Goal: Task Accomplishment & Management: Manage account settings

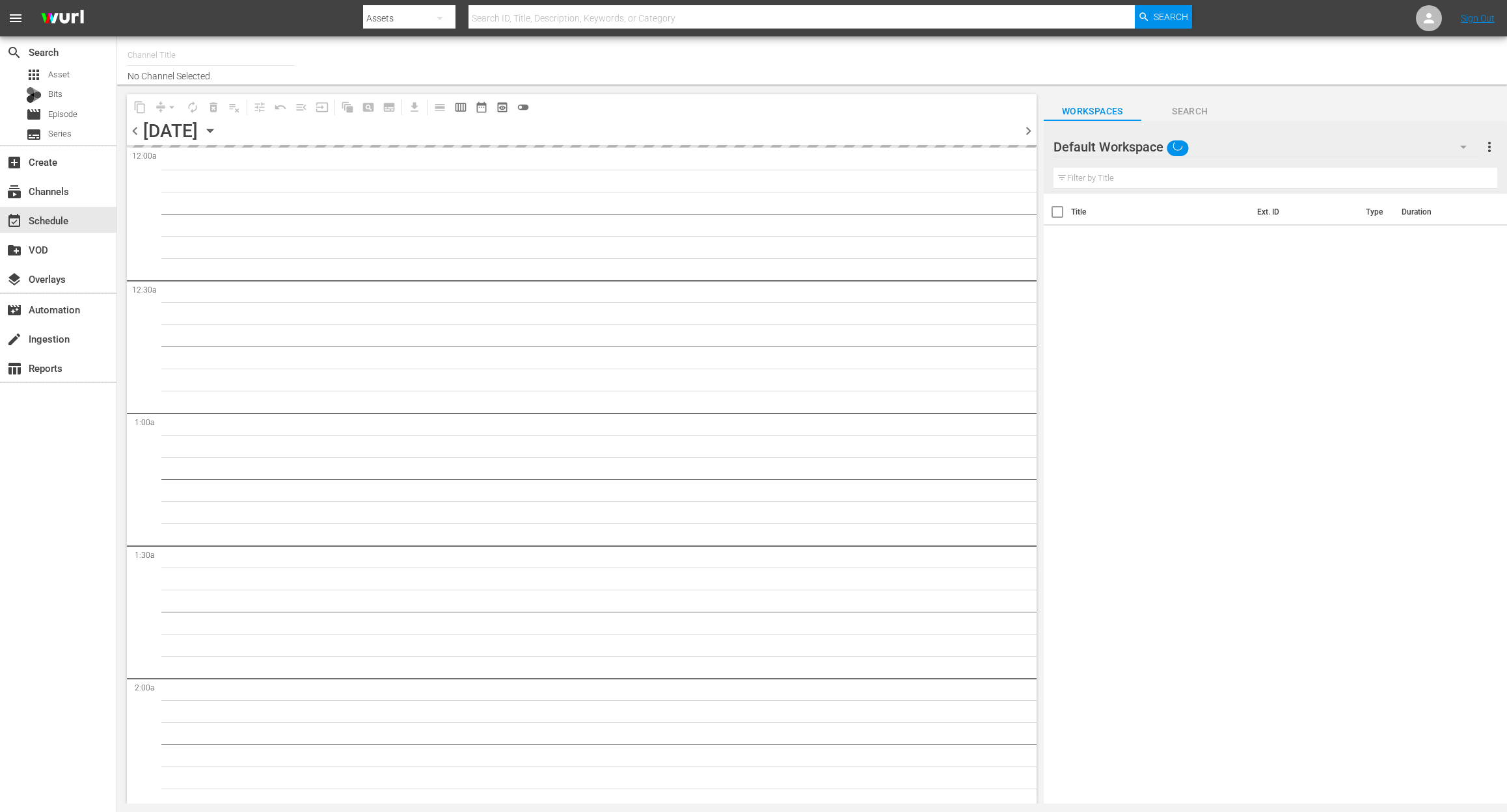
type input "INTL Flipping Nation (1784)"
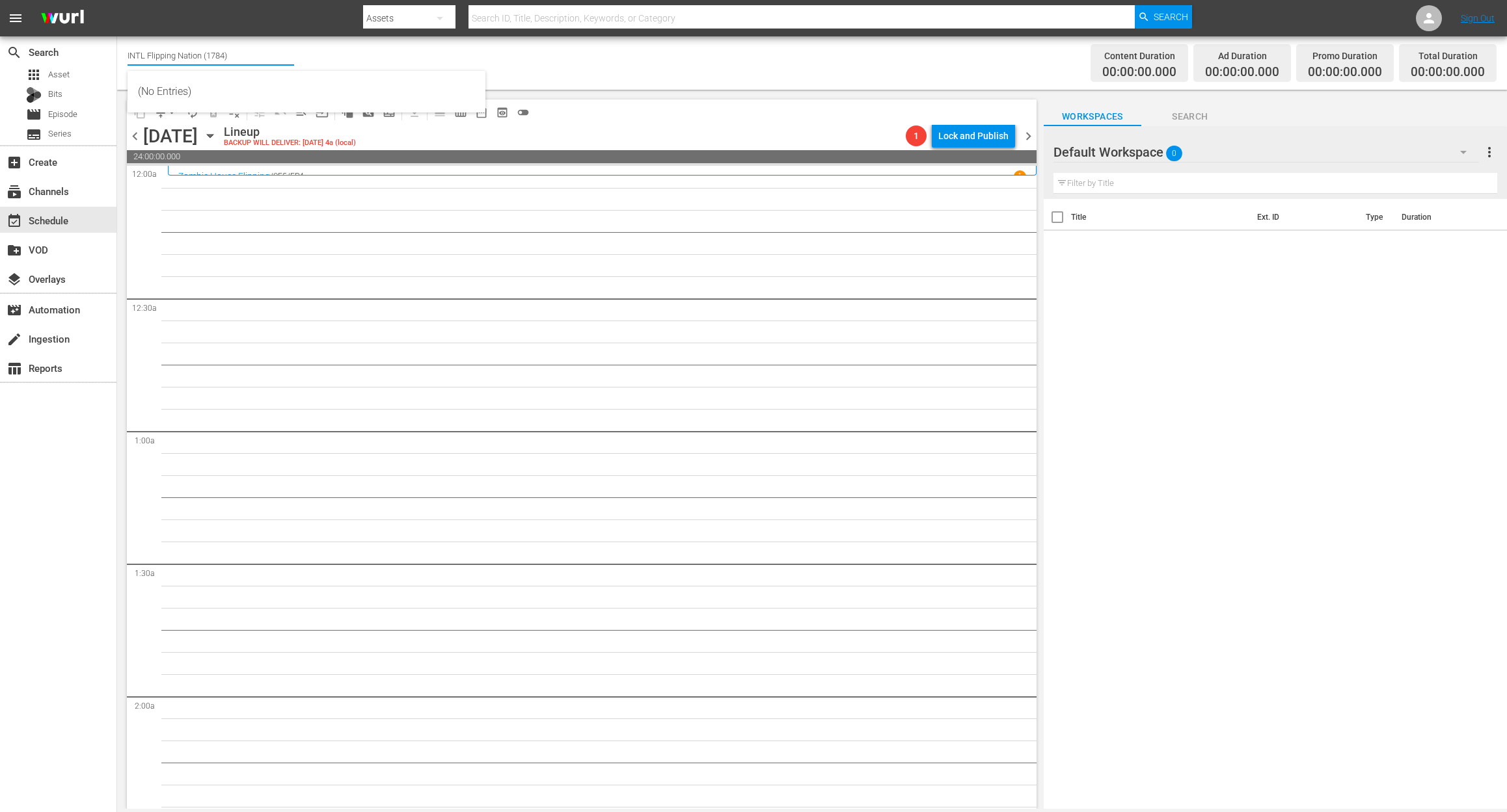
click at [230, 52] on input "INTL Flipping Nation (1784)" at bounding box center [210, 55] width 167 height 31
drag, startPoint x: 253, startPoint y: 54, endPoint x: 45, endPoint y: 26, distance: 209.9
click at [45, 26] on div "menu Search By Assets Search ID, Title, Description, Keywords, or Category Sear…" at bounding box center [754, 404] width 1507 height 809
click at [289, 82] on div "Mysteries Xplored (1638 - aenetworks_mysteriesxplored_1)" at bounding box center [306, 91] width 337 height 31
type input "Mysteries Xplored (1638 - aenetworks_mysteriesxplored_1)"
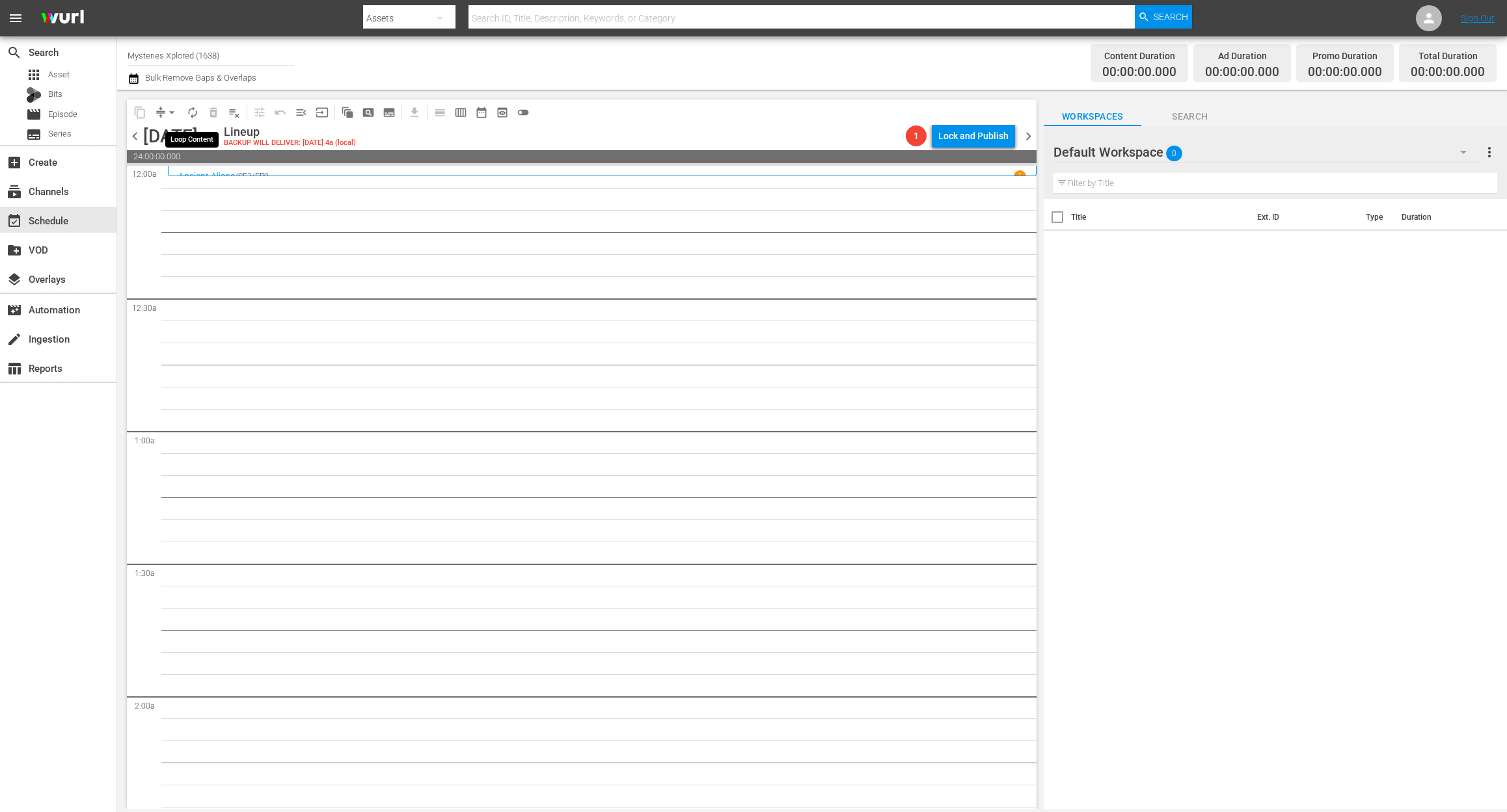
click at [191, 115] on span "autorenew_outlined" at bounding box center [192, 112] width 13 height 13
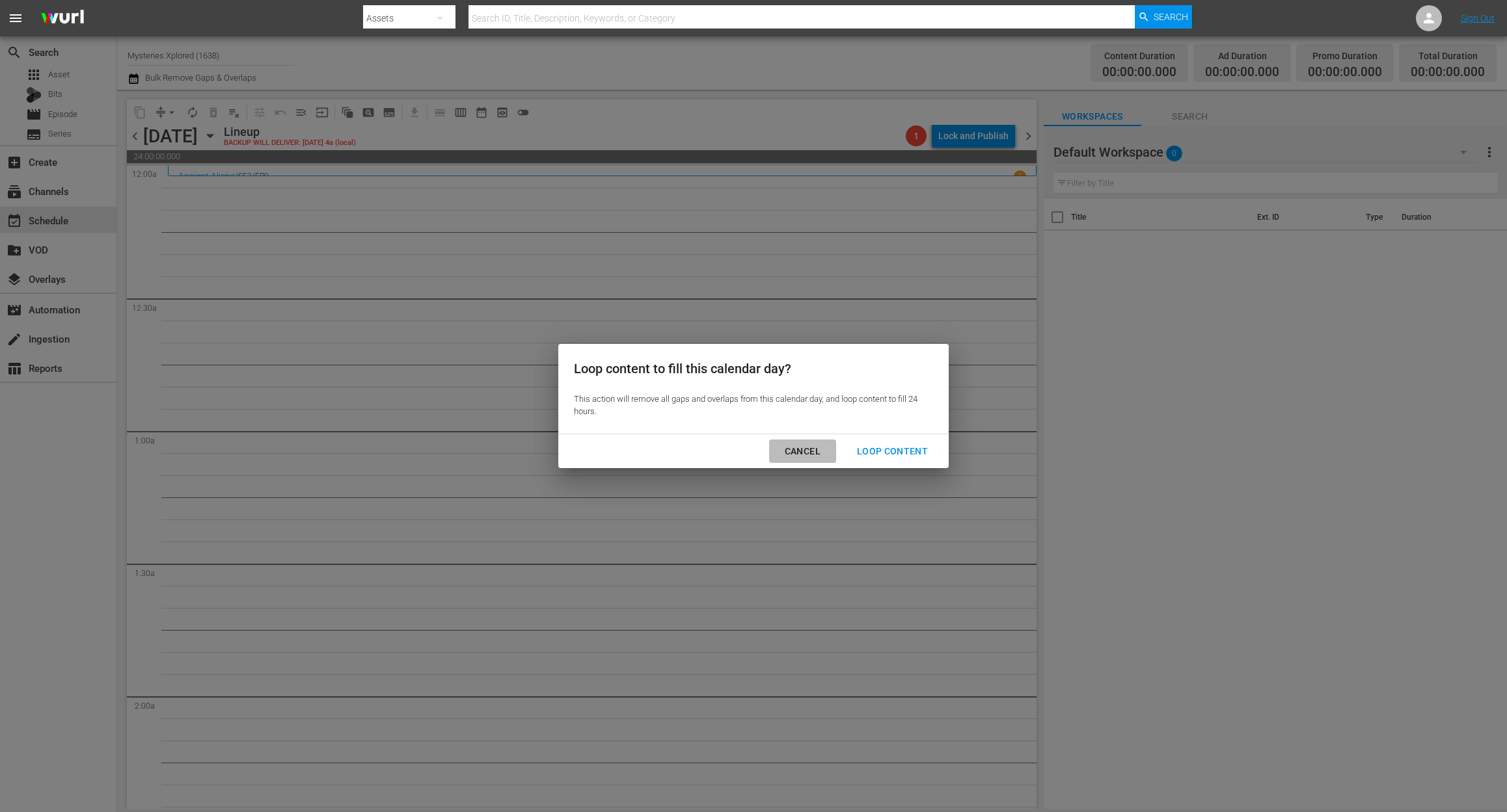
click at [804, 447] on div "Cancel" at bounding box center [802, 452] width 57 height 17
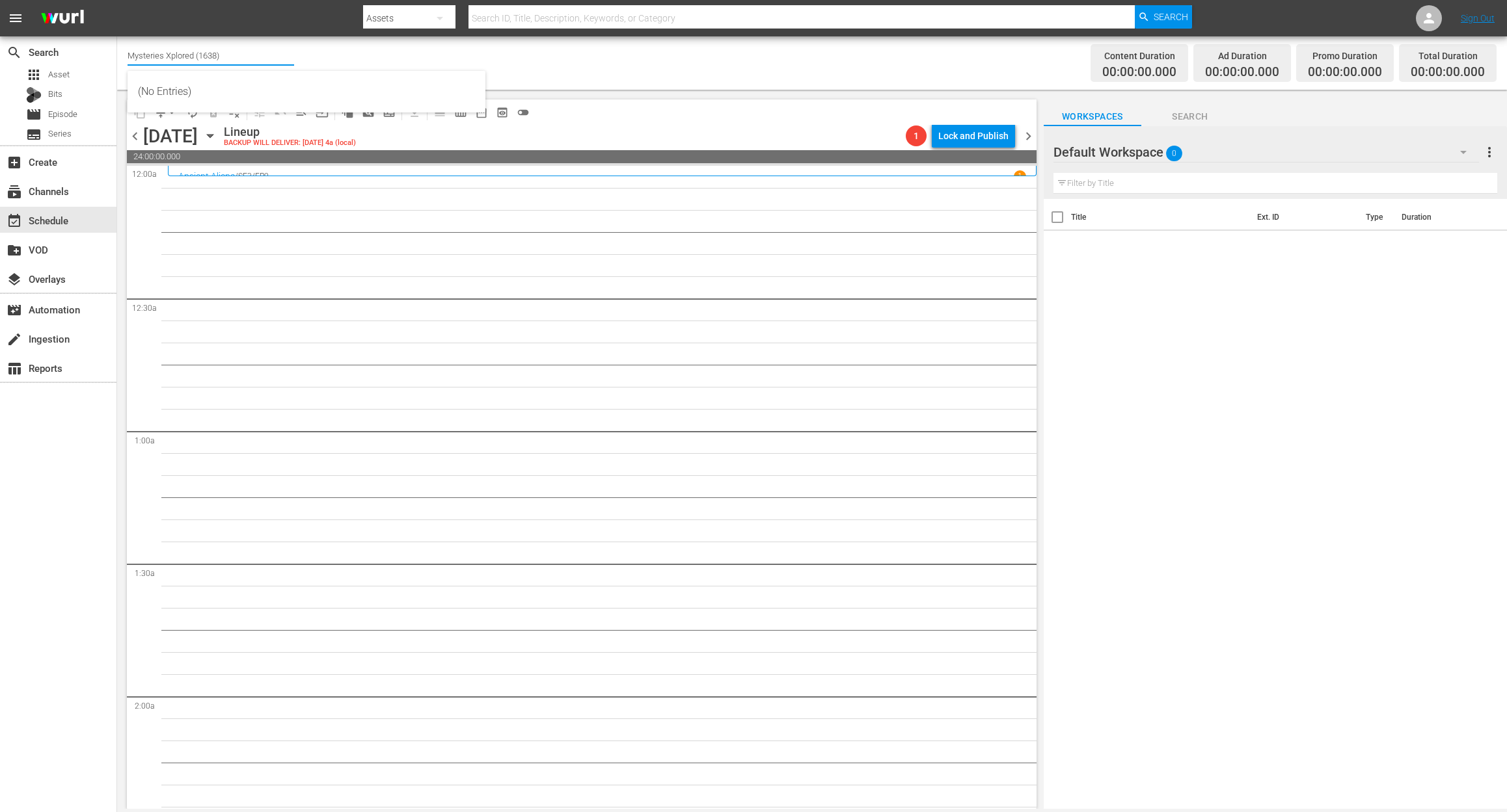
click at [237, 60] on input "Mysteries Xplored (1638)" at bounding box center [210, 55] width 167 height 31
drag, startPoint x: 238, startPoint y: 60, endPoint x: -20, endPoint y: 27, distance: 260.1
click at [0, 27] on html "menu Search By Assets Search ID, Title, Description, Keywords, or Category Sear…" at bounding box center [754, 406] width 1507 height 812
click at [276, 91] on div "Perform (1053 - aenetworks_perform_1)" at bounding box center [306, 91] width 337 height 31
type input "Perform (1053 - aenetworks_perform_1)"
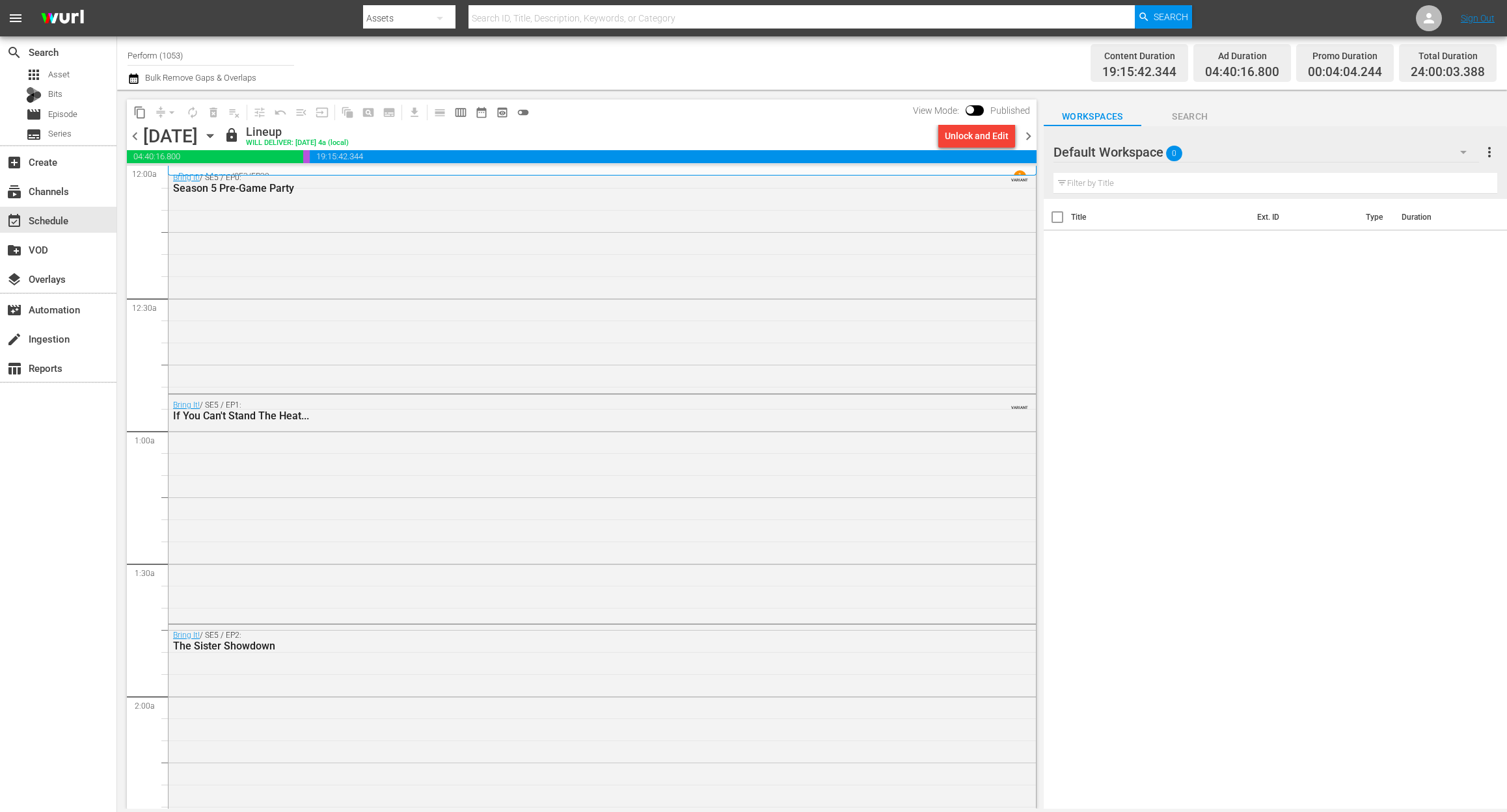
click at [213, 135] on icon "button" at bounding box center [210, 136] width 6 height 3
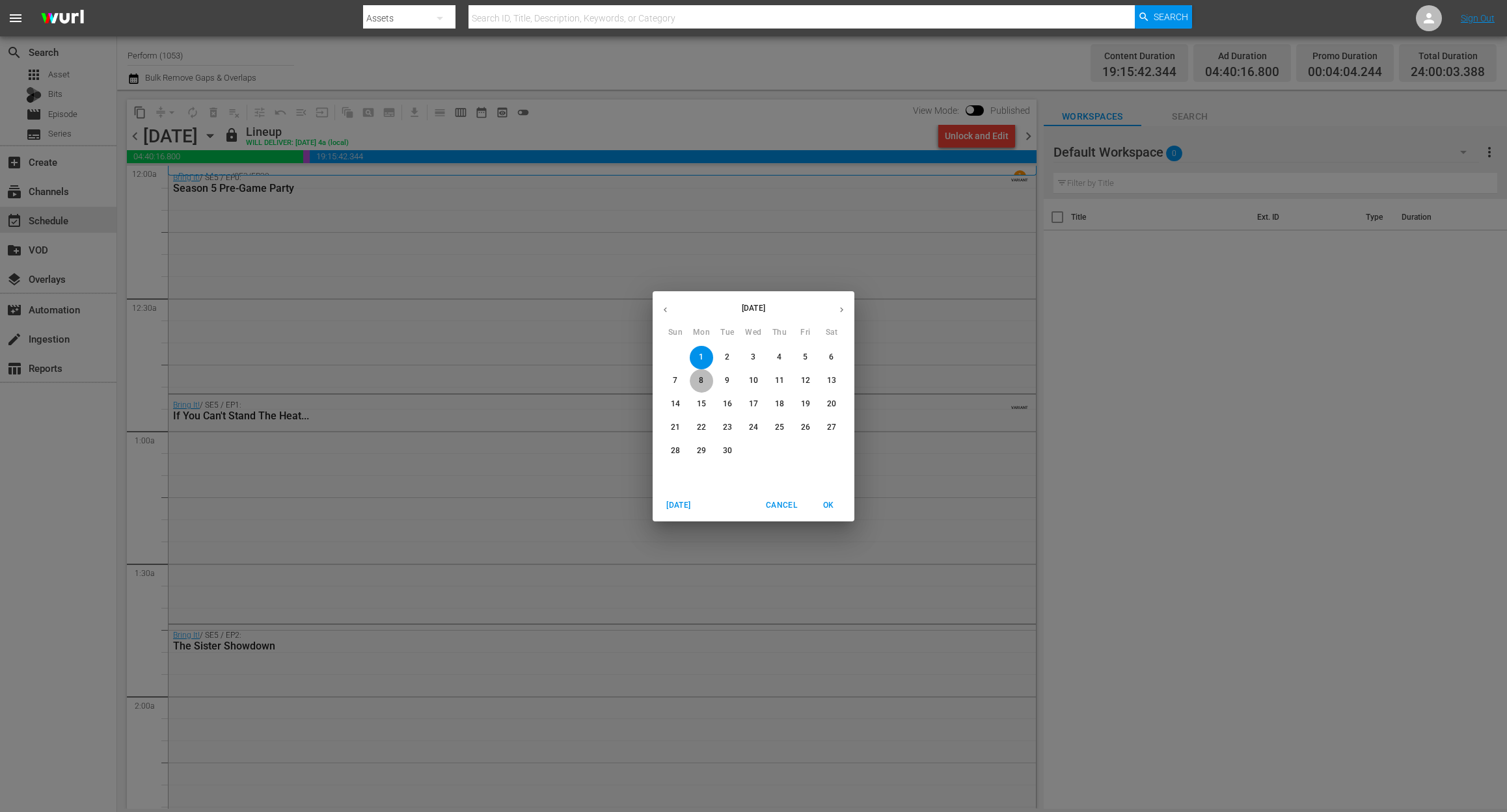
click at [701, 381] on p "8" at bounding box center [701, 381] width 5 height 11
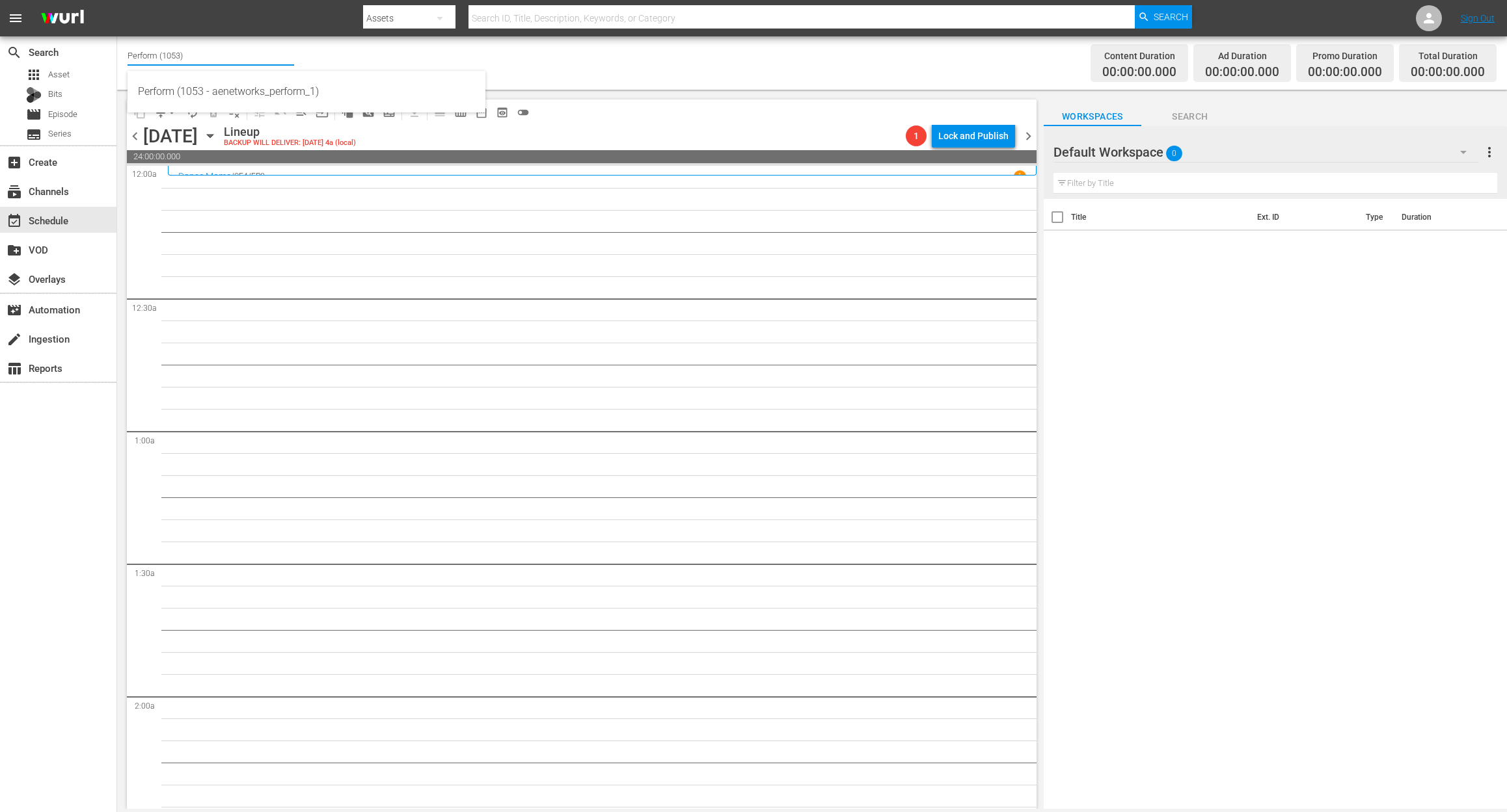
click at [196, 54] on input "Perform (1053)" at bounding box center [210, 55] width 167 height 31
drag, startPoint x: 219, startPoint y: 53, endPoint x: -60, endPoint y: 4, distance: 283.3
click at [0, 4] on html "menu Search By Assets Search ID, Title, Description, Keywords, or Category Sear…" at bounding box center [754, 406] width 1507 height 812
click at [225, 94] on div "Mysteries Xplored (1638 - aenetworks_mysteriesxplored_1)" at bounding box center [306, 91] width 337 height 31
type input "Mysteries Xplored (1638 - aenetworks_mysteriesxplored_1)"
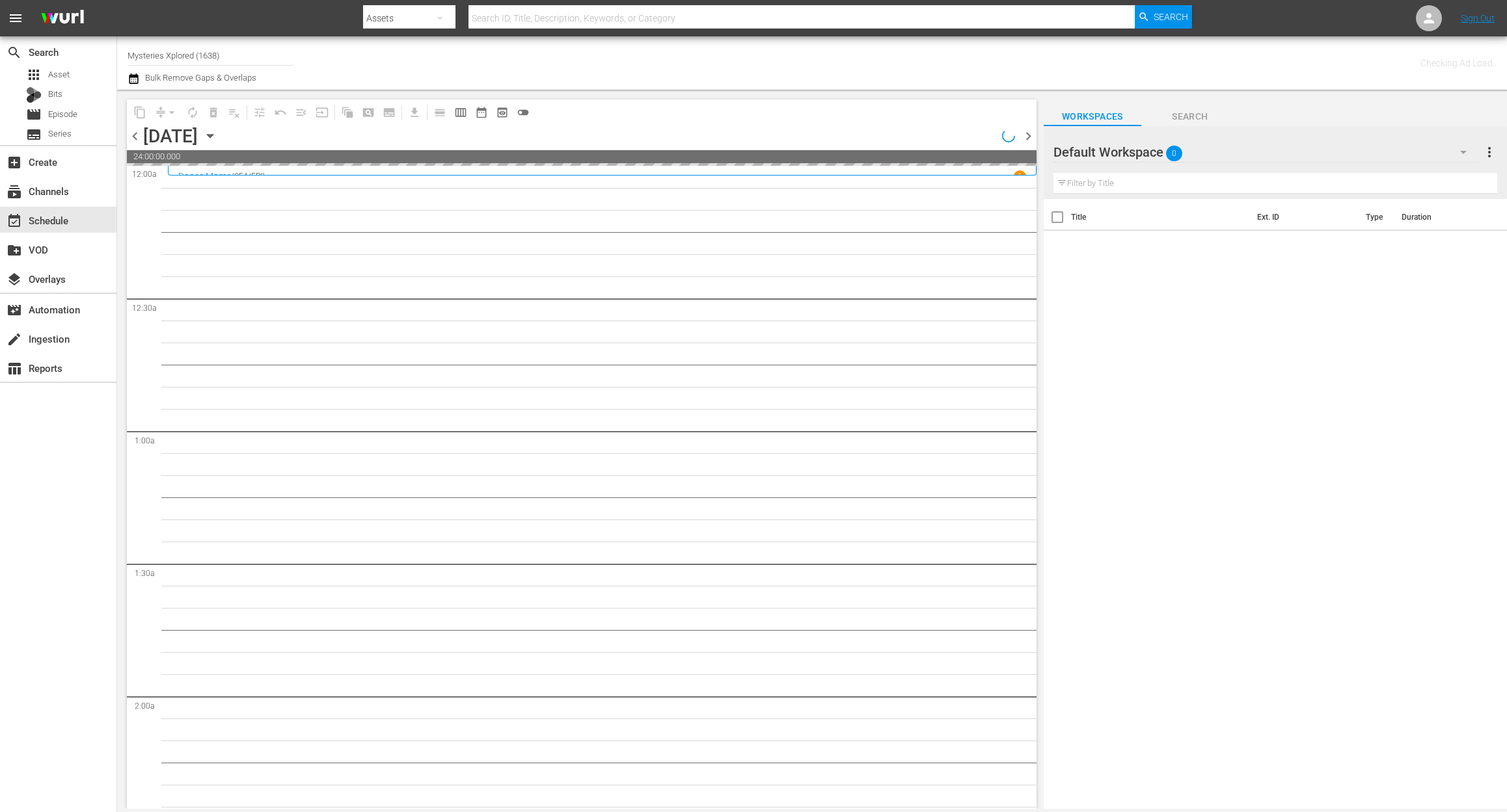
click at [213, 136] on icon "button" at bounding box center [210, 136] width 6 height 3
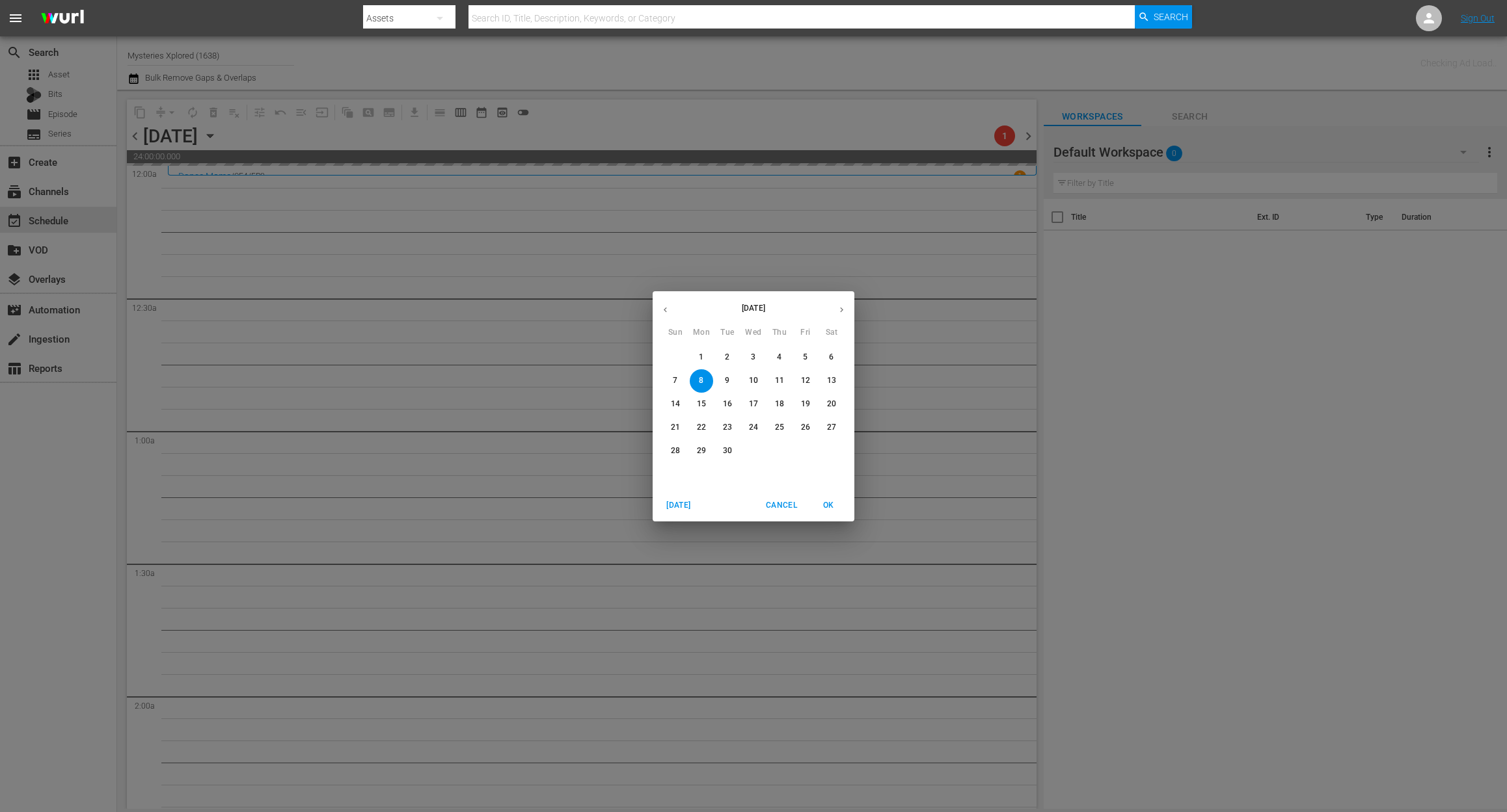
click at [700, 357] on p "1" at bounding box center [701, 357] width 5 height 11
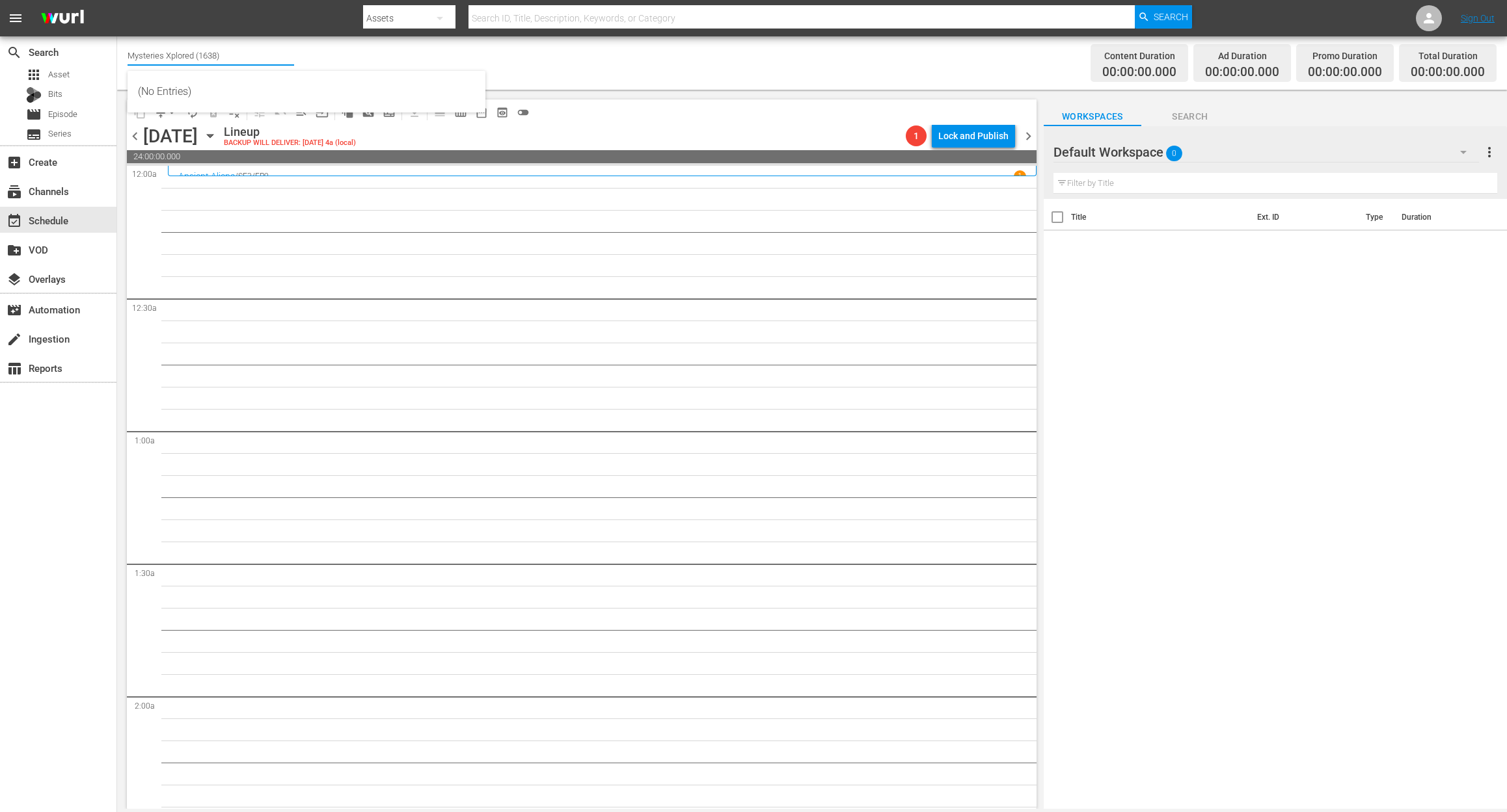
click at [263, 57] on input "Mysteries Xplored (1638)" at bounding box center [210, 55] width 167 height 31
drag, startPoint x: 267, startPoint y: 57, endPoint x: -127, endPoint y: 40, distance: 394.4
click at [0, 40] on html "menu Search By Assets Search ID, Title, Description, Keywords, or Category Sear…" at bounding box center [754, 406] width 1507 height 812
click at [269, 90] on div "INTL Flipping Nation (1784 - ae_networks_flippingnation_1)" at bounding box center [306, 91] width 337 height 31
type input "INTL Flipping Nation (1784 - ae_networks_flippingnation_1)"
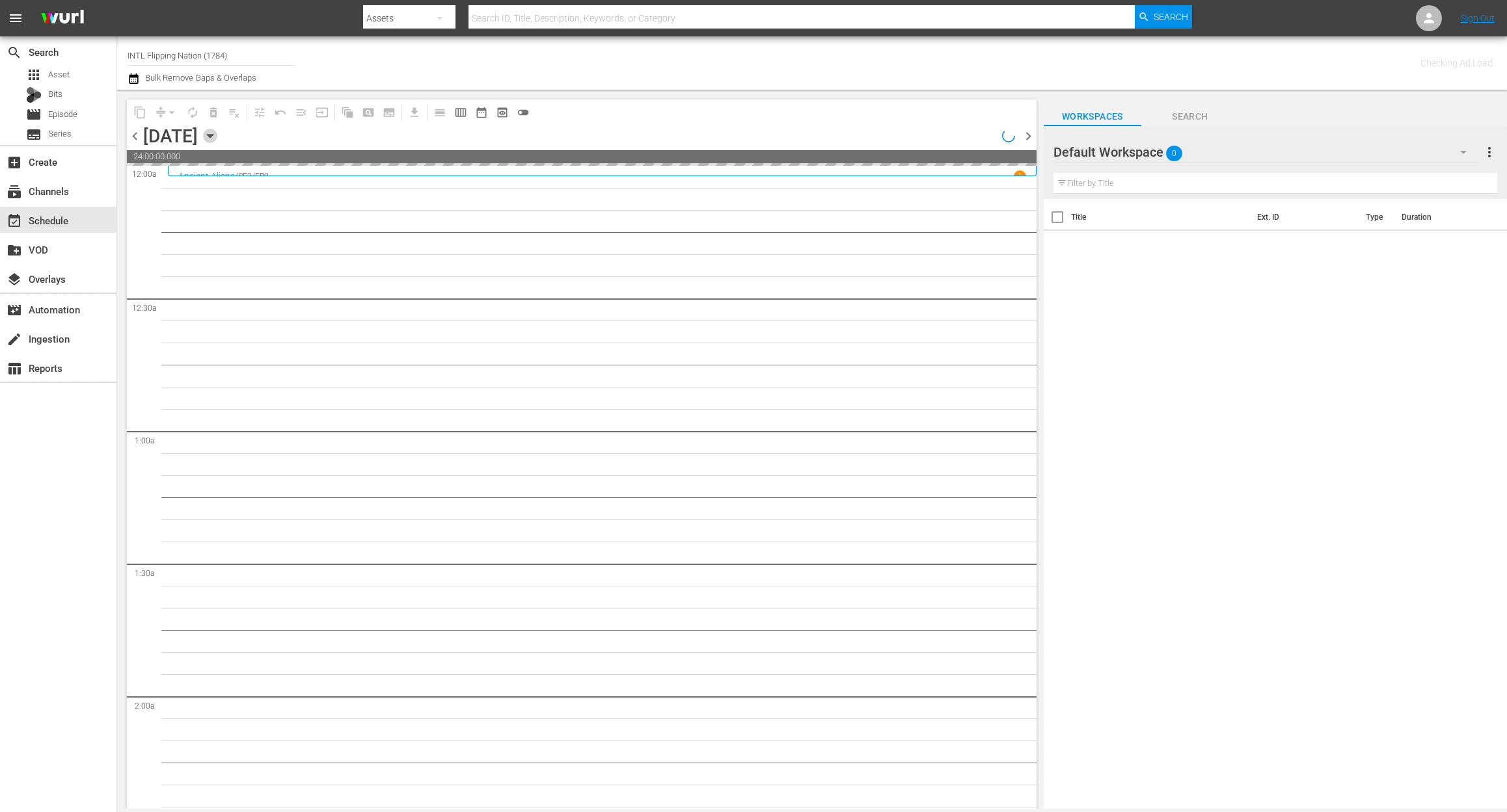
click at [213, 135] on icon "button" at bounding box center [210, 136] width 6 height 3
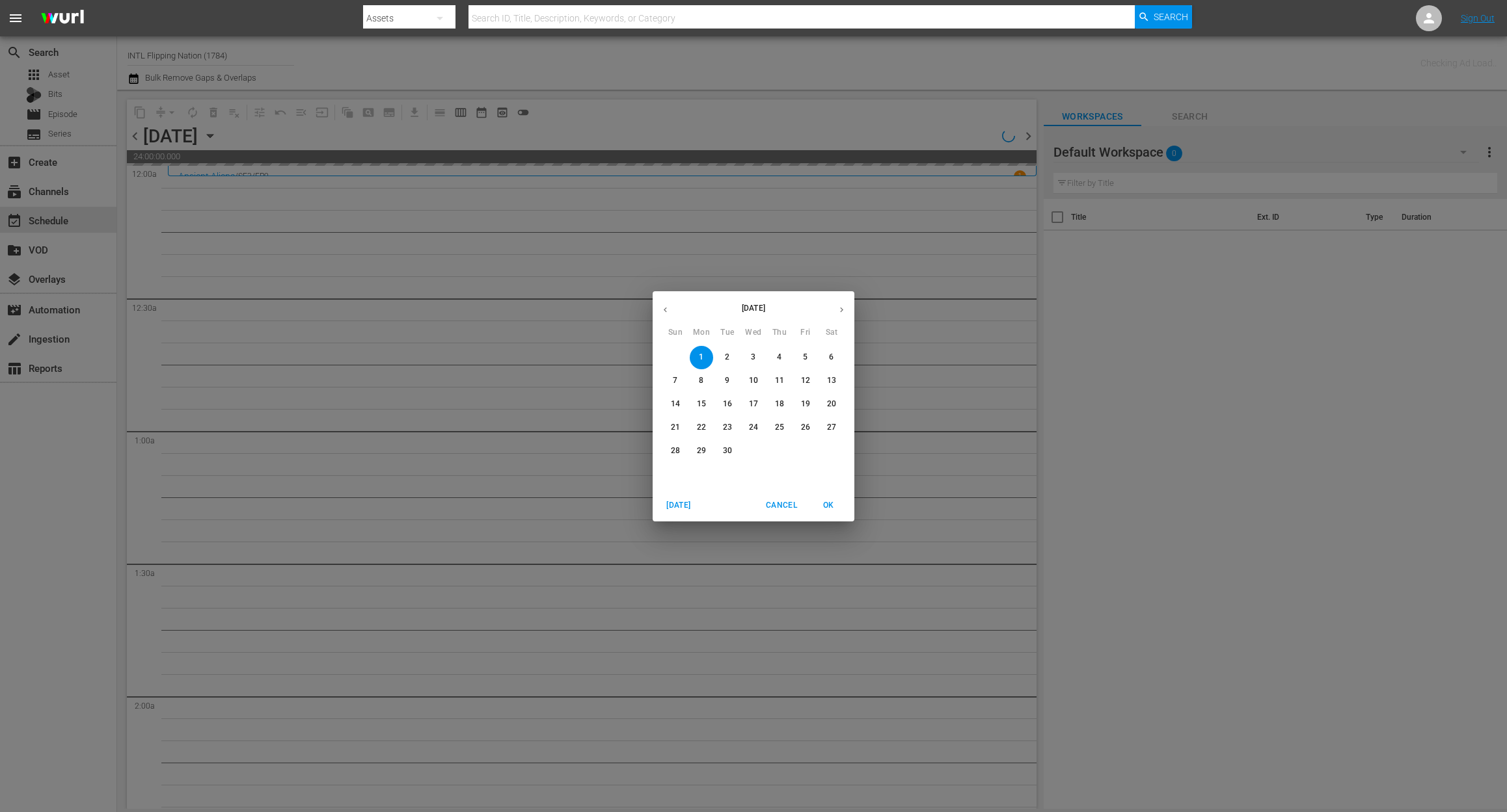
click at [752, 355] on p "3" at bounding box center [753, 357] width 5 height 11
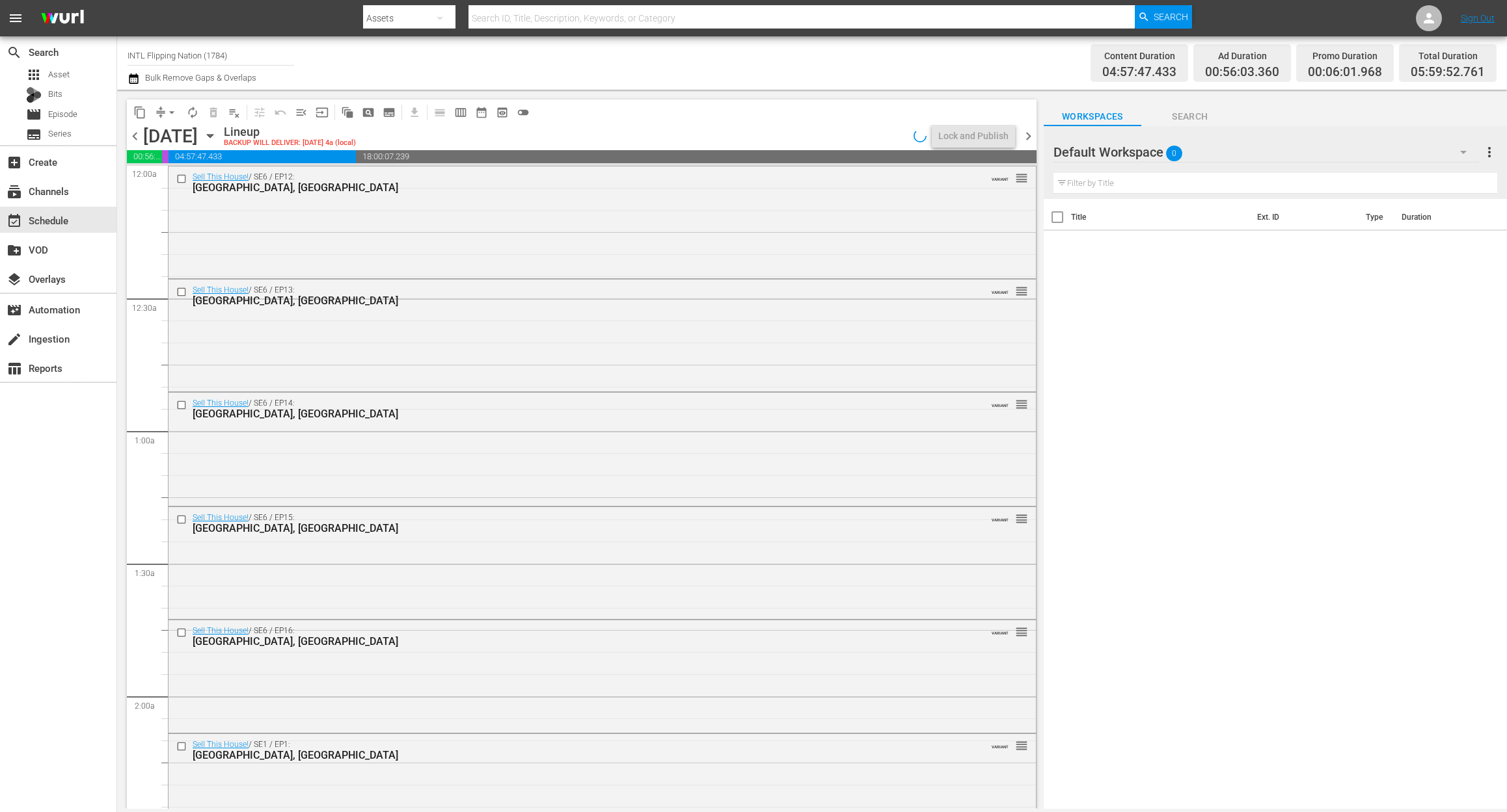
click at [456, 238] on div "Sell This House! / SE6 / EP12: San Diego, CA VARIANT reorder" at bounding box center [602, 222] width 867 height 110
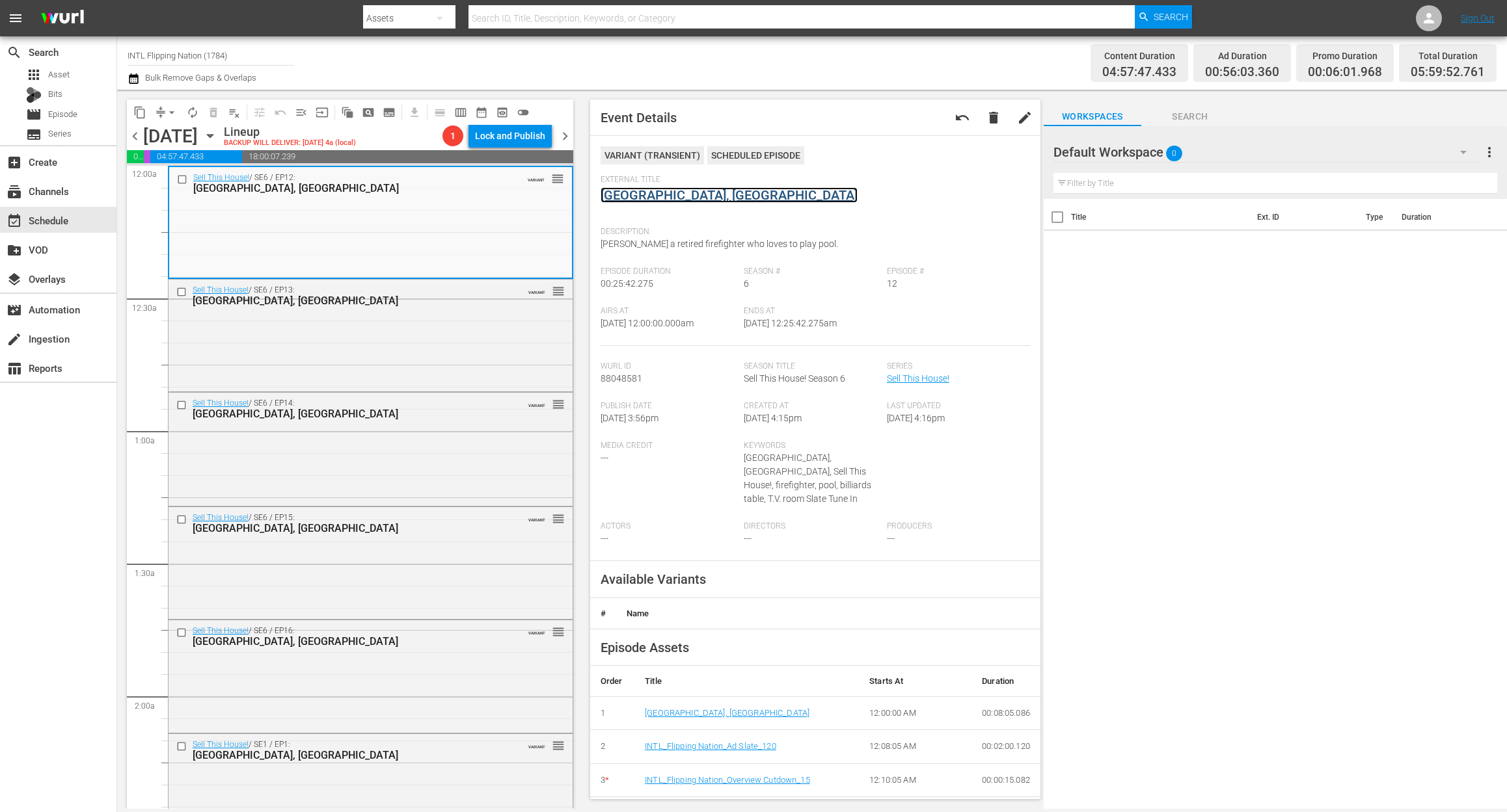
drag, startPoint x: 655, startPoint y: 185, endPoint x: 637, endPoint y: 198, distance: 22.2
click at [416, 341] on div "Sell This House! / SE6 / EP13: Miami, FL VARIANT reorder" at bounding box center [370, 334] width 404 height 109
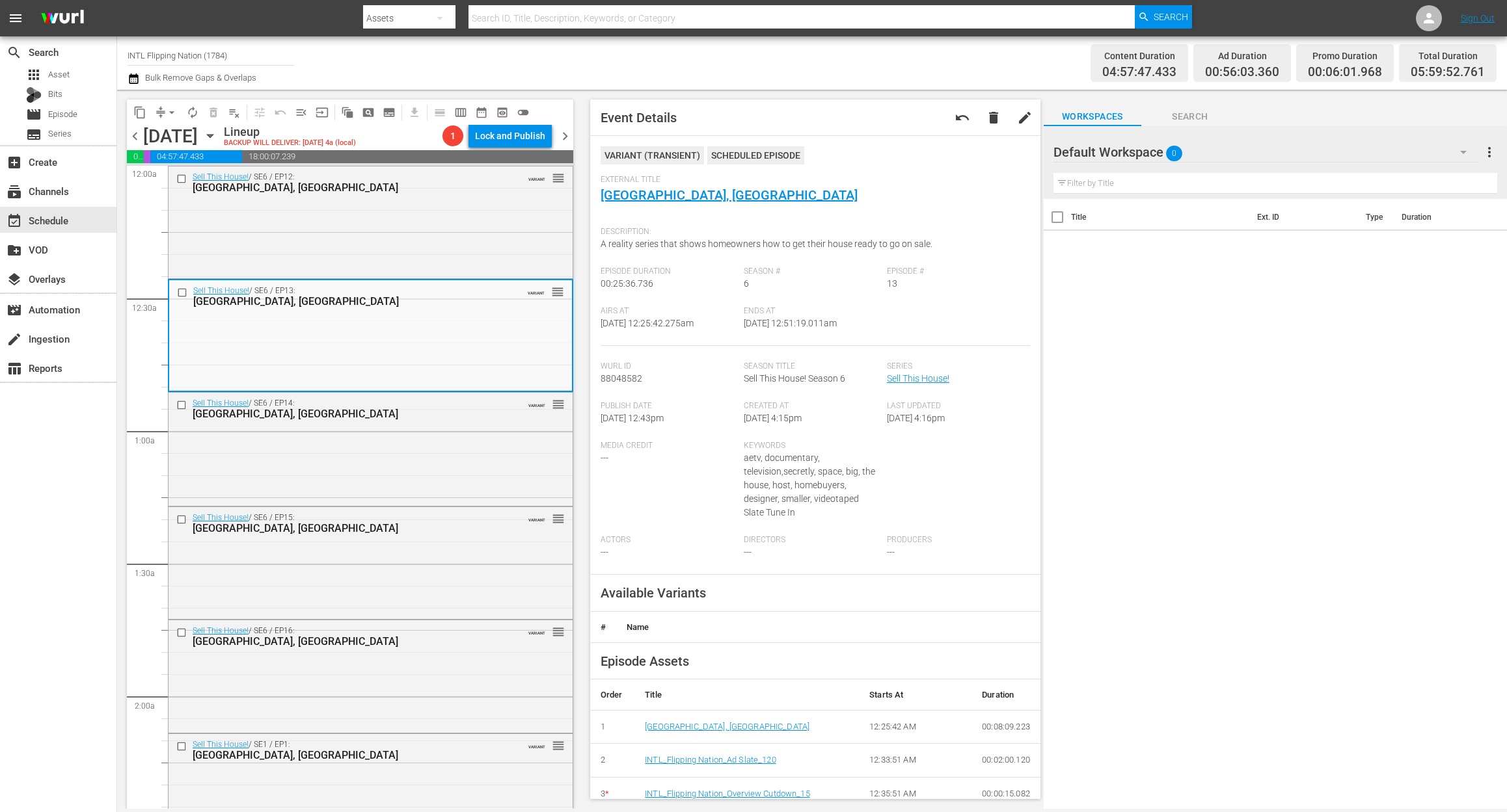
click at [233, 206] on div "Sell This House! / SE6 / EP12: San Diego, CA VARIANT reorder" at bounding box center [370, 222] width 404 height 110
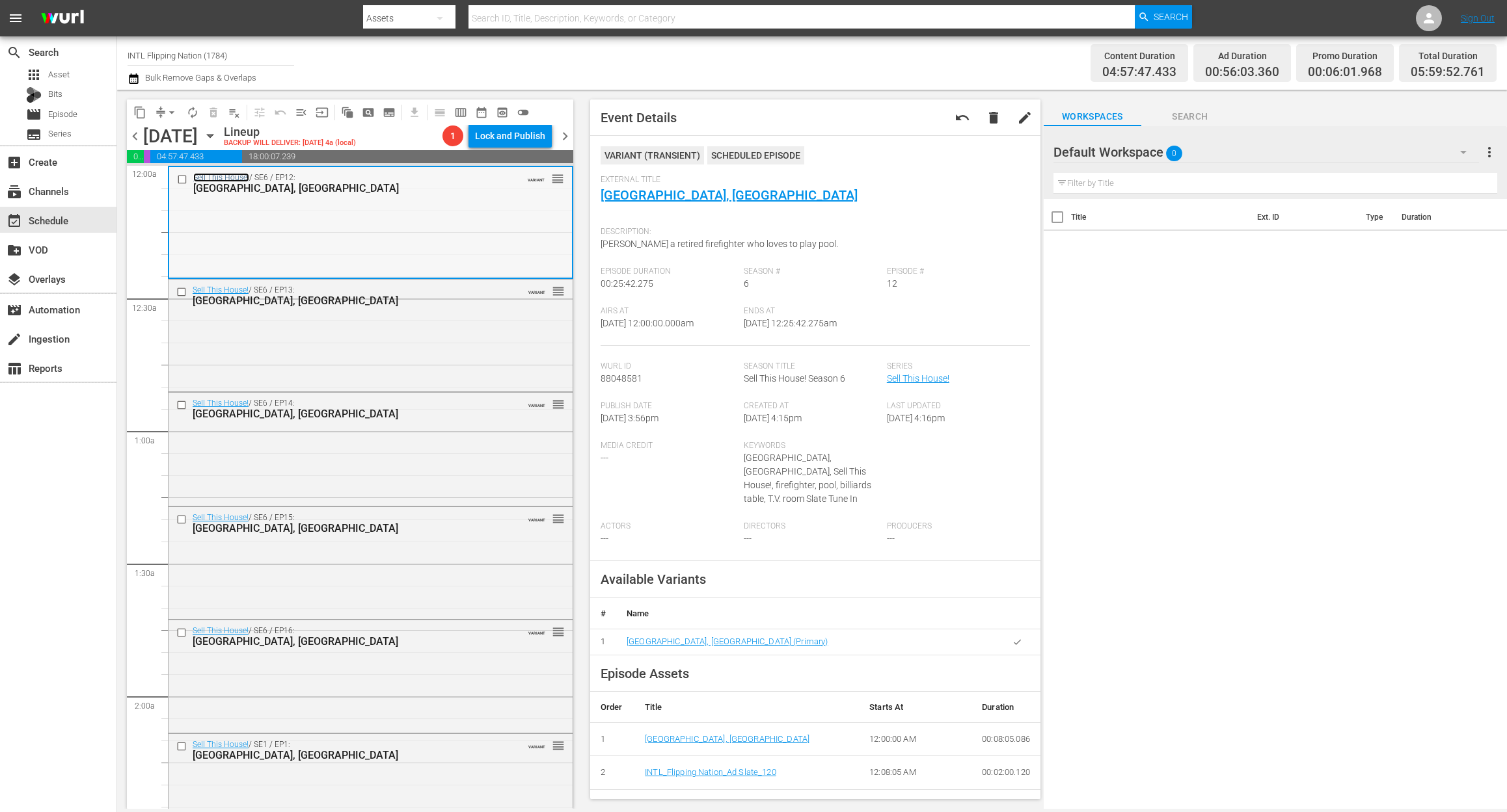
click at [225, 178] on link "Sell This House!" at bounding box center [221, 177] width 56 height 9
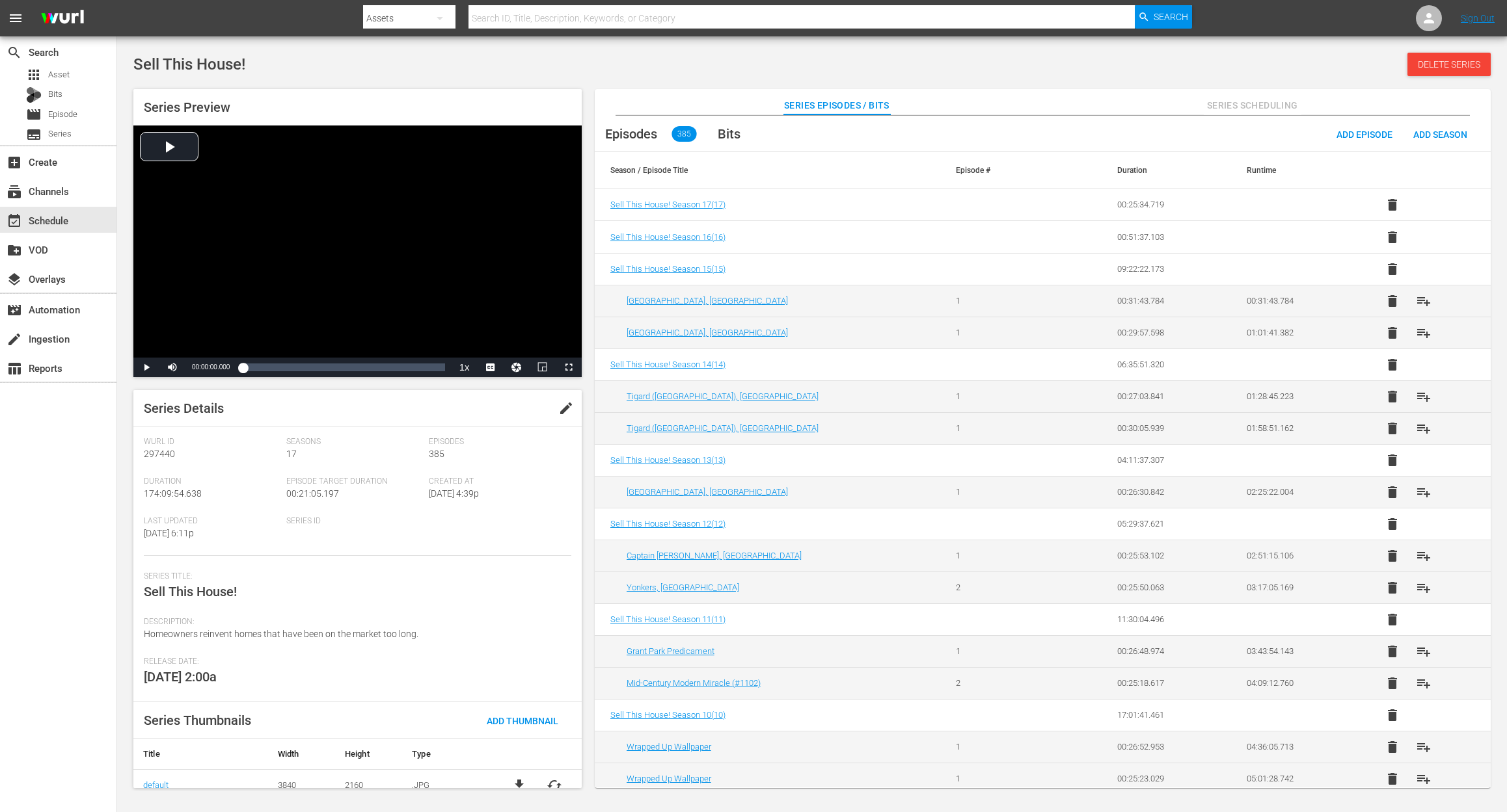
scroll to position [44, 0]
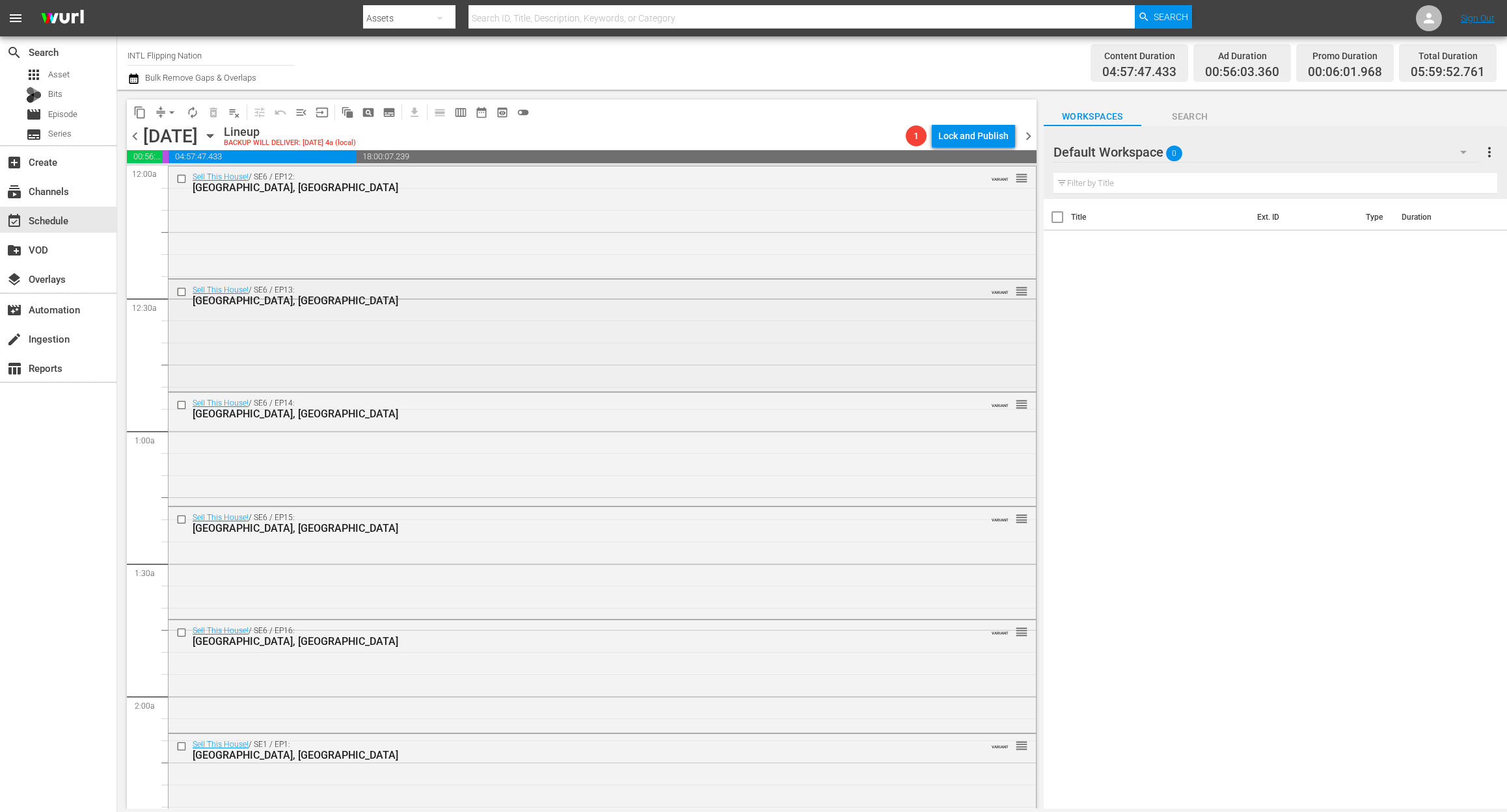
click at [425, 334] on div "Sell This House! / SE6 / EP13: Miami, FL VARIANT reorder" at bounding box center [602, 334] width 867 height 109
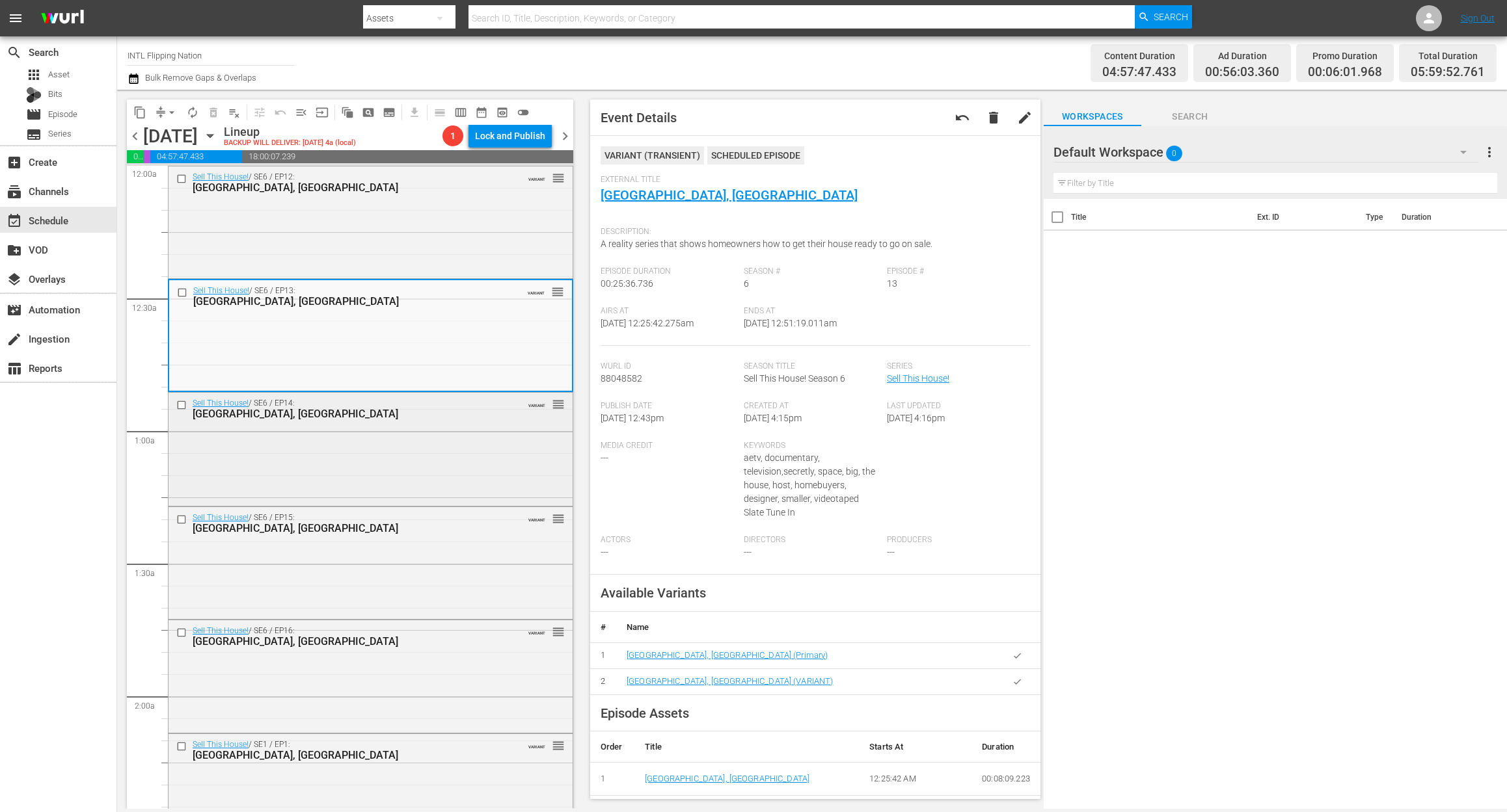
click at [412, 425] on div "Sell This House! / SE6 / EP14: Savannah, GA VARIANT reorder" at bounding box center [370, 448] width 404 height 110
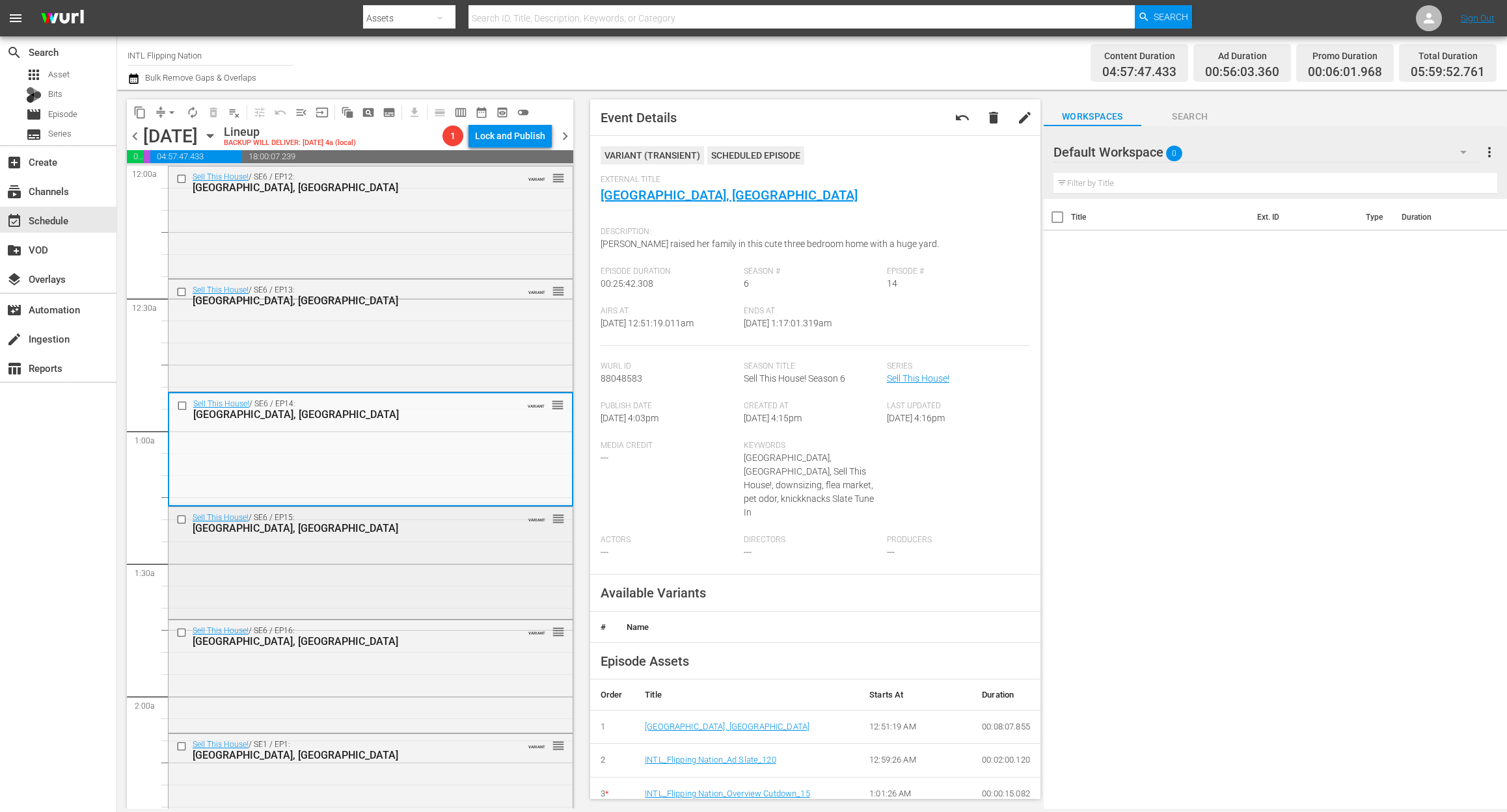
click at [388, 575] on div "Sell This House! / SE6 / EP15: San Diego, CA VARIANT reorder" at bounding box center [370, 562] width 404 height 110
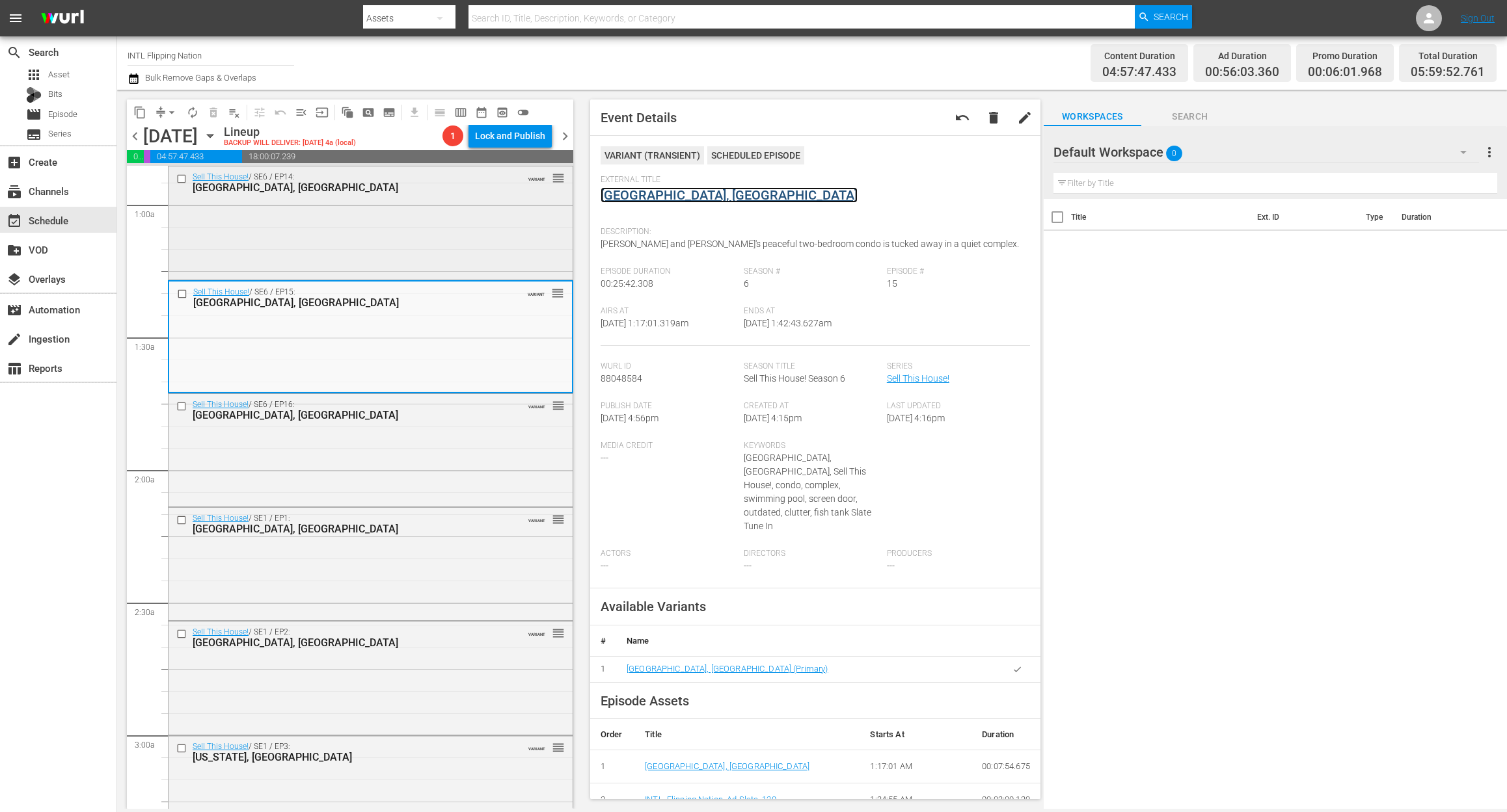
scroll to position [260, 0]
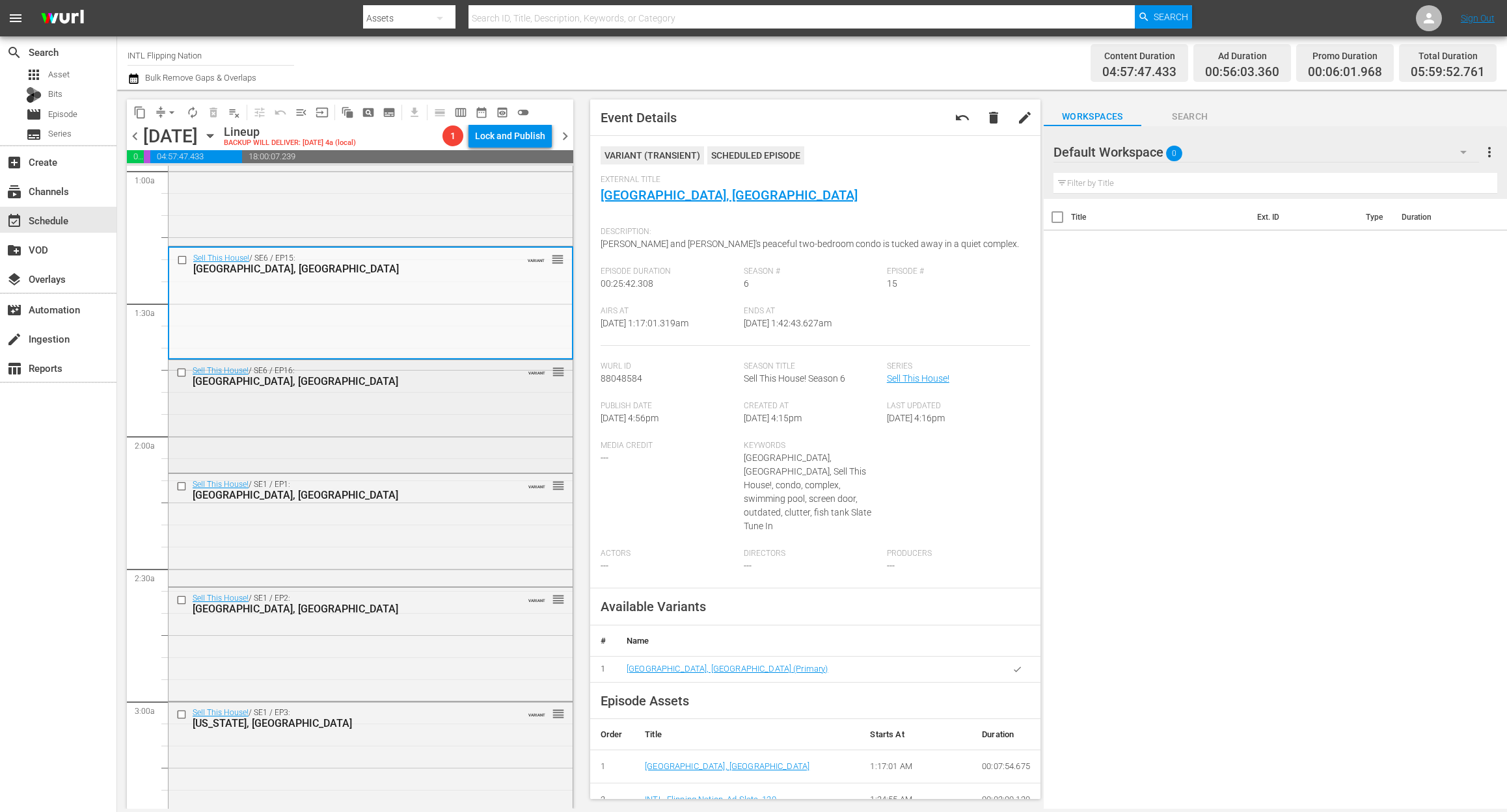
click at [391, 434] on div "Sell This House! / SE6 / EP16: Savannah, GA VARIANT reorder" at bounding box center [370, 415] width 404 height 110
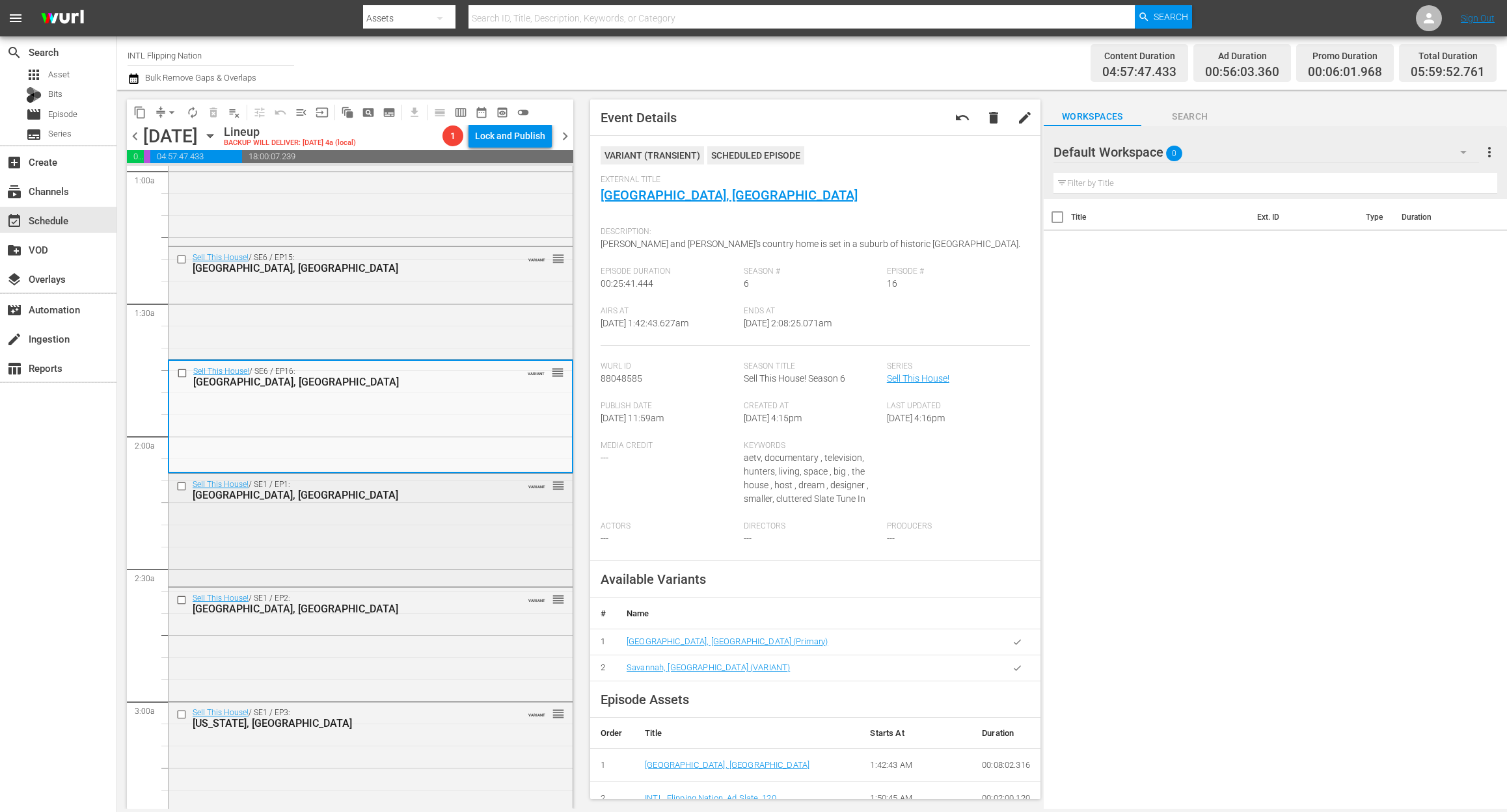
click at [336, 535] on div "Sell This House! / SE1 / EP1: Seattle, WA VARIANT reorder" at bounding box center [370, 529] width 404 height 111
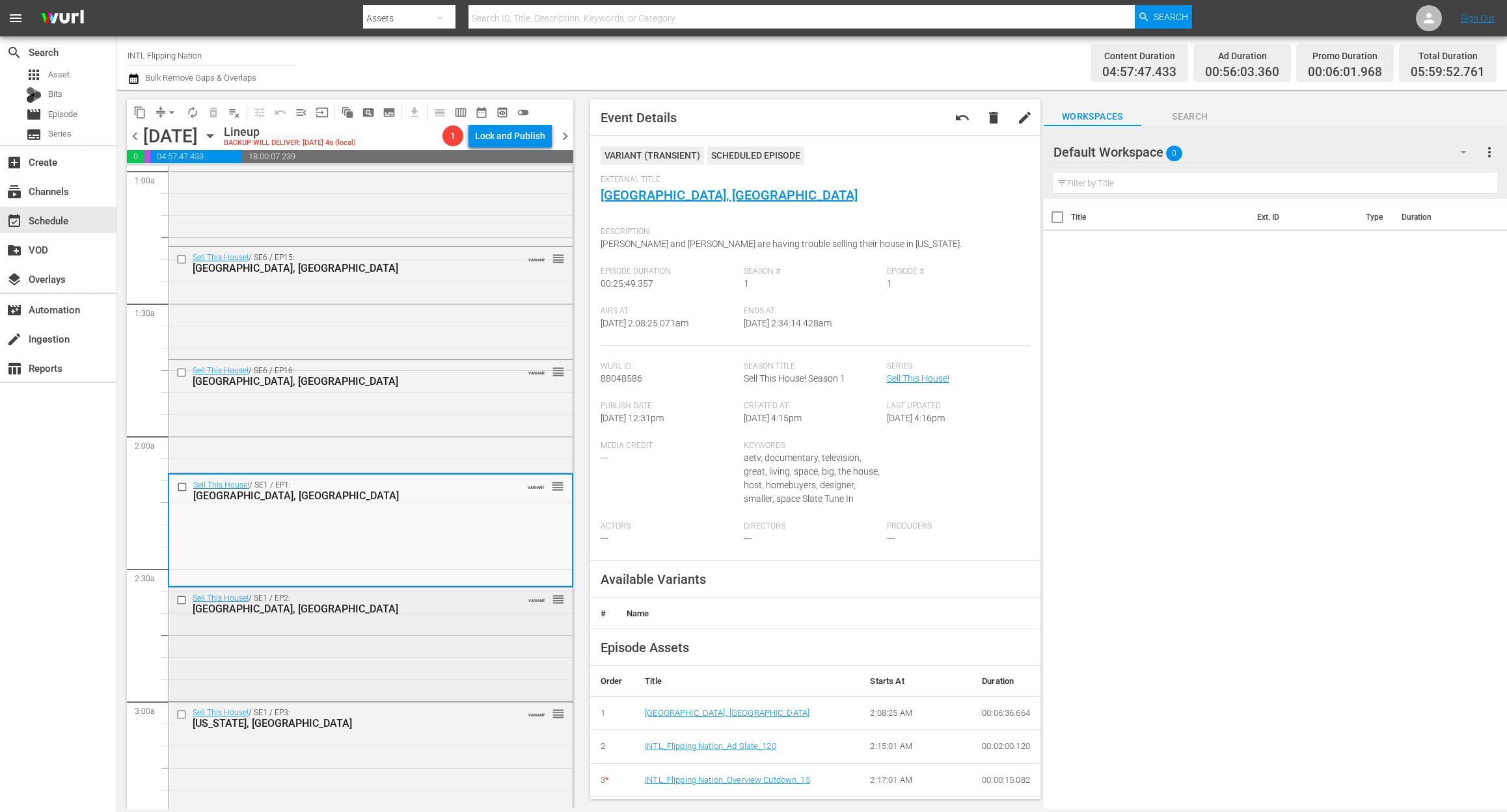
click at [380, 654] on div "Sell This House! / SE1 / EP2: Kirkland, WA VARIANT reorder" at bounding box center [370, 643] width 404 height 111
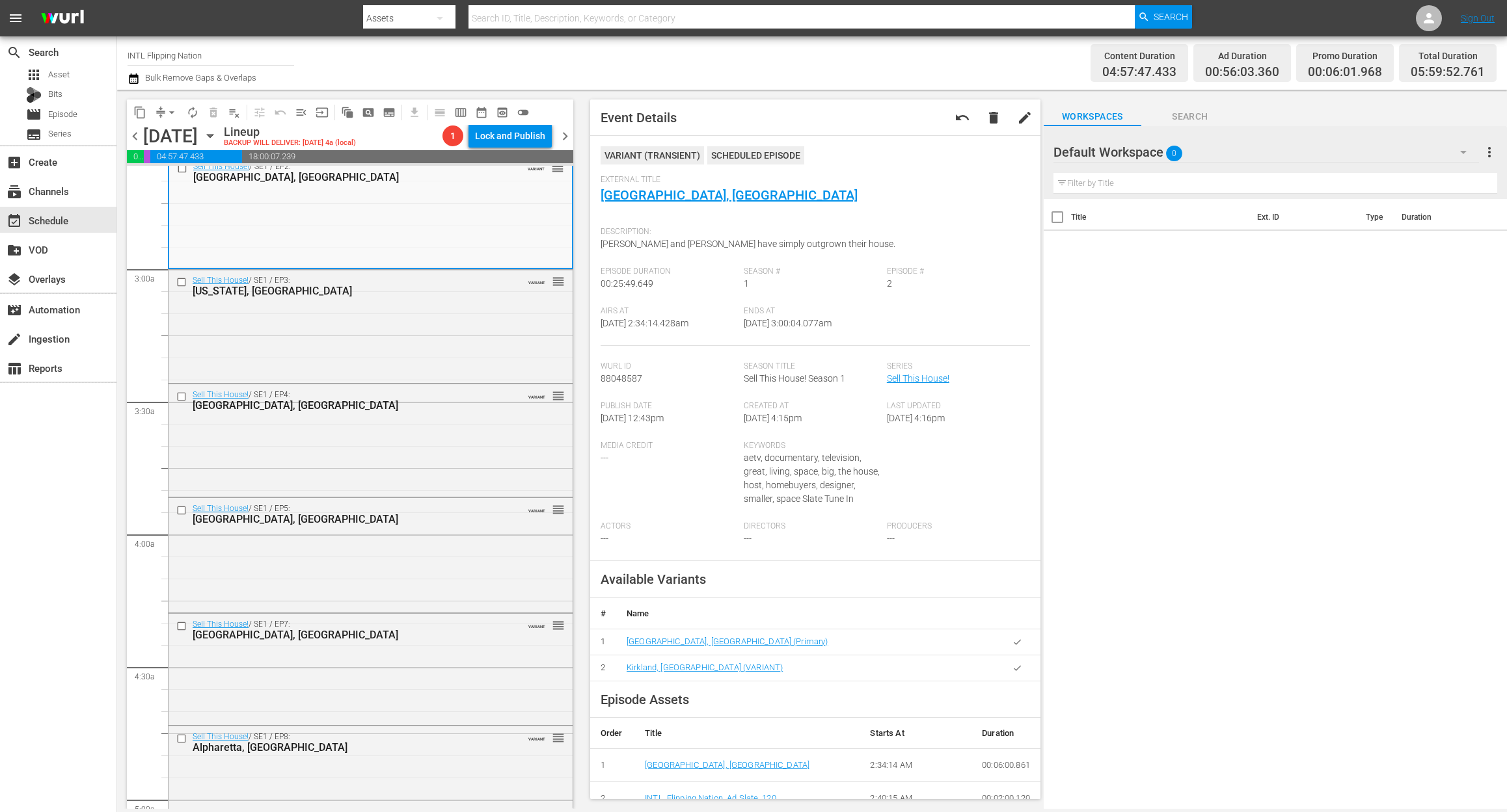
scroll to position [694, 0]
click at [303, 375] on div "Sell This House! / SE1 / EP3: New York, NY VARIANT reorder" at bounding box center [370, 324] width 404 height 111
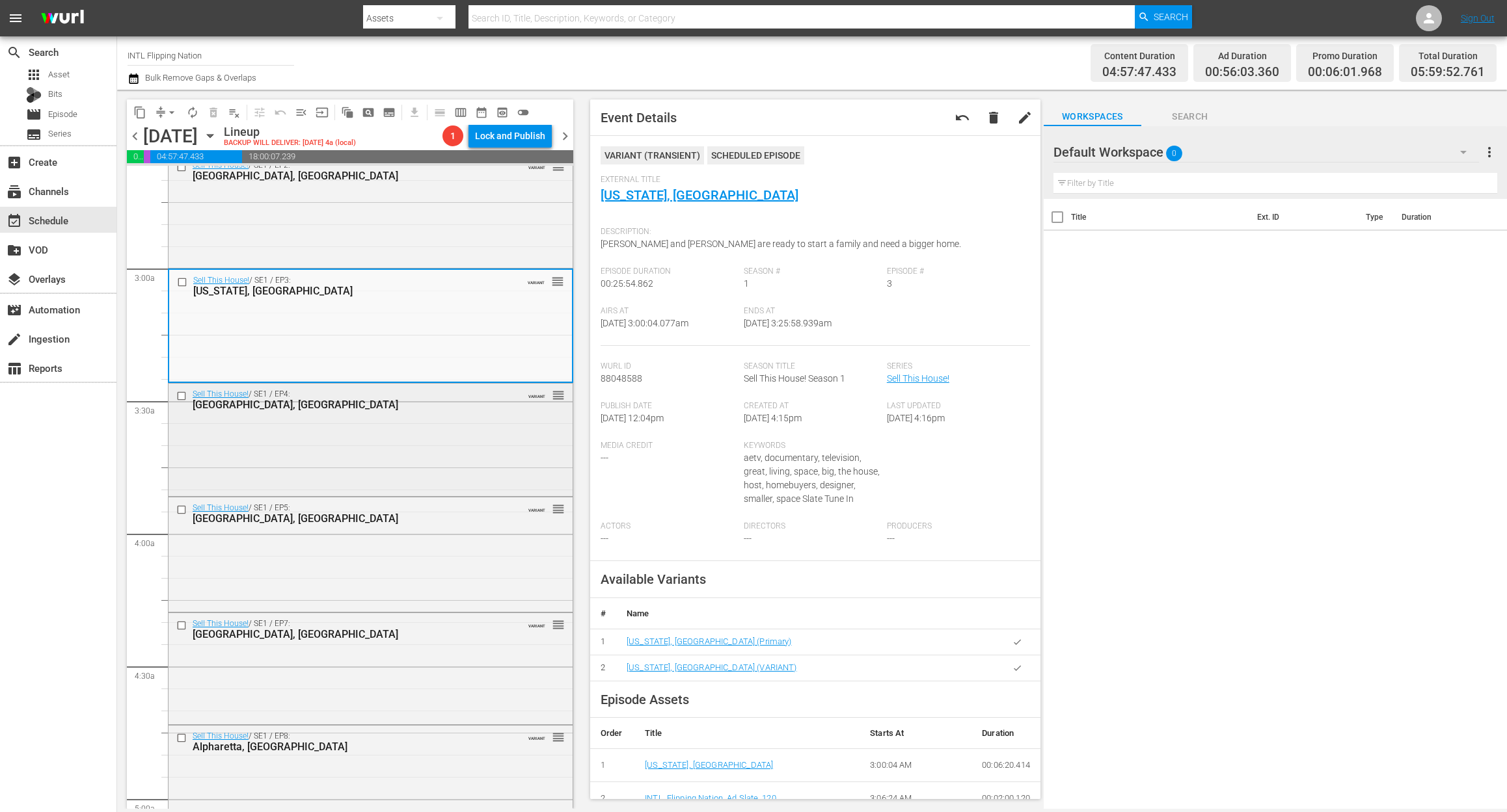
click at [325, 443] on div "Sell This House! / SE1 / EP4: Houston, TX VARIANT reorder" at bounding box center [370, 439] width 404 height 110
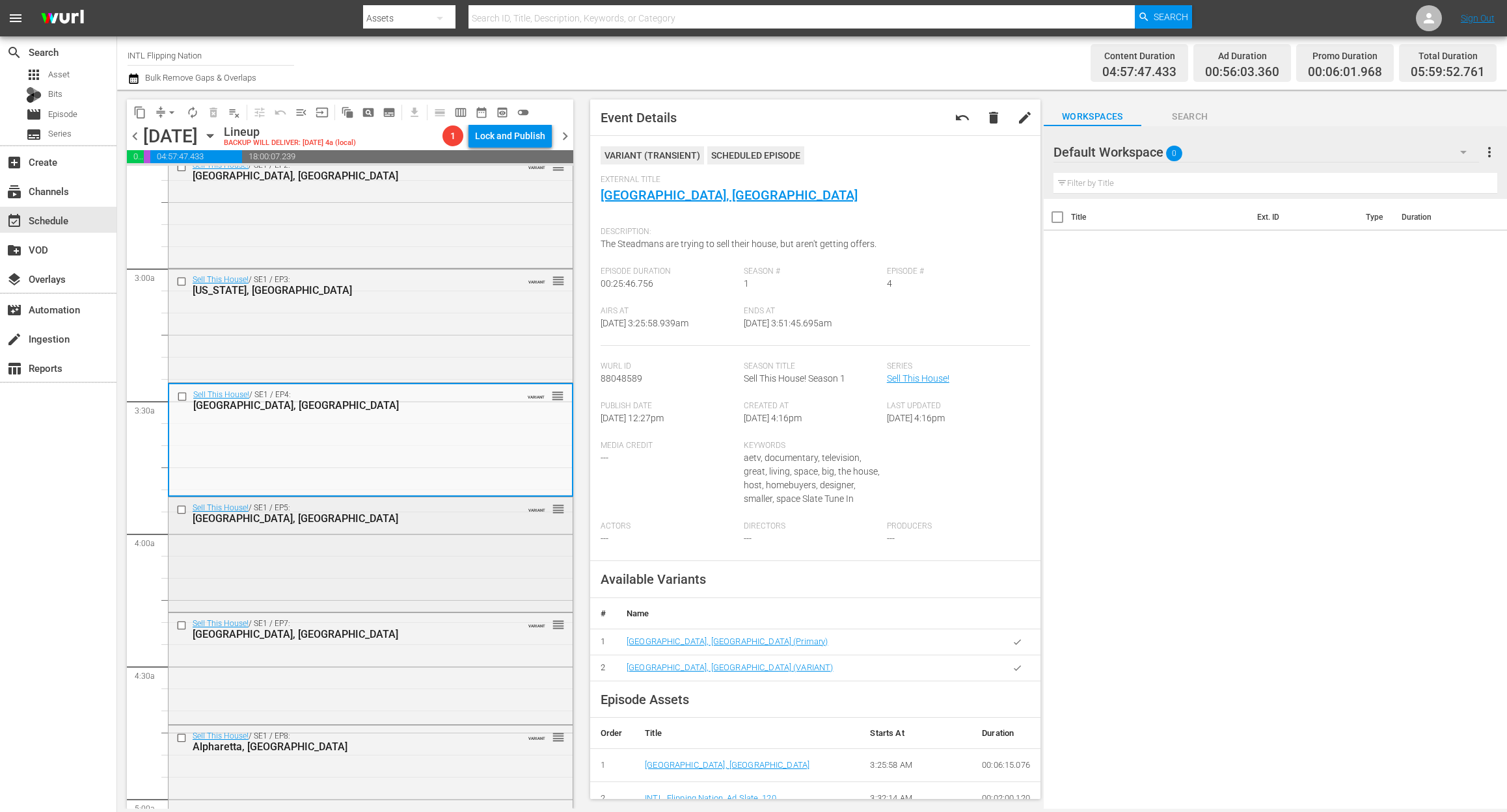
click at [404, 573] on div "Sell This House! / SE1 / EP5: Yorktown Heights, NY VARIANT reorder" at bounding box center [370, 553] width 404 height 112
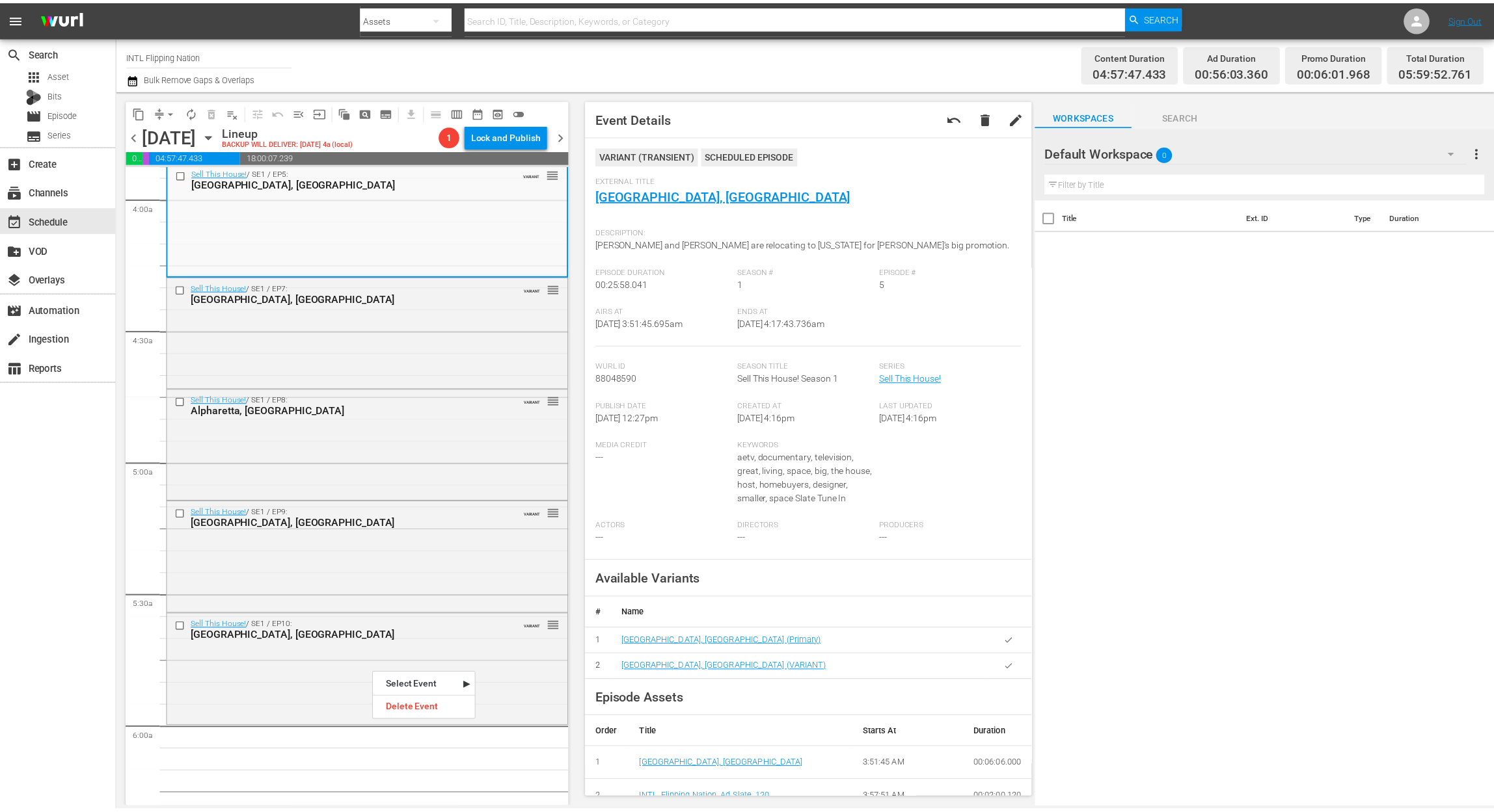
scroll to position [1040, 0]
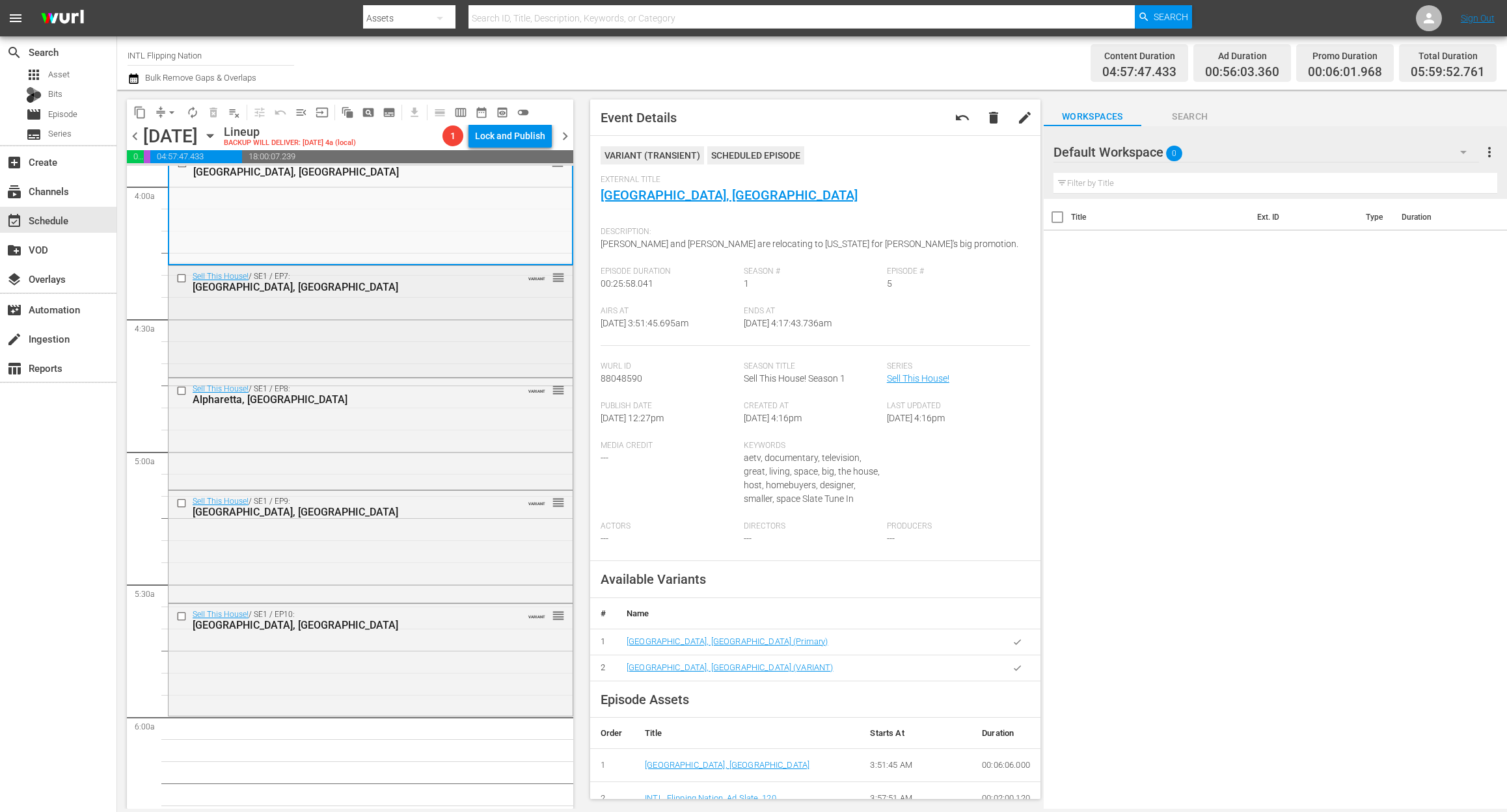
click at [414, 339] on div "Sell This House! / SE1 / EP7: Atlanta, GA VARIANT reorder" at bounding box center [370, 320] width 404 height 109
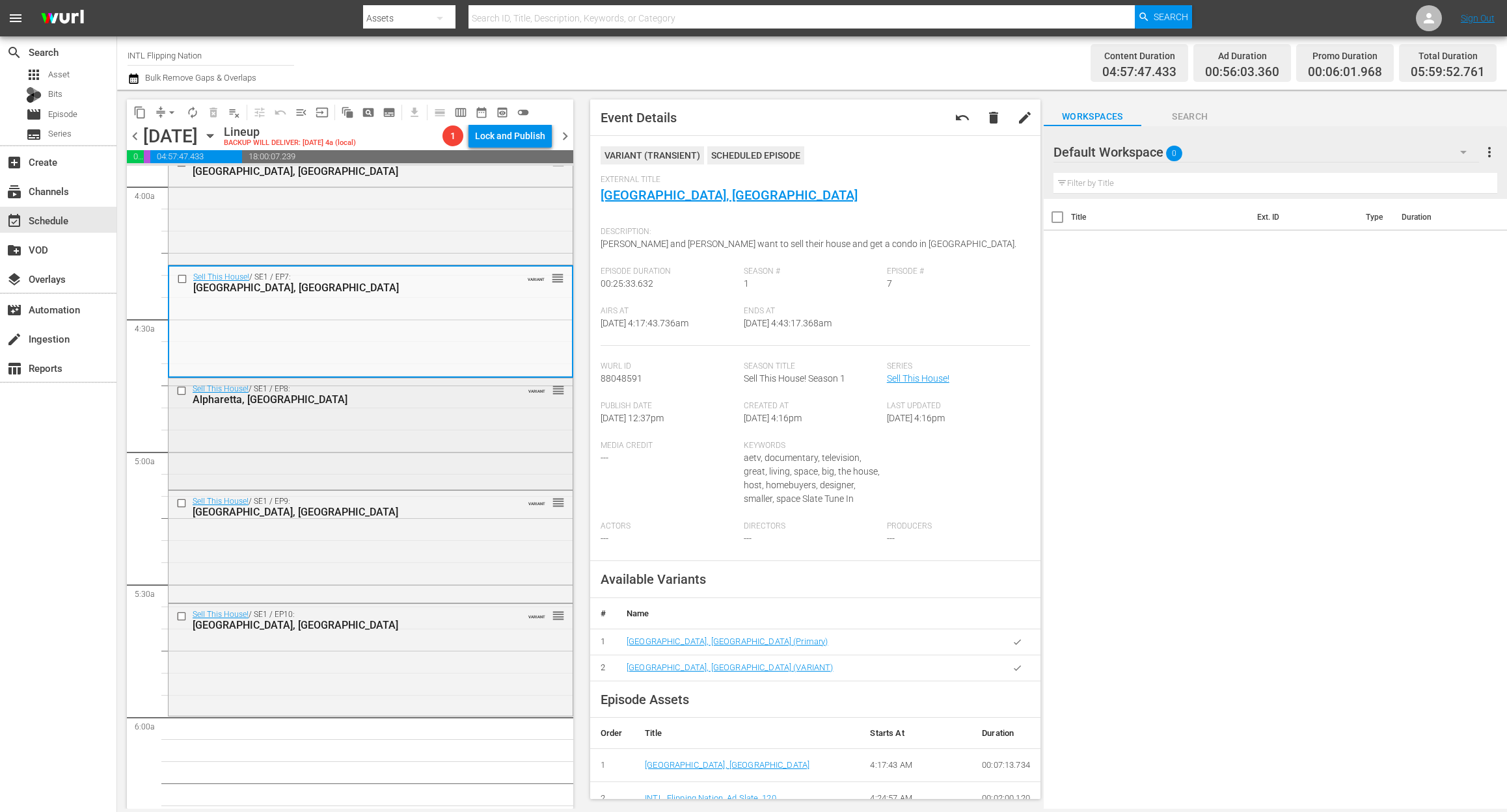
click at [451, 463] on div "Sell This House! / SE1 / EP8: Alpharetta, GA VARIANT reorder" at bounding box center [370, 433] width 404 height 109
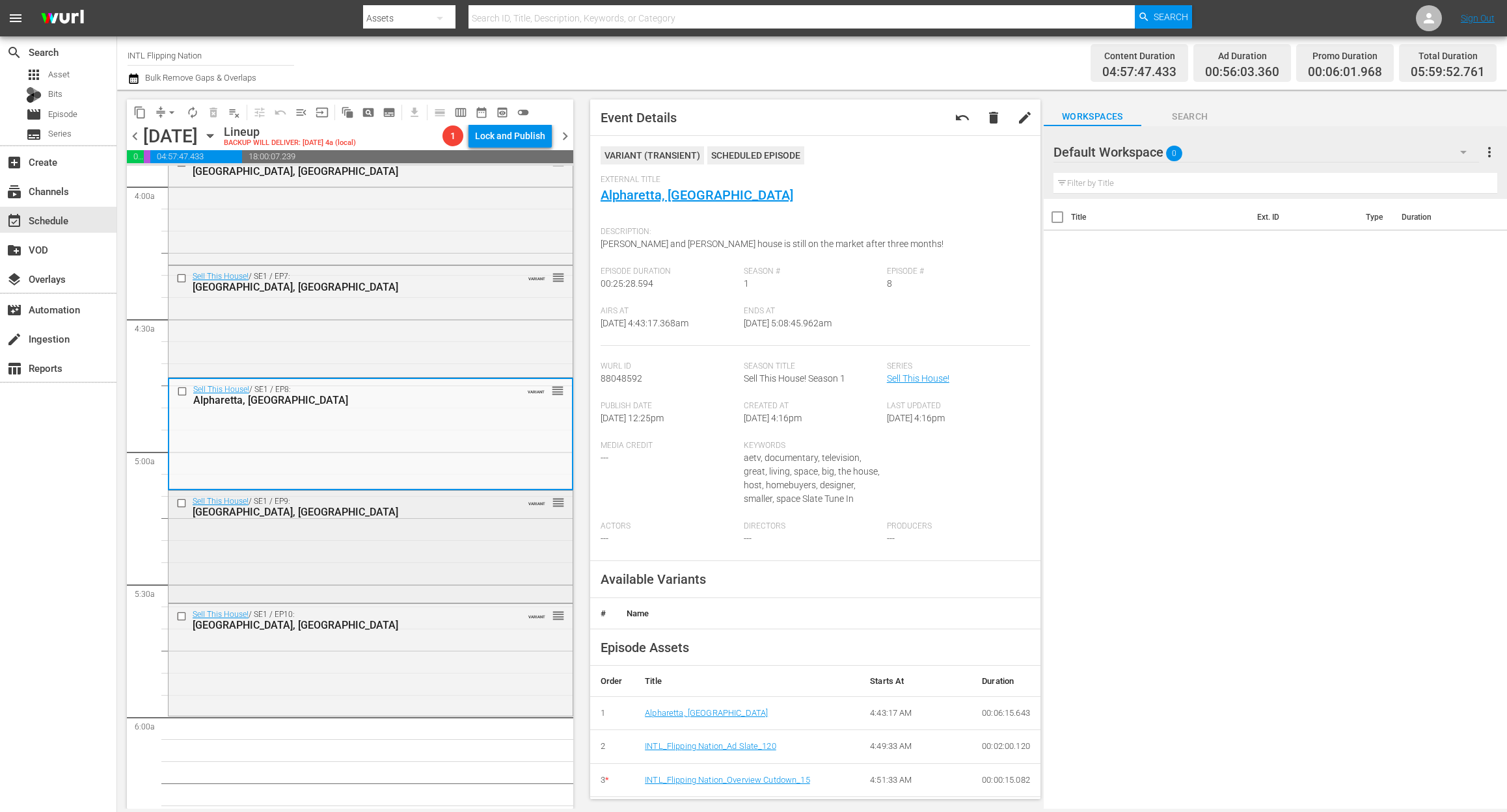
click at [358, 568] on div "Sell This House! / SE1 / EP9: Chicago, IL VARIANT reorder" at bounding box center [370, 545] width 404 height 109
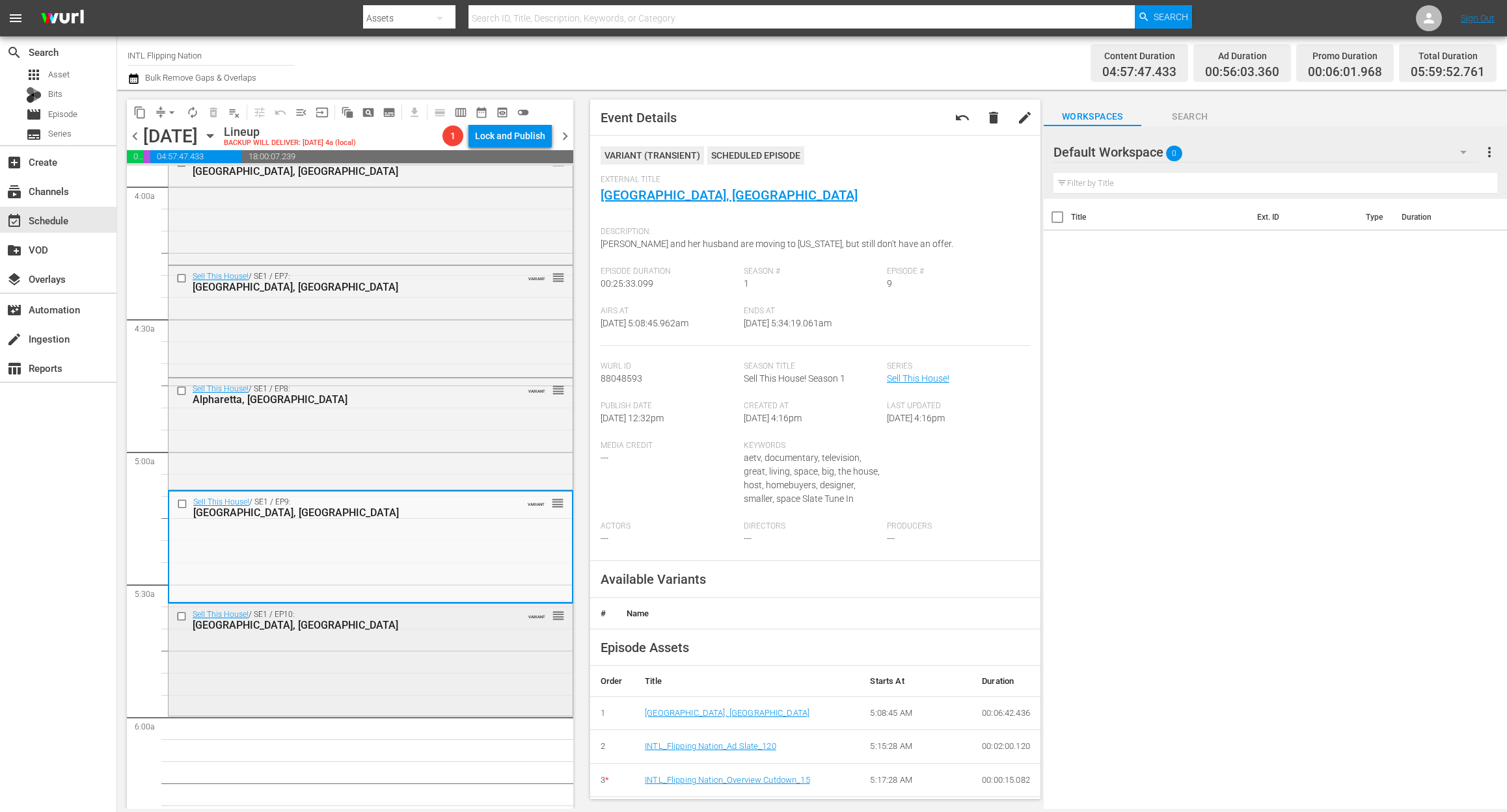
click at [506, 666] on div "Sell This House! / SE1 / EP10: North Barrington, IL VARIANT reorder" at bounding box center [370, 658] width 404 height 109
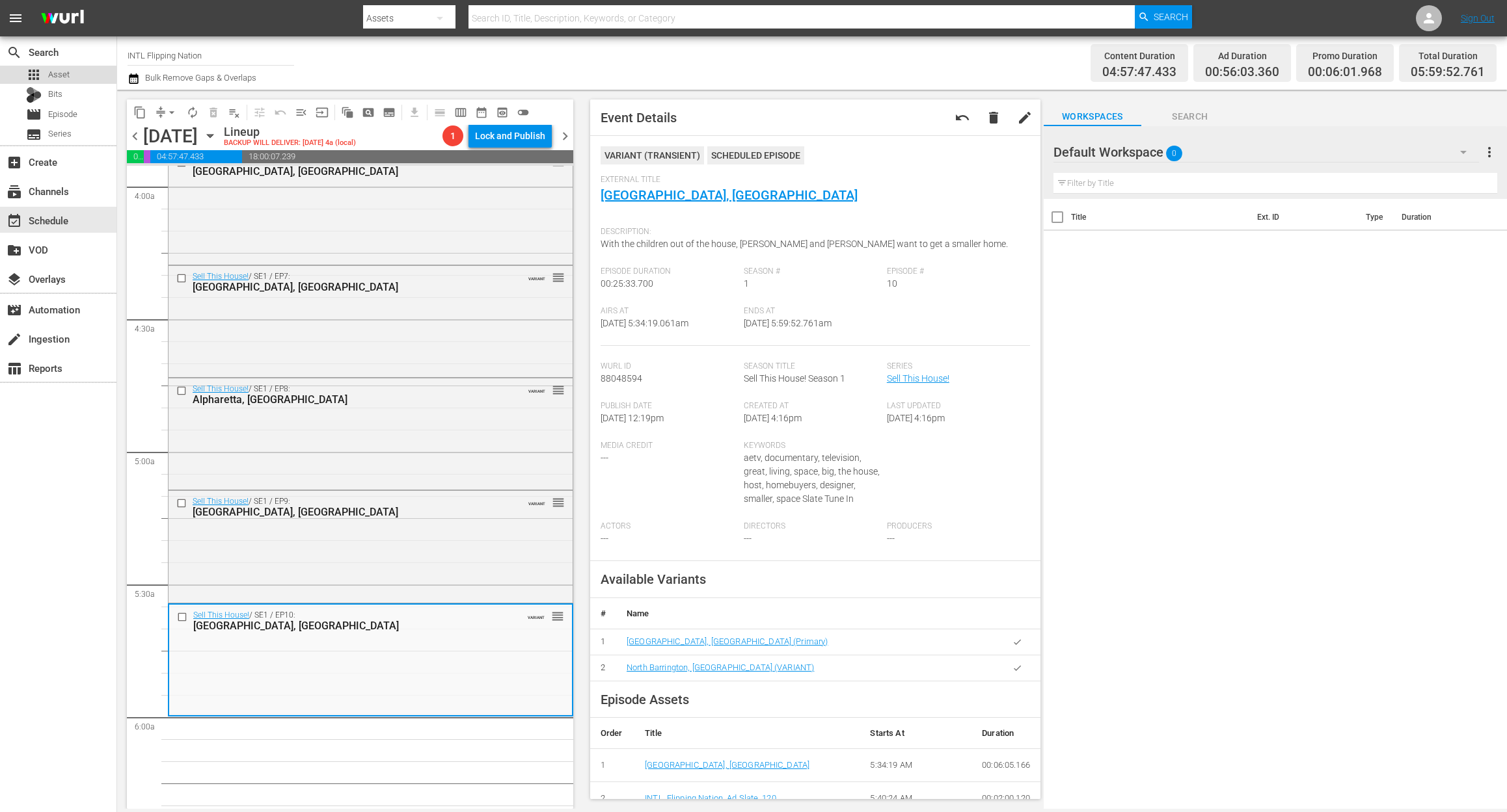
click at [60, 69] on span "Asset" at bounding box center [59, 75] width 21 height 13
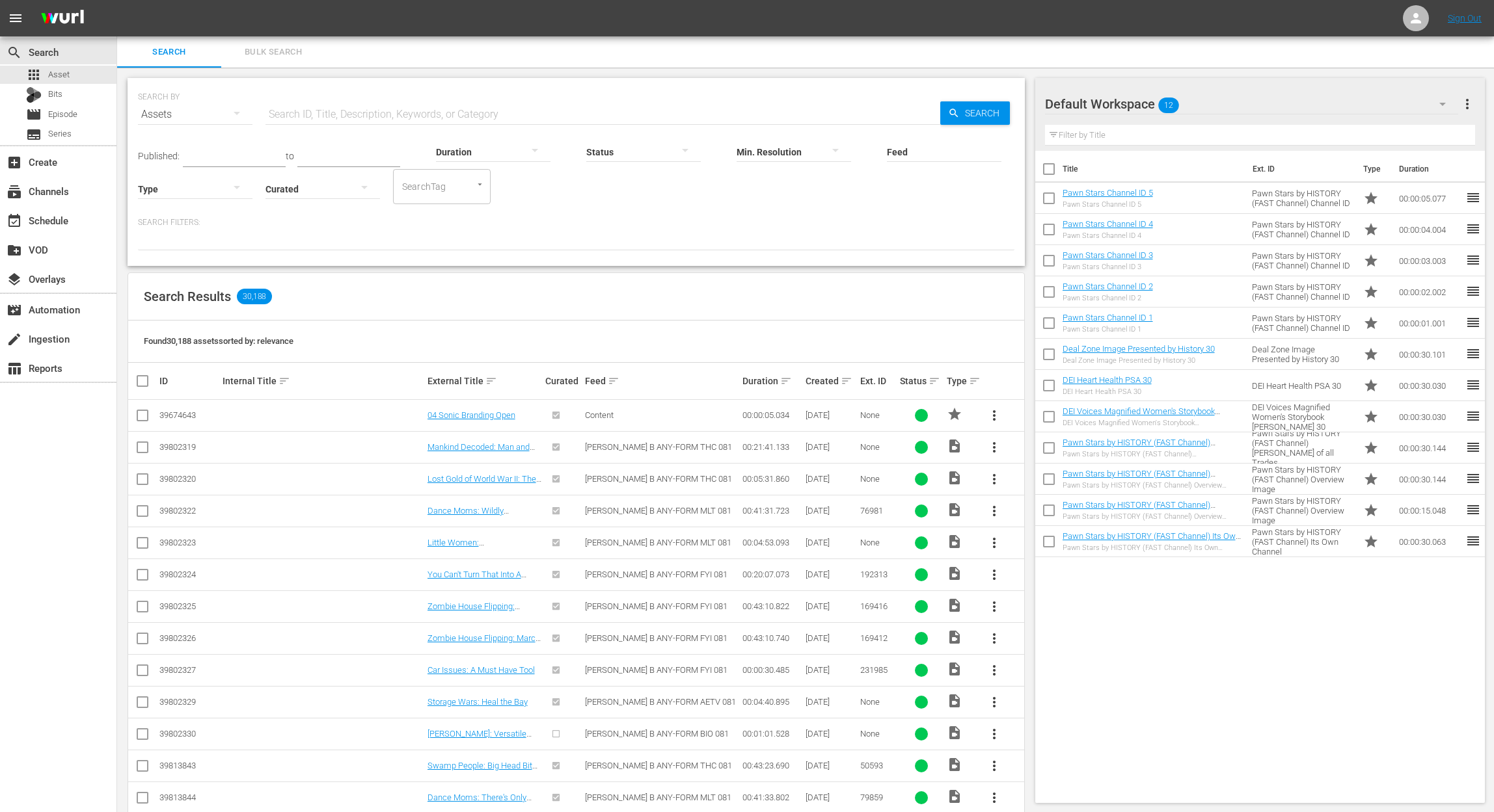
click at [20, 544] on div "search Search apps Asset Bits movie Episode subtitles Series add_box Create sub…" at bounding box center [58, 442] width 117 height 812
click at [280, 50] on span "Bulk Search" at bounding box center [273, 53] width 88 height 15
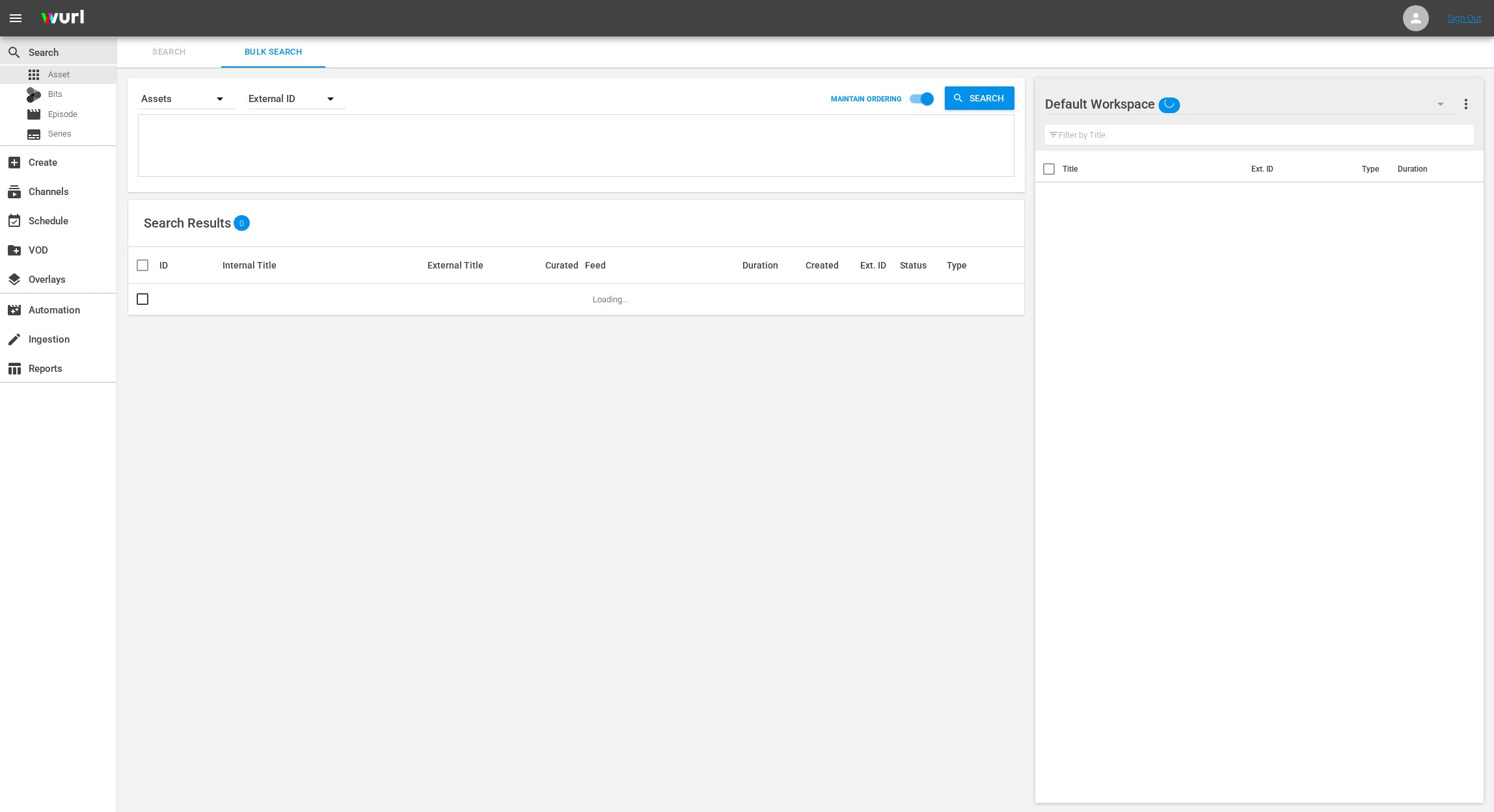
click at [321, 133] on textarea at bounding box center [578, 148] width 872 height 59
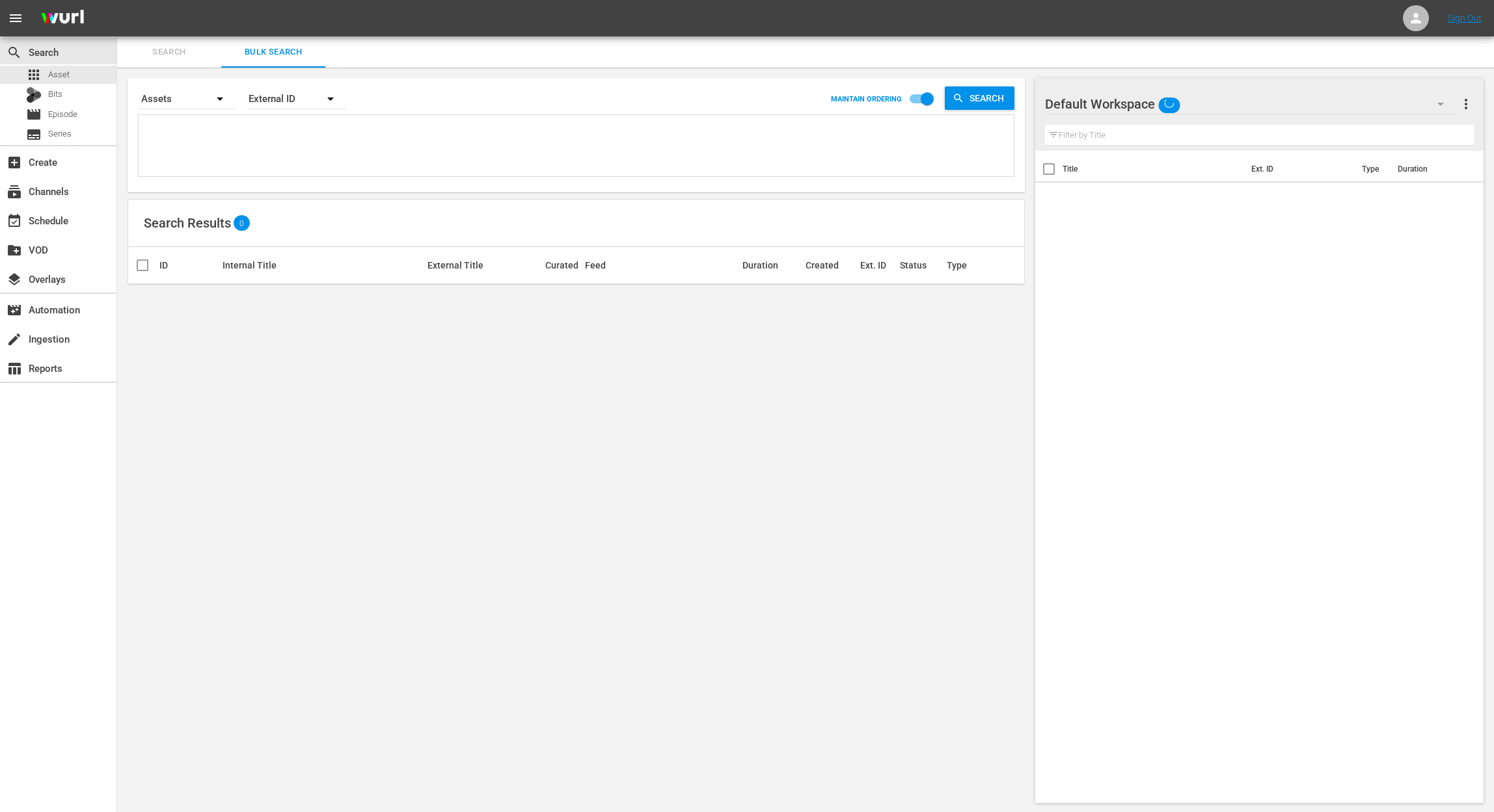
paste textarea "140864789 140864787 140864788 140864790 140864791"
type textarea "140864789 140864787 140864788 140864790 140864791"
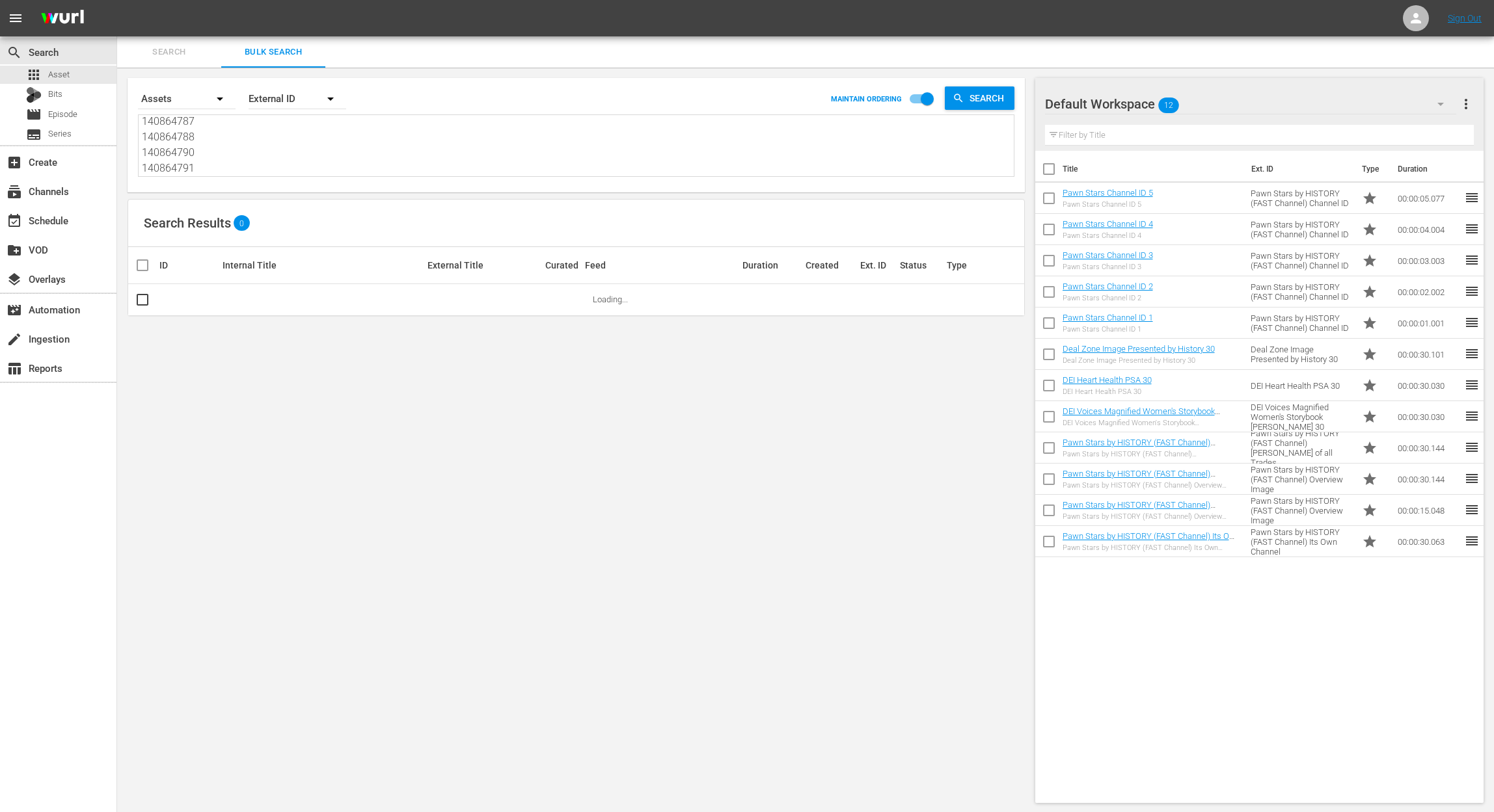
type textarea "140864789 140864787 140864788 140864790 140864791"
click at [915, 97] on input "checkbox" at bounding box center [927, 101] width 74 height 25
checkbox input "false"
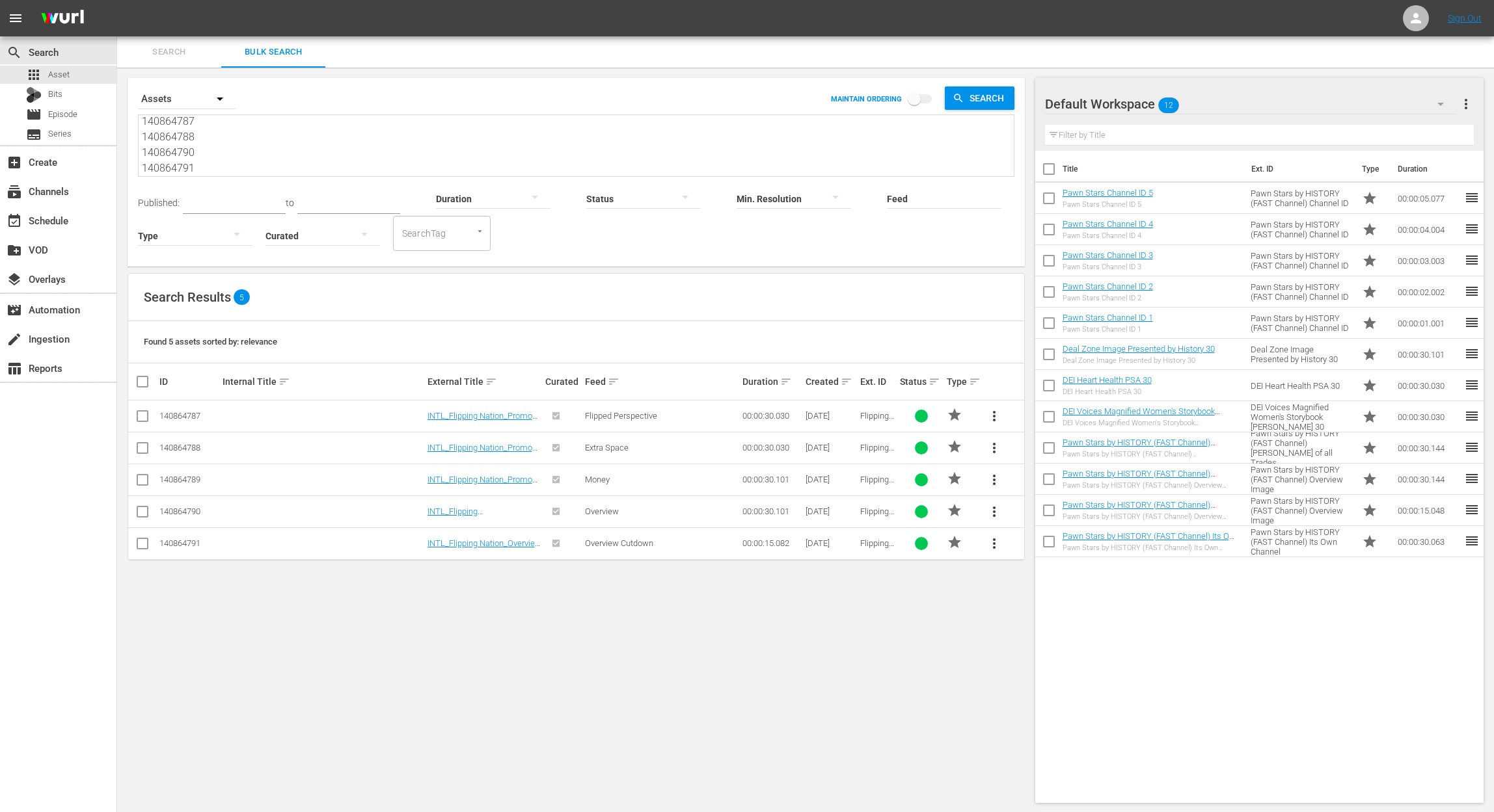
click at [1465, 102] on span "more_vert" at bounding box center [1465, 104] width 16 height 16
click at [1385, 107] on div "Add New Workspace" at bounding box center [1381, 105] width 153 height 23
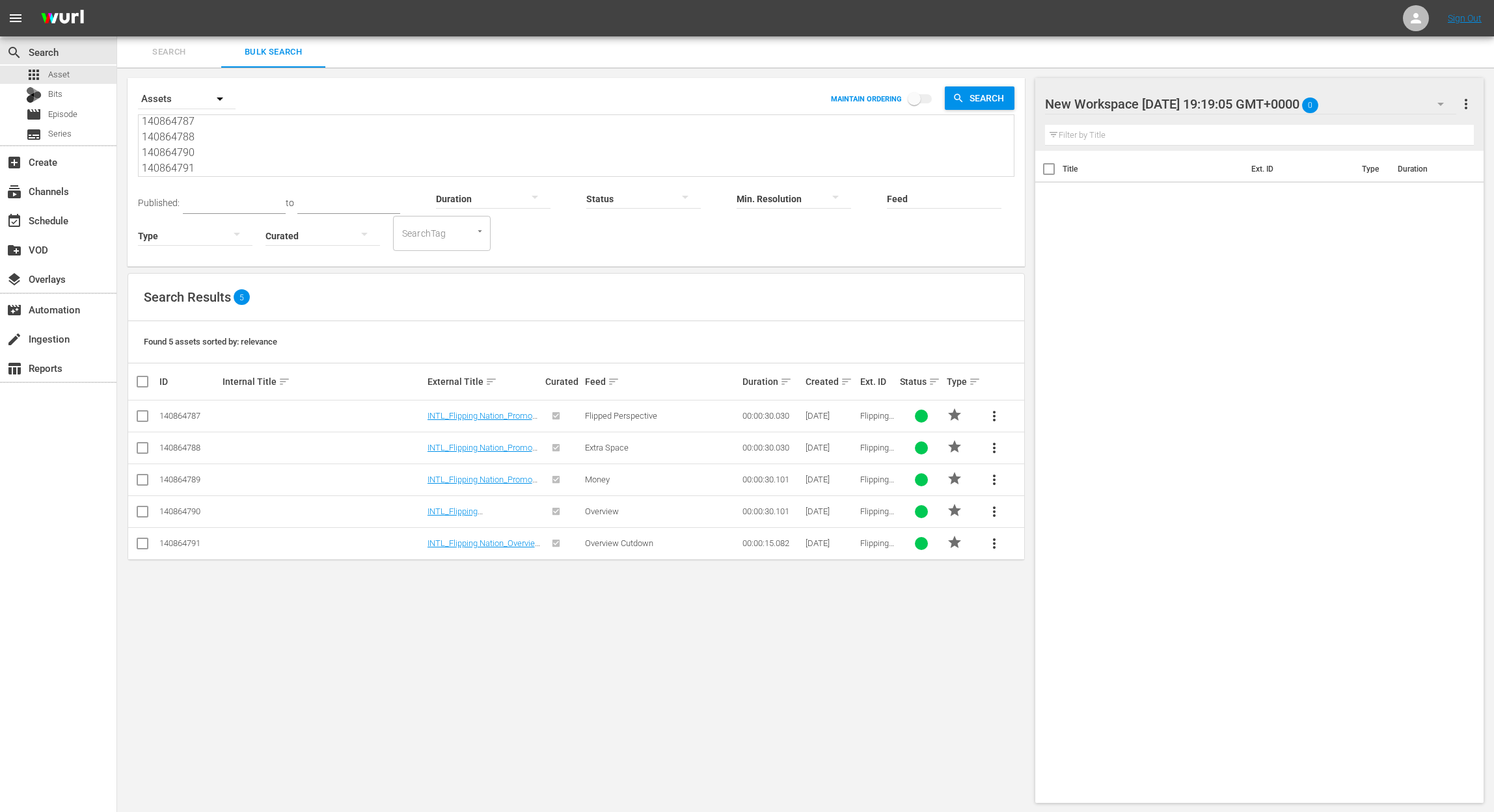
click at [1188, 107] on div at bounding box center [1155, 104] width 221 height 32
drag, startPoint x: 1327, startPoint y: 100, endPoint x: 1002, endPoint y: 88, distance: 325.2
click at [1002, 88] on div "Search Bulk Search Search By Assets MAINTAIN ORDERING Search 140864789 14086478…" at bounding box center [805, 424] width 1376 height 777
type input "Int'l Flipping Nation"
click at [1257, 291] on div "Title Ext. ID Type Duration" at bounding box center [1259, 474] width 448 height 647
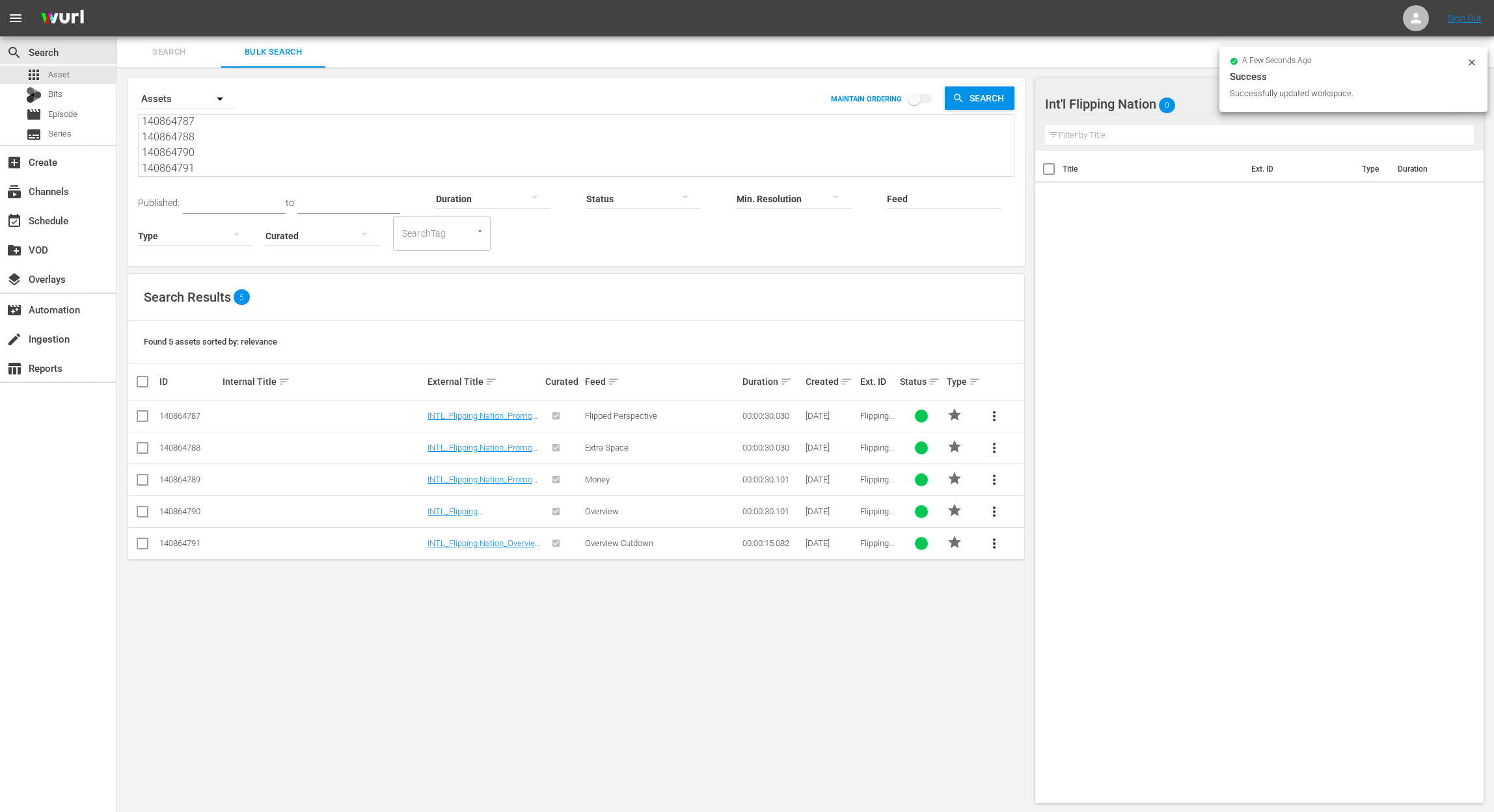
click at [139, 381] on input "checkbox" at bounding box center [148, 381] width 26 height 16
checkbox input "true"
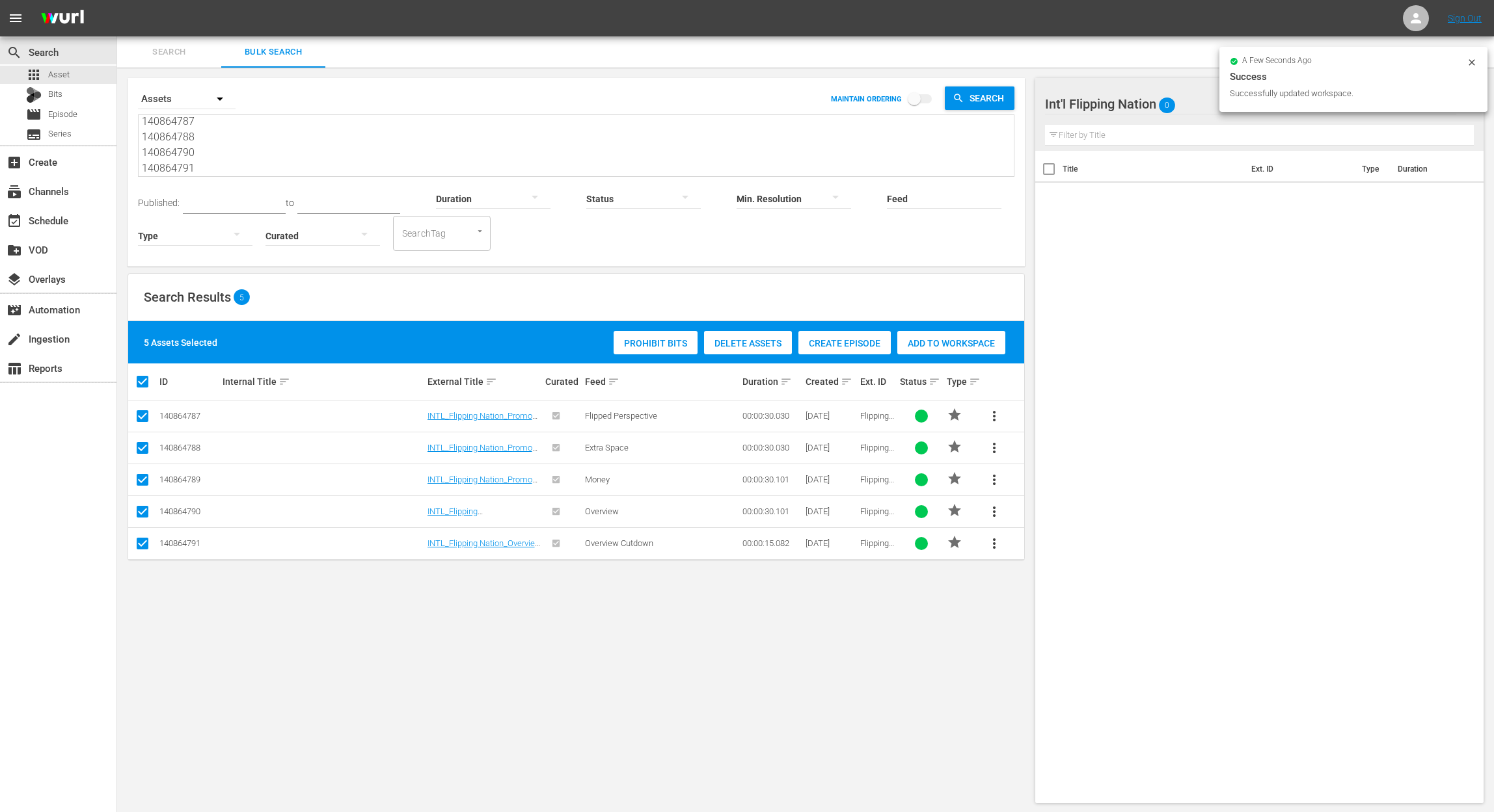
checkbox input "true"
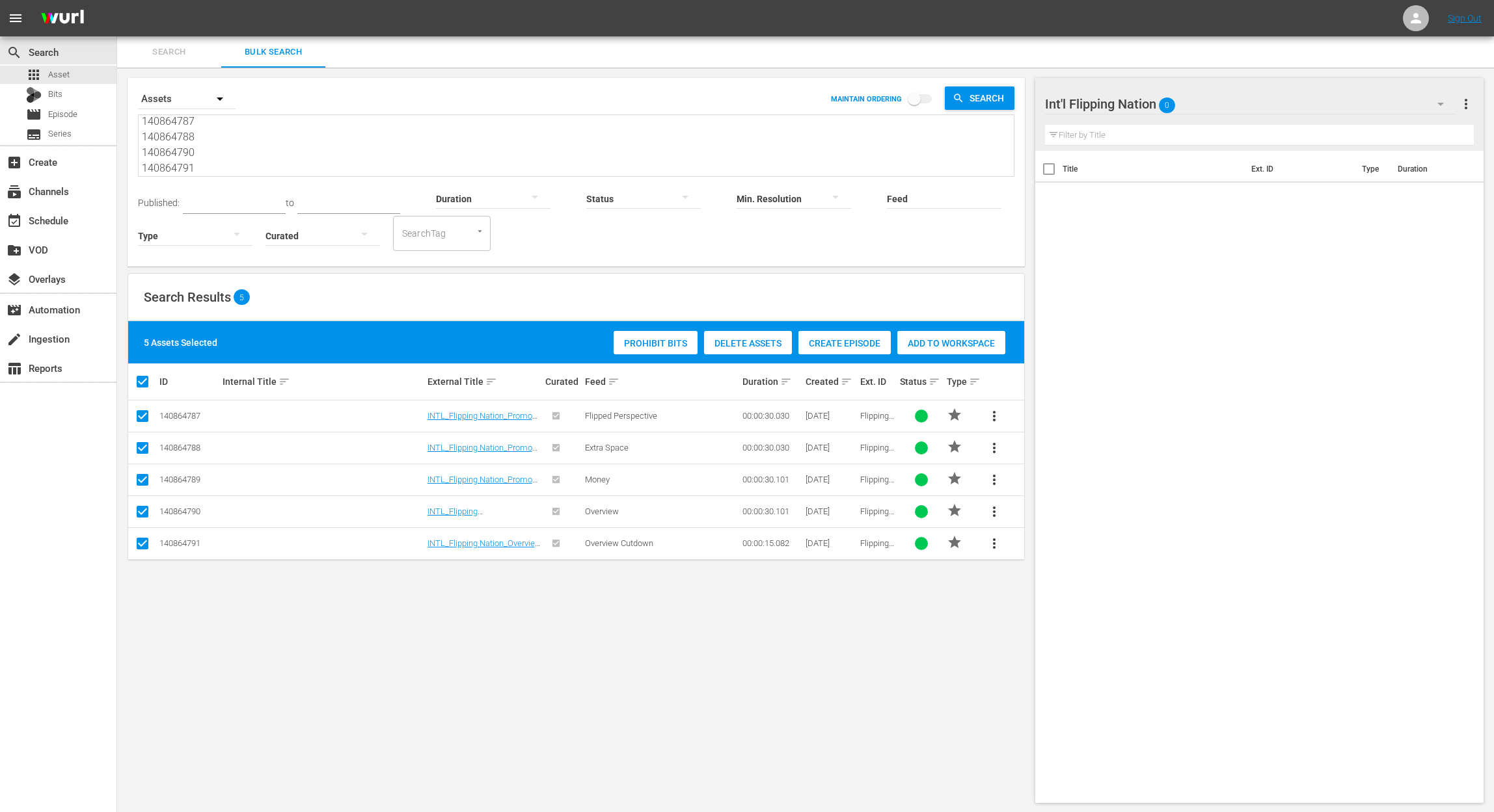
click at [948, 342] on span "Add to Workspace" at bounding box center [951, 344] width 108 height 11
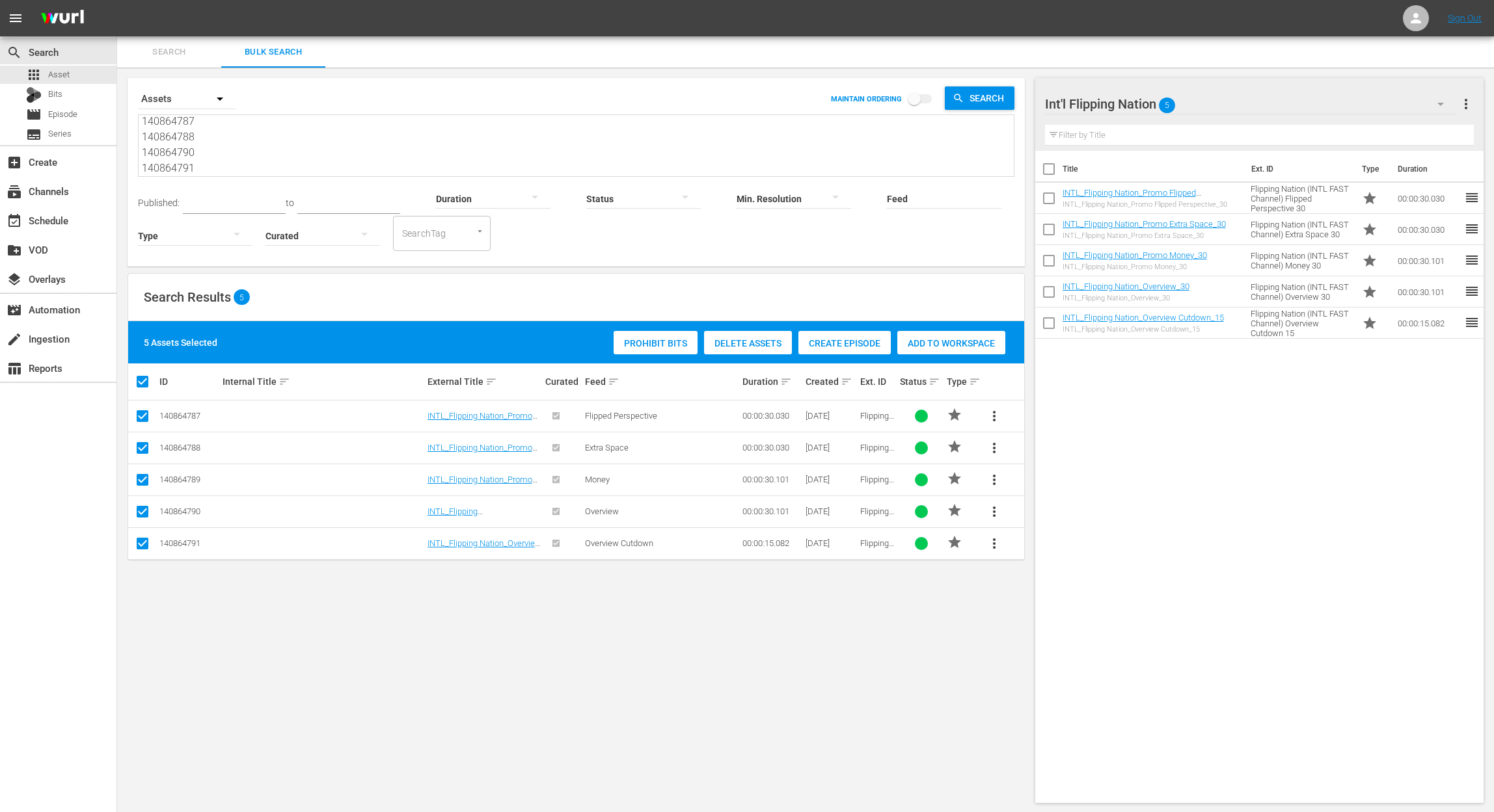
click at [659, 760] on div "Search By Assets MAINTAIN ORDERING Search 140864789 140864787 140864788 1408647…" at bounding box center [575, 440] width 918 height 746
drag, startPoint x: 227, startPoint y: 158, endPoint x: 50, endPoint y: -2, distance: 238.6
click at [50, 0] on html "menu Sign Out search Search apps Asset Bits movie Episode subtitles Series add_…" at bounding box center [747, 406] width 1494 height 812
paste textarea "97 140864796 140864795 140864794 140864793"
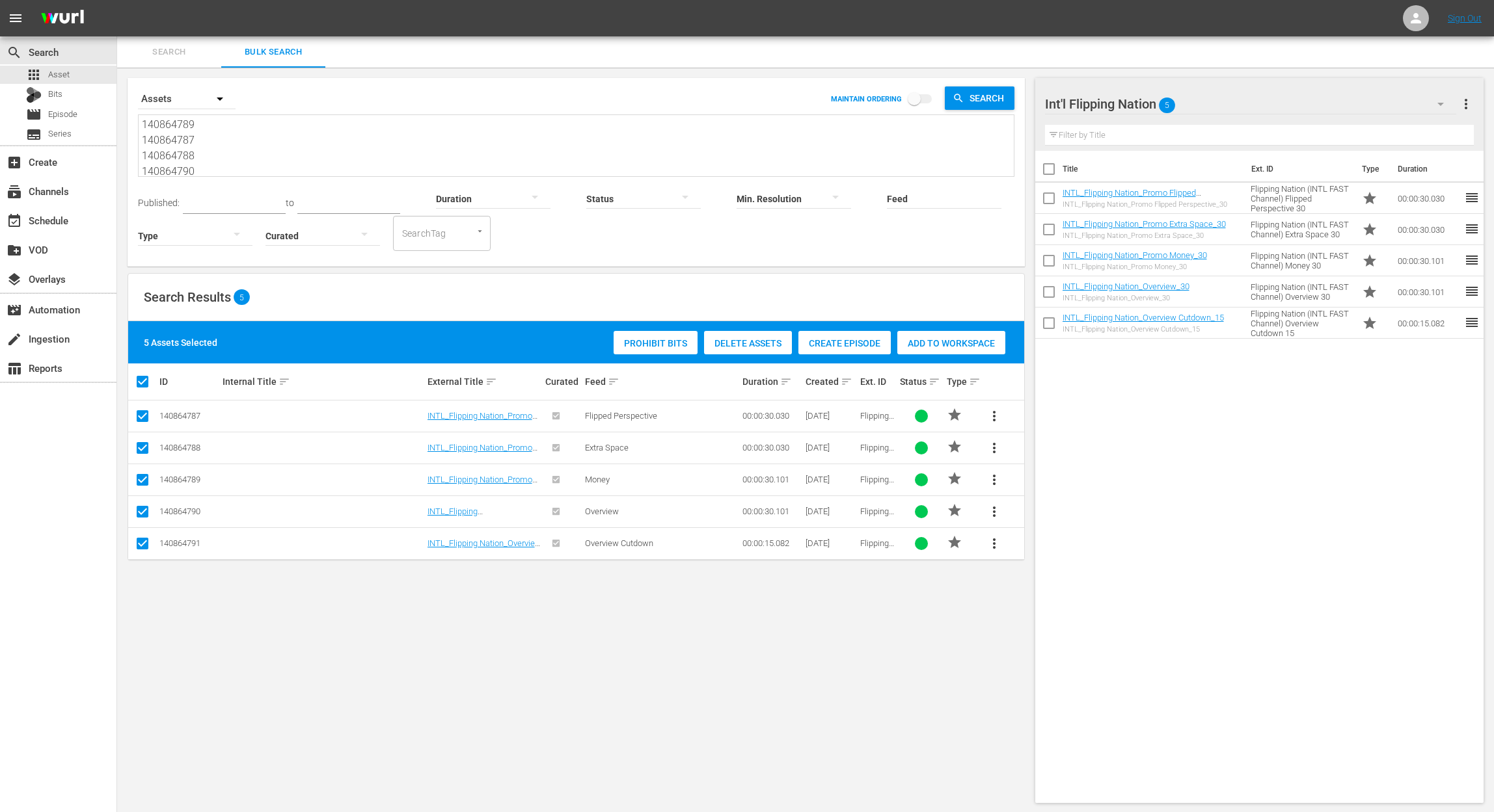
type textarea "140864797 140864796 140864795 140864794 140864793"
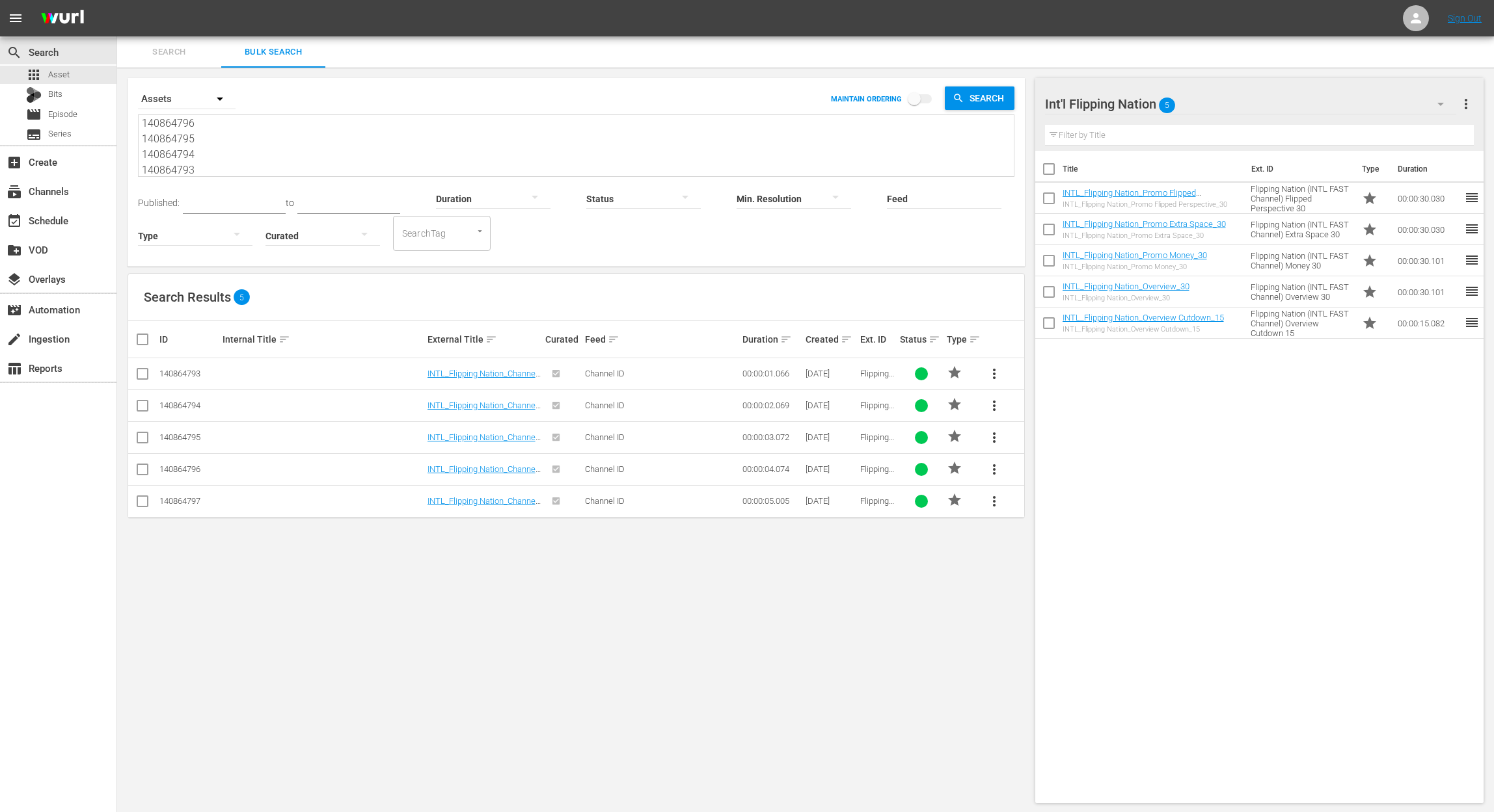
type textarea "140864797 140864796 140864795 140864794 140864793"
click at [142, 342] on input "checkbox" at bounding box center [148, 339] width 26 height 16
checkbox input "true"
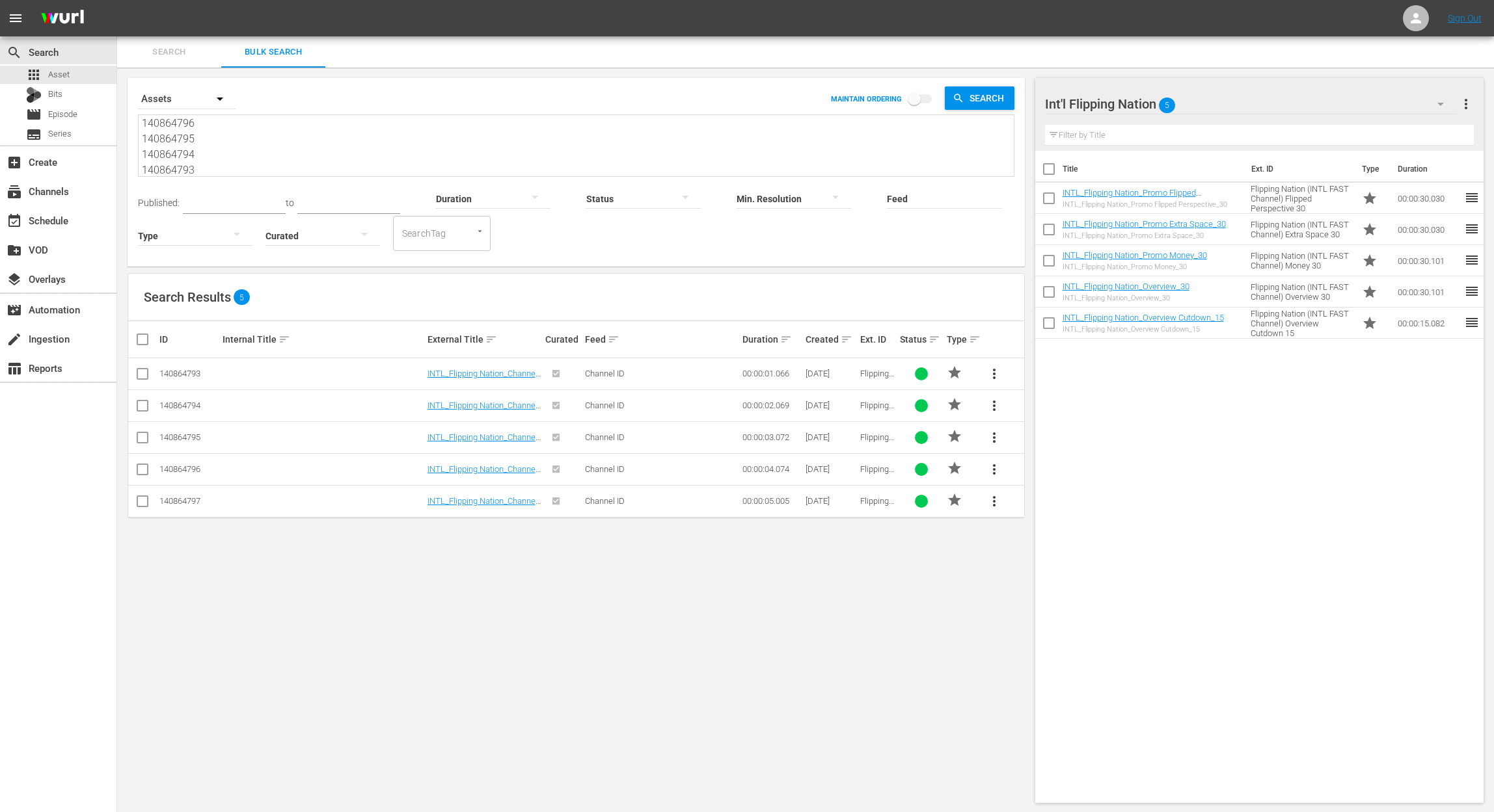
checkbox input "true"
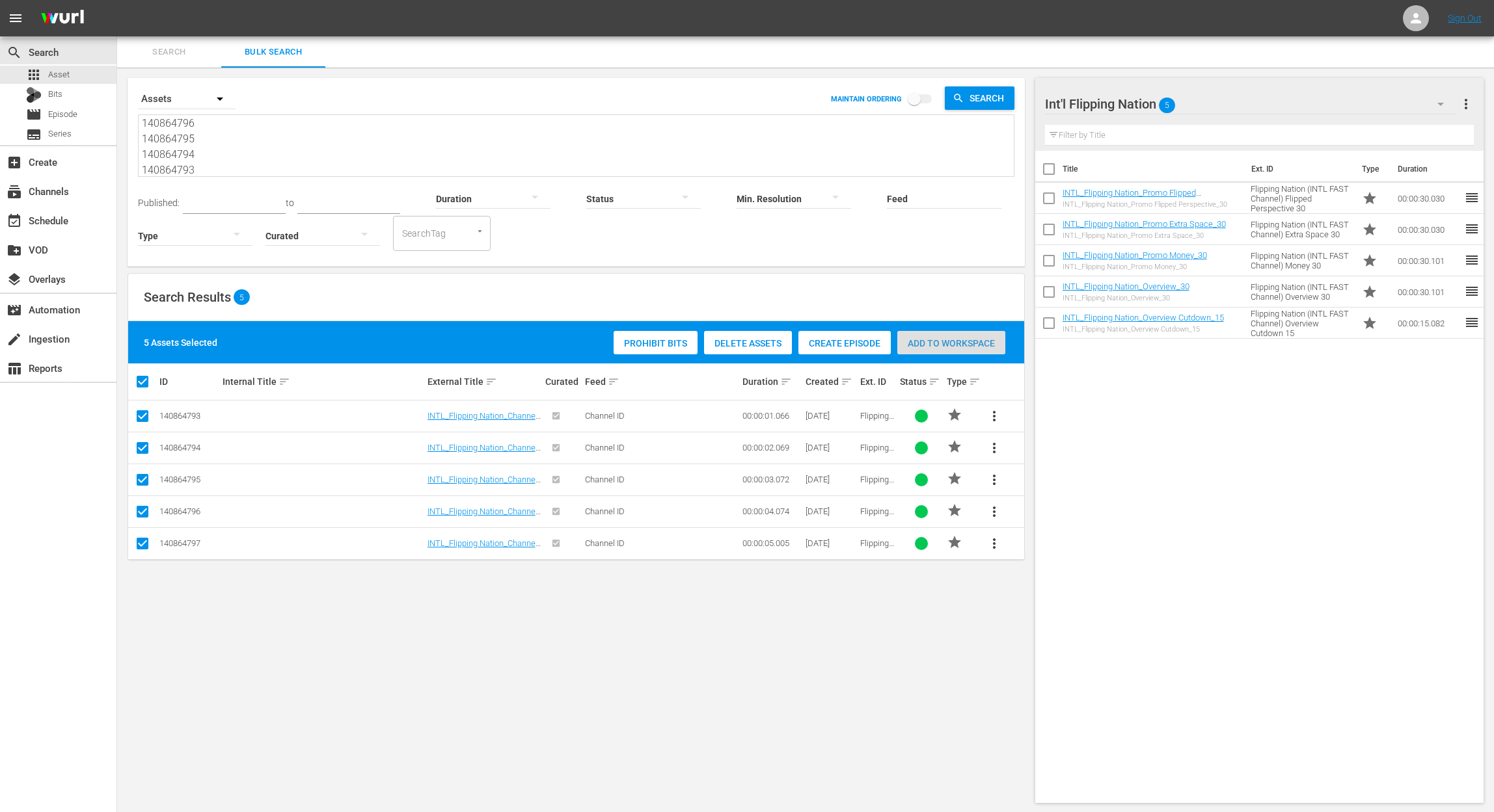
click at [949, 339] on span "Add to Workspace" at bounding box center [951, 344] width 108 height 11
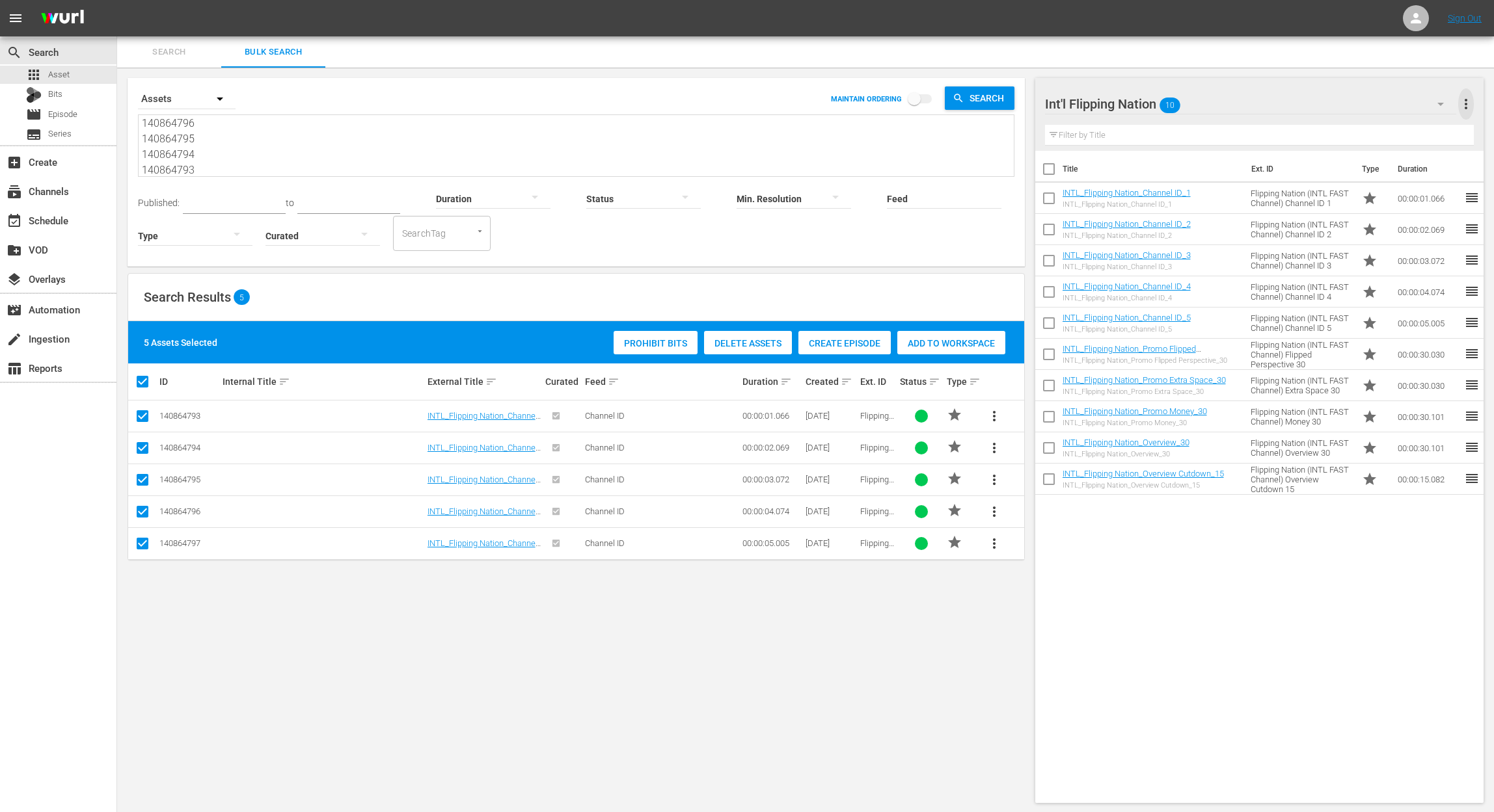
click at [1462, 100] on span "more_vert" at bounding box center [1465, 104] width 16 height 16
click at [1371, 107] on div "Add New Workspace" at bounding box center [1381, 105] width 153 height 23
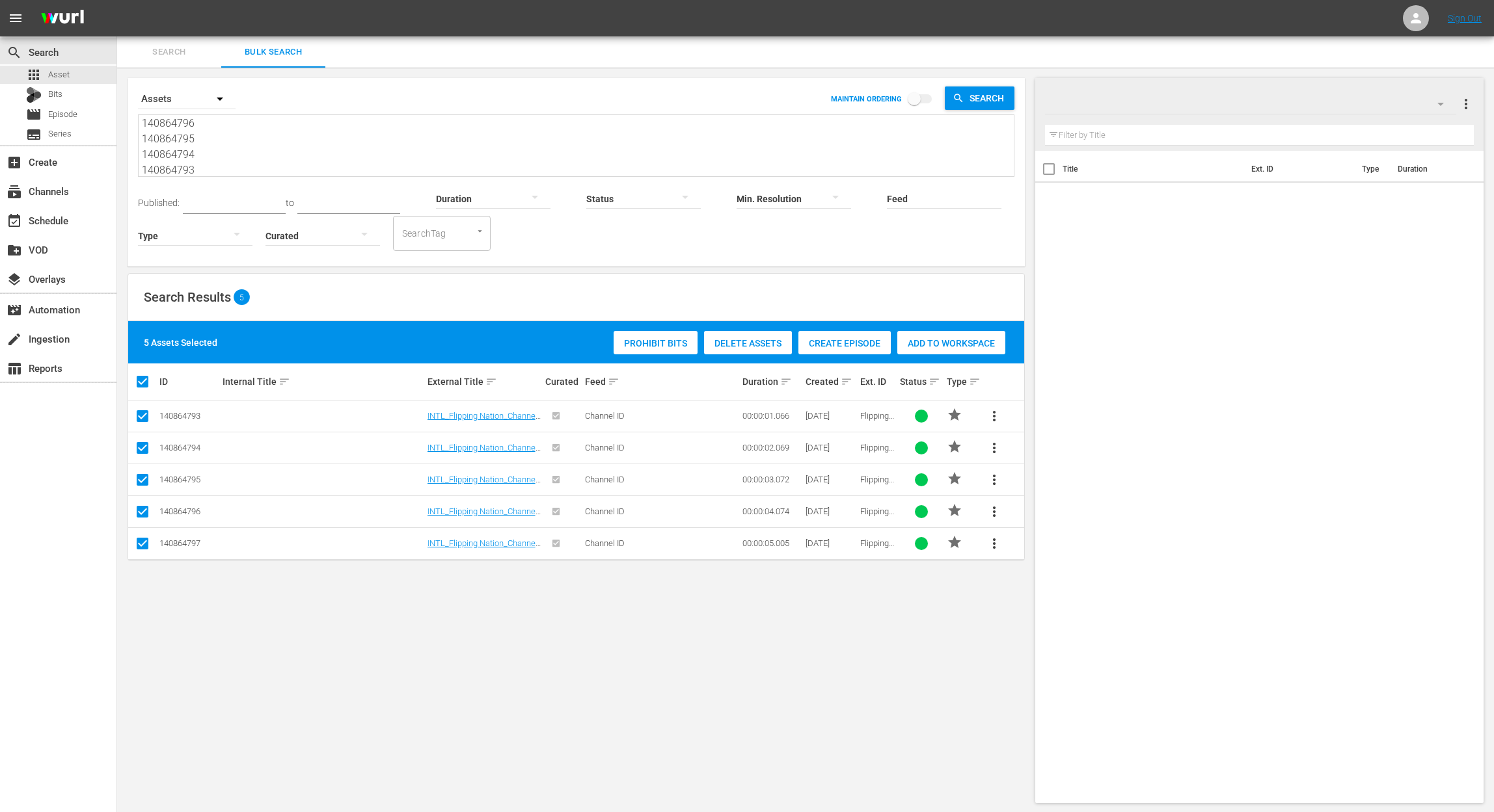
click at [1118, 109] on div at bounding box center [1155, 104] width 221 height 32
drag, startPoint x: 1309, startPoint y: 104, endPoint x: 966, endPoint y: 97, distance: 343.1
click at [968, 100] on div "Search Bulk Search Search By Assets MAINTAIN ORDERING Search 140864797 14086479…" at bounding box center [805, 424] width 1376 height 777
type input "Int'l Ax Men"
click at [318, 128] on textarea "140864797 140864796 140864795 140864794 140864793" at bounding box center [578, 146] width 872 height 59
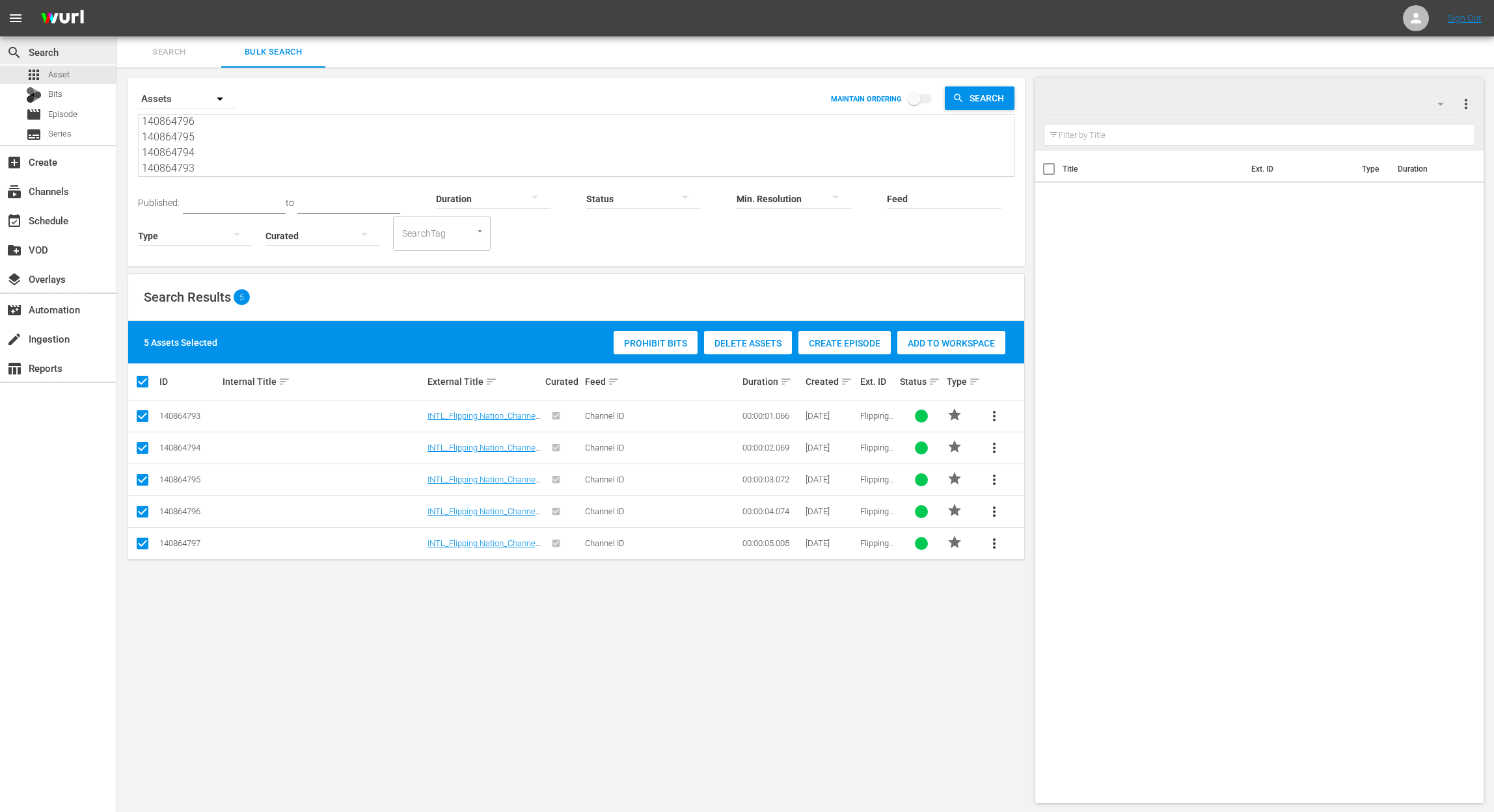
scroll to position [0, 0]
drag, startPoint x: 210, startPoint y: 158, endPoint x: 58, endPoint y: -20, distance: 234.1
click at [58, 0] on html "menu Sign Out search Search apps Asset Bits movie Episode subtitles Series add_…" at bounding box center [747, 406] width 1494 height 812
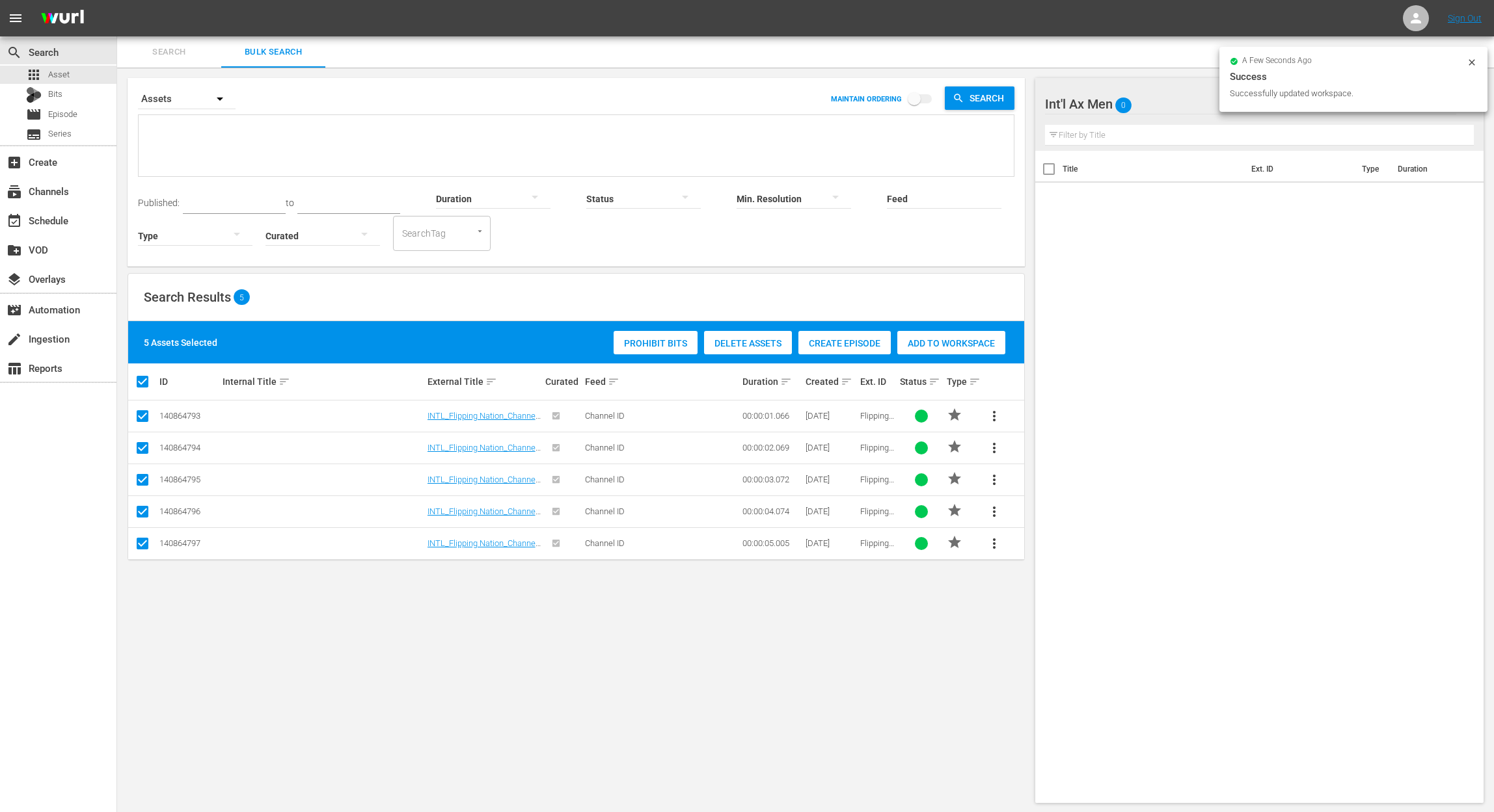
paste textarea "138361598 138361586 138361596 138361597 138907763"
type textarea "138361598 138361586 138361596 138361597 138907763"
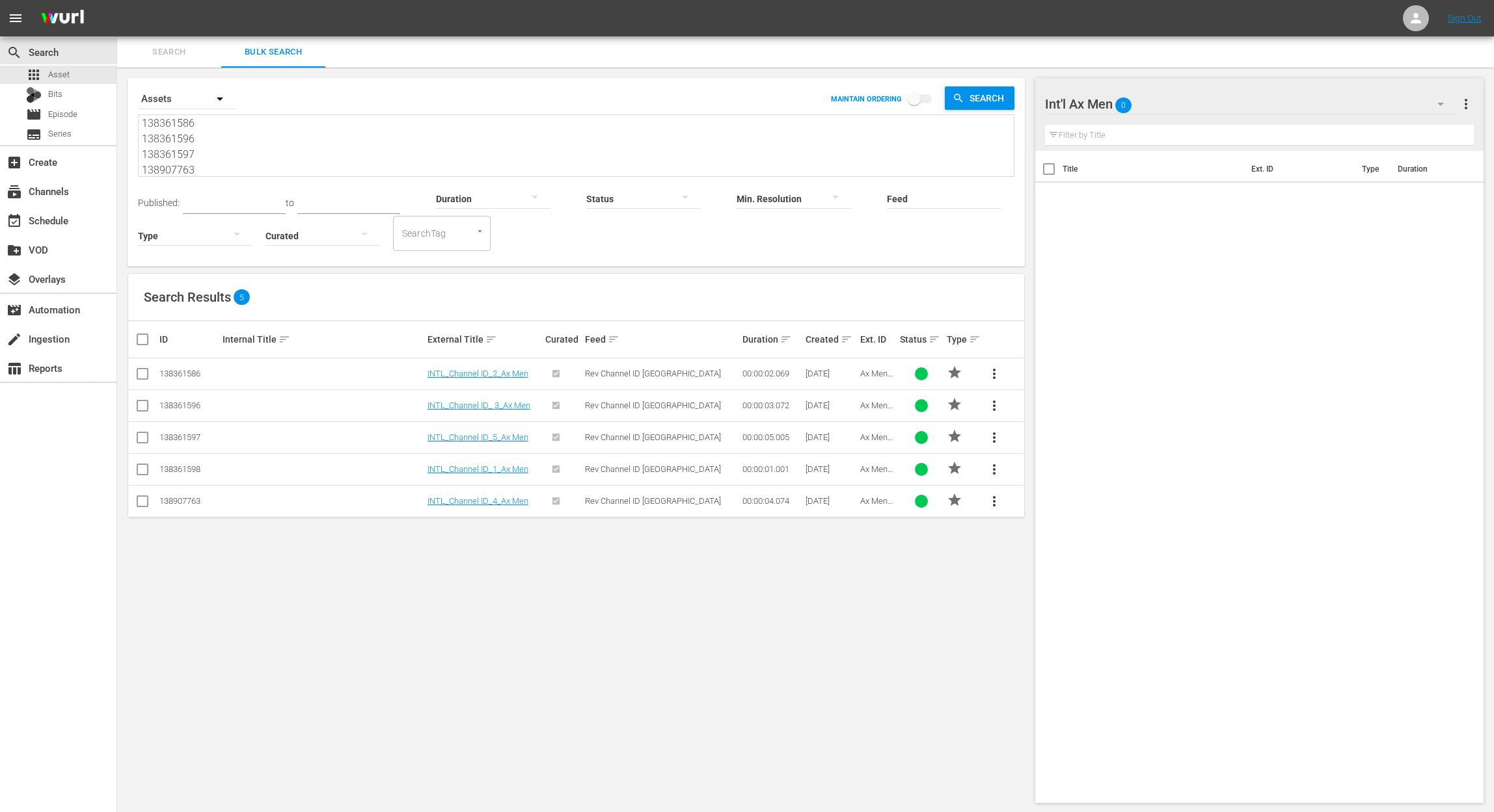
type textarea "138361598 138361586 138361596 138361597 138907763"
click at [140, 467] on input "checkbox" at bounding box center [143, 472] width 16 height 16
checkbox input "true"
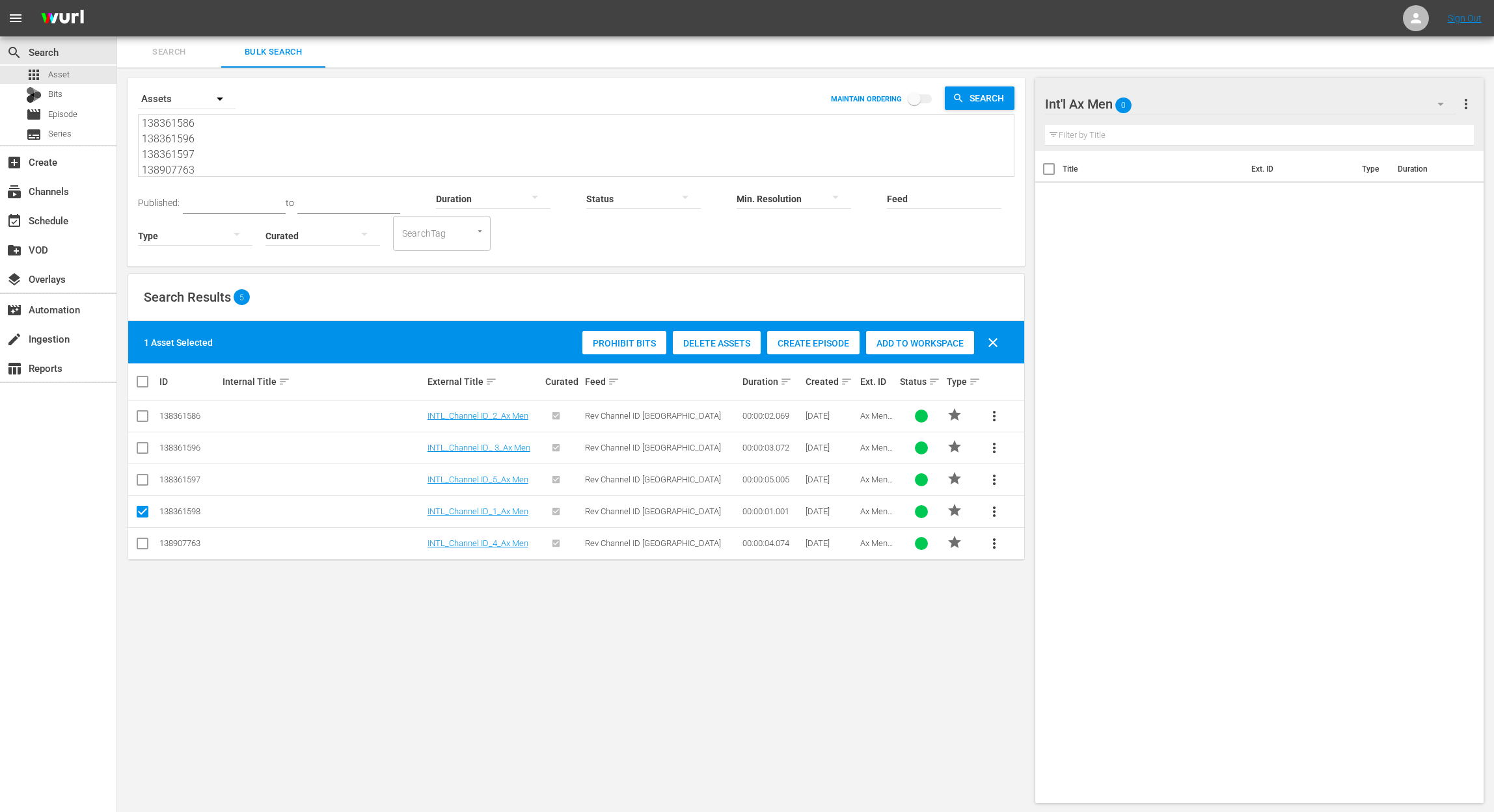
click at [920, 336] on div "Add to Workspace" at bounding box center [919, 343] width 108 height 25
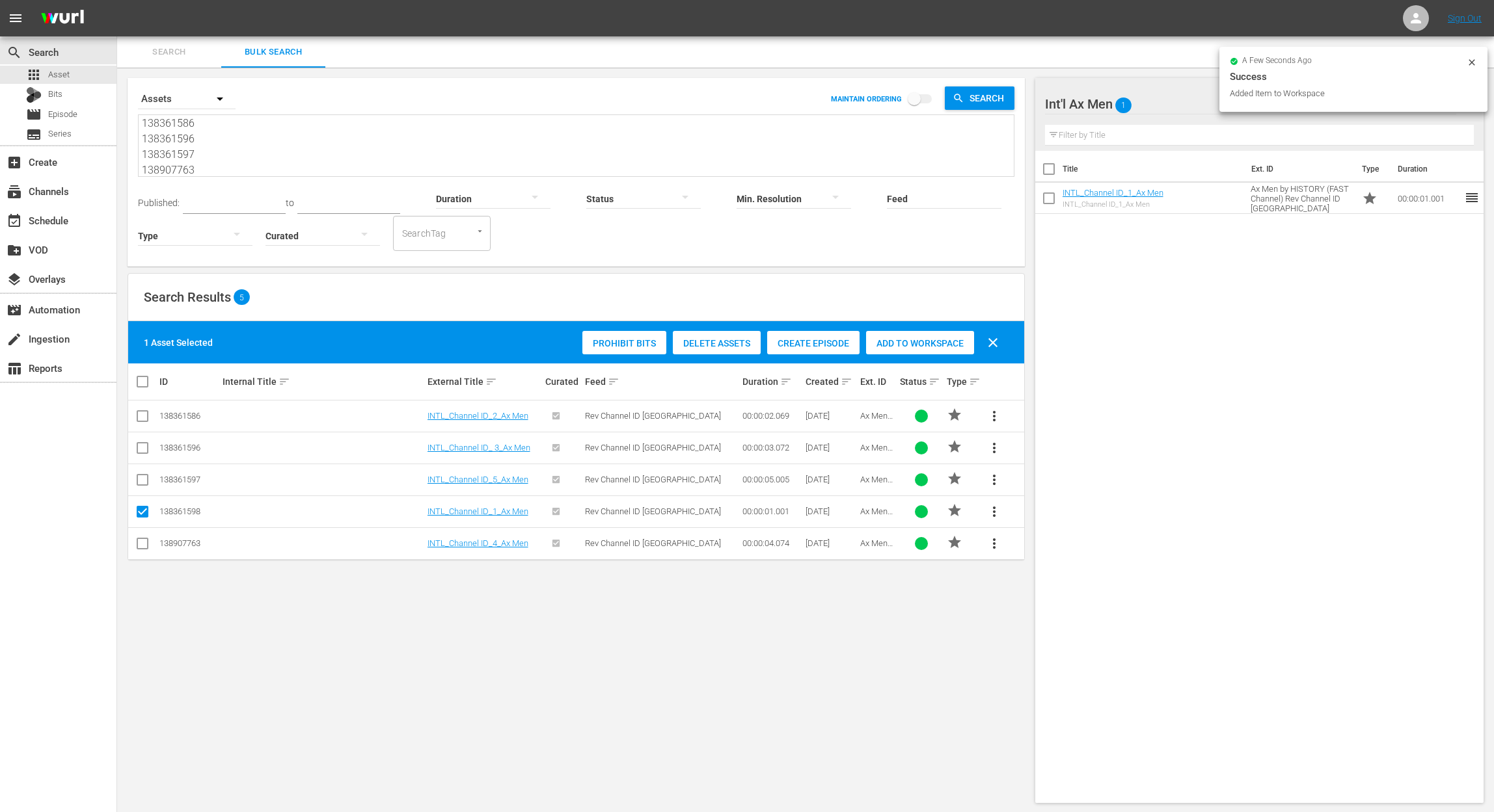
click at [140, 416] on input "checkbox" at bounding box center [143, 418] width 16 height 16
checkbox input "true"
click at [143, 513] on input "checkbox" at bounding box center [143, 514] width 16 height 16
checkbox input "false"
click at [143, 446] on input "checkbox" at bounding box center [143, 450] width 16 height 16
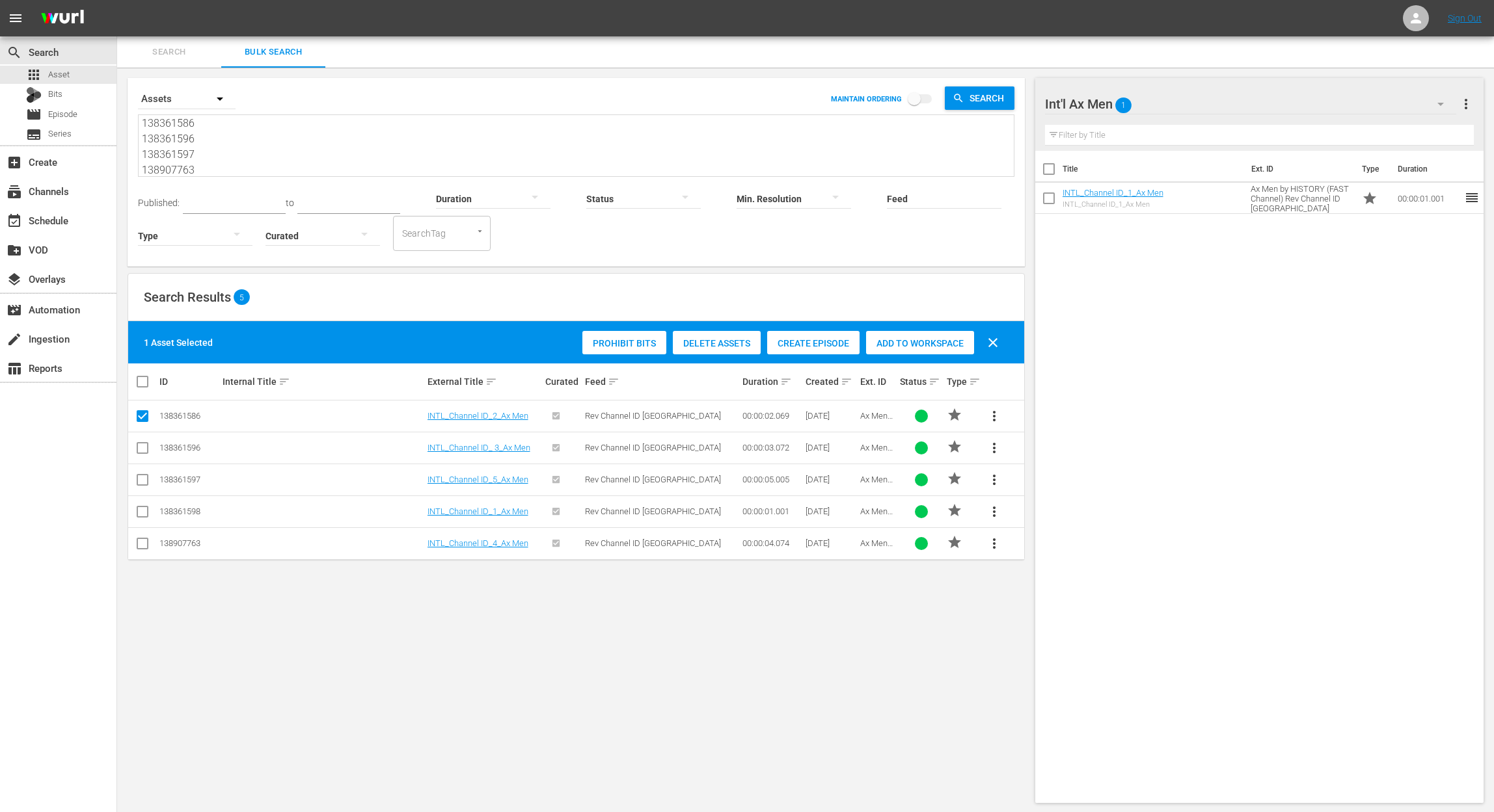
checkbox input "true"
click at [921, 339] on span "Add to Workspace" at bounding box center [919, 344] width 108 height 11
click at [1045, 234] on input "checkbox" at bounding box center [1048, 232] width 27 height 27
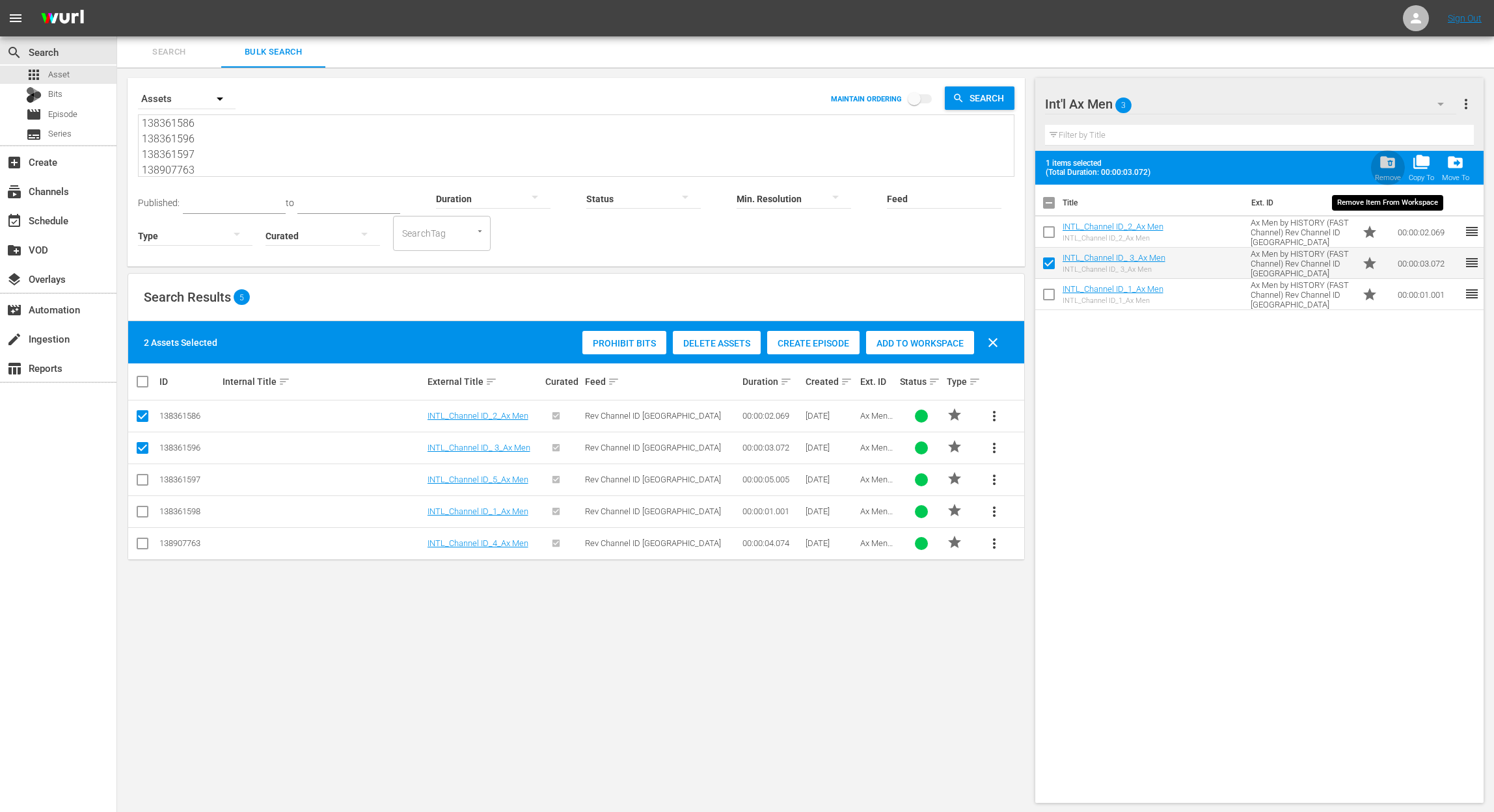
click at [1385, 170] on span "folder_delete" at bounding box center [1387, 162] width 17 height 17
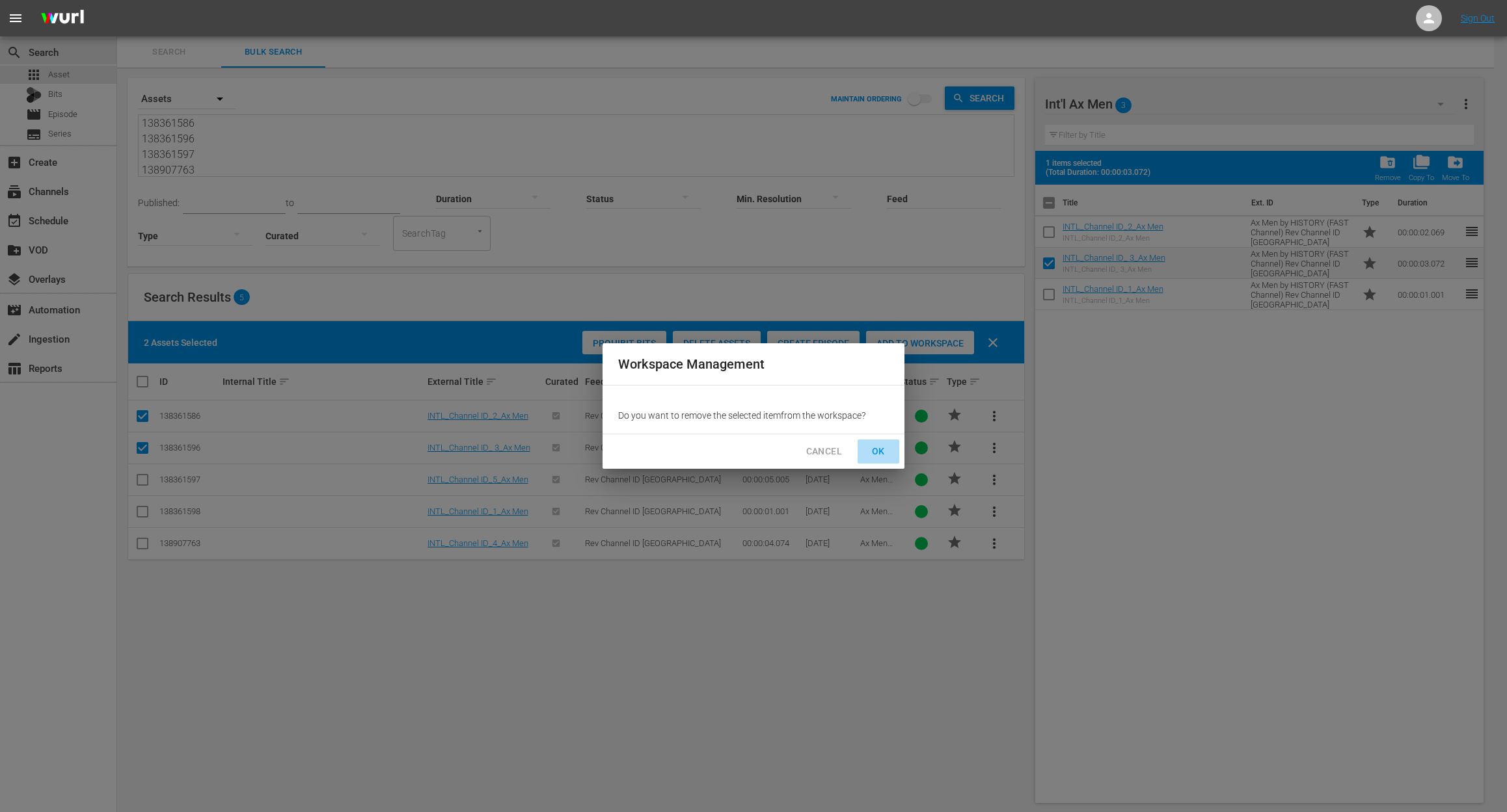
click at [870, 445] on span "OK" at bounding box center [879, 452] width 21 height 17
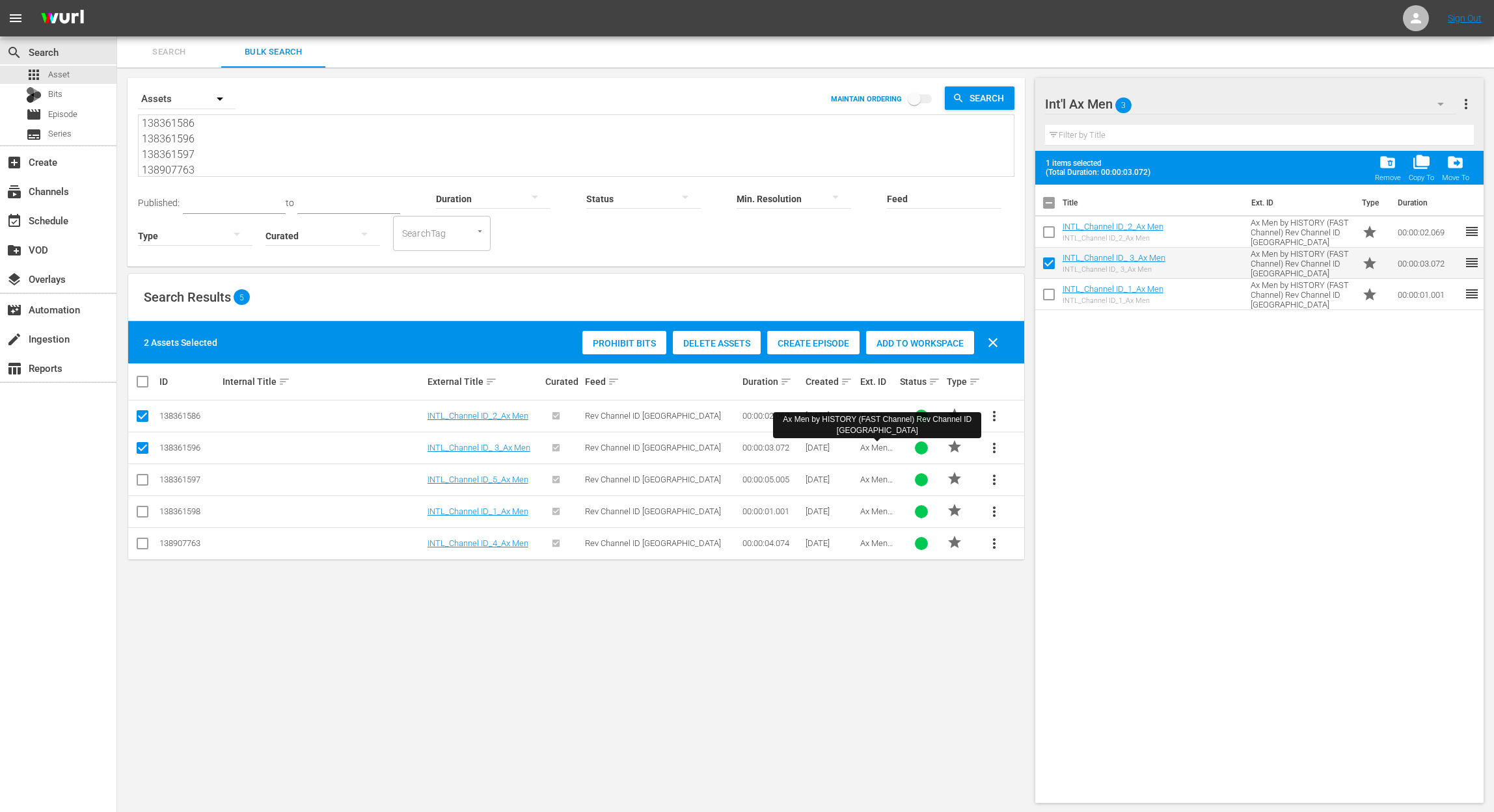
checkbox input "false"
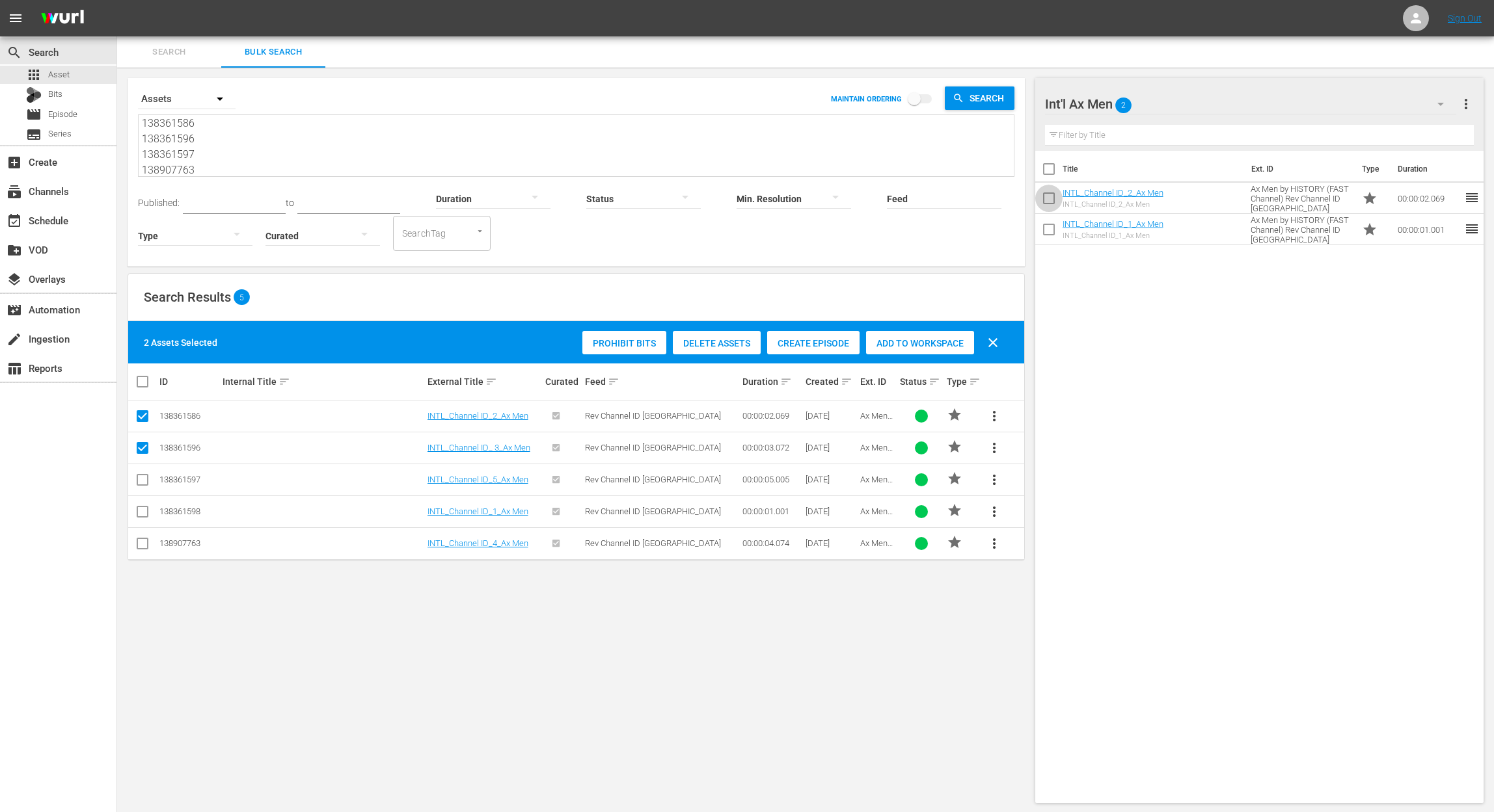
click at [1050, 201] on input "checkbox" at bounding box center [1048, 201] width 27 height 27
checkbox input "true"
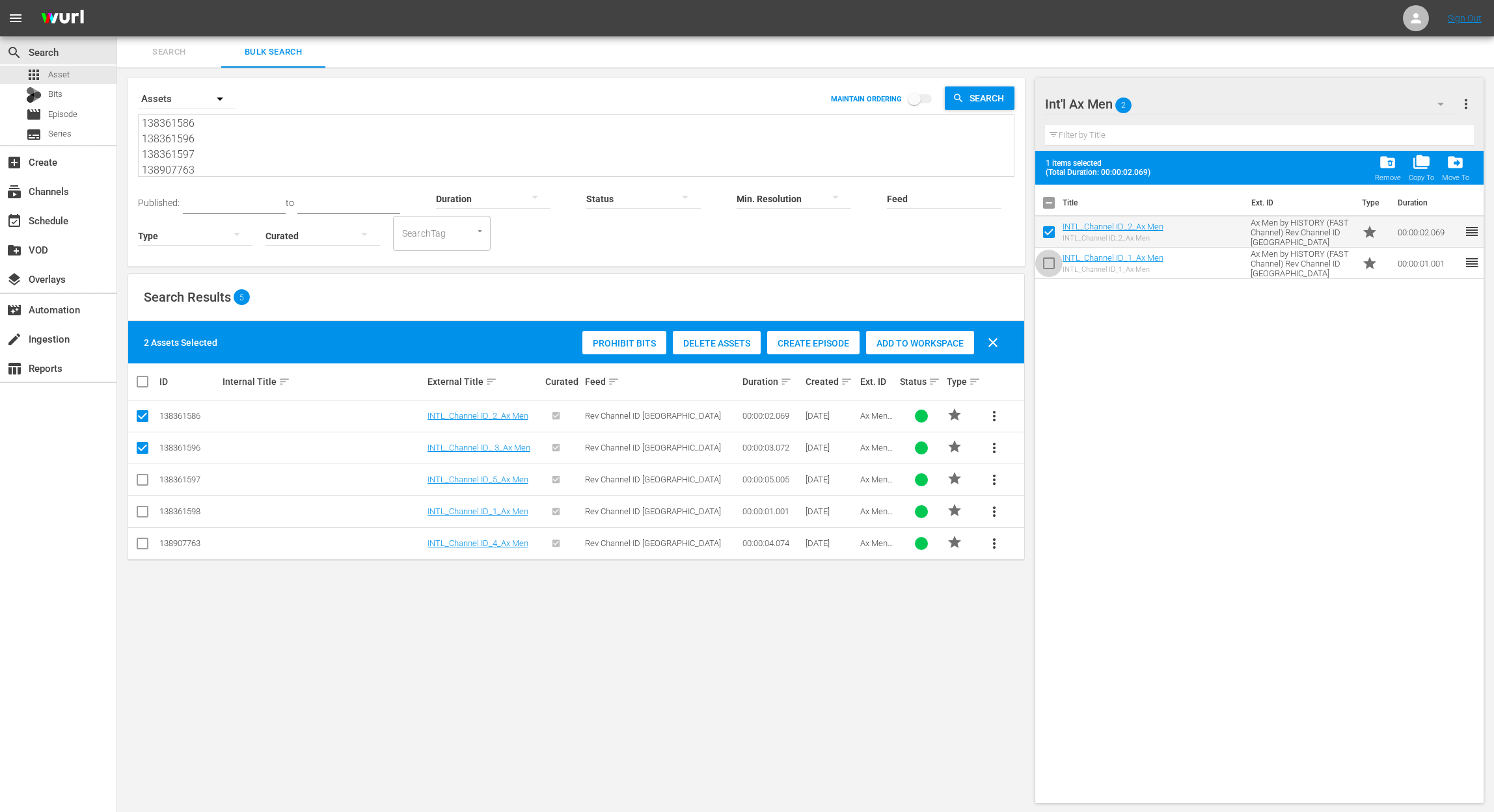
click at [1051, 262] on input "checkbox" at bounding box center [1048, 266] width 27 height 27
checkbox input "true"
click at [1385, 164] on span "folder_delete" at bounding box center [1387, 162] width 17 height 17
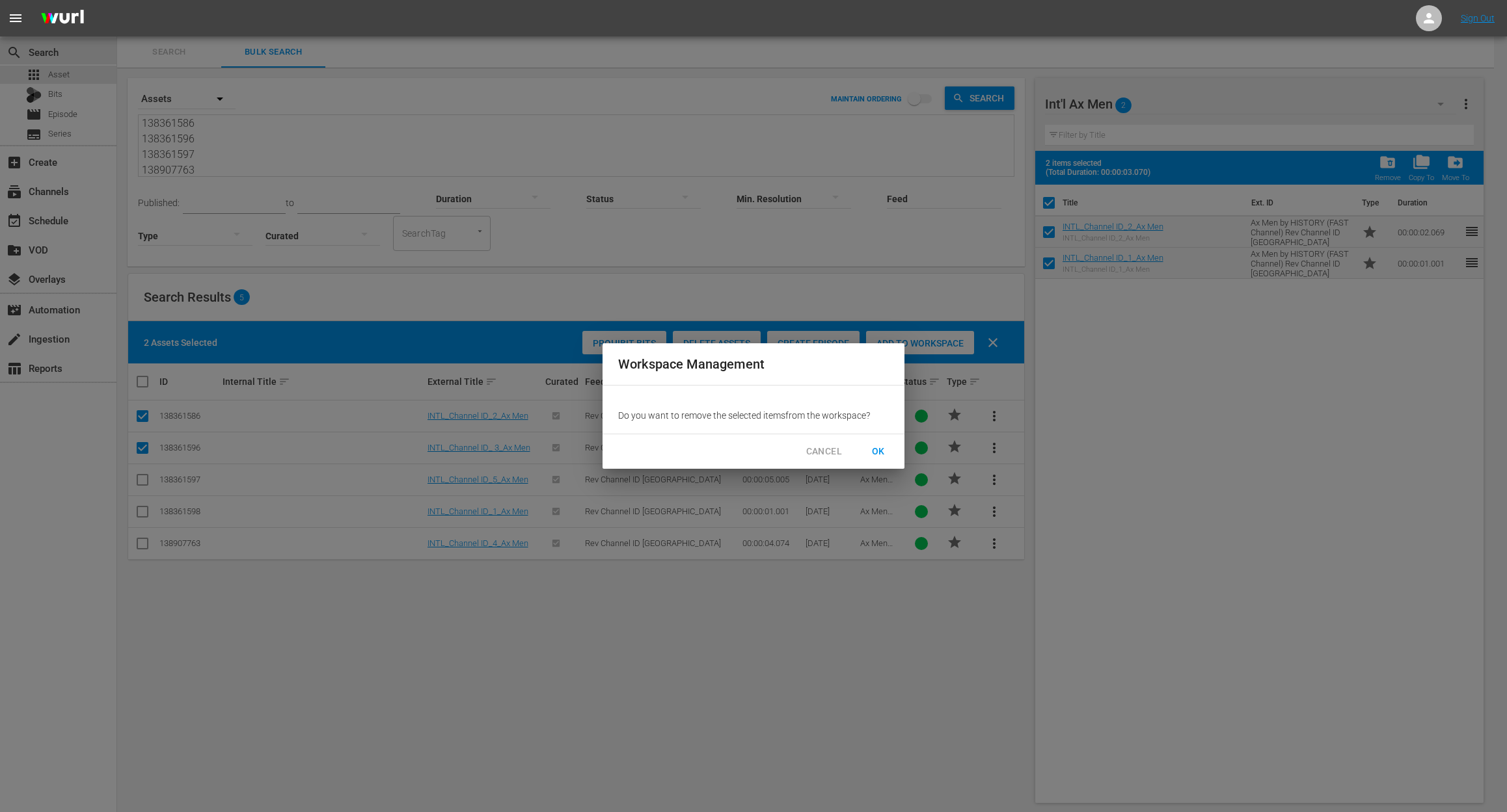
click at [882, 446] on span "OK" at bounding box center [879, 452] width 21 height 17
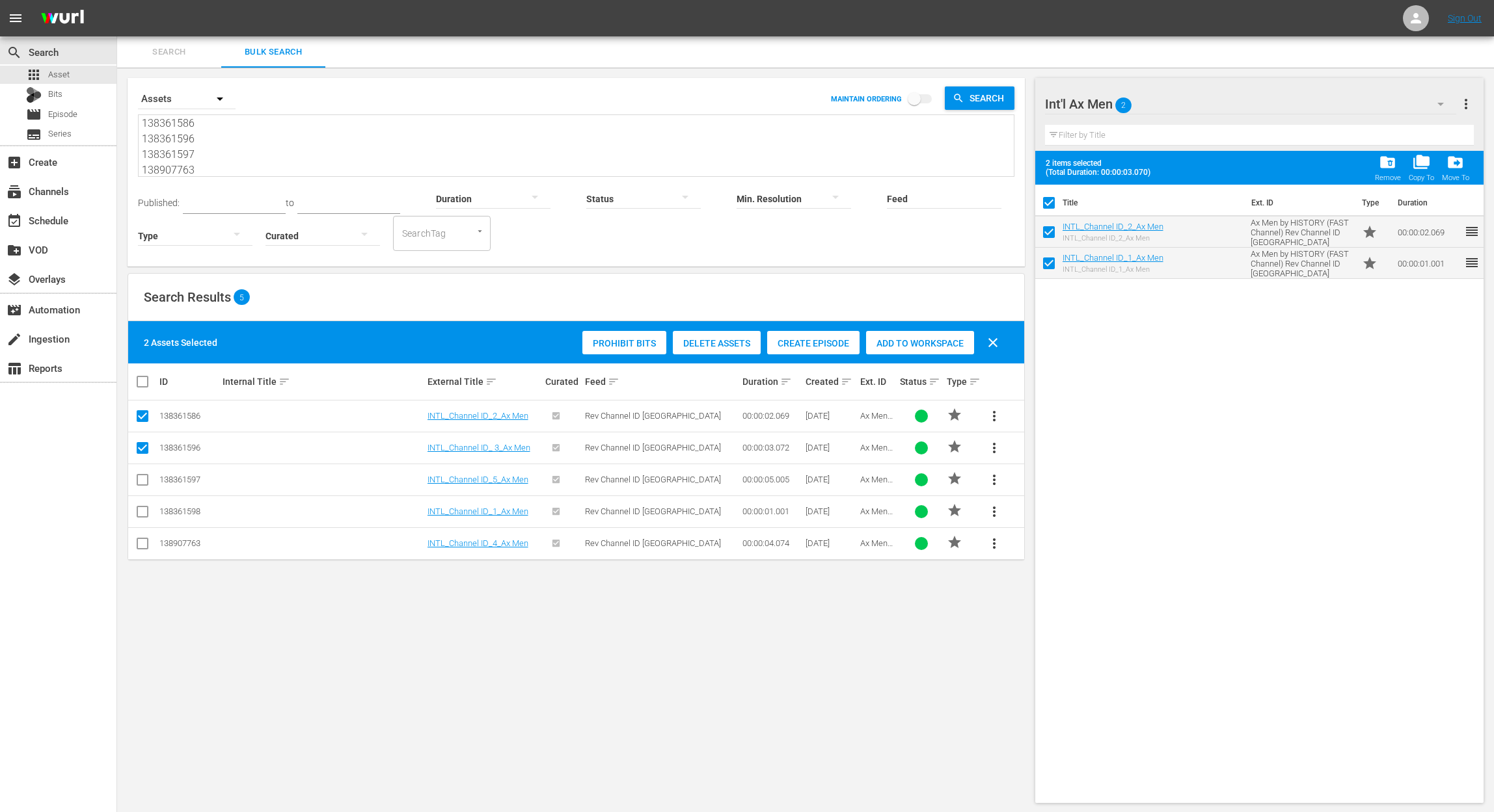
checkbox input "false"
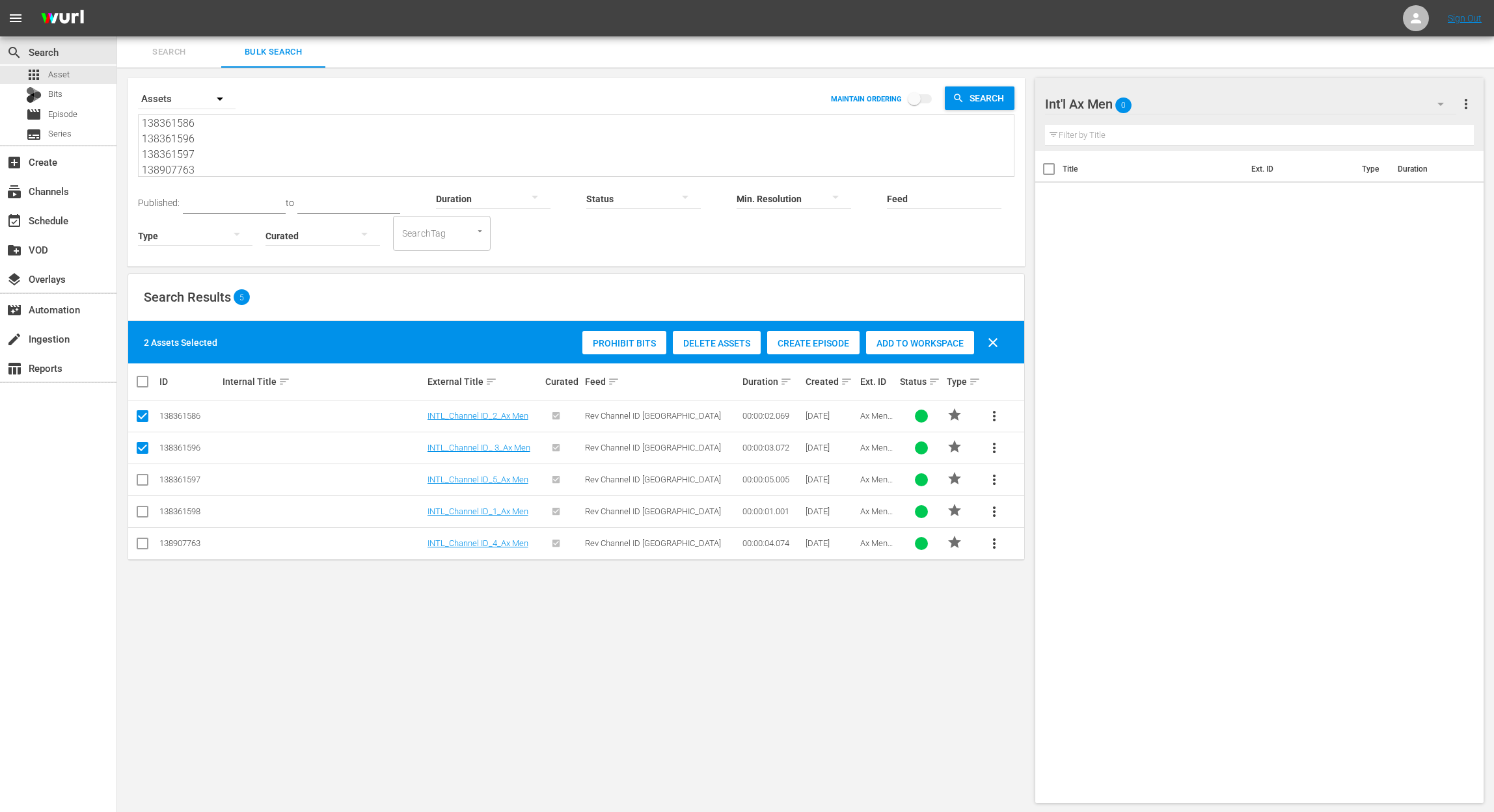
click at [144, 452] on input "checkbox" at bounding box center [143, 450] width 16 height 16
checkbox input "false"
click at [136, 416] on input "checkbox" at bounding box center [143, 418] width 16 height 16
checkbox input "false"
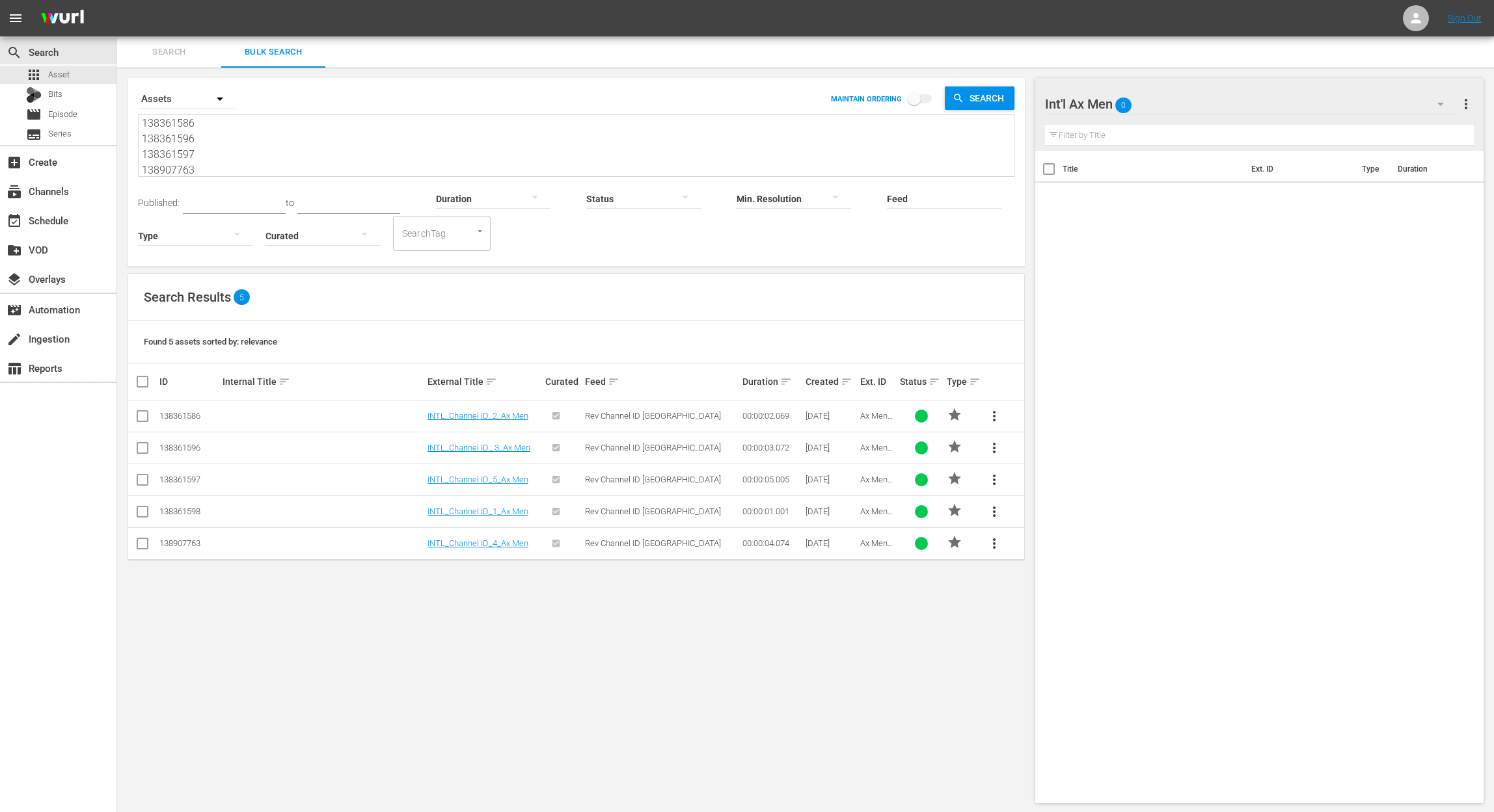
click at [144, 476] on input "checkbox" at bounding box center [143, 483] width 16 height 16
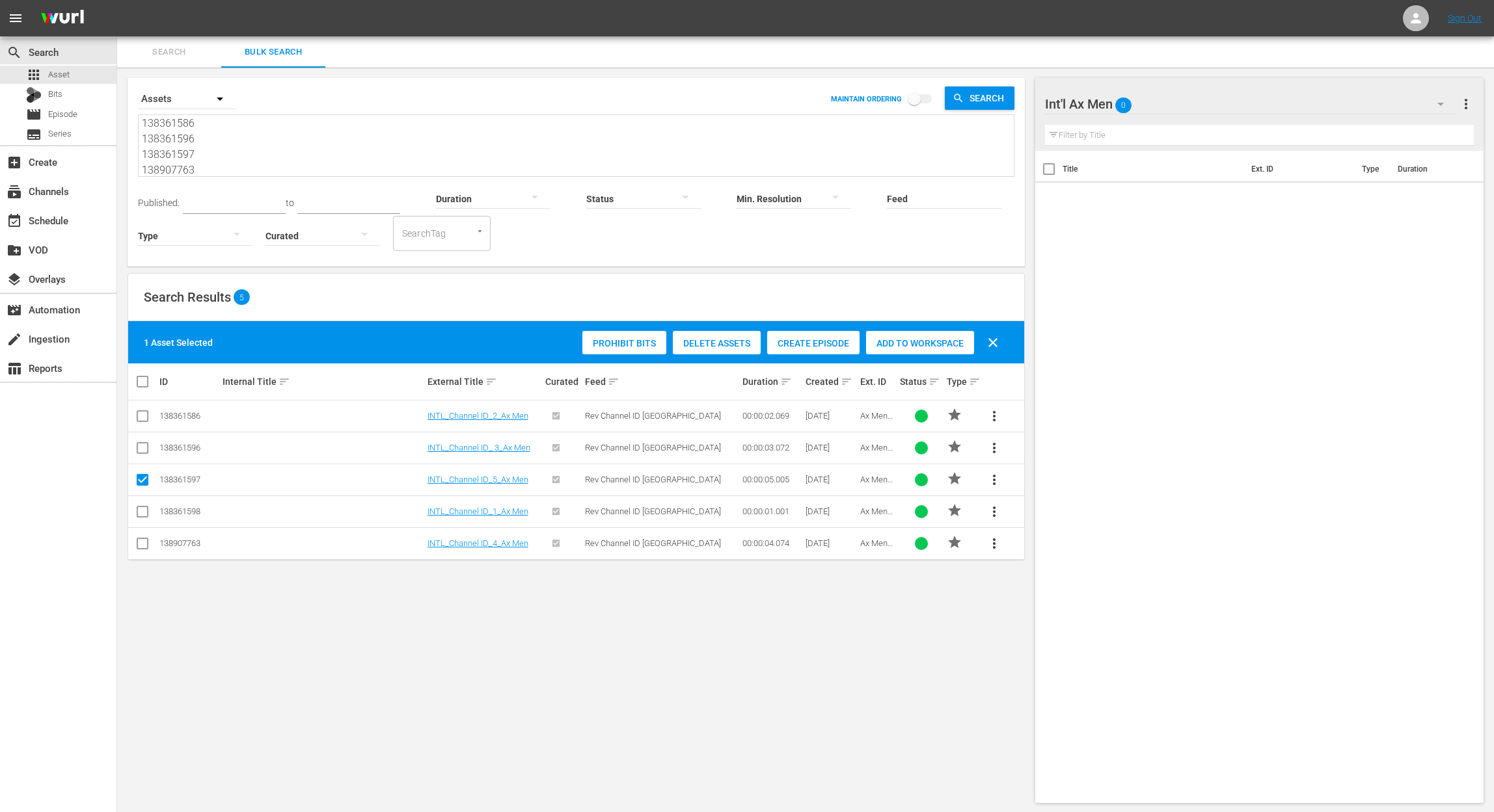
click at [913, 348] on div "Add to Workspace" at bounding box center [919, 343] width 108 height 25
click at [146, 480] on input "checkbox" at bounding box center [143, 483] width 16 height 16
checkbox input "false"
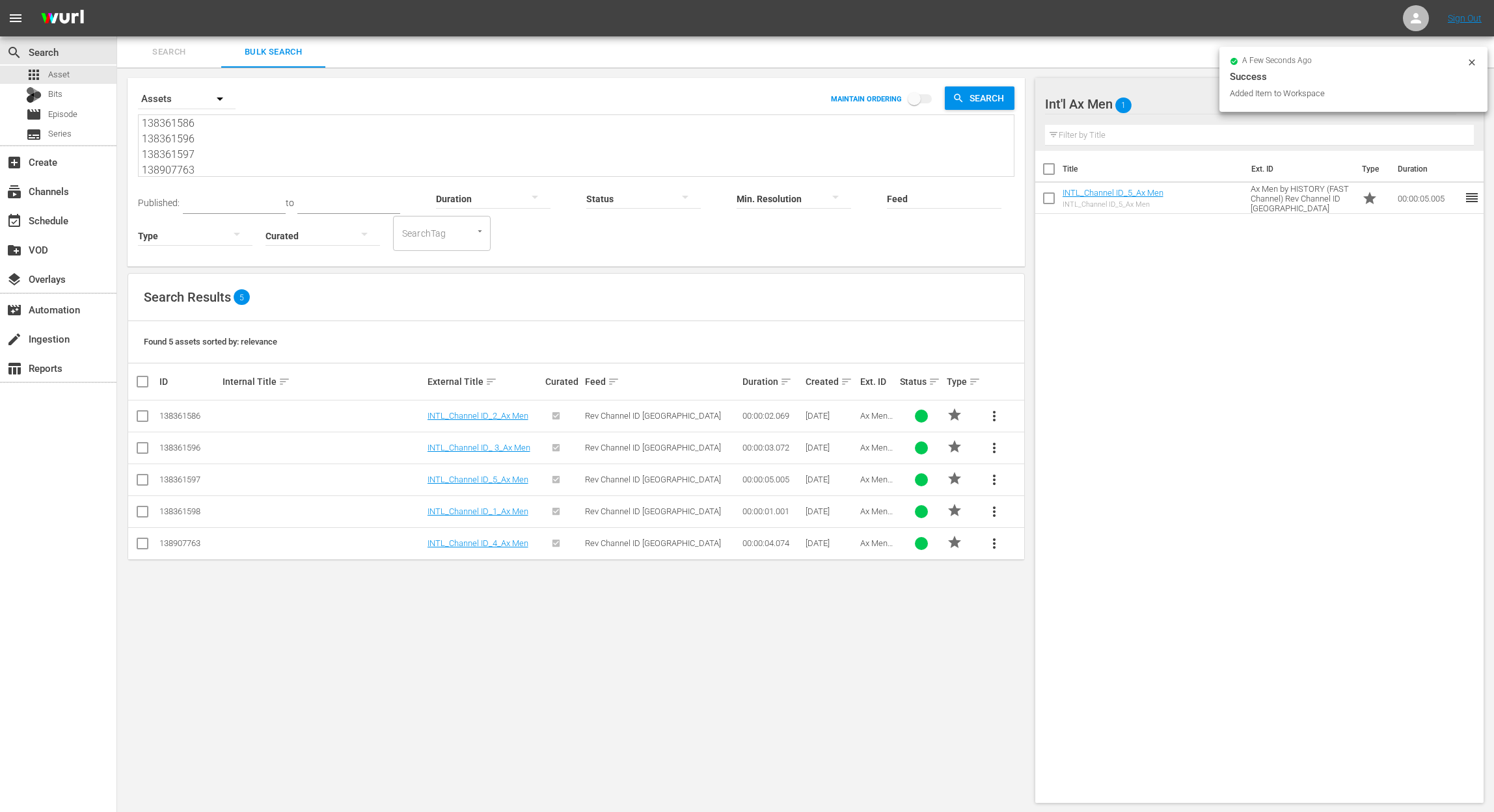
click at [144, 547] on input "checkbox" at bounding box center [143, 546] width 16 height 16
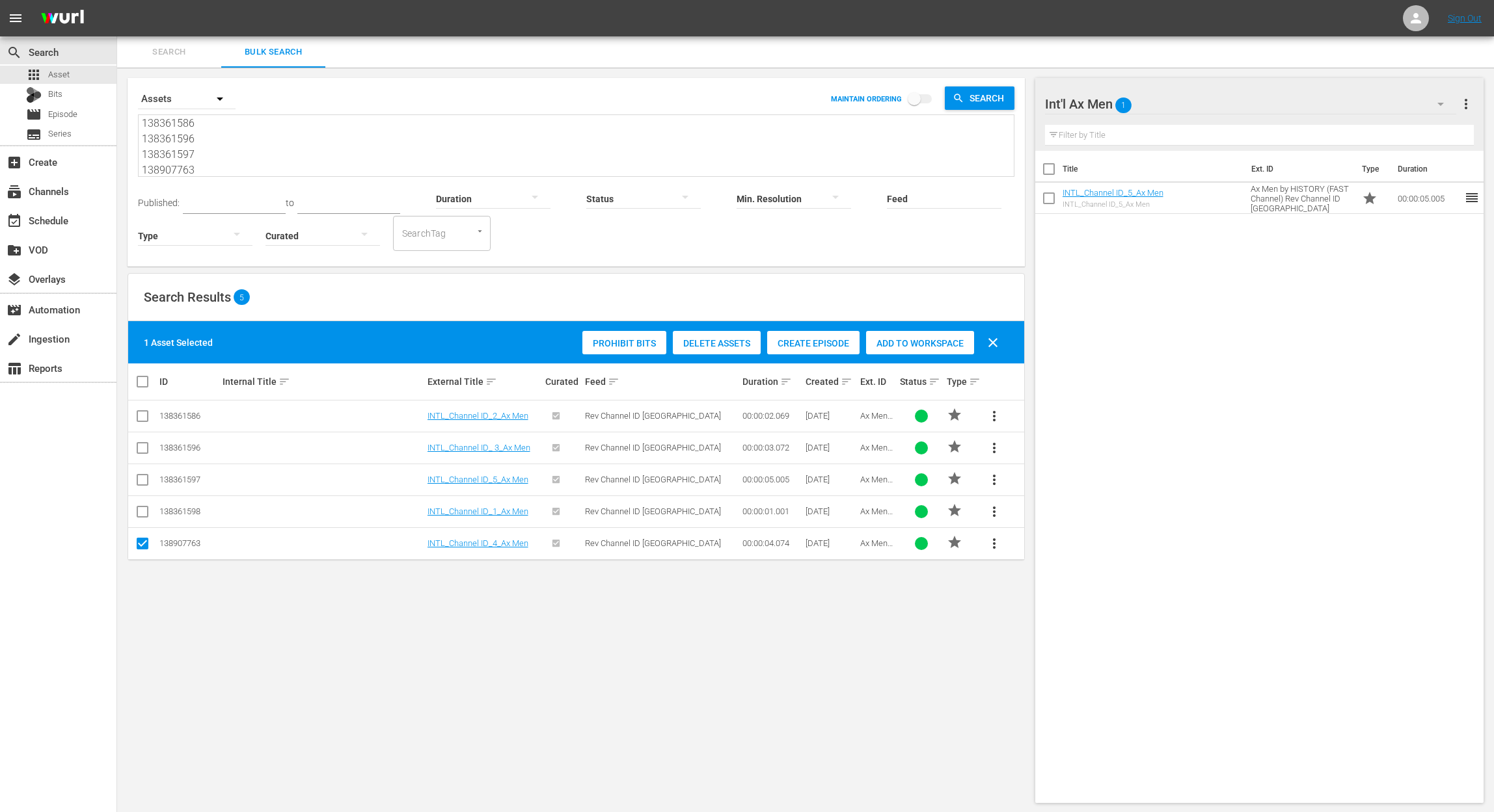
click at [949, 343] on span "Add to Workspace" at bounding box center [919, 344] width 108 height 11
click at [143, 540] on input "checkbox" at bounding box center [143, 546] width 16 height 16
checkbox input "false"
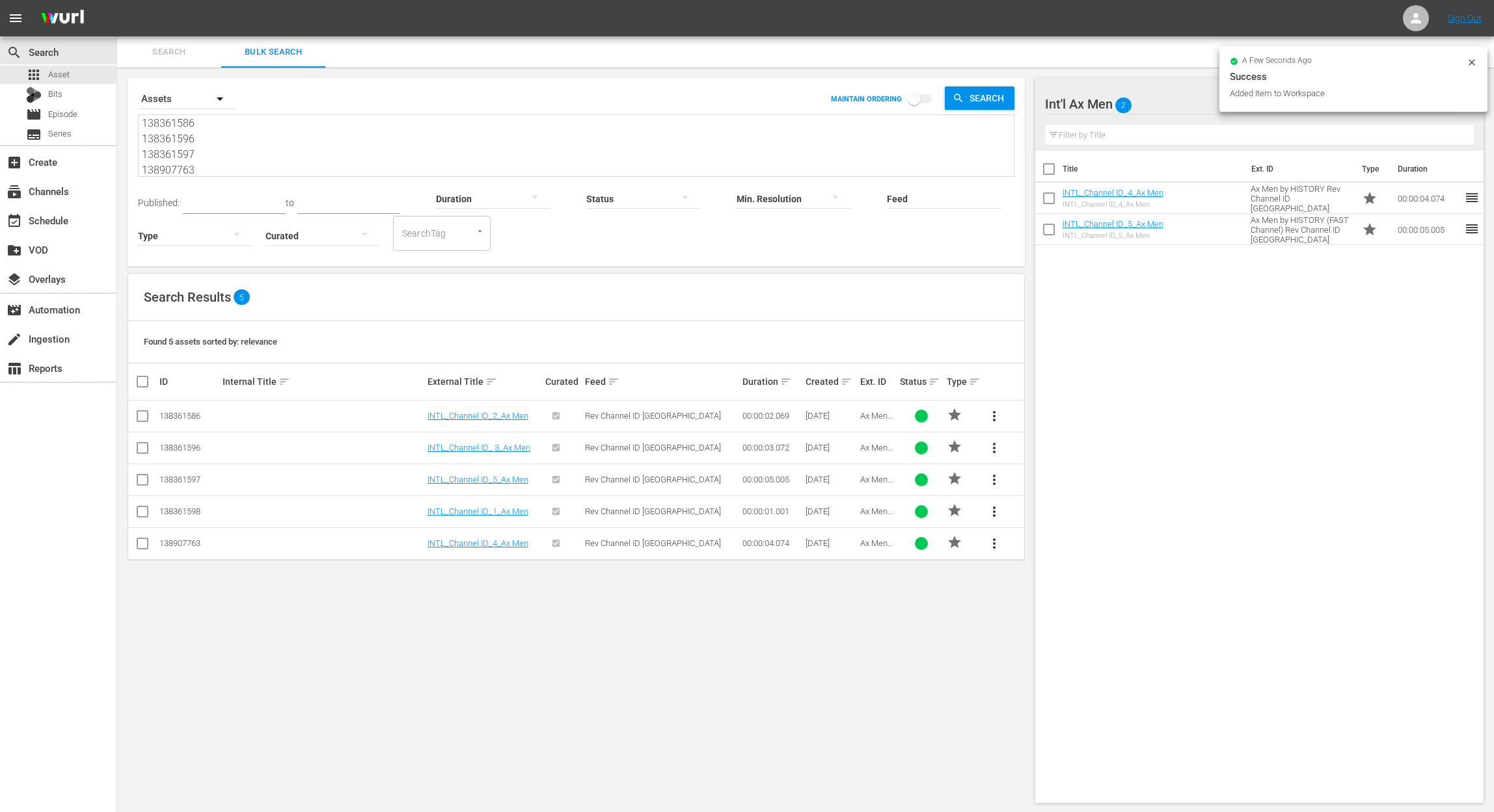
click at [139, 450] on input "checkbox" at bounding box center [143, 450] width 16 height 16
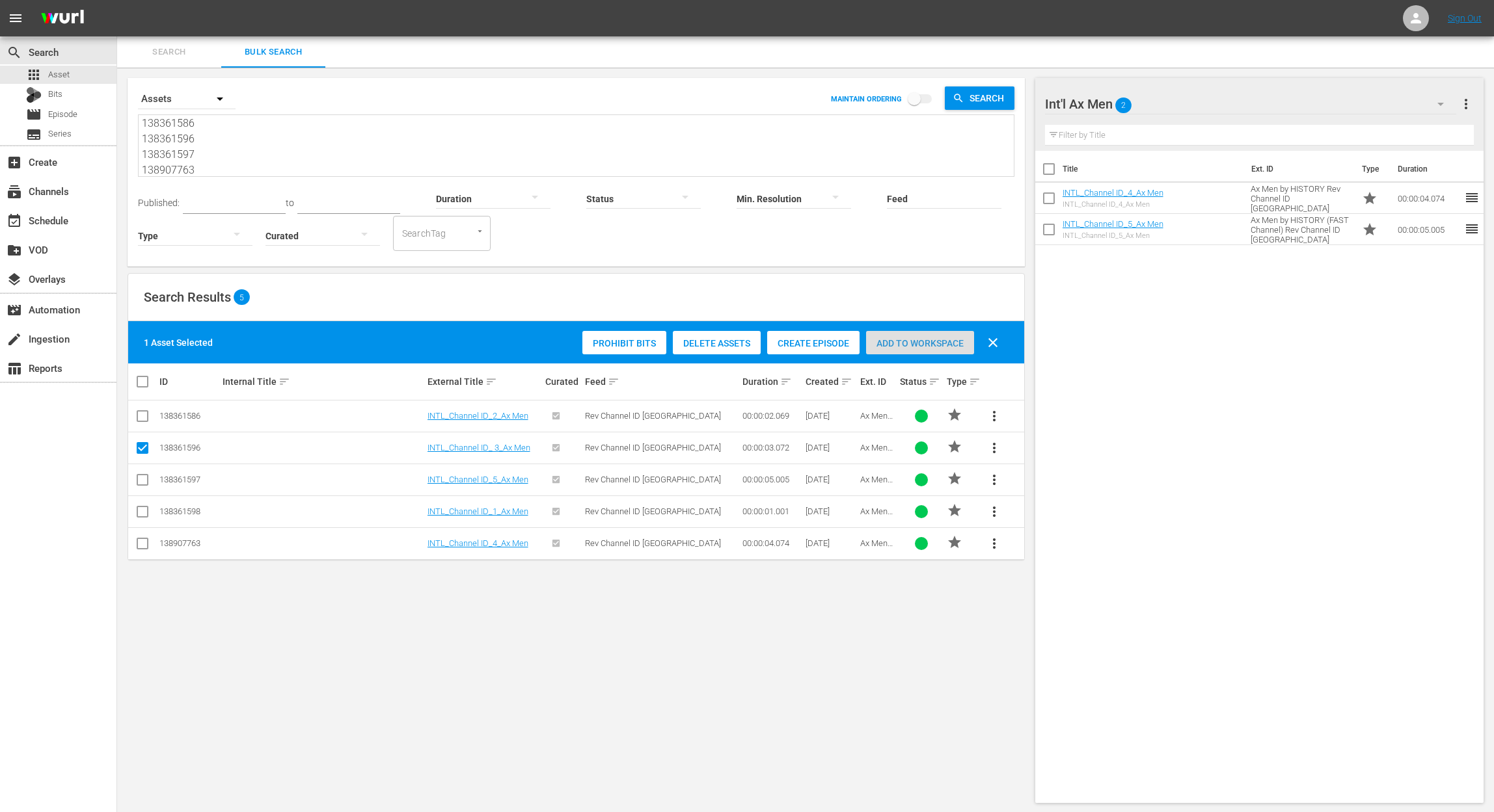
click at [919, 339] on span "Add to Workspace" at bounding box center [919, 344] width 108 height 11
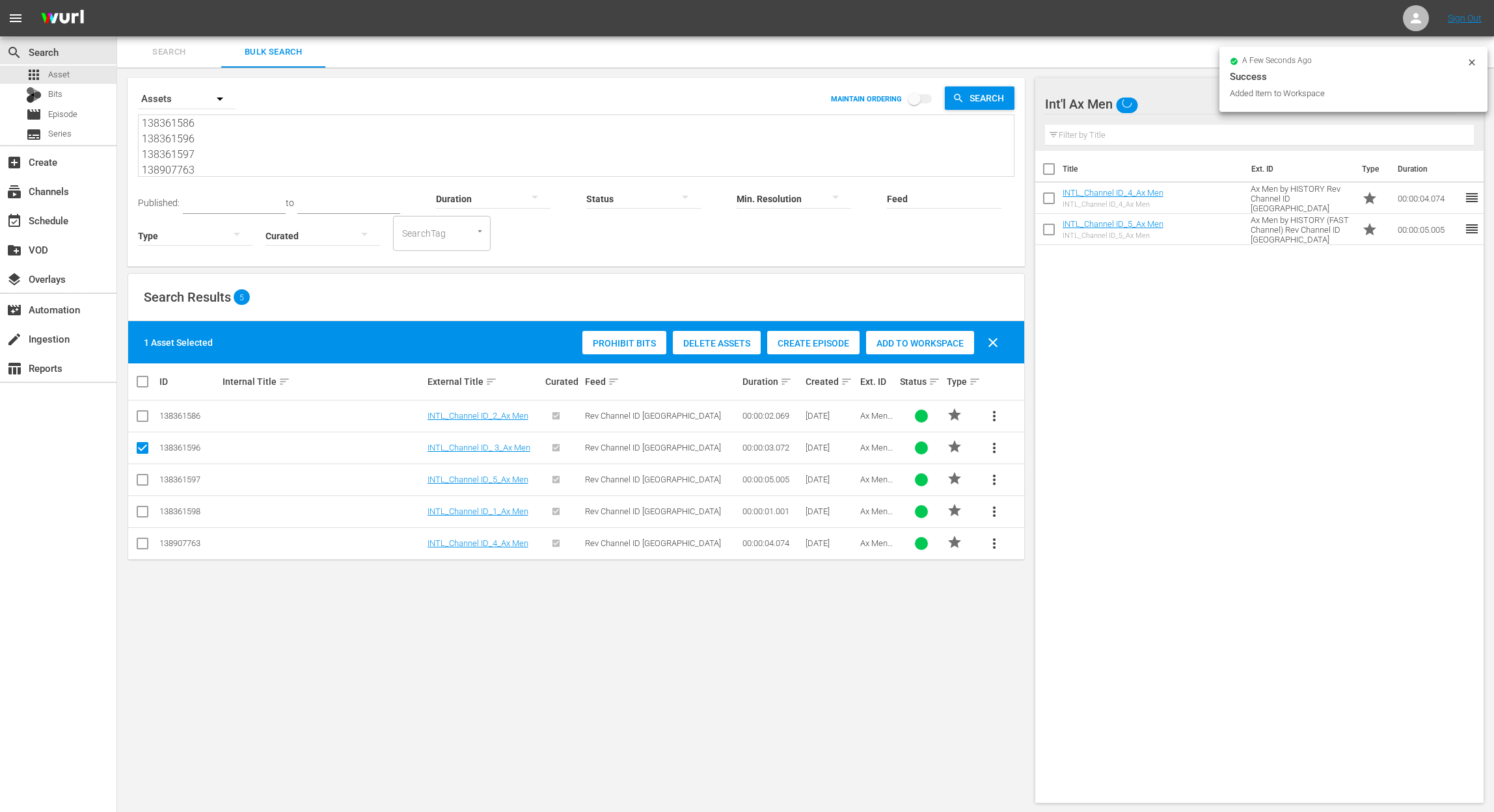
click at [144, 452] on input "checkbox" at bounding box center [143, 450] width 16 height 16
checkbox input "false"
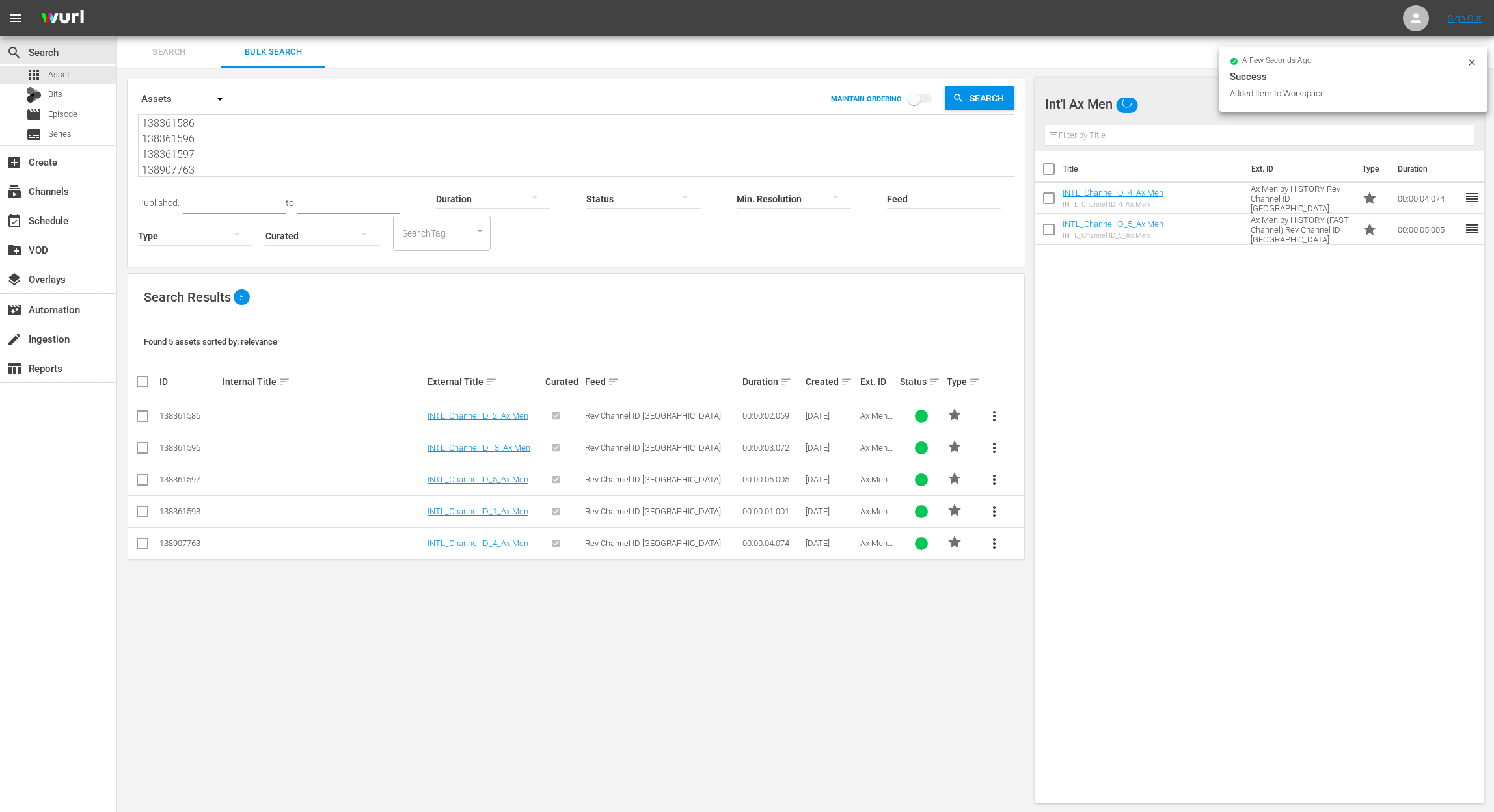
click at [144, 414] on input "checkbox" at bounding box center [143, 418] width 16 height 16
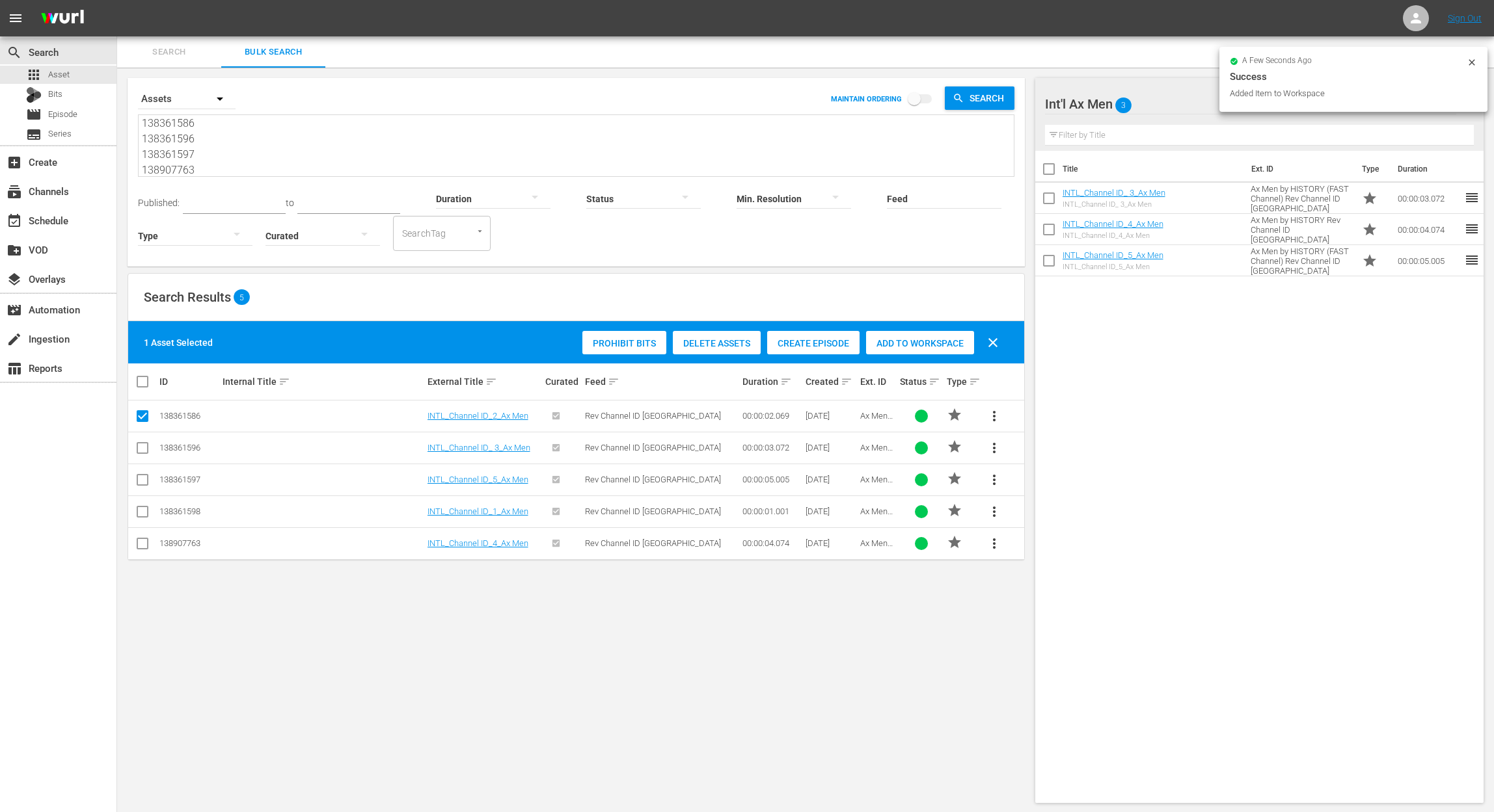
click at [950, 342] on span "Add to Workspace" at bounding box center [919, 344] width 108 height 11
click at [140, 419] on input "checkbox" at bounding box center [143, 418] width 16 height 16
checkbox input "false"
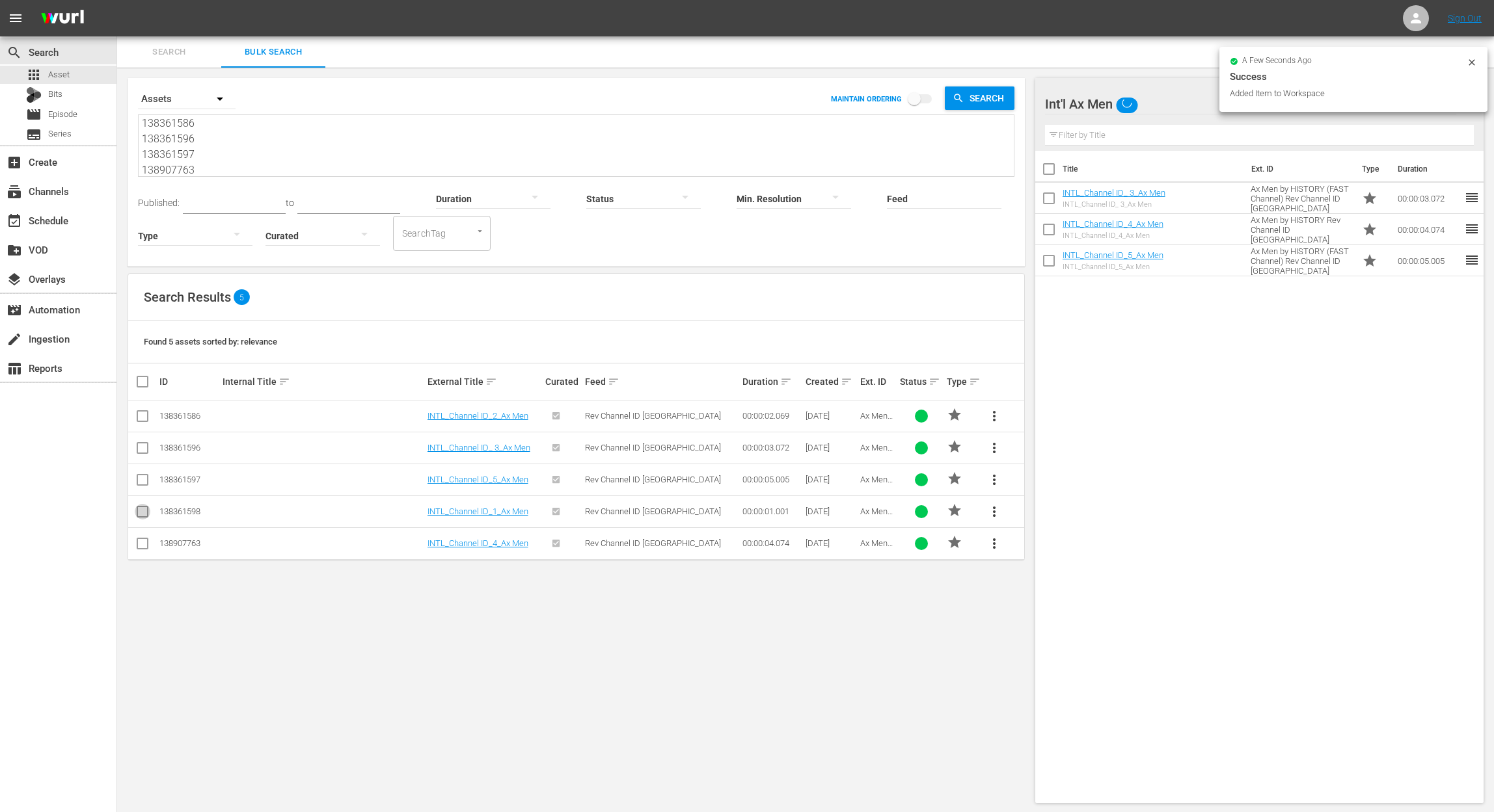
click at [141, 515] on input "checkbox" at bounding box center [143, 514] width 16 height 16
checkbox input "true"
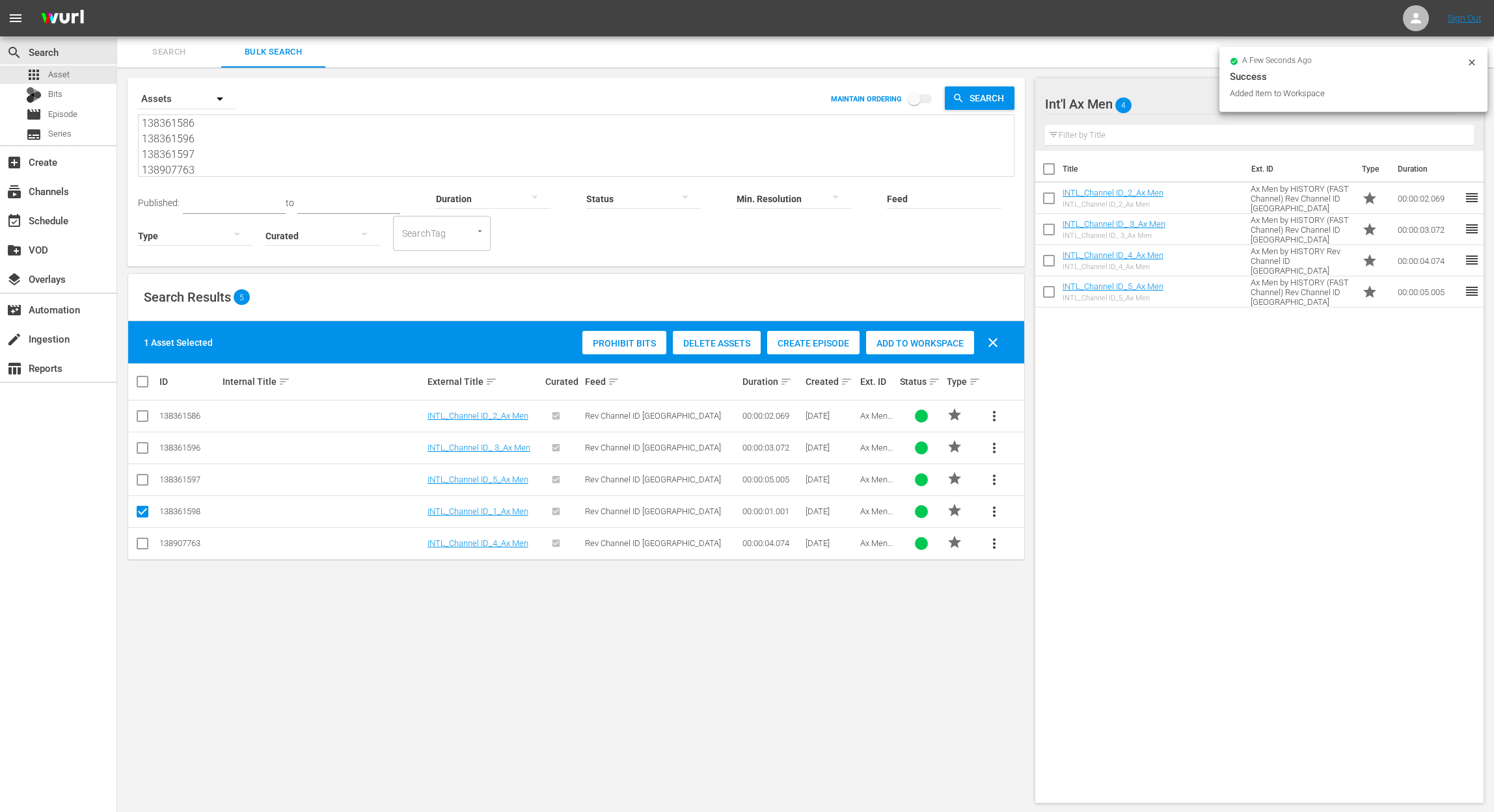
click at [949, 341] on span "Add to Workspace" at bounding box center [919, 344] width 108 height 11
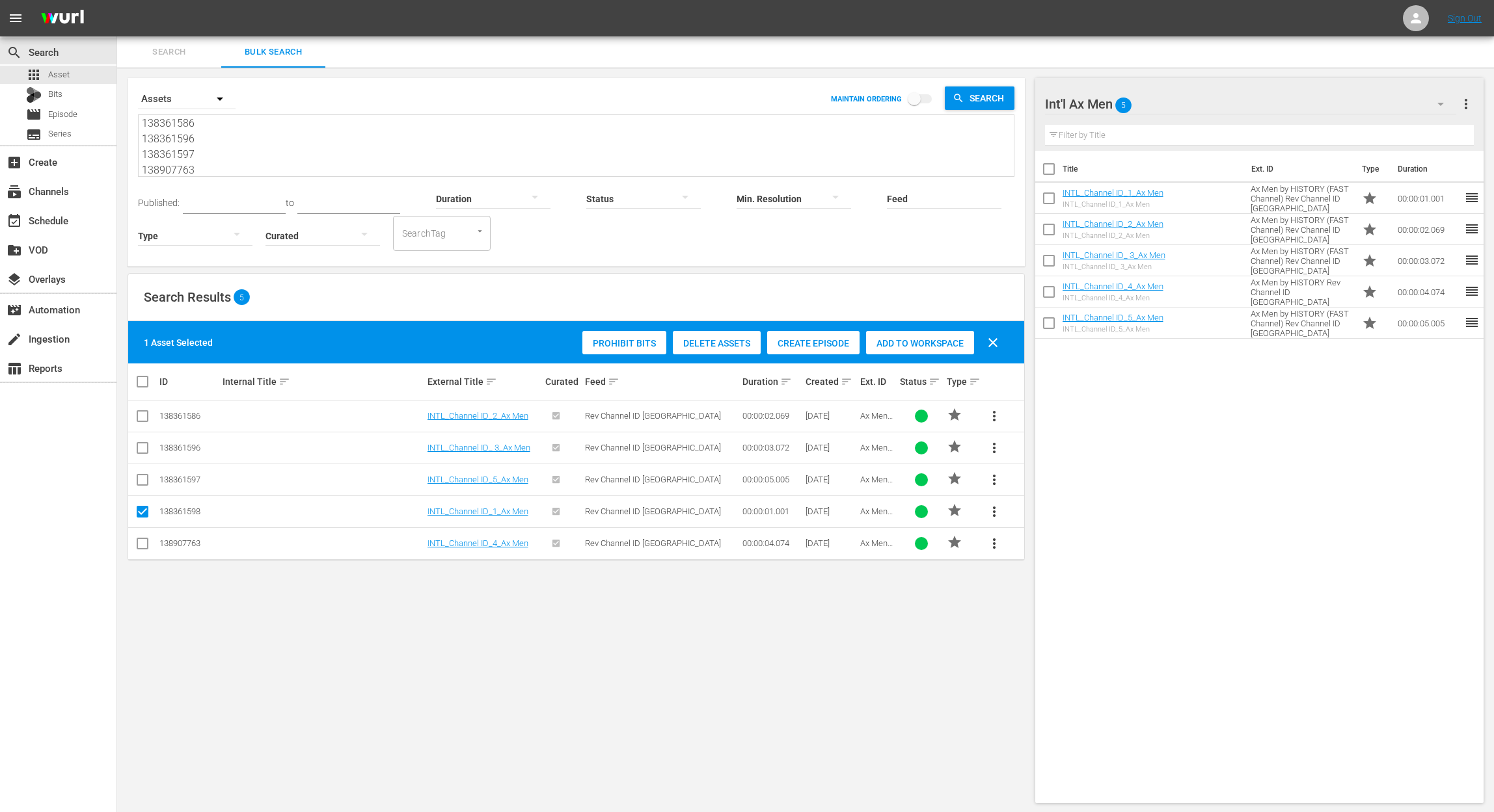
click at [271, 136] on textarea "138361598 138361586 138361596 138361597 138907763" at bounding box center [578, 146] width 872 height 59
drag, startPoint x: 247, startPoint y: 154, endPoint x: 70, endPoint y: -10, distance: 241.3
click at [70, 0] on html "menu Sign Out search Search apps Asset Bits movie Episode subtitles Series add_…" at bounding box center [747, 406] width 1494 height 812
paste textarea "5 138361589 138361588 138361587"
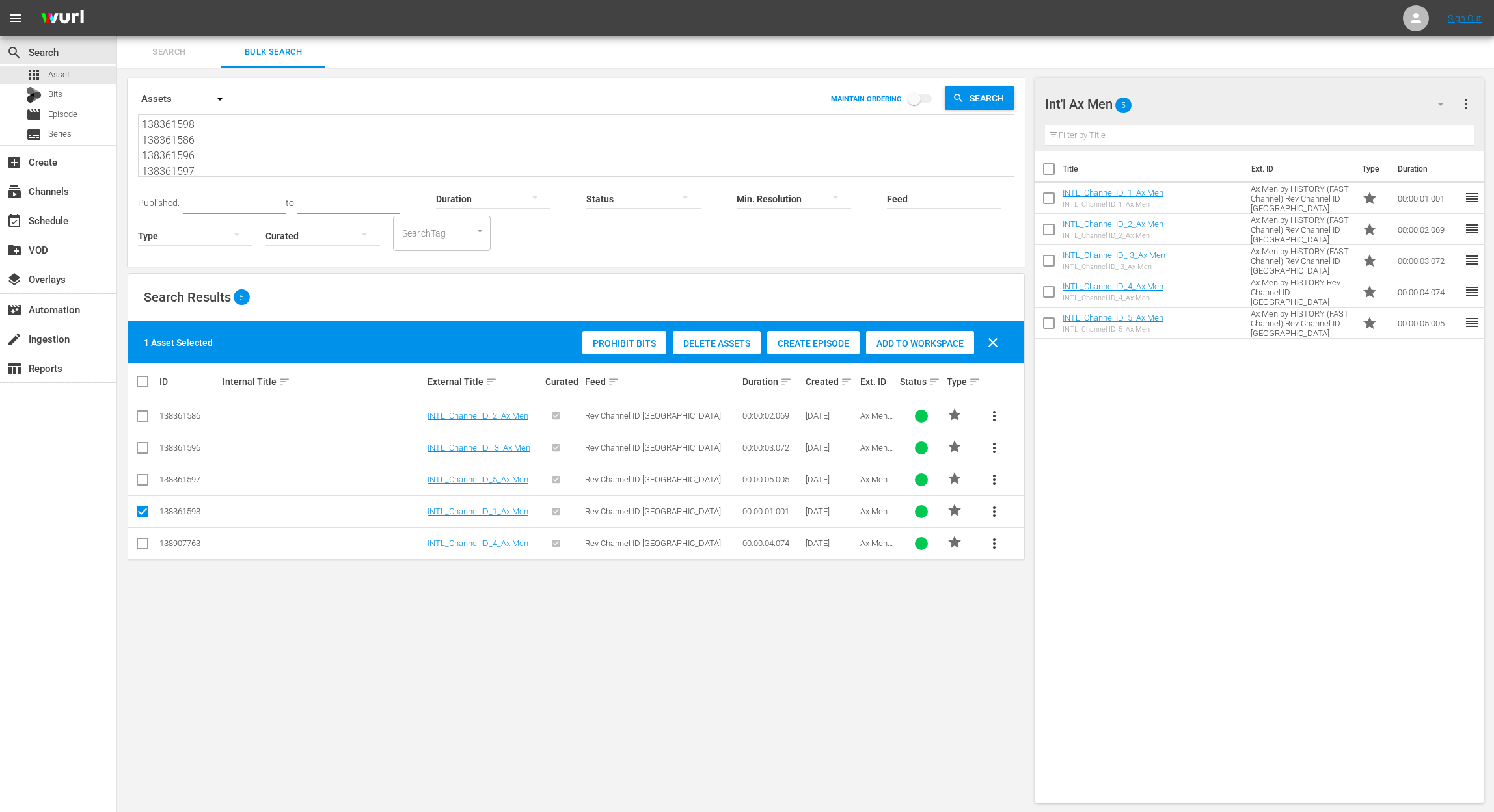
type textarea "138361595 138361589 138361588 138361587"
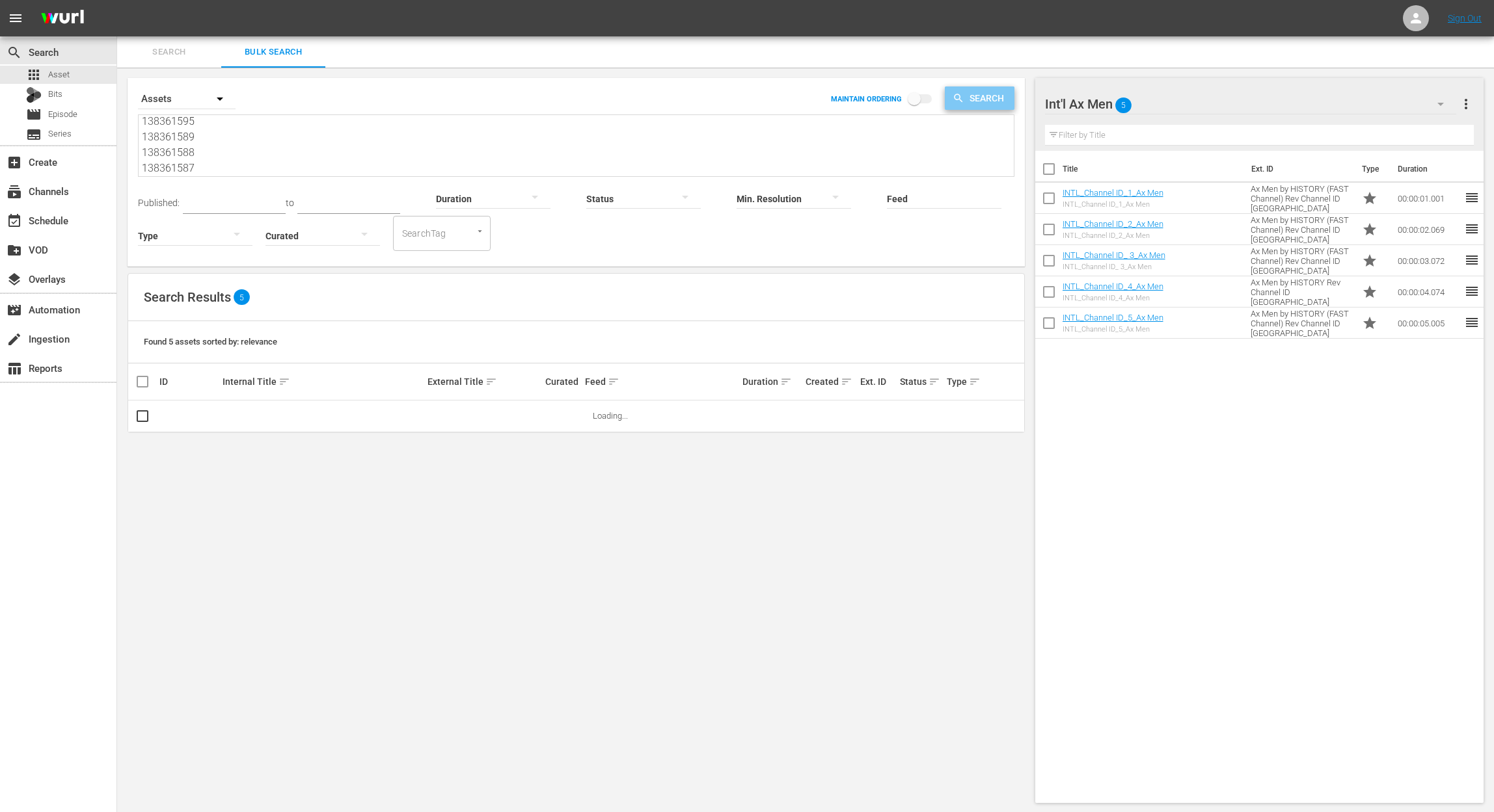
click at [1002, 97] on span "Search" at bounding box center [989, 98] width 50 height 23
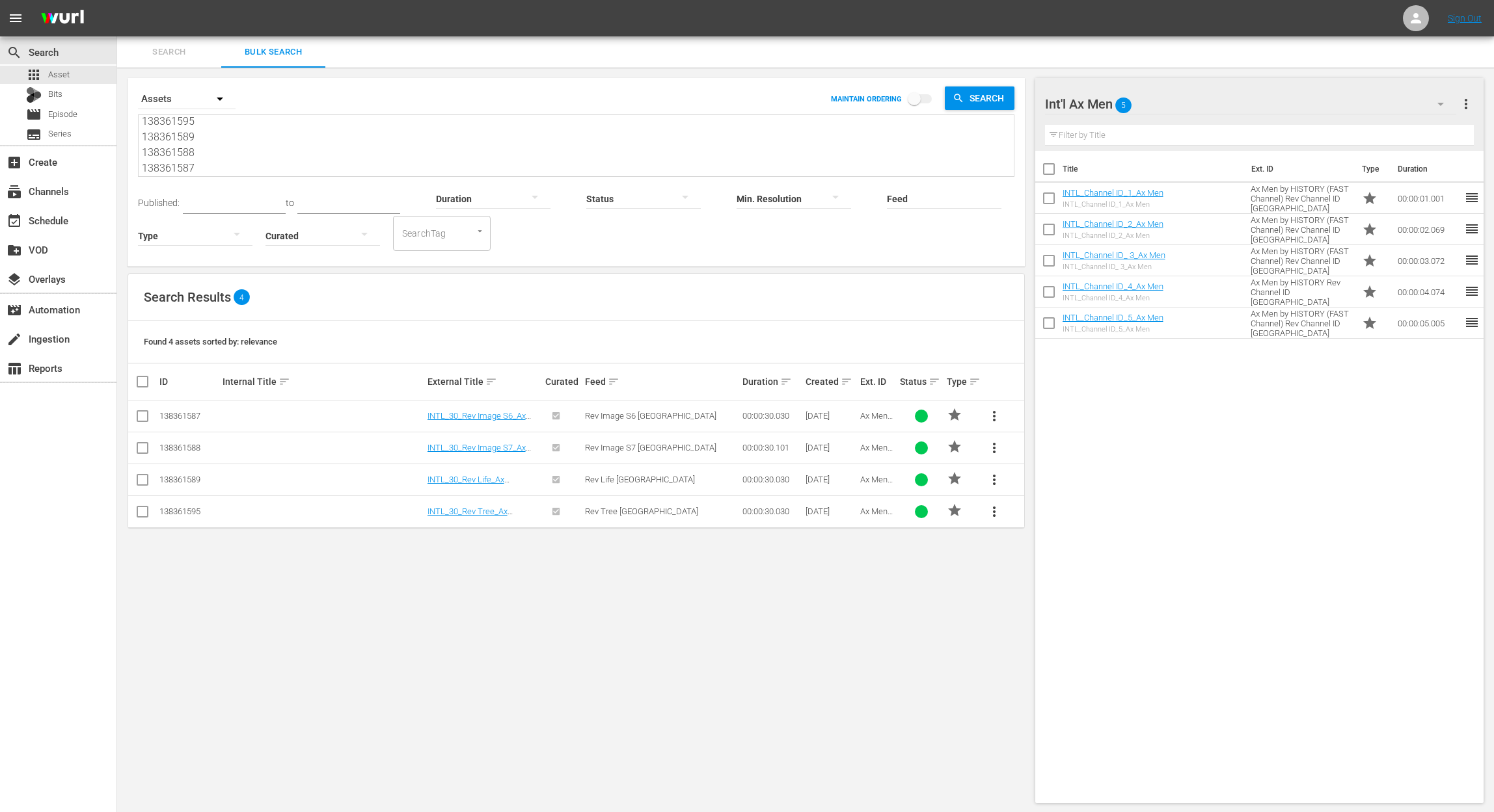
click at [144, 382] on input "checkbox" at bounding box center [148, 381] width 26 height 16
checkbox input "true"
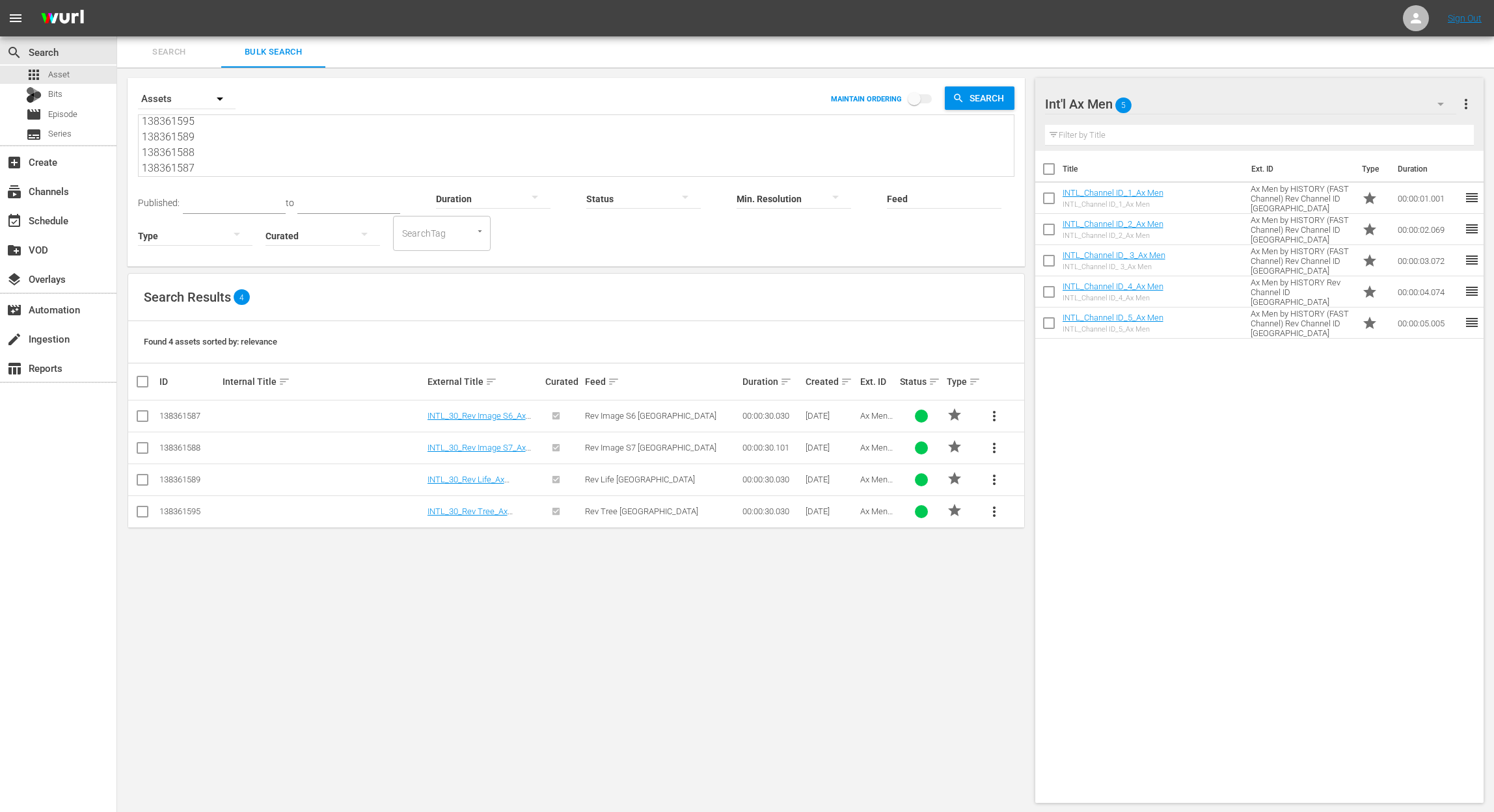
checkbox input "true"
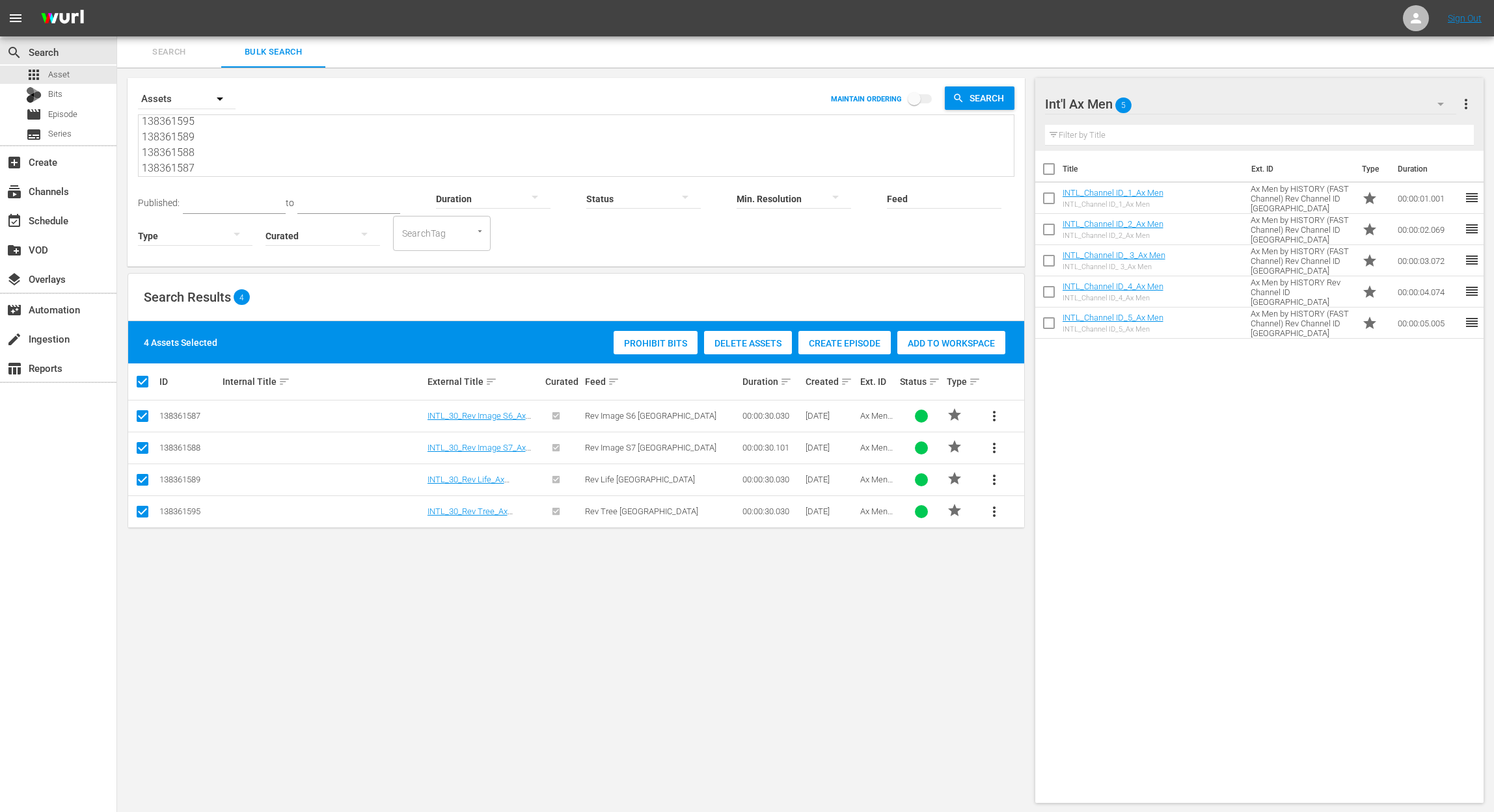
click at [950, 343] on span "Add to Workspace" at bounding box center [951, 344] width 108 height 11
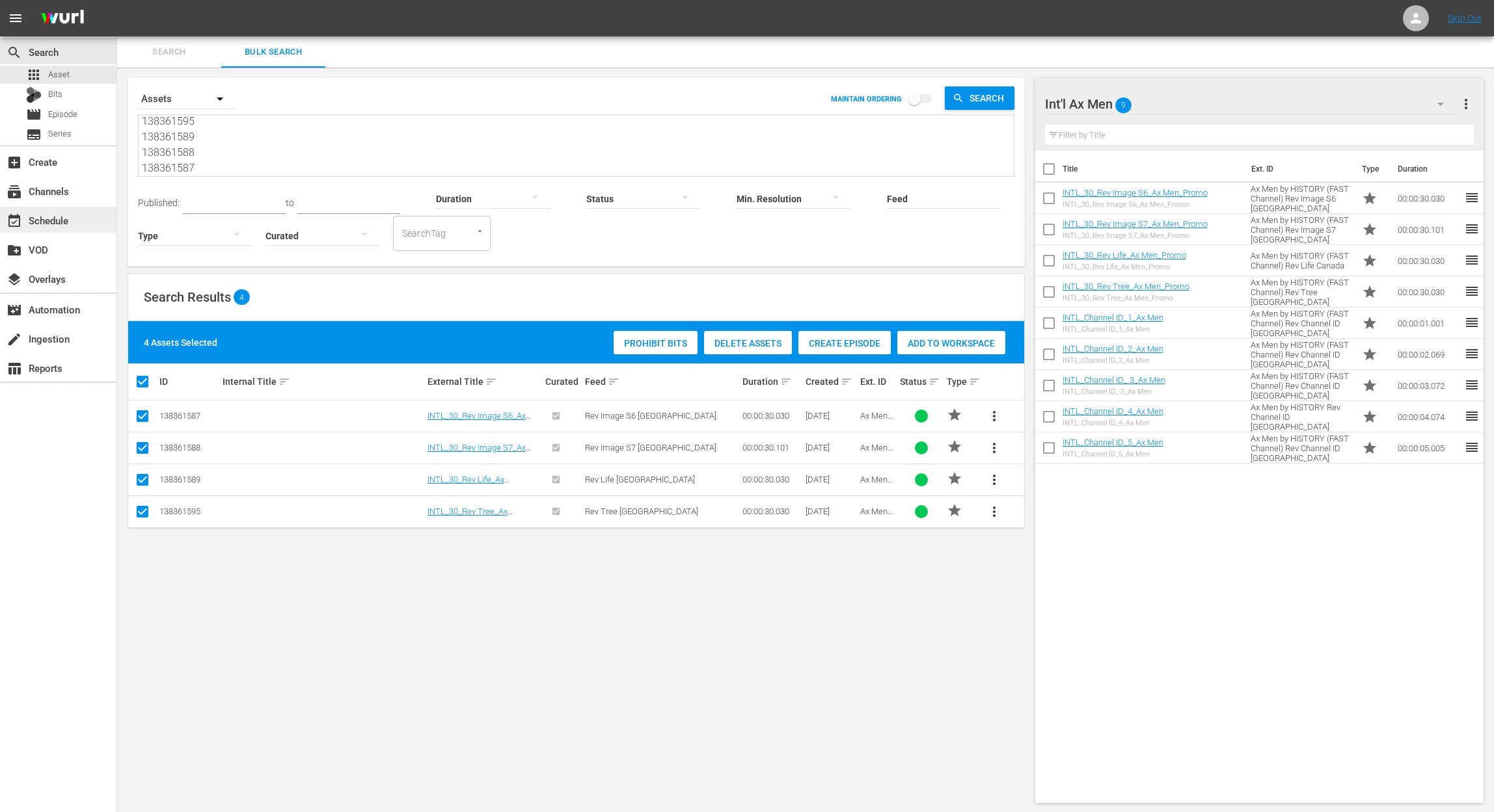
click at [74, 225] on div "event_available Schedule" at bounding box center [58, 219] width 116 height 26
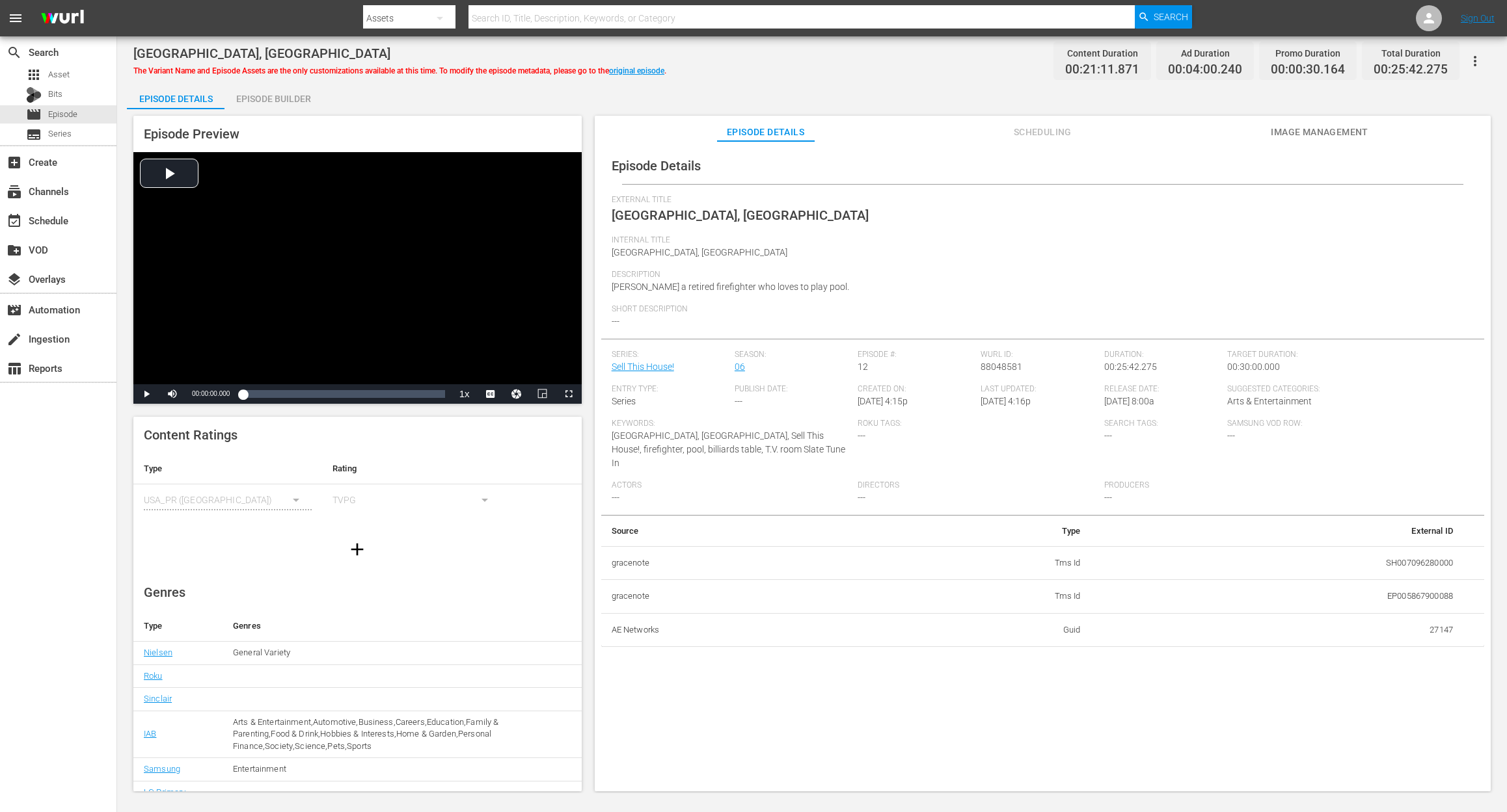
click at [291, 97] on div "Episode Builder" at bounding box center [273, 98] width 97 height 31
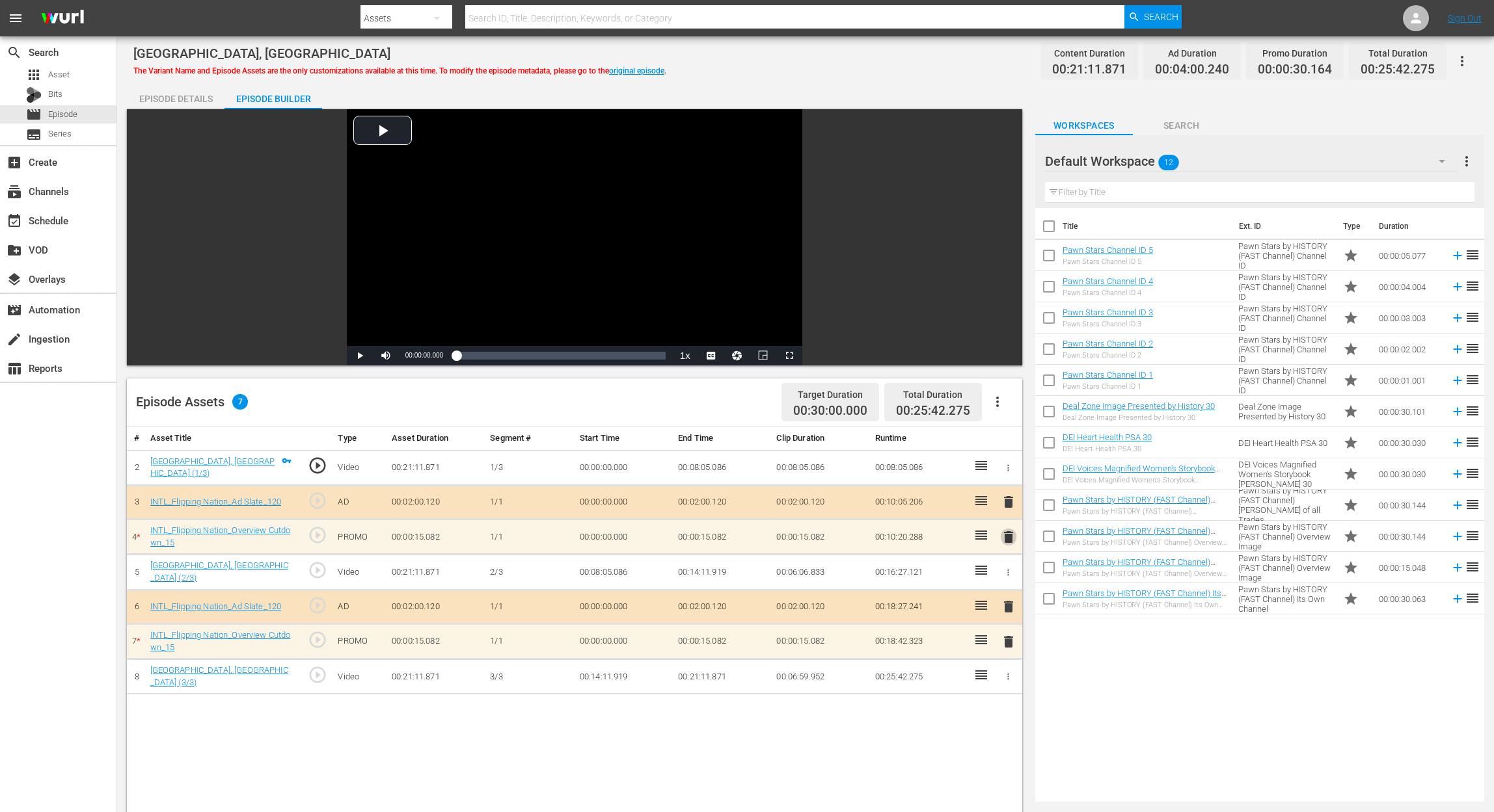
click at [1007, 538] on span "delete" at bounding box center [1008, 537] width 16 height 16
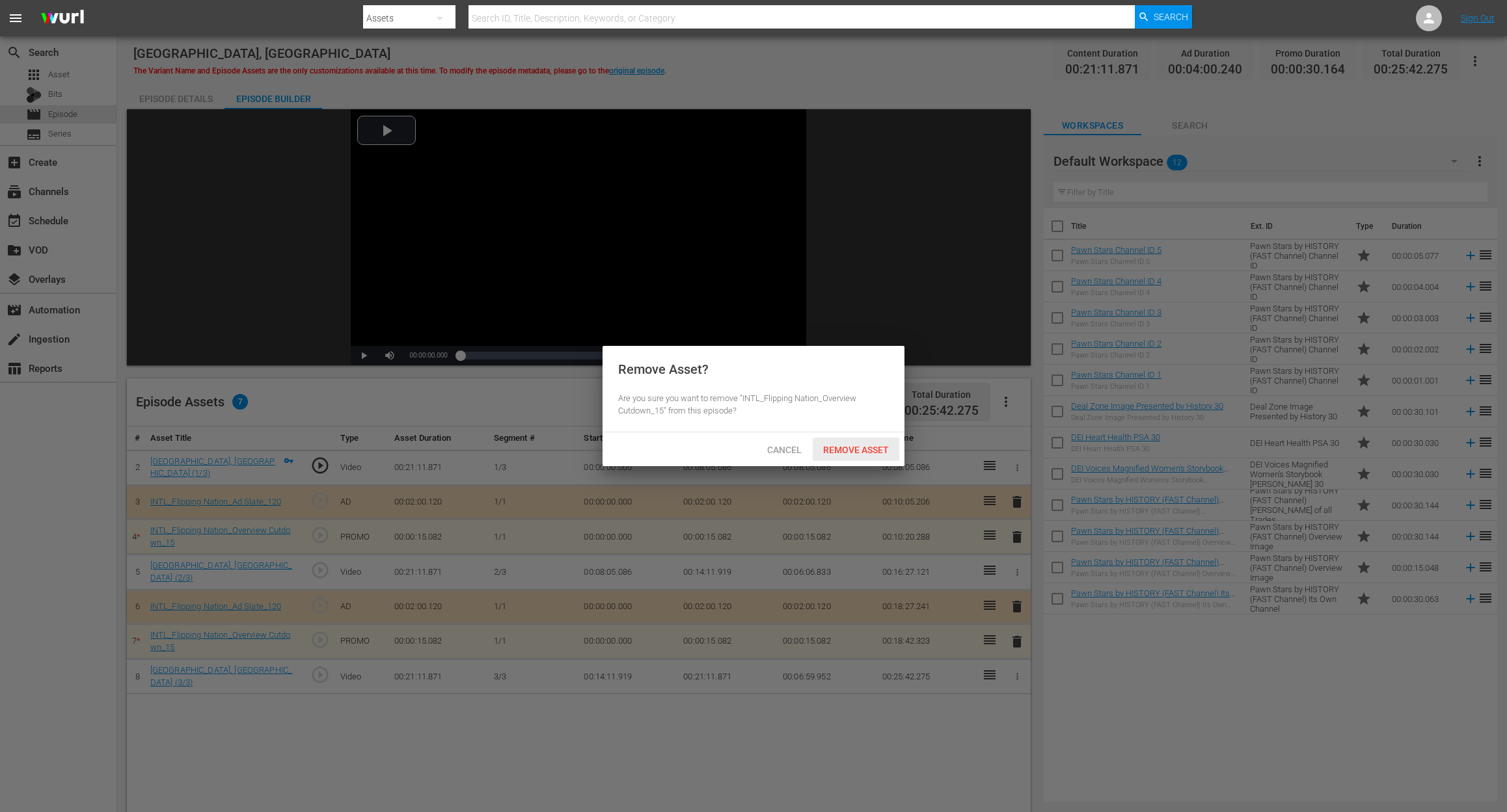
click at [861, 447] on span "Remove Asset" at bounding box center [855, 450] width 87 height 11
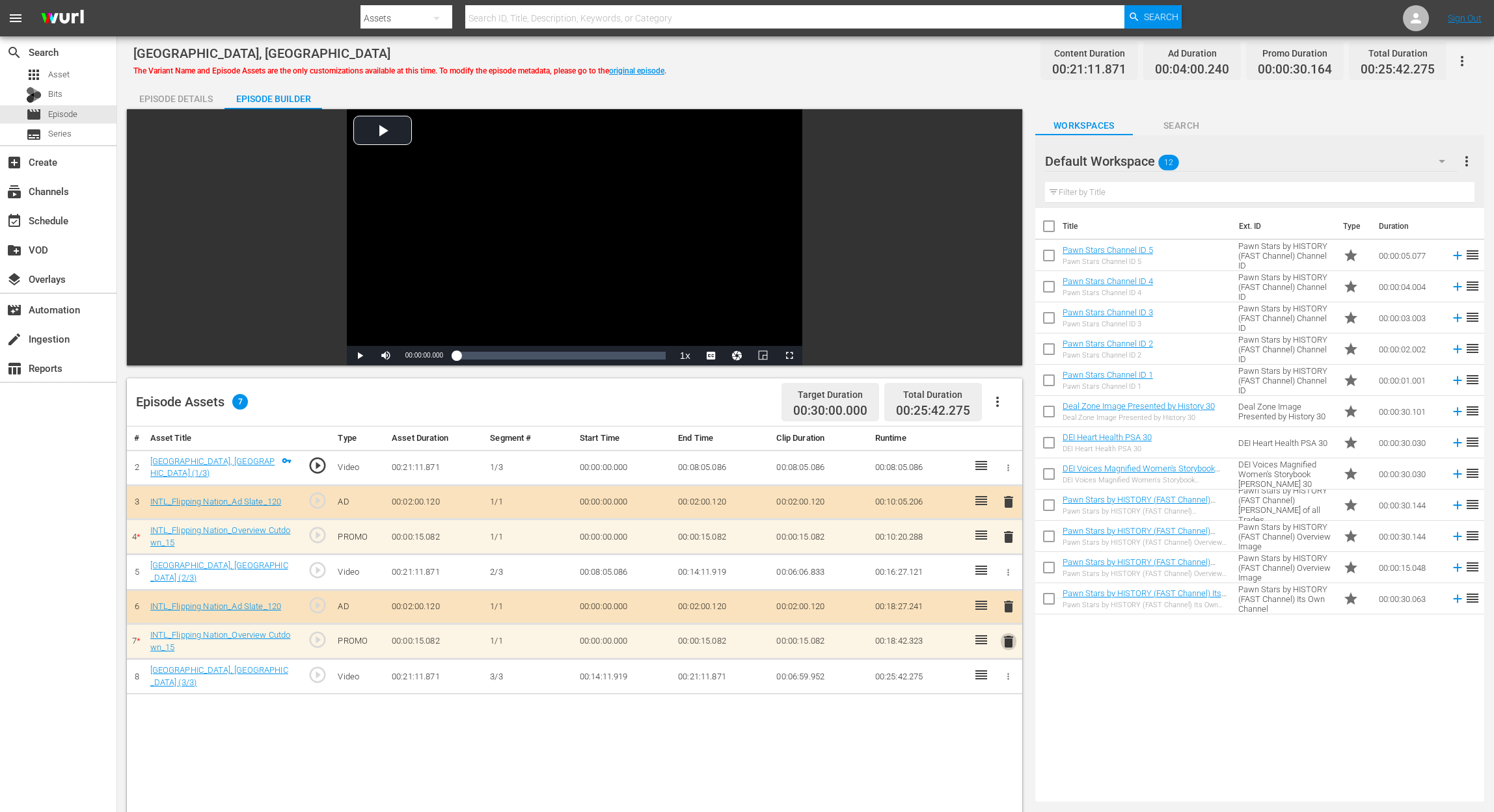
click at [1007, 608] on span "delete" at bounding box center [1008, 642] width 16 height 16
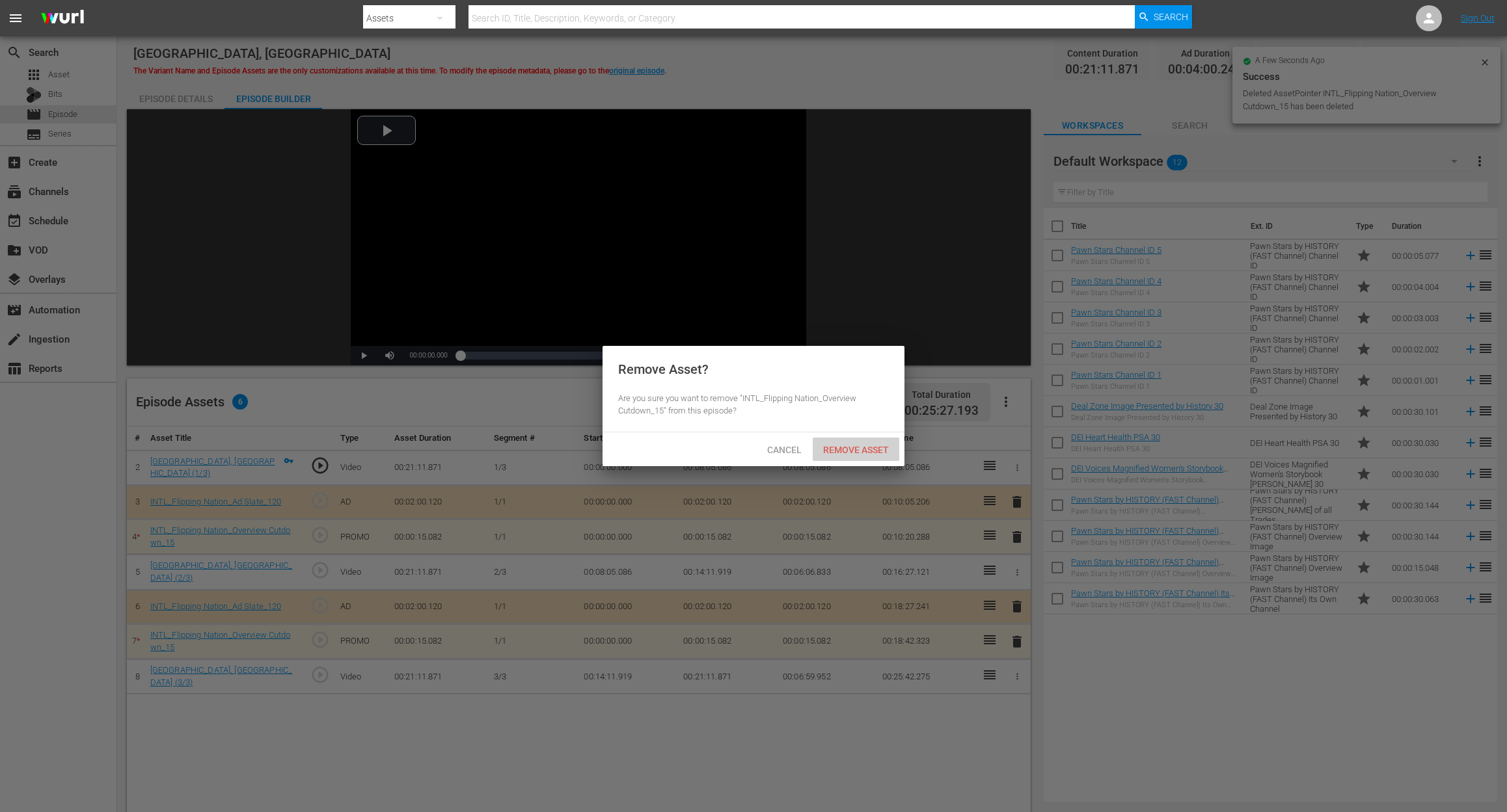
click at [860, 443] on div "Remove Asset" at bounding box center [855, 450] width 87 height 24
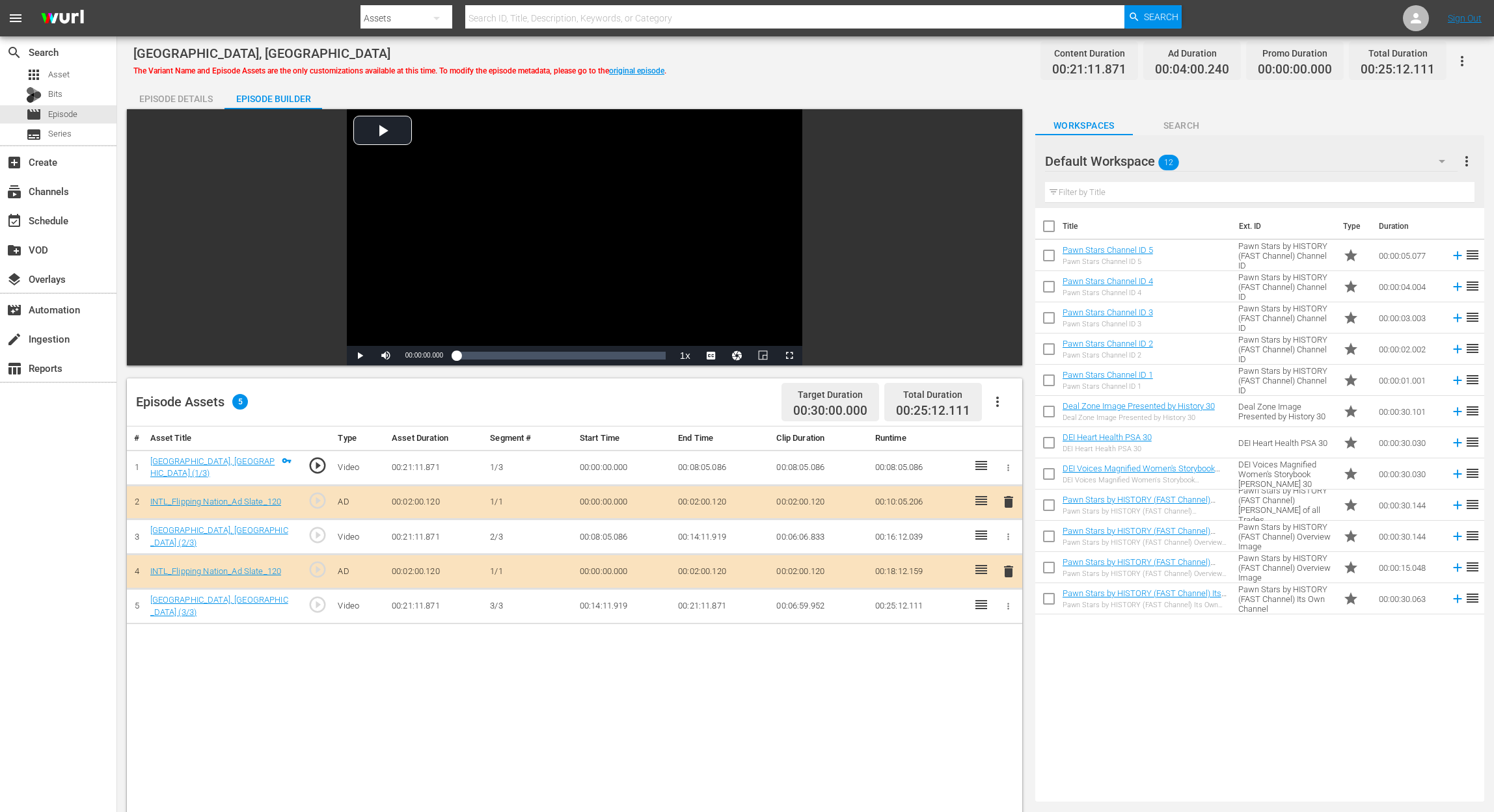
click at [429, 608] on div "# Asset Title Type Asset Duration Segment # Start Time End Time Clip Duration R…" at bounding box center [574, 784] width 895 height 715
click at [1129, 162] on icon "button" at bounding box center [1441, 161] width 16 height 16
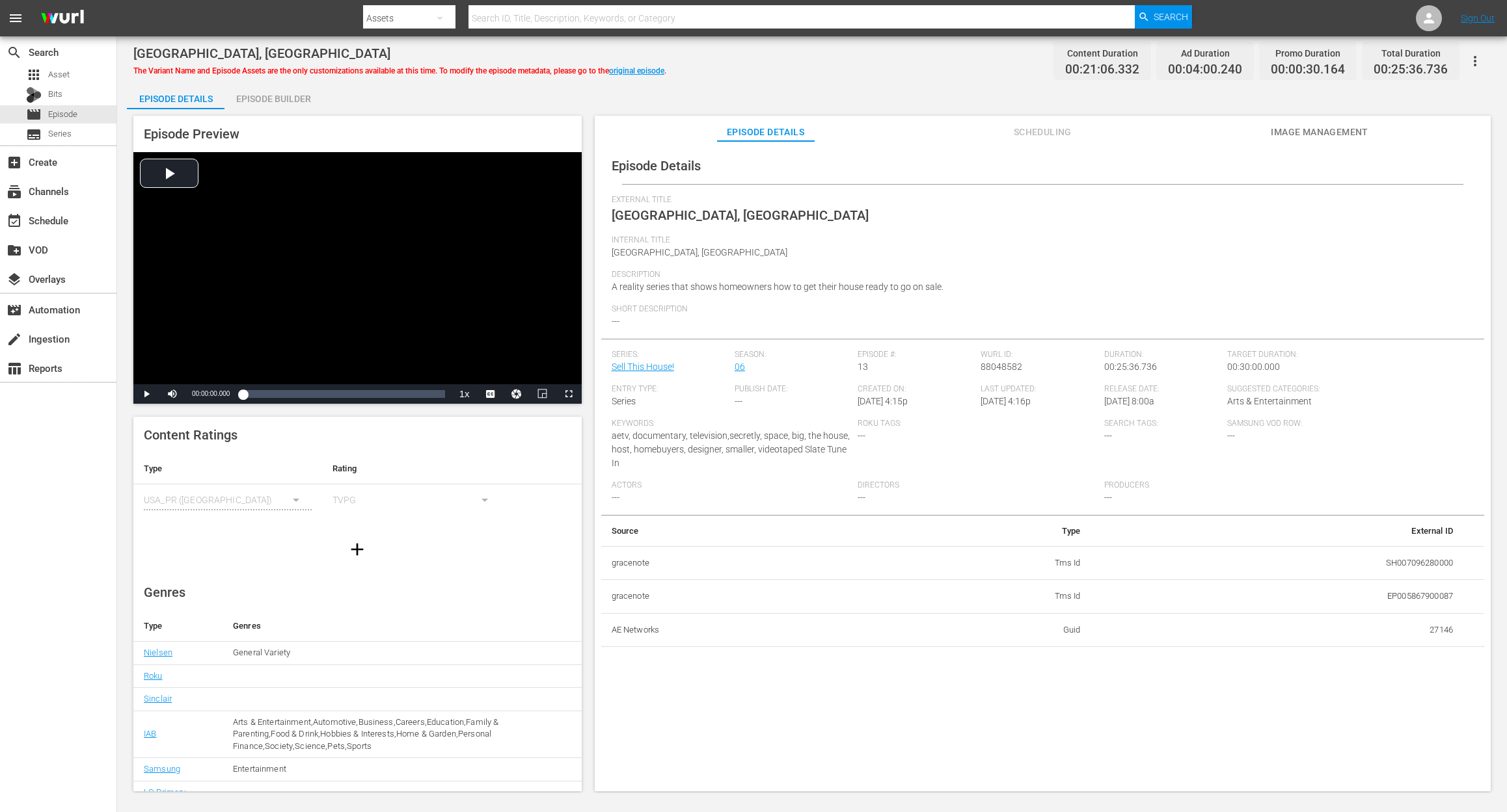
click at [255, 99] on div "Episode Builder" at bounding box center [273, 98] width 97 height 31
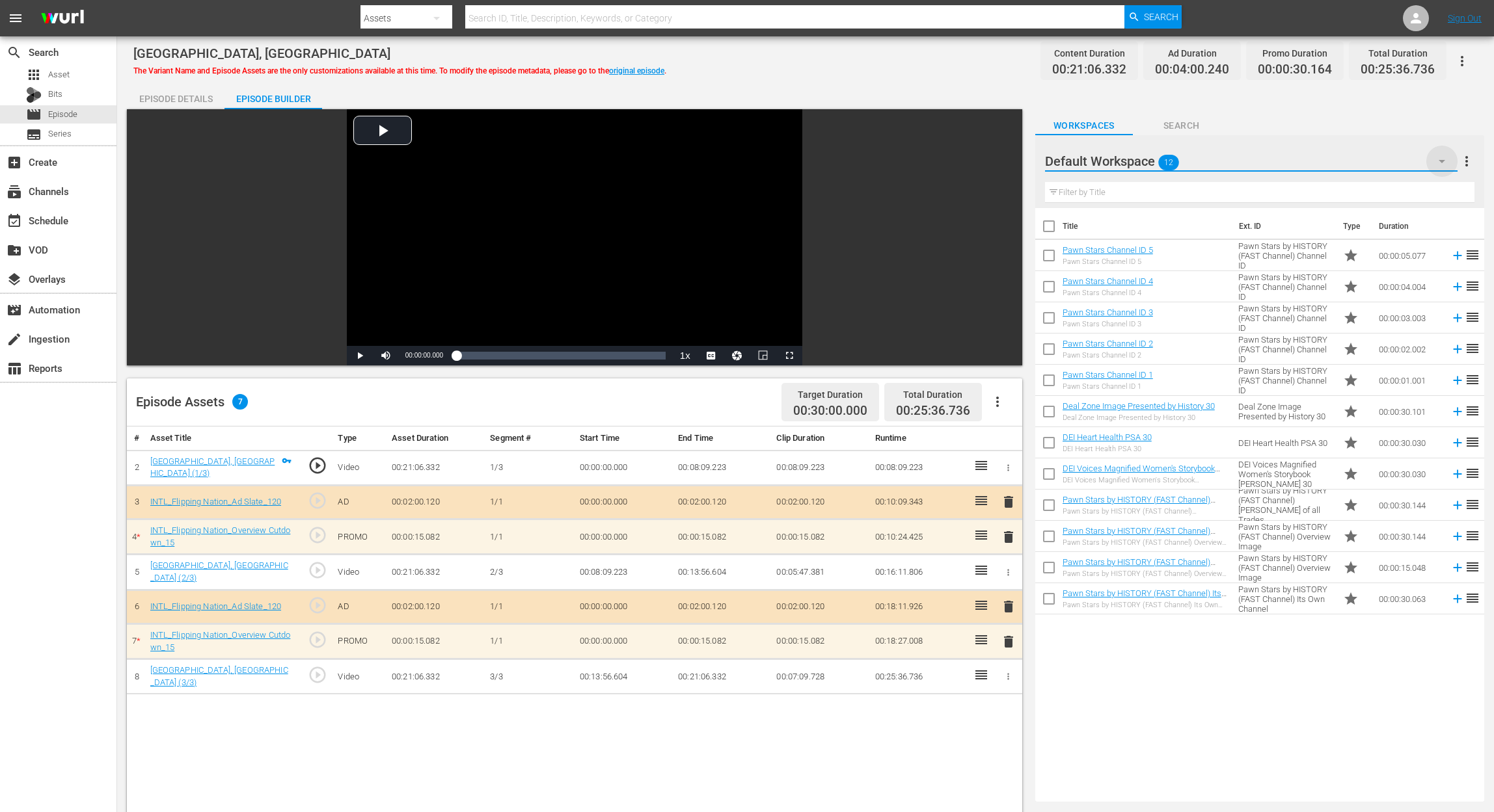
click at [1129, 155] on icon "button" at bounding box center [1441, 161] width 16 height 16
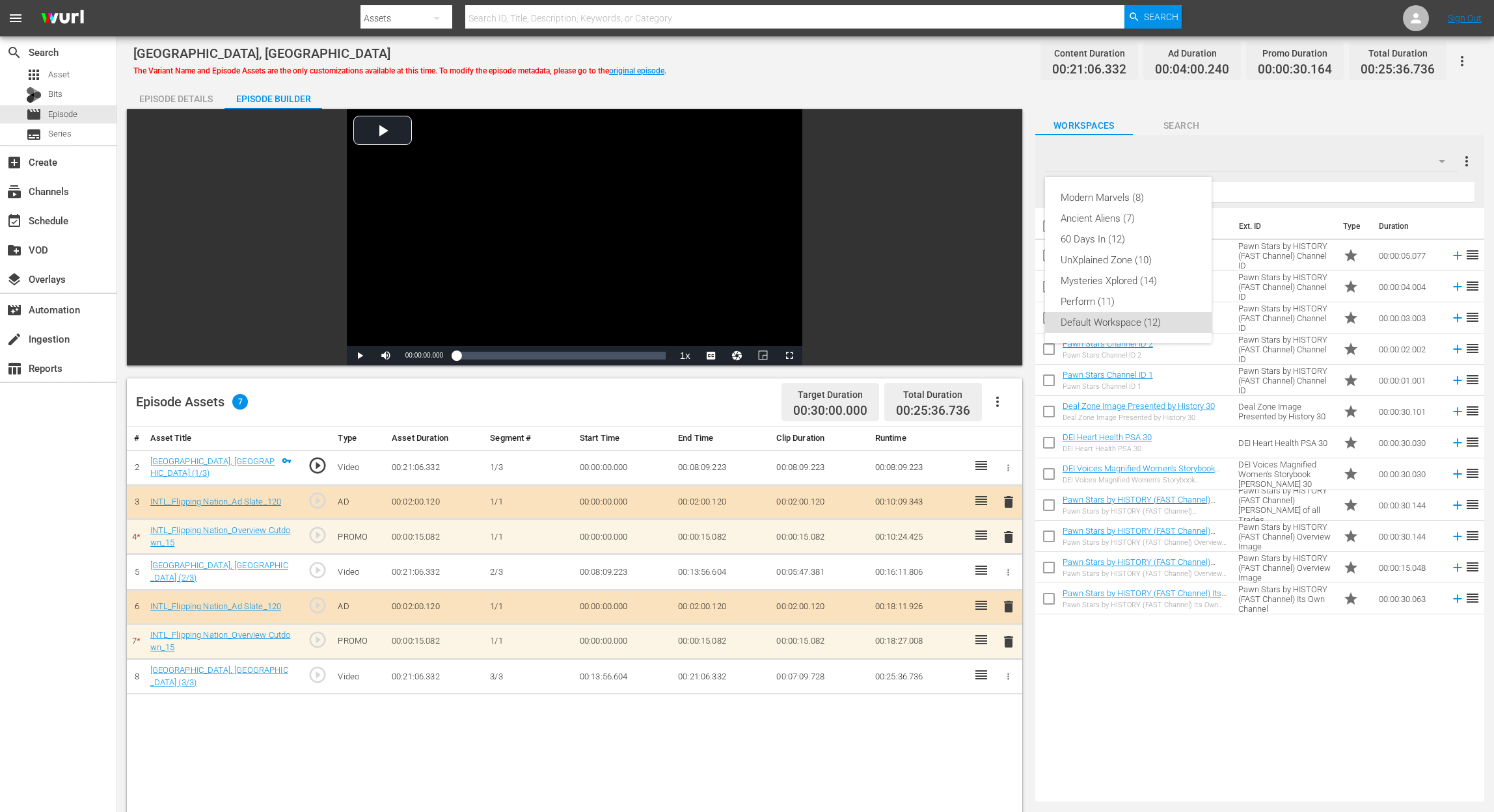
click at [1129, 155] on div "Modern Marvels (8) Ancient Aliens (7) 60 Days In (12) UnXplained Zone (10) Myst…" at bounding box center [747, 406] width 1494 height 812
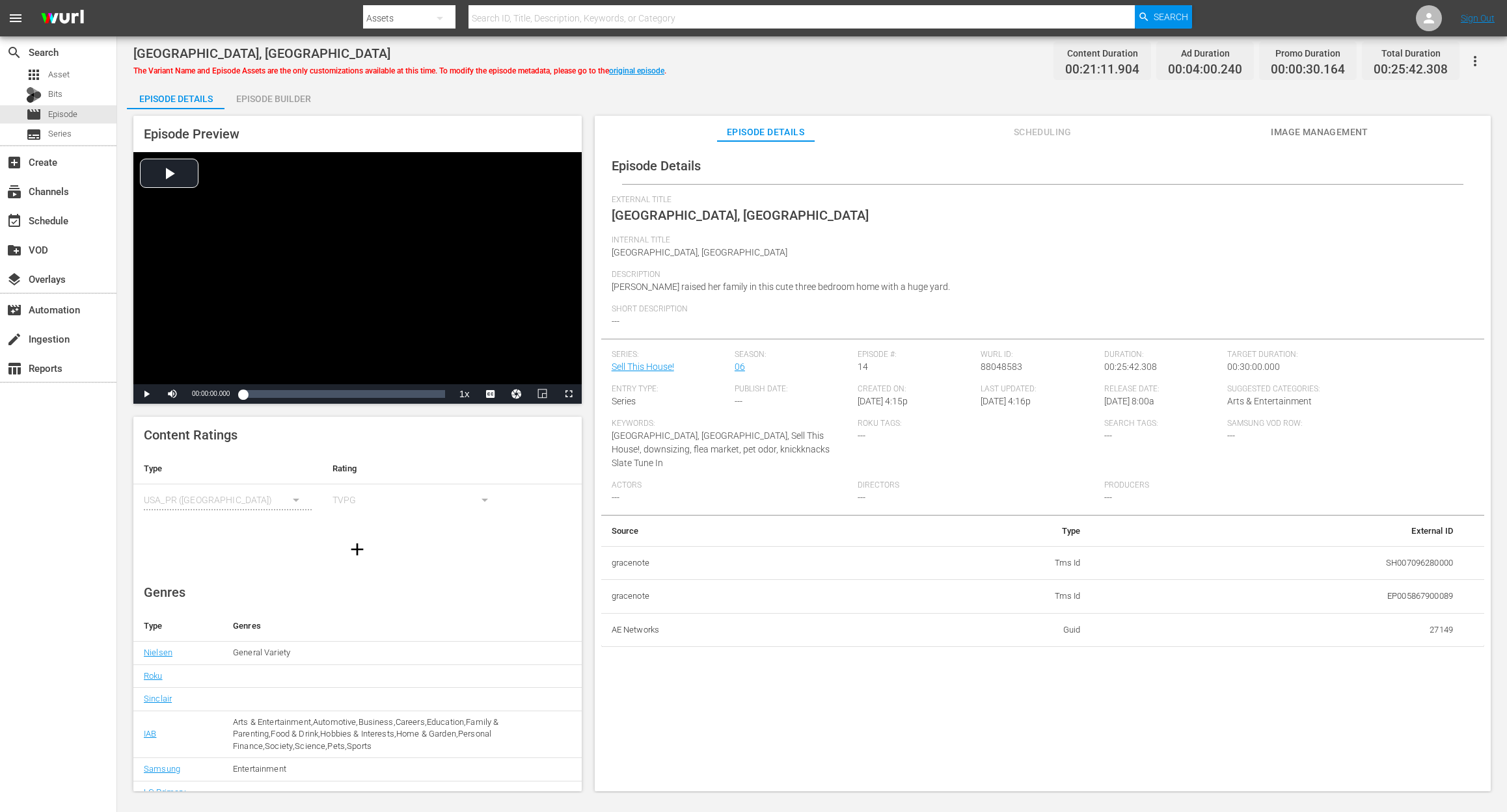
click at [262, 97] on div "Episode Builder" at bounding box center [273, 98] width 97 height 31
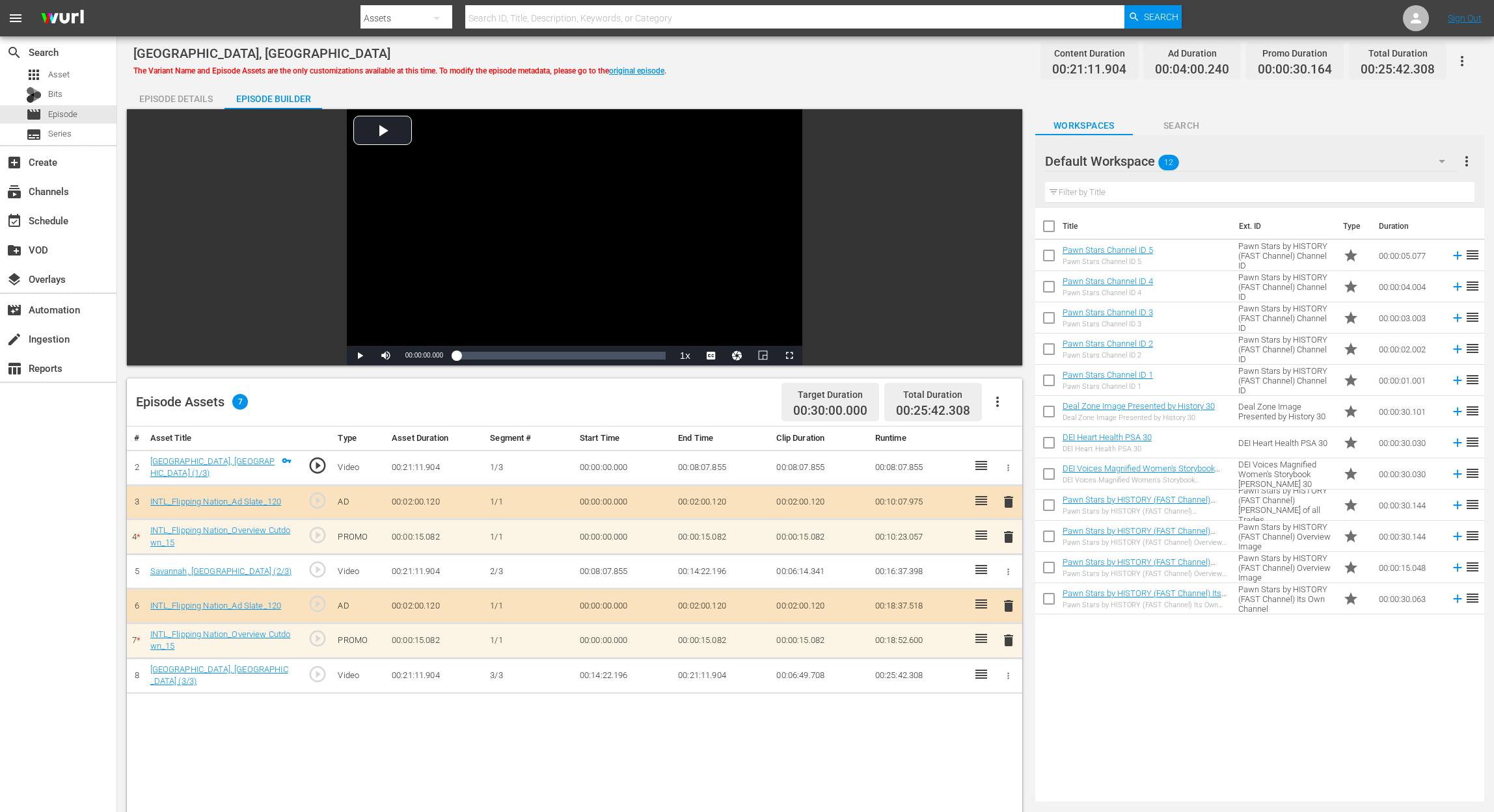
click at [1008, 608] on span "delete" at bounding box center [1008, 640] width 16 height 16
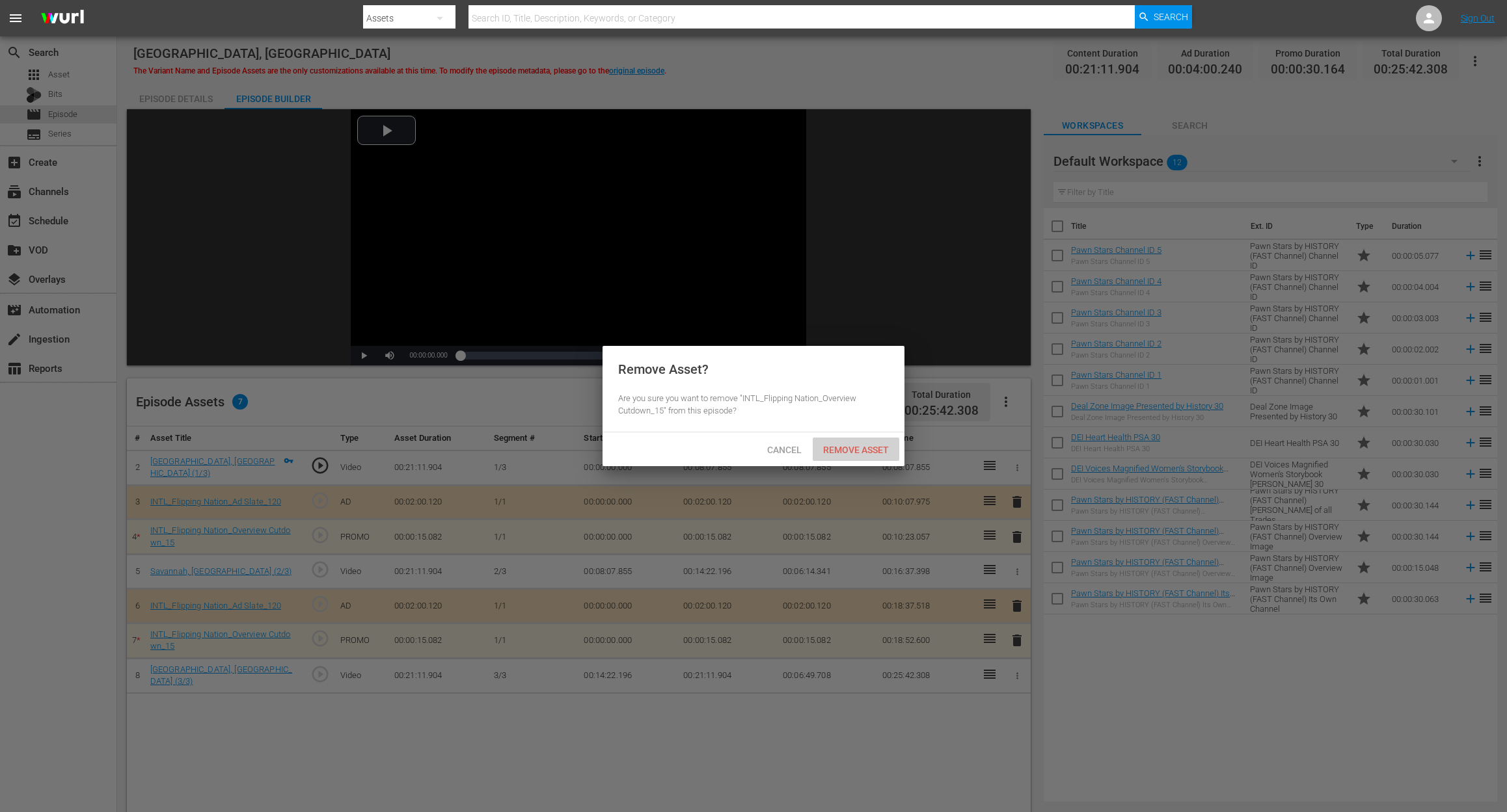
click at [885, 446] on span "Remove Asset" at bounding box center [855, 450] width 87 height 11
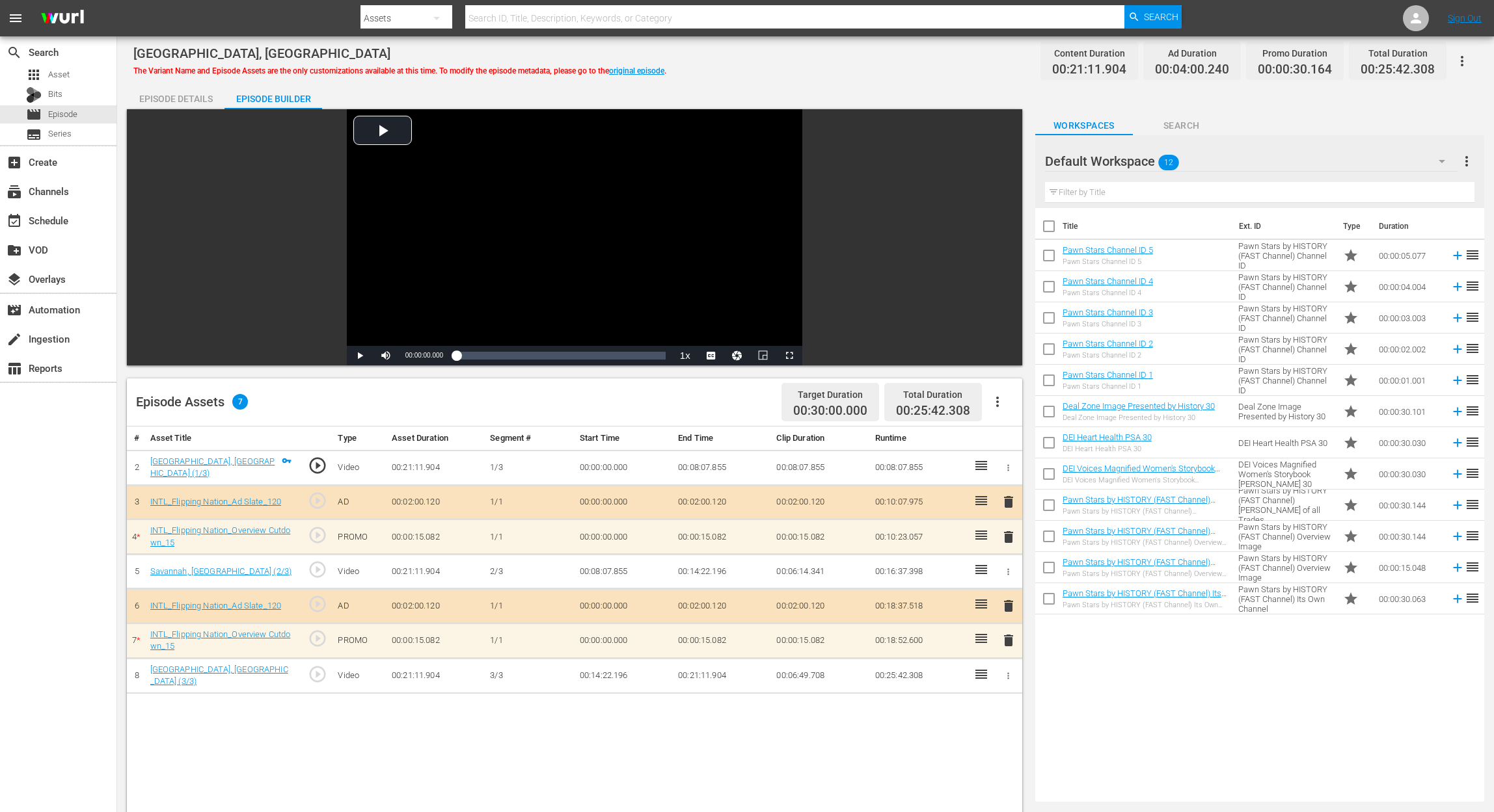
click at [1010, 536] on span "delete" at bounding box center [1008, 537] width 16 height 16
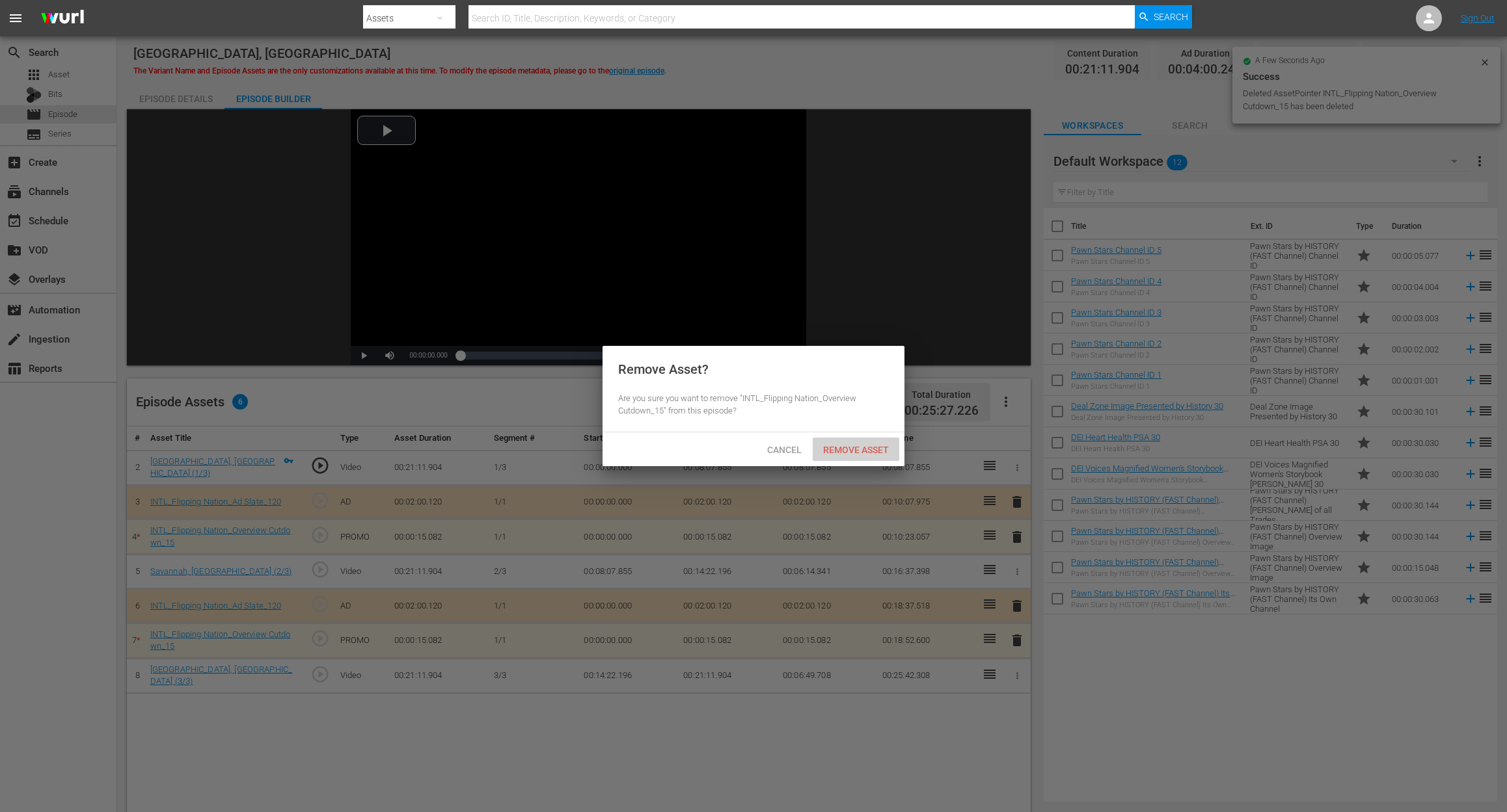
click at [868, 446] on span "Remove Asset" at bounding box center [855, 450] width 87 height 11
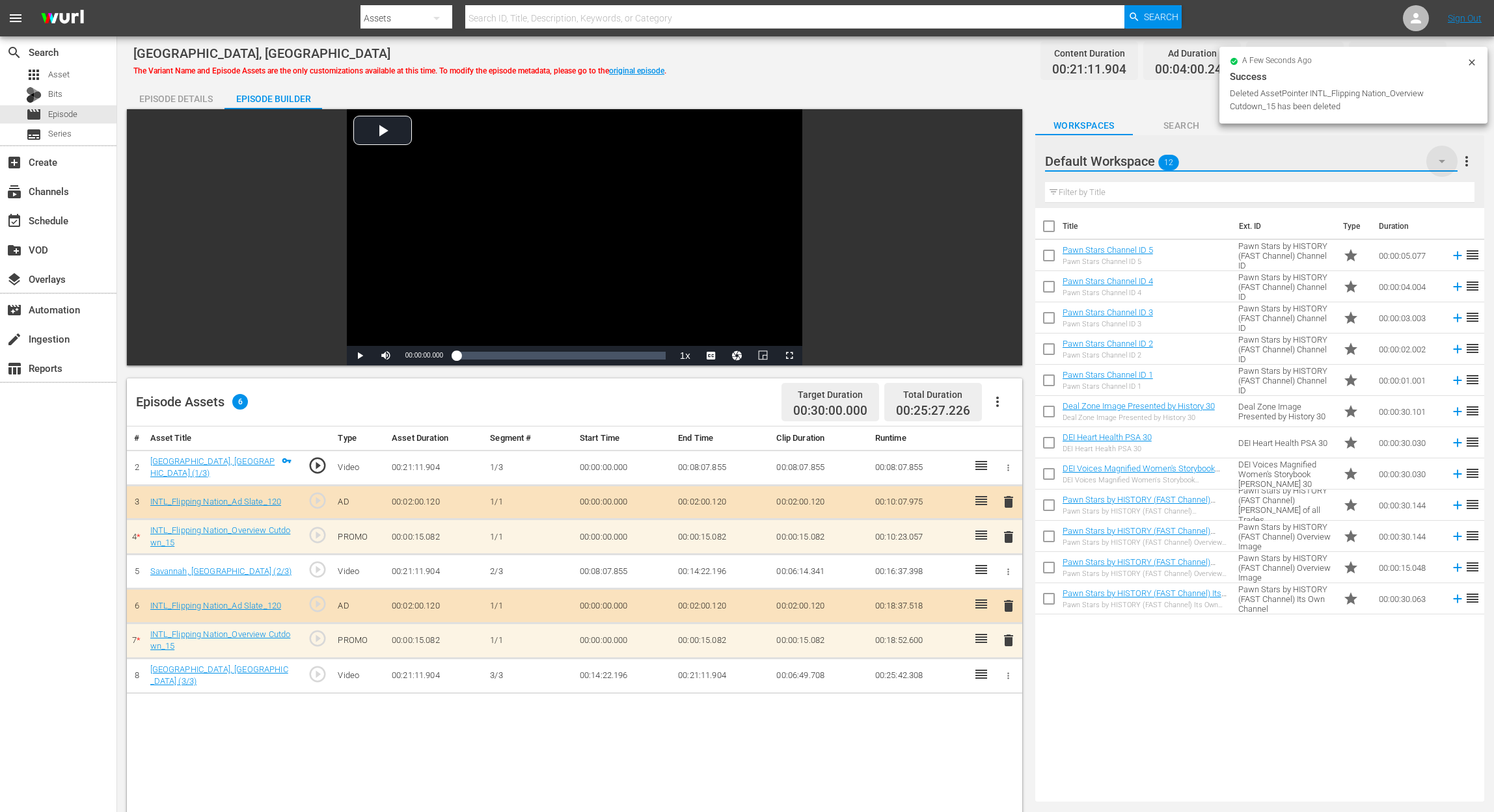
click at [1129, 162] on icon "button" at bounding box center [1441, 161] width 16 height 16
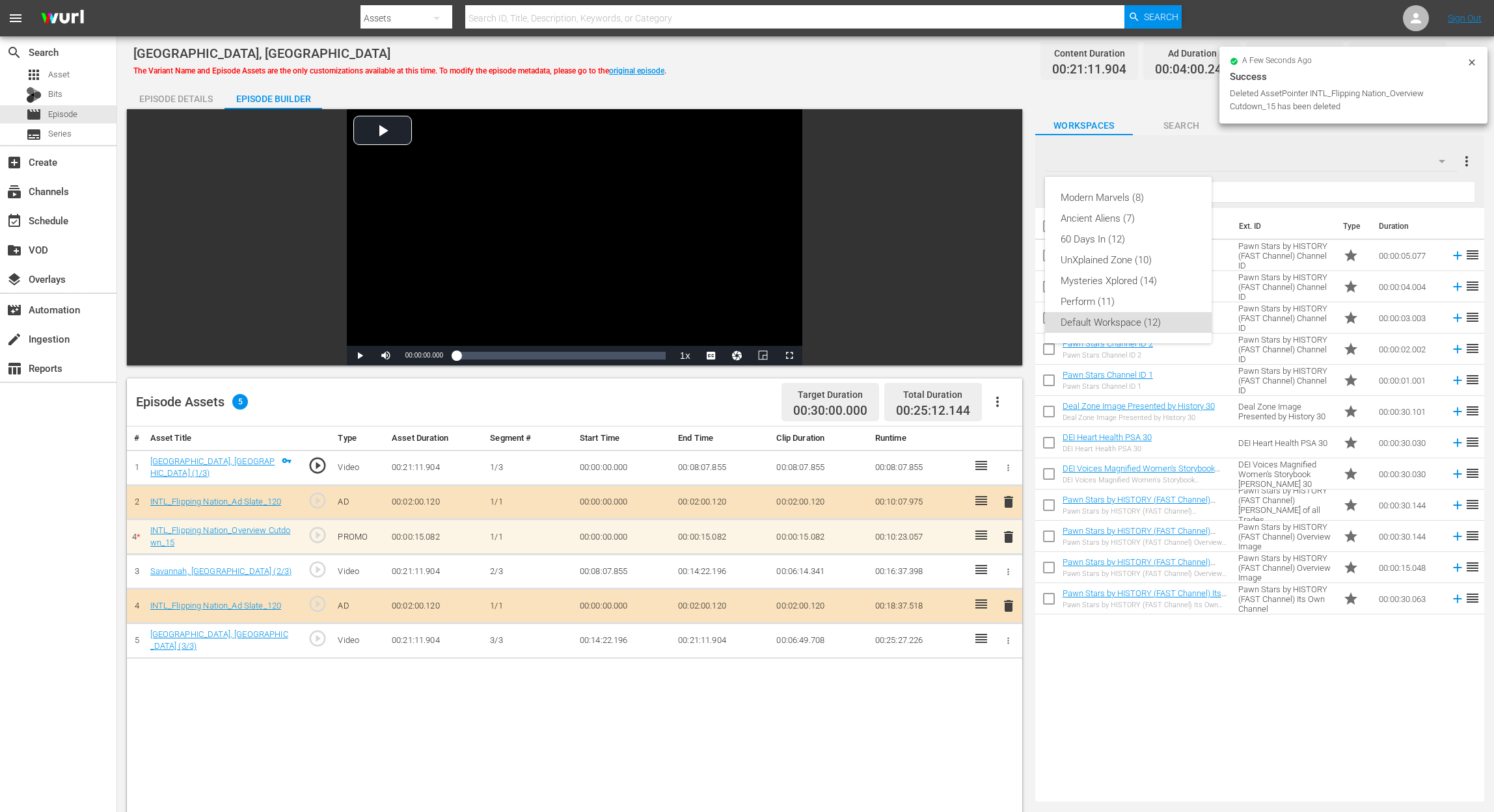
click at [1129, 162] on div "Modern Marvels (8) Ancient Aliens (7) 60 Days In (12) UnXplained Zone (10) Myst…" at bounding box center [747, 406] width 1494 height 812
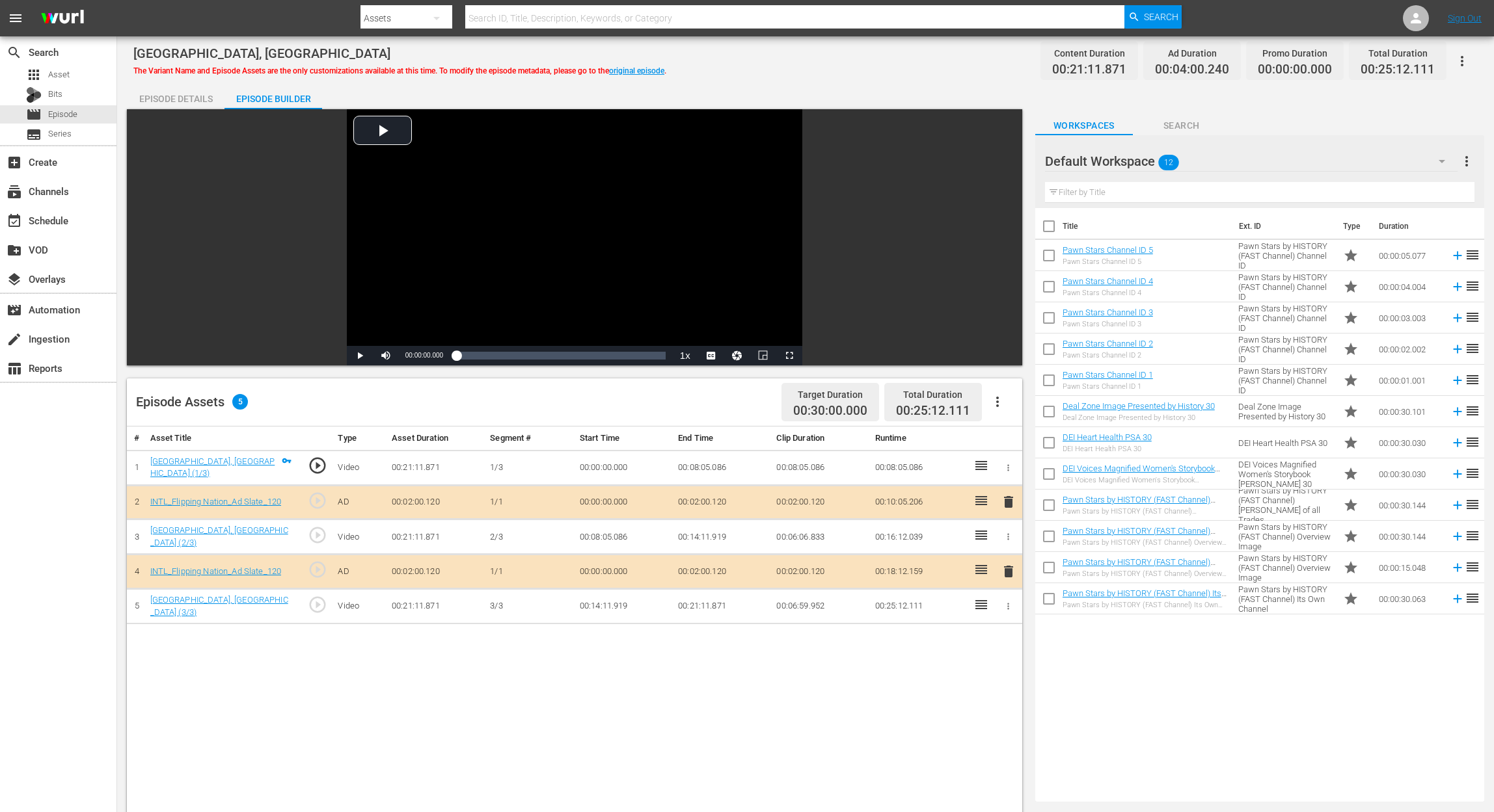
click at [1443, 161] on icon "button" at bounding box center [1441, 161] width 16 height 16
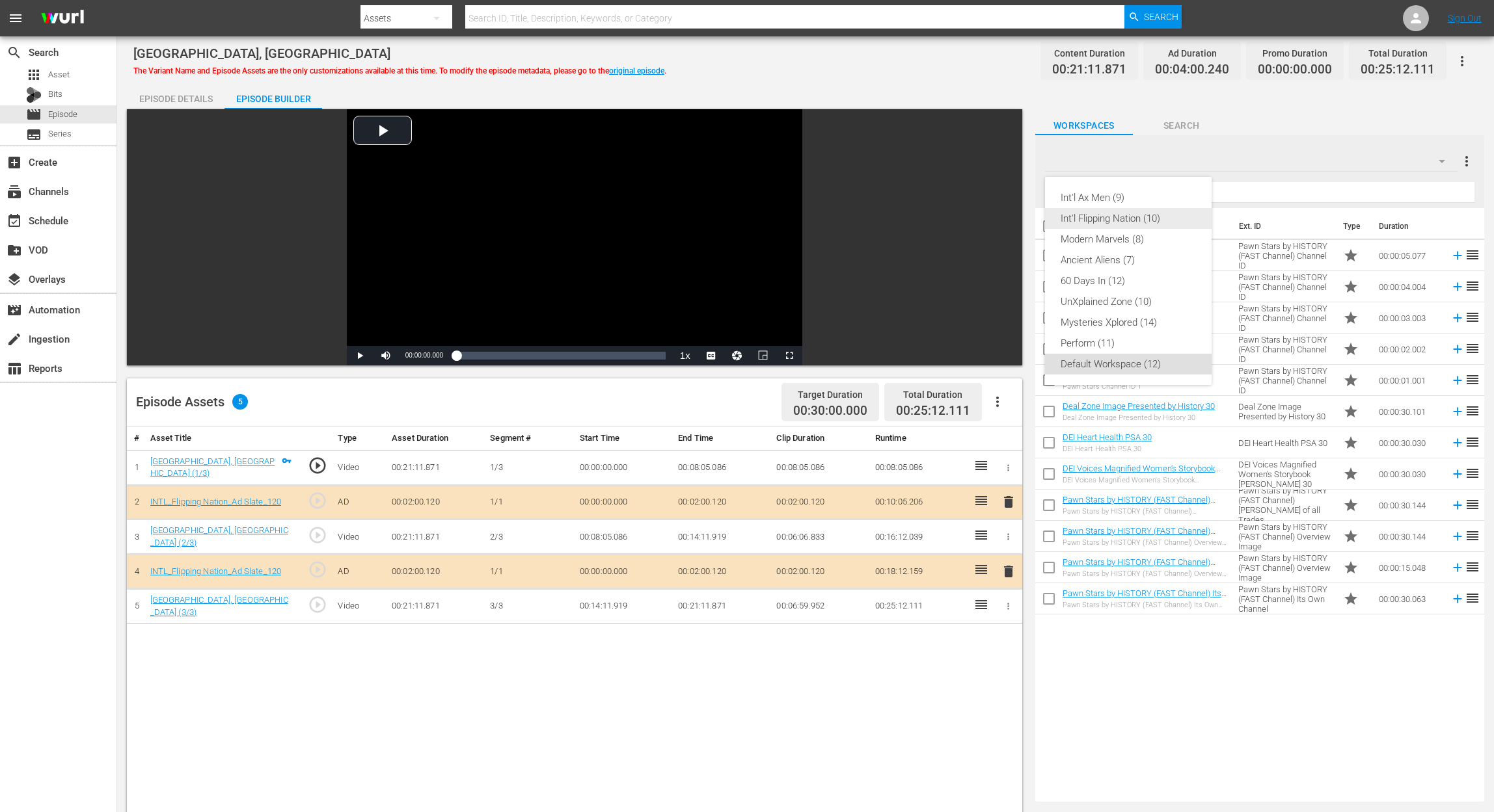
click at [1146, 222] on div "Int'l Flipping Nation (10)" at bounding box center [1127, 219] width 135 height 21
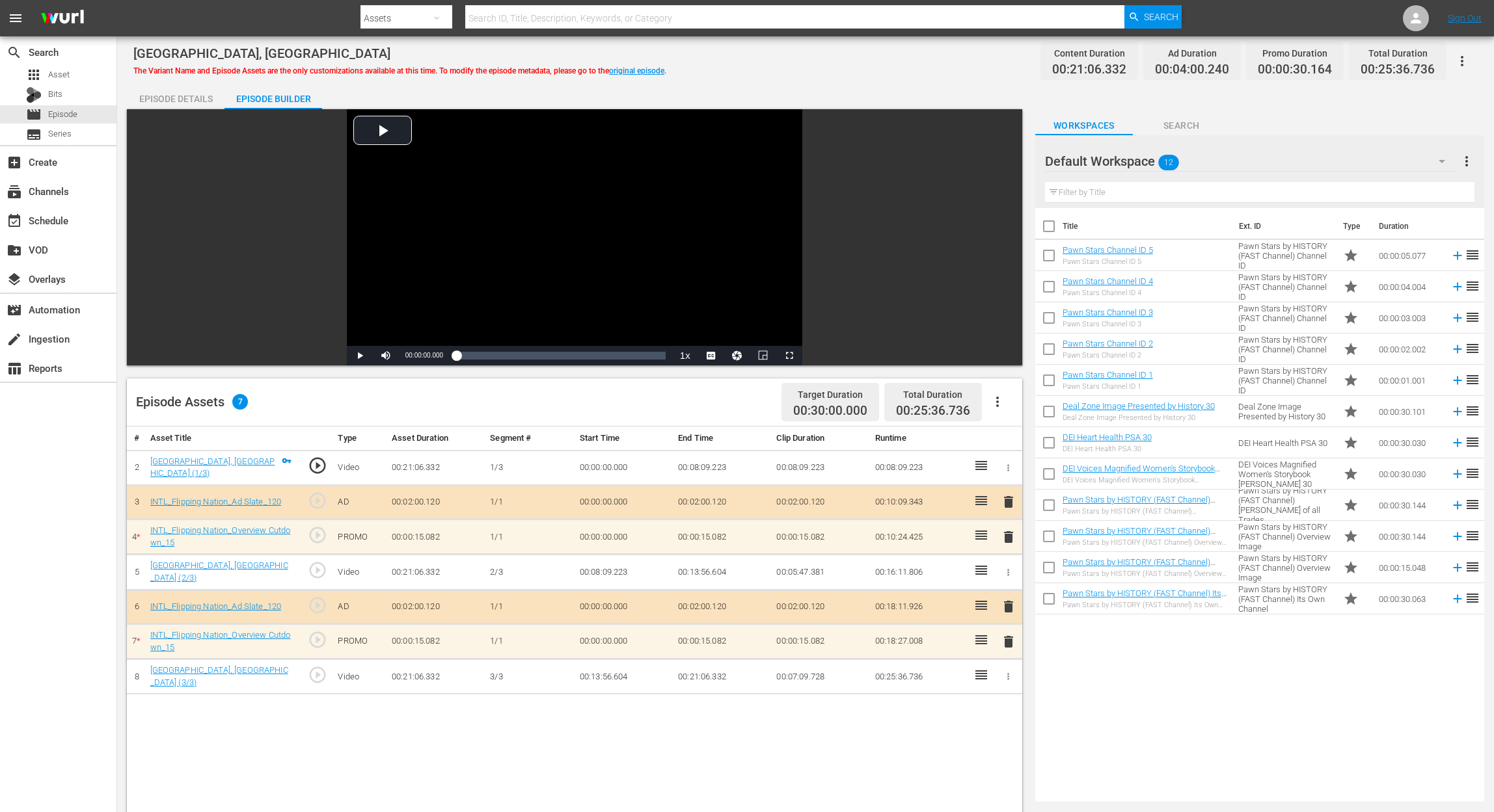
click at [1005, 539] on span "delete" at bounding box center [1008, 537] width 16 height 16
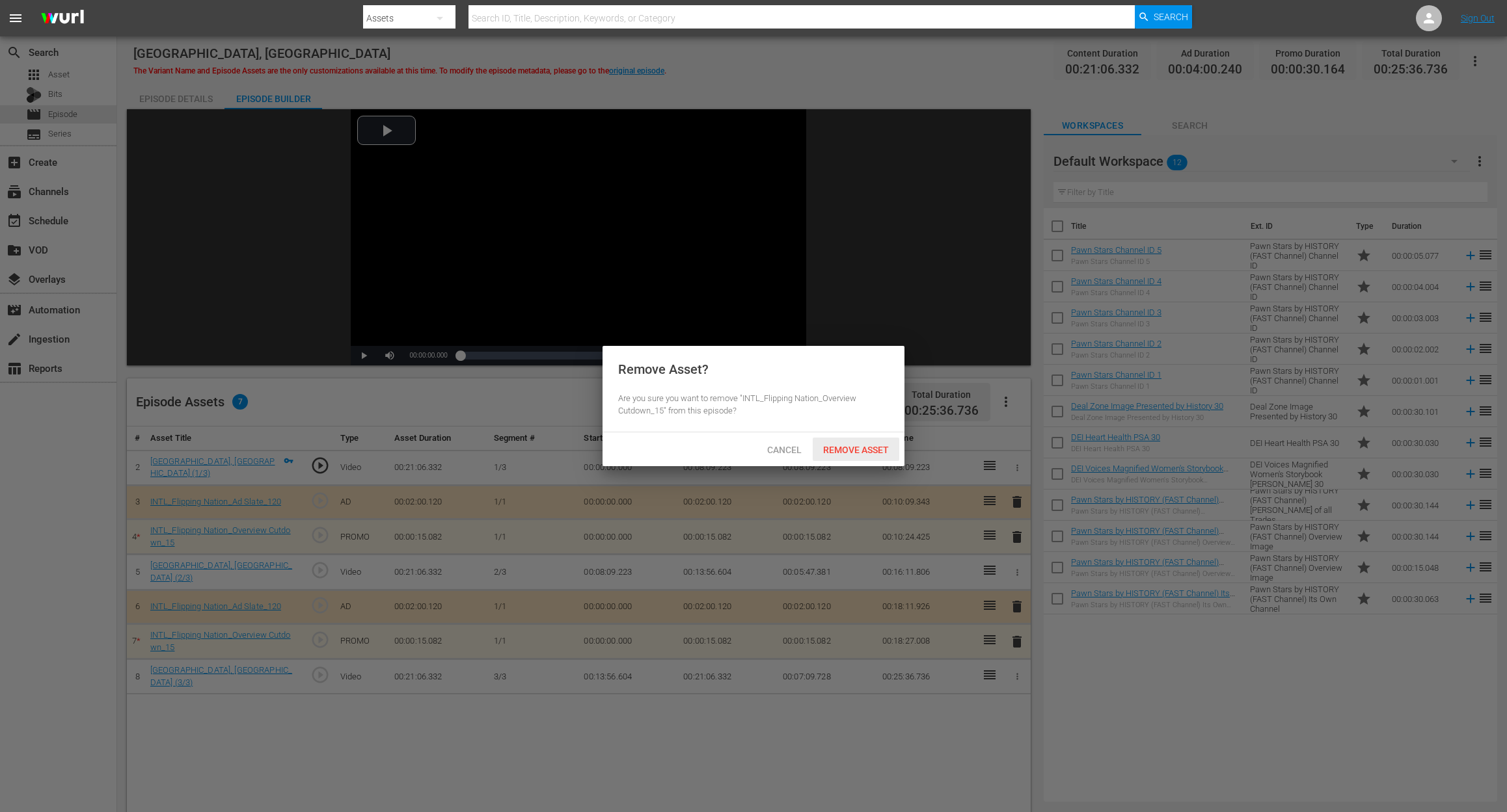
click at [873, 453] on span "Remove Asset" at bounding box center [855, 450] width 87 height 11
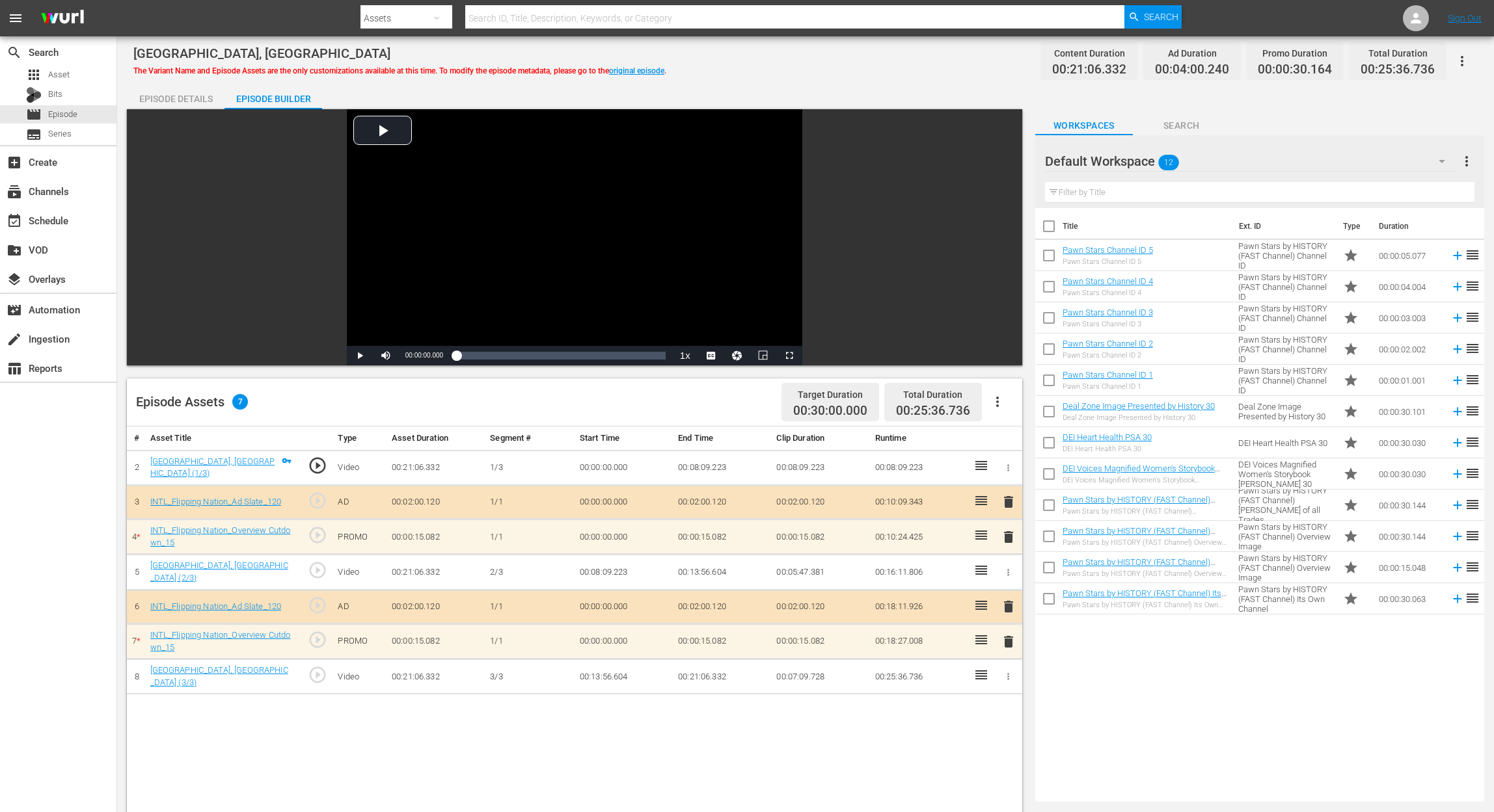
click at [1010, 641] on span "delete" at bounding box center [1008, 642] width 16 height 16
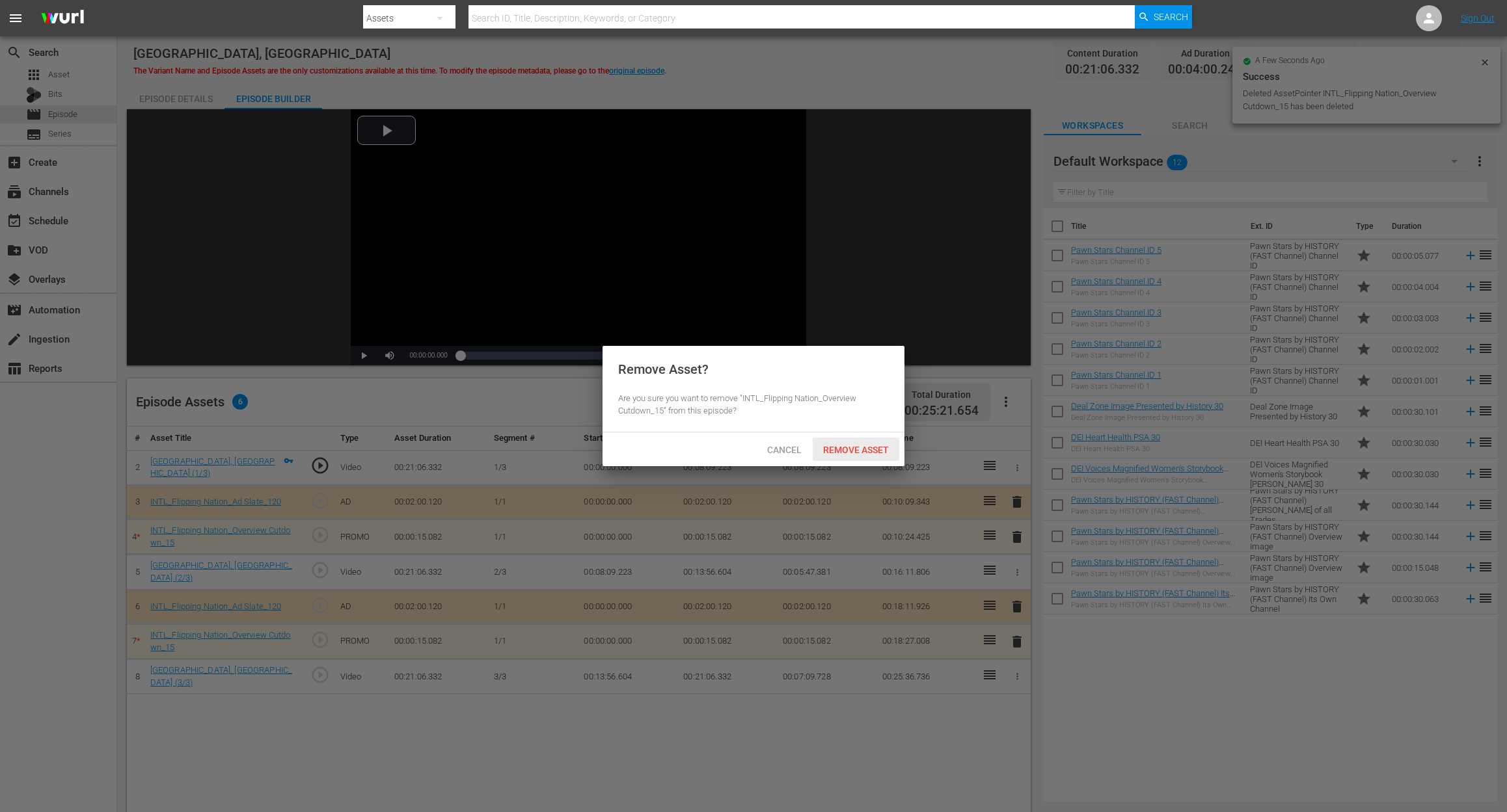
click at [867, 453] on span "Remove Asset" at bounding box center [855, 450] width 87 height 11
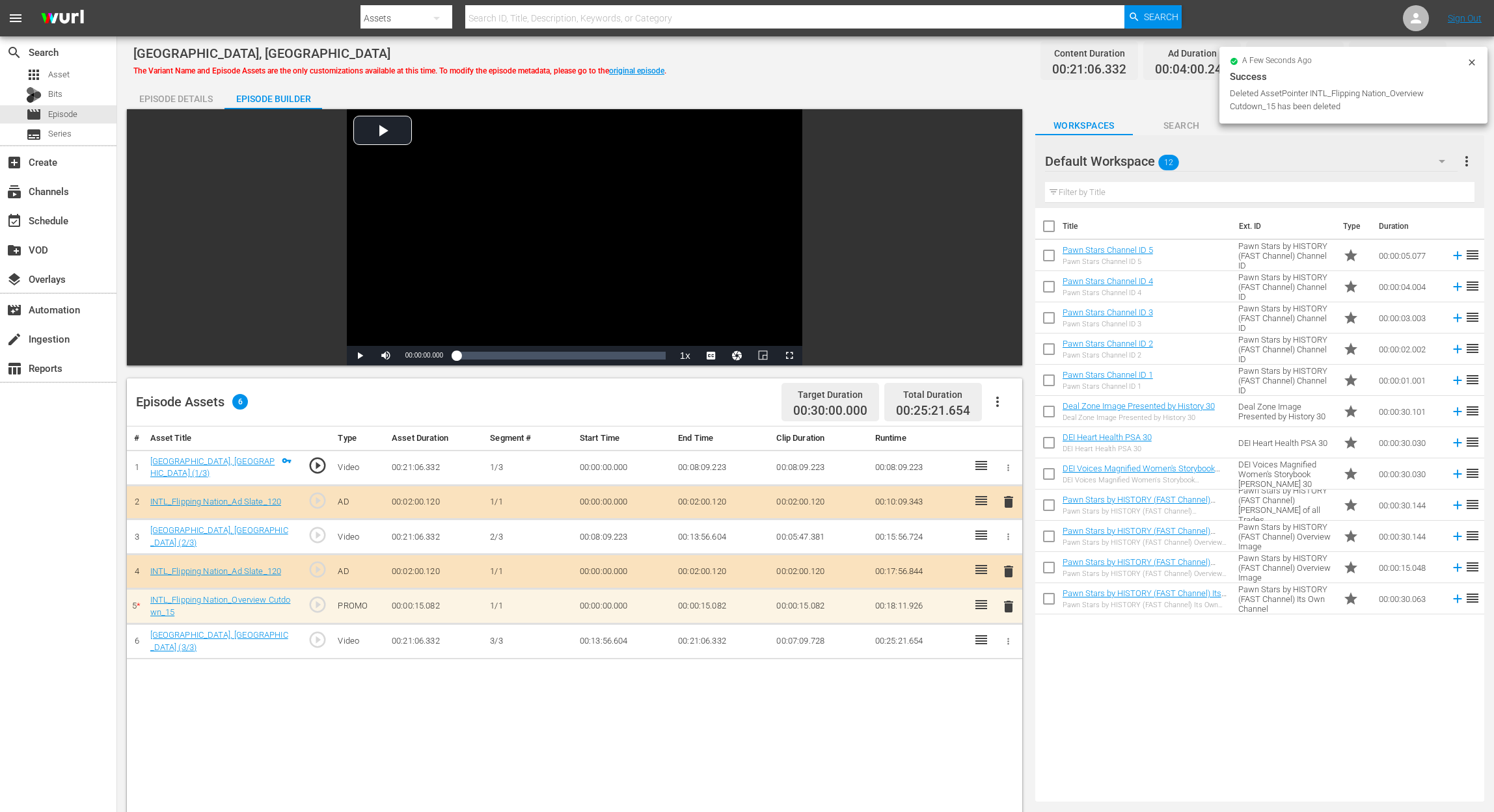
click at [1442, 162] on icon "button" at bounding box center [1441, 161] width 7 height 3
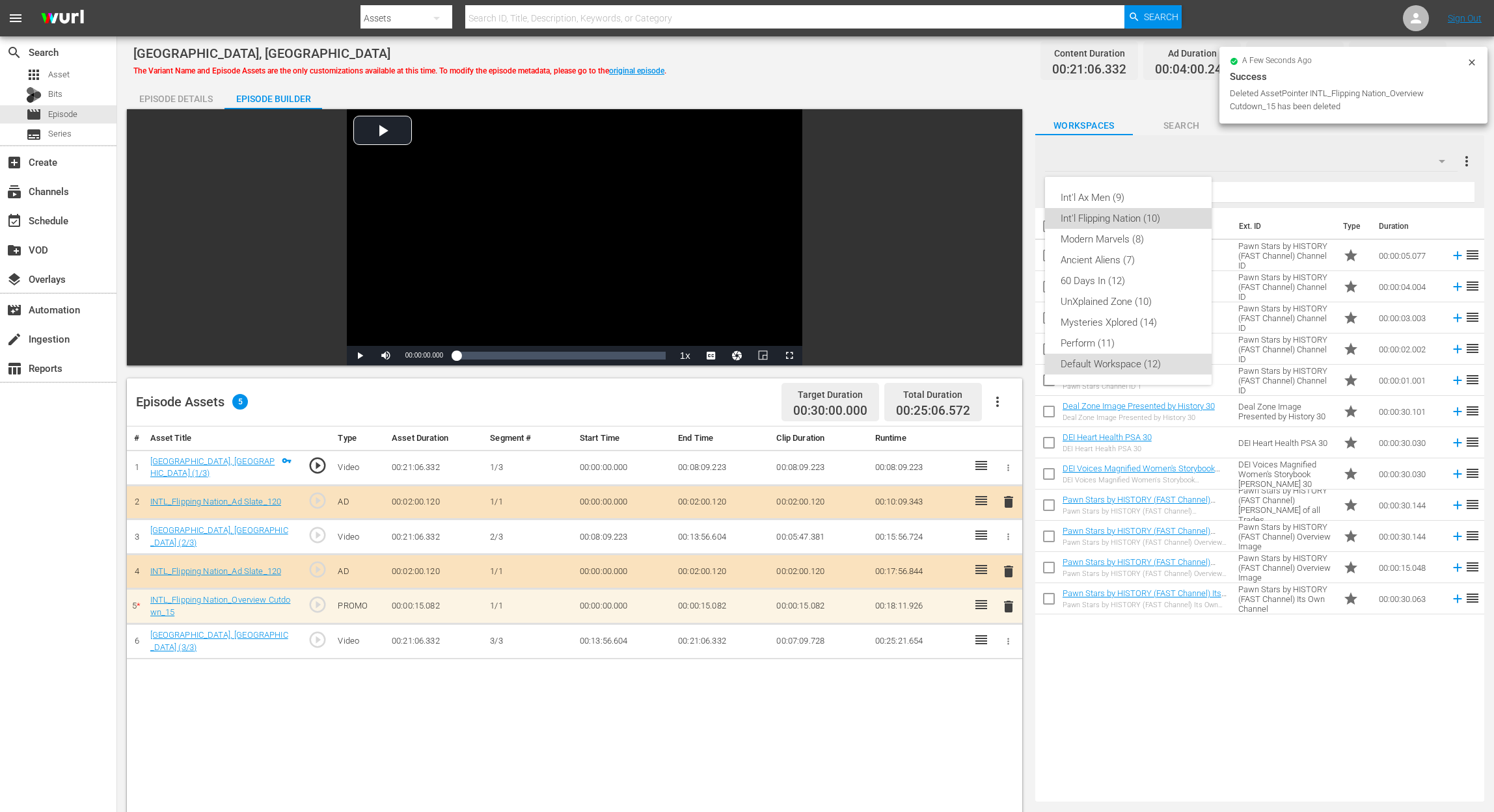
click at [1128, 224] on div "Int'l Flipping Nation (10)" at bounding box center [1127, 219] width 135 height 21
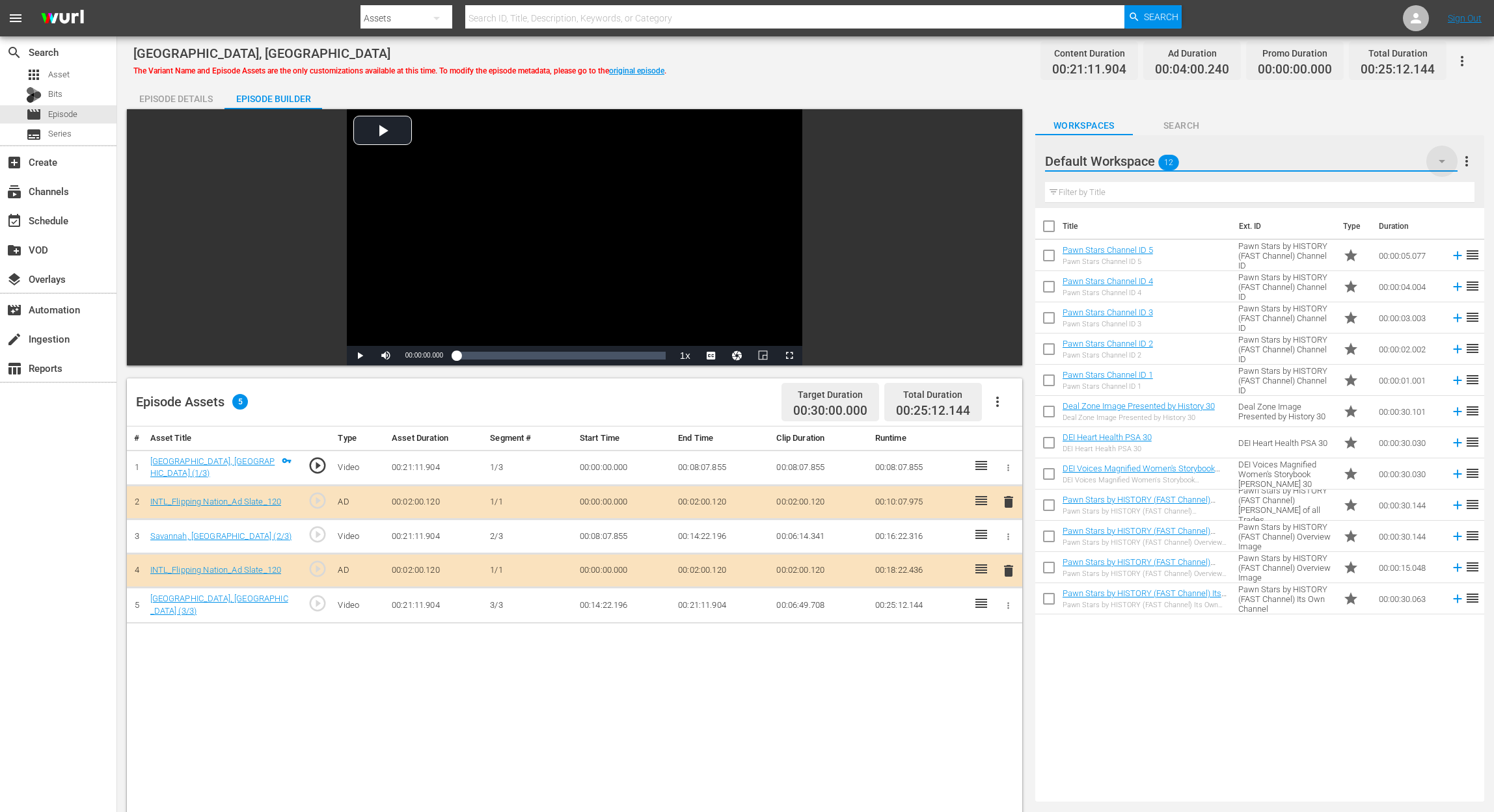
click at [1445, 159] on icon "button" at bounding box center [1441, 161] width 16 height 16
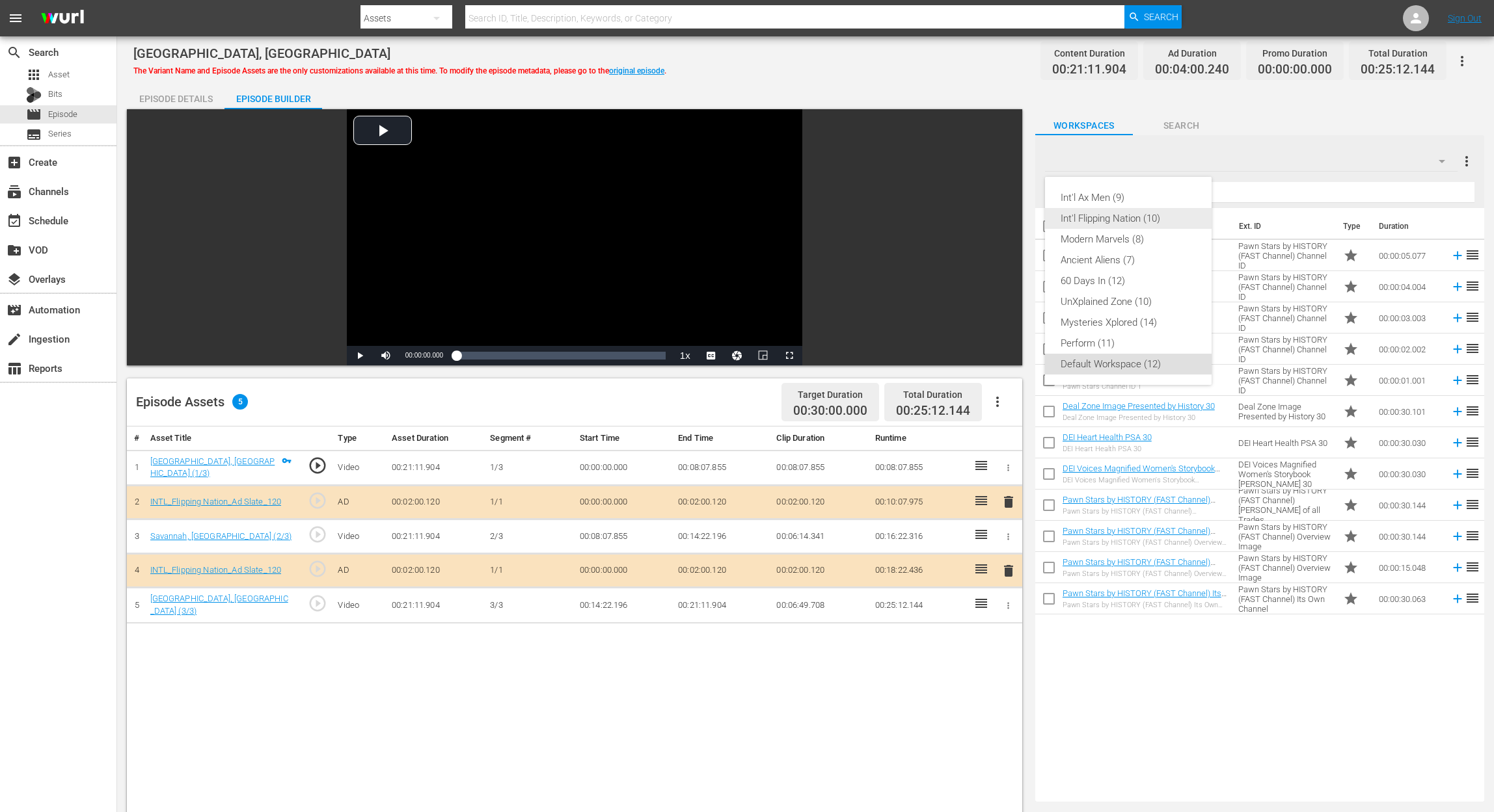
click at [1132, 211] on div "Int'l Flipping Nation (10)" at bounding box center [1127, 219] width 135 height 21
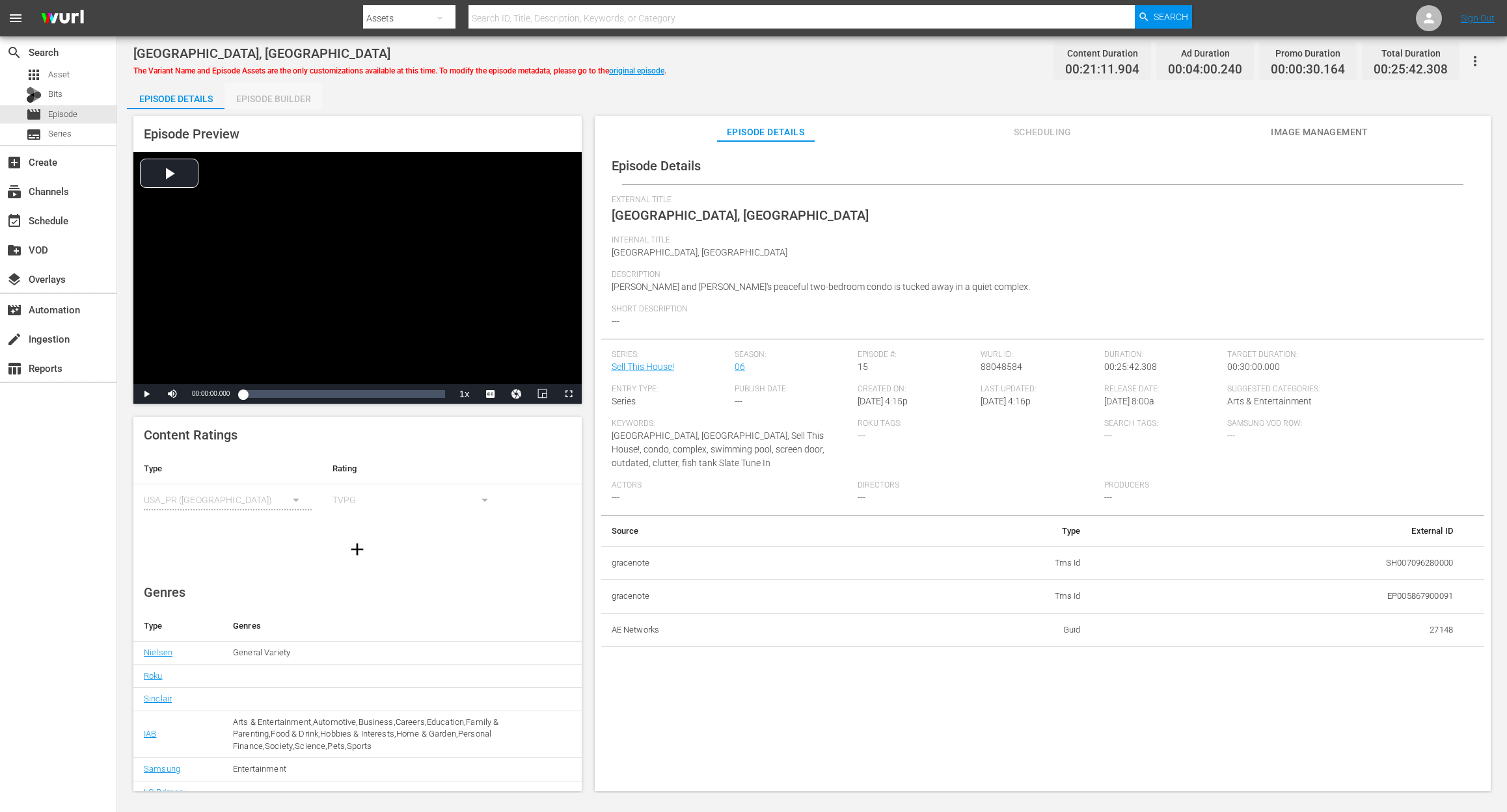
click at [276, 91] on div "Episode Builder" at bounding box center [273, 98] width 97 height 31
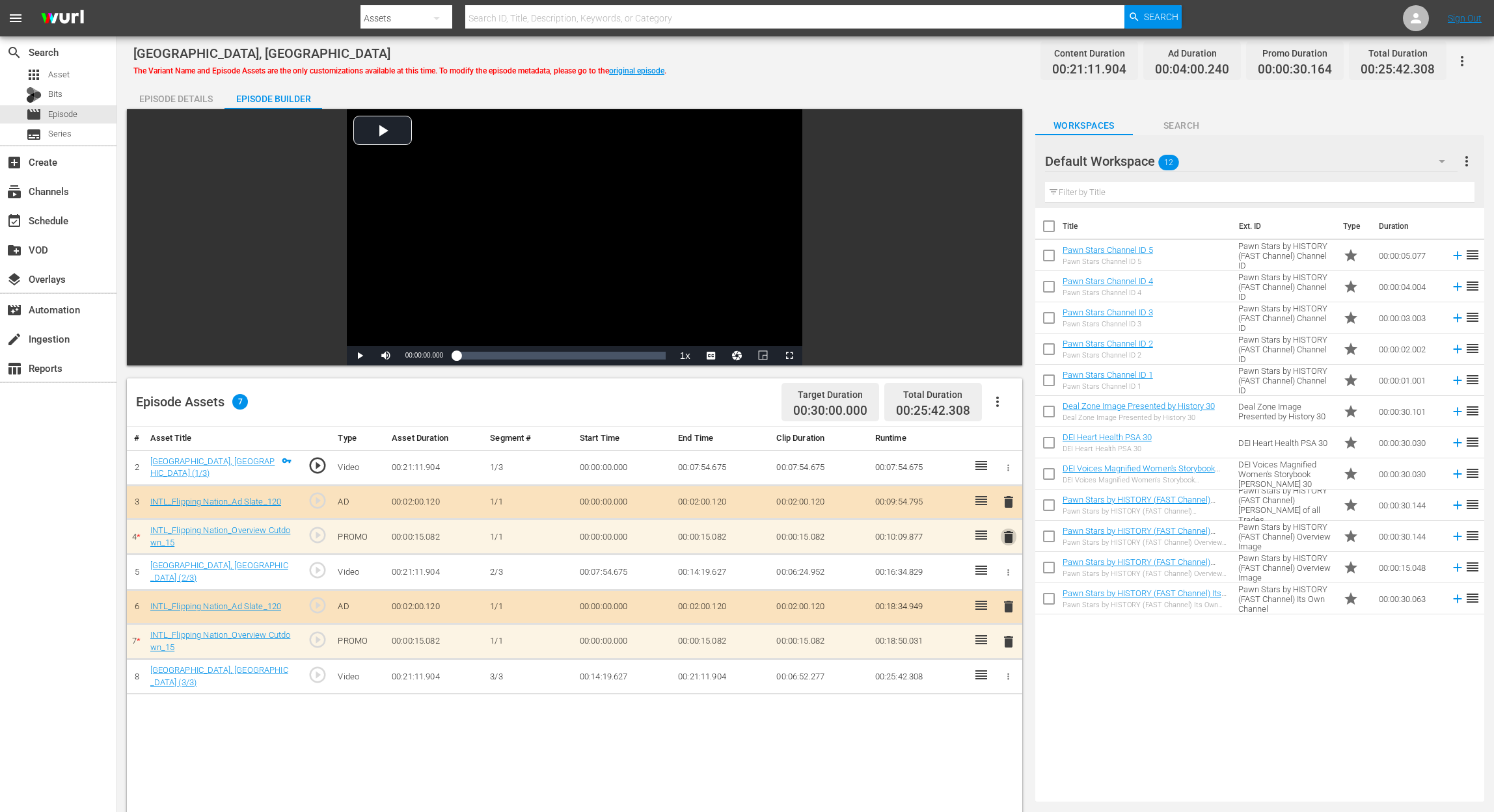
click at [1008, 534] on span "delete" at bounding box center [1008, 537] width 16 height 16
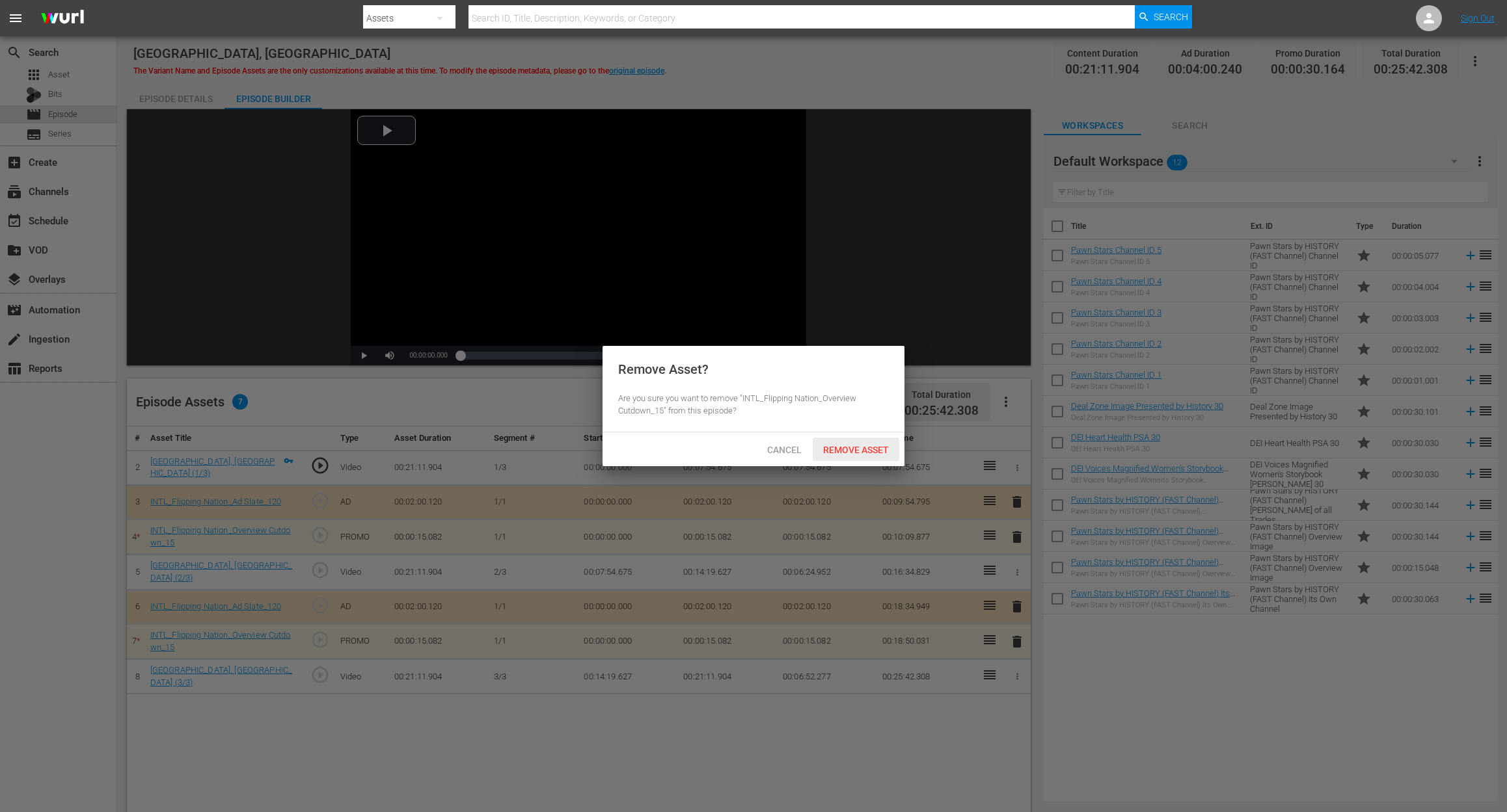
click at [849, 443] on div "Remove Asset" at bounding box center [855, 450] width 87 height 24
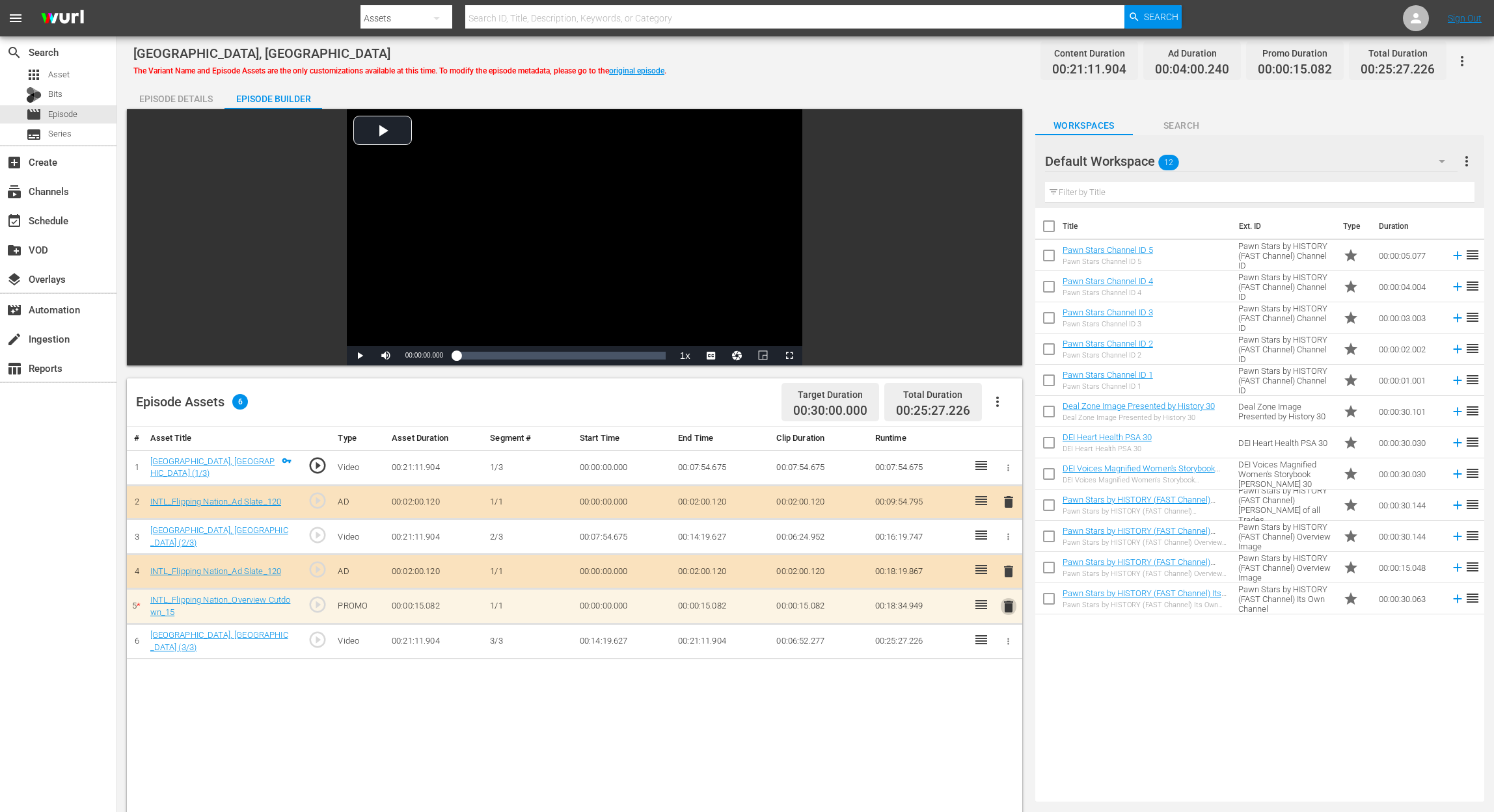
click at [1008, 606] on span "delete" at bounding box center [1008, 606] width 16 height 16
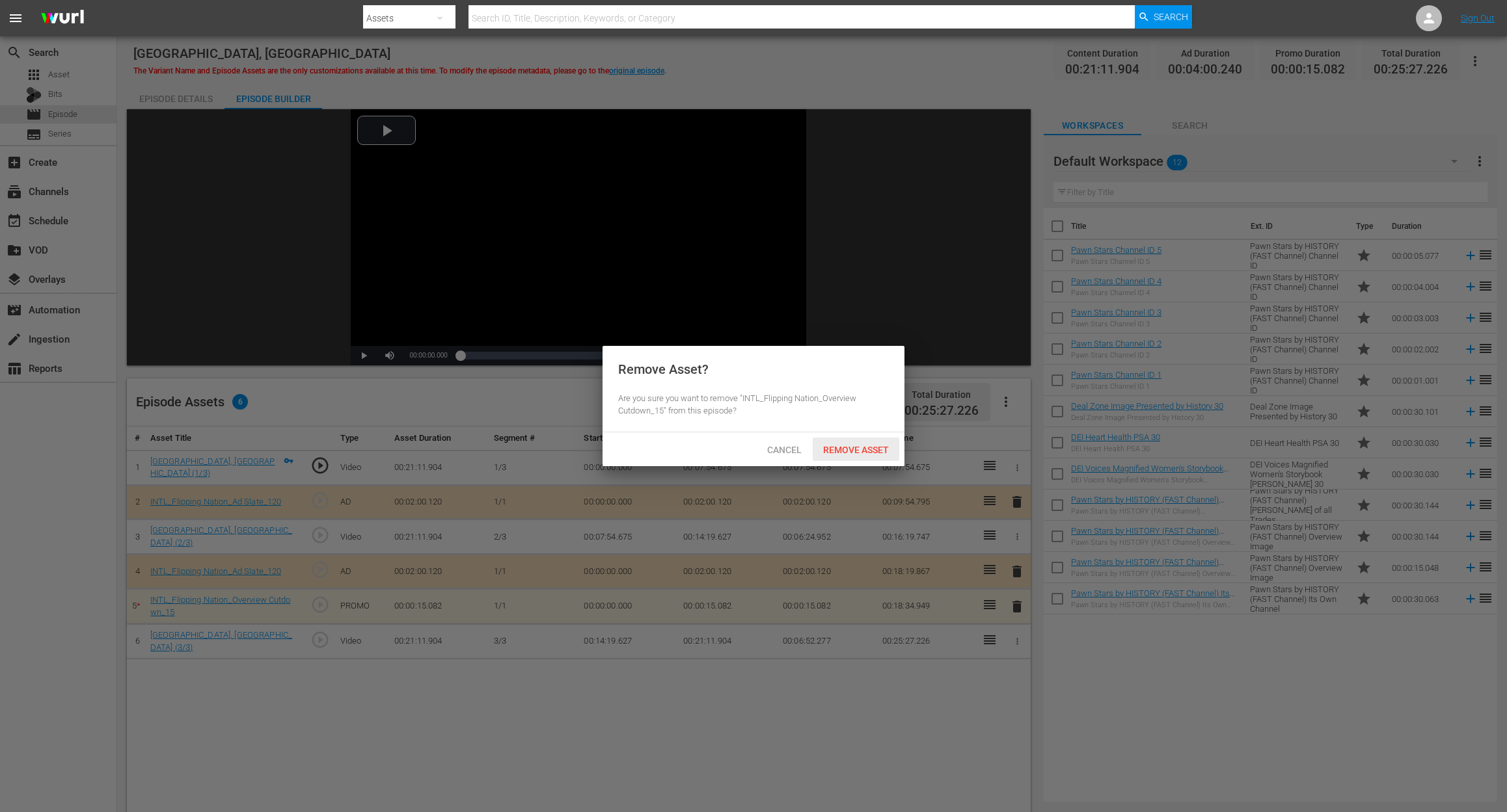
click at [851, 451] on span "Remove Asset" at bounding box center [855, 450] width 87 height 11
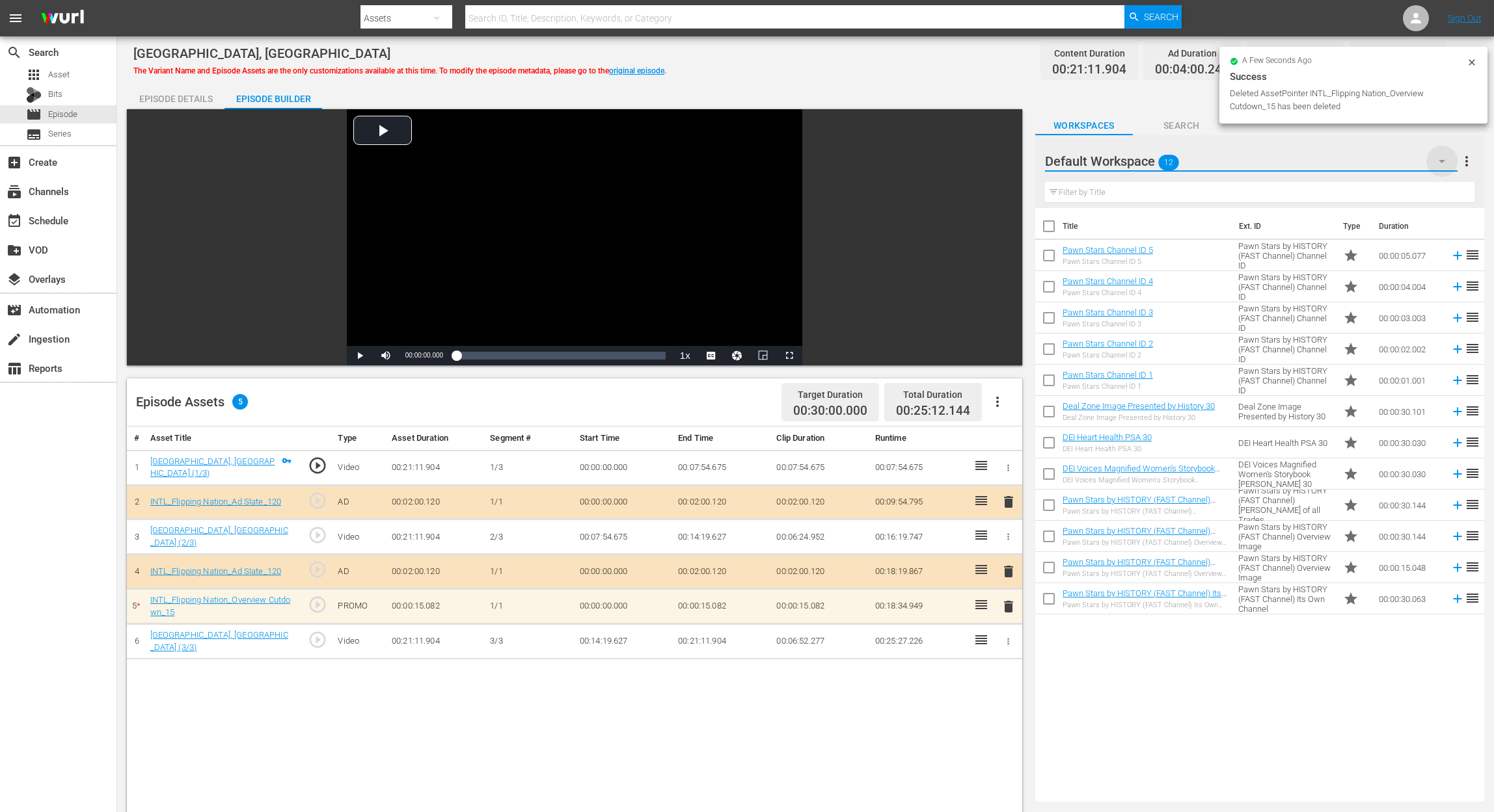
click at [1437, 161] on icon "button" at bounding box center [1441, 161] width 16 height 16
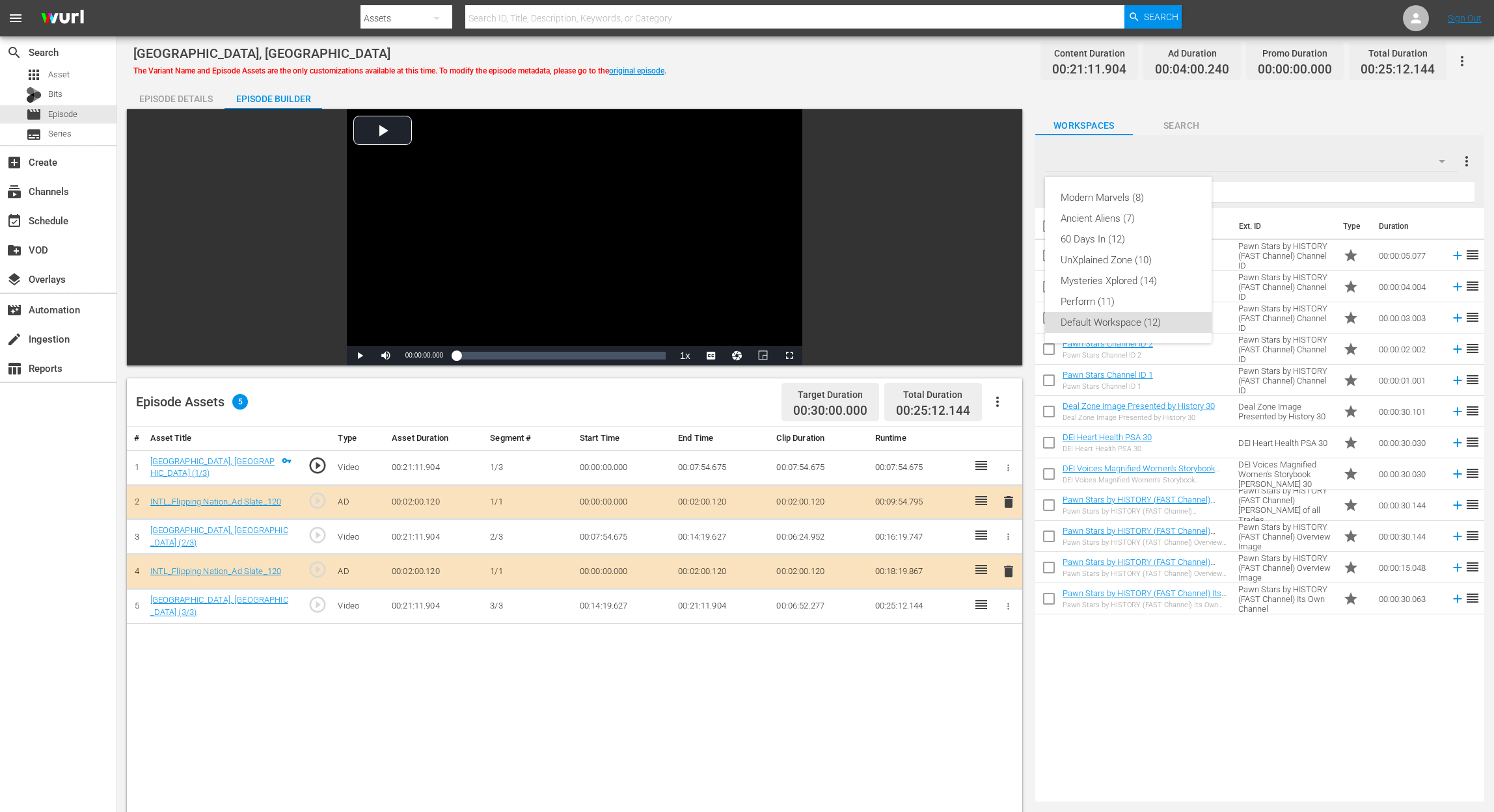
click at [1197, 723] on div "Modern Marvels (8) Ancient Aliens (7) 60 Days In (12) UnXplained Zone (10) Myst…" at bounding box center [747, 406] width 1494 height 812
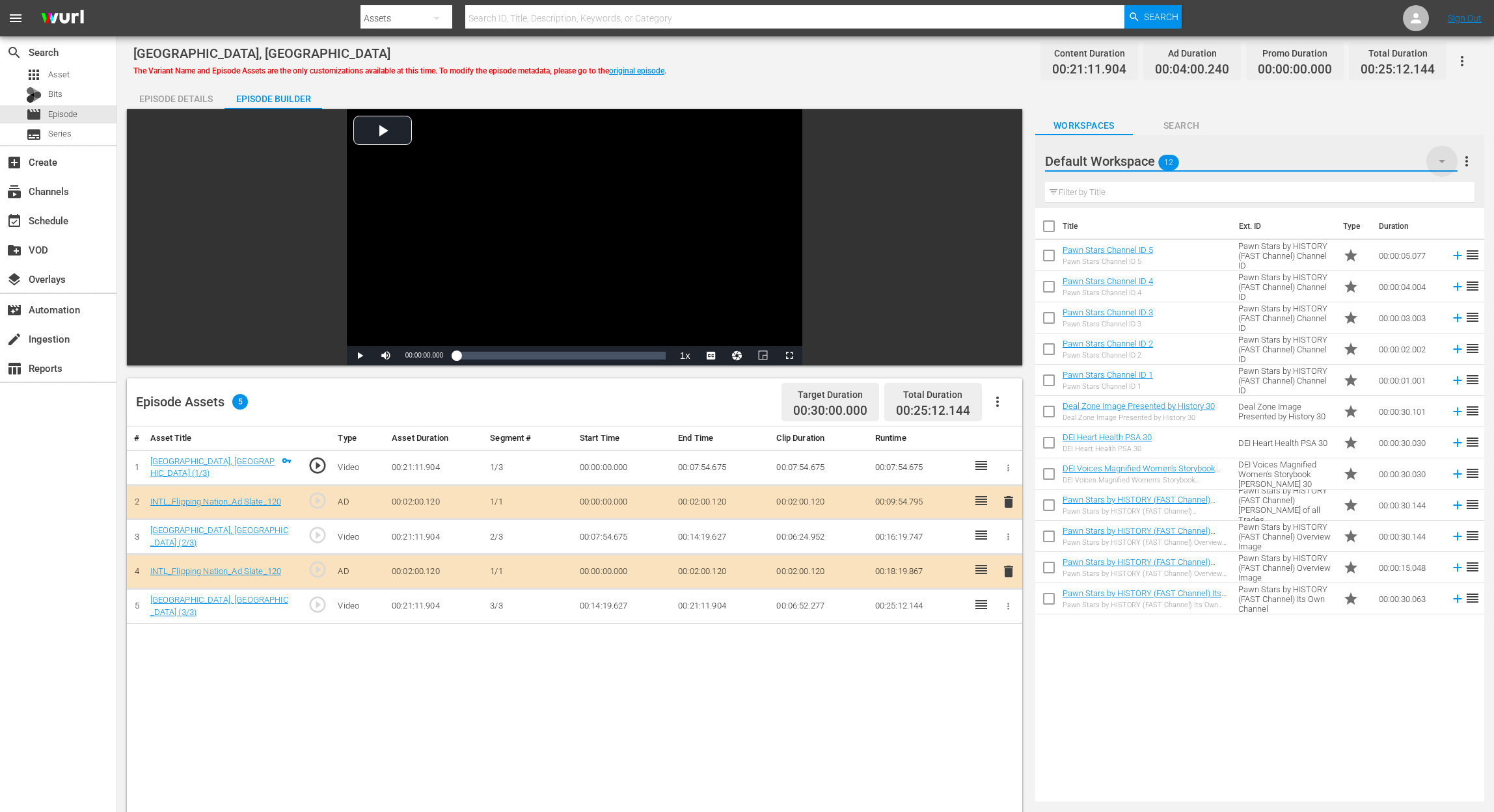
click at [1446, 158] on icon "button" at bounding box center [1441, 161] width 16 height 16
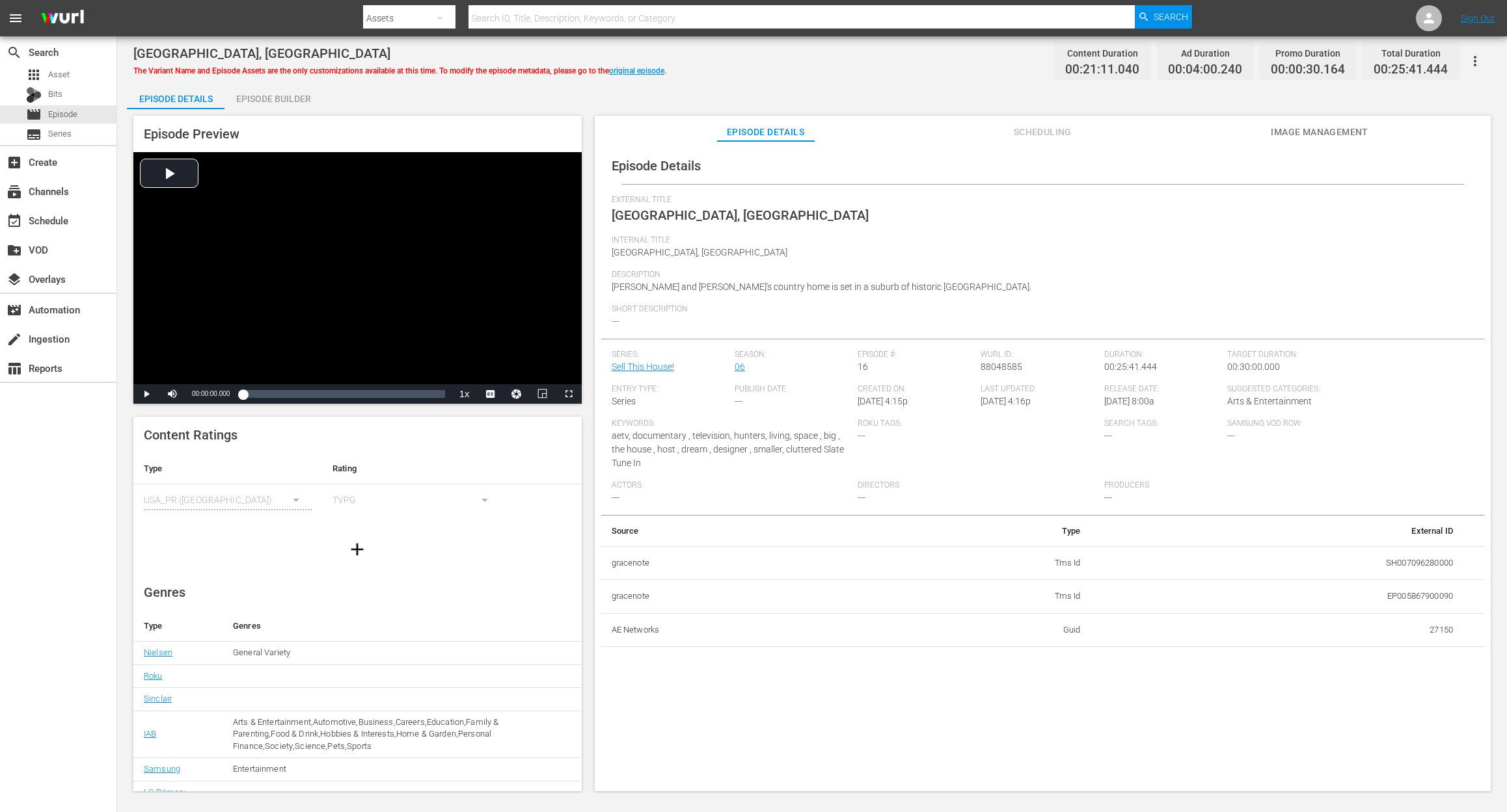
click at [246, 97] on div "Episode Builder" at bounding box center [273, 98] width 97 height 31
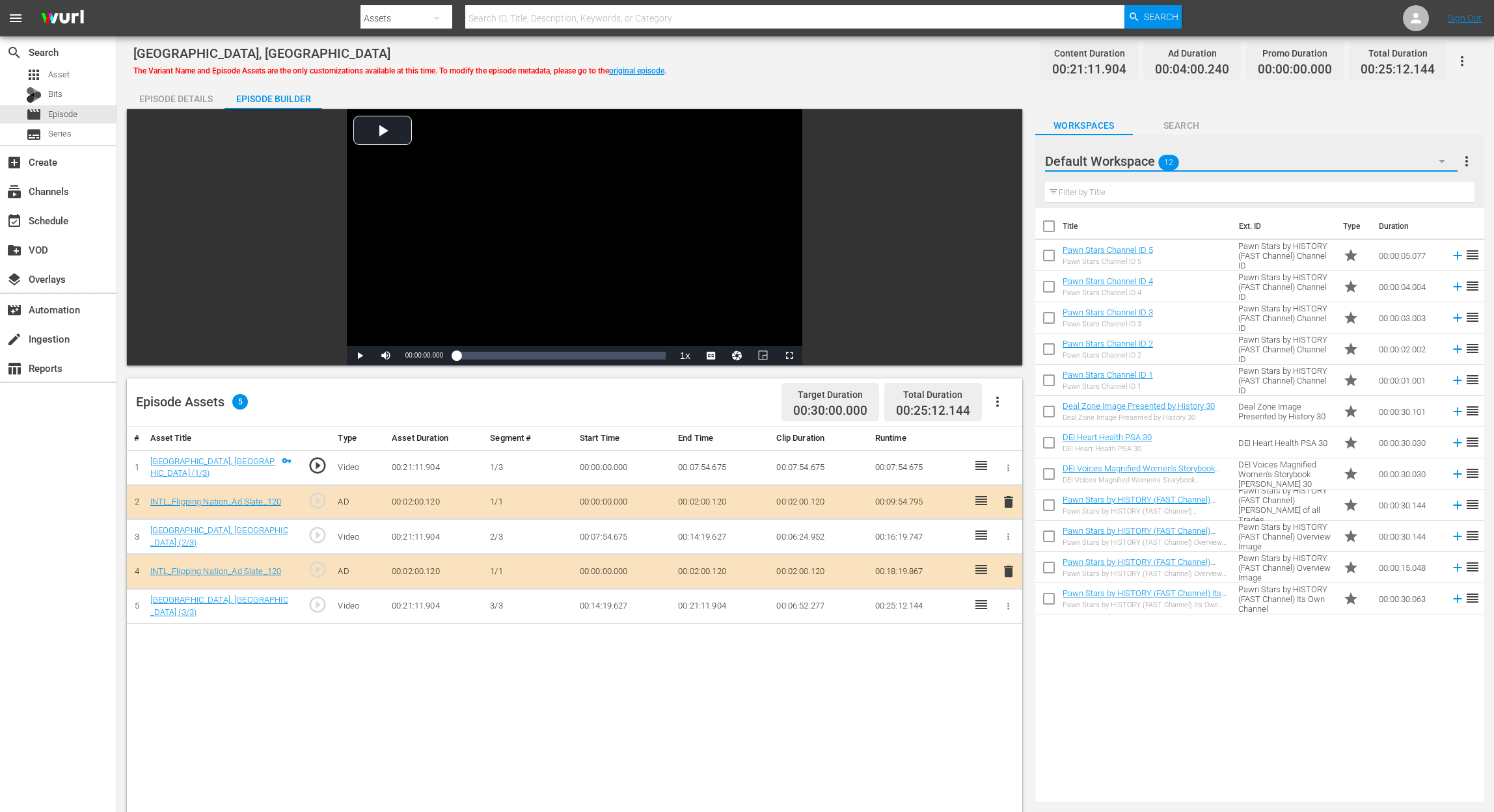
click at [1432, 161] on button "button" at bounding box center [1441, 161] width 31 height 31
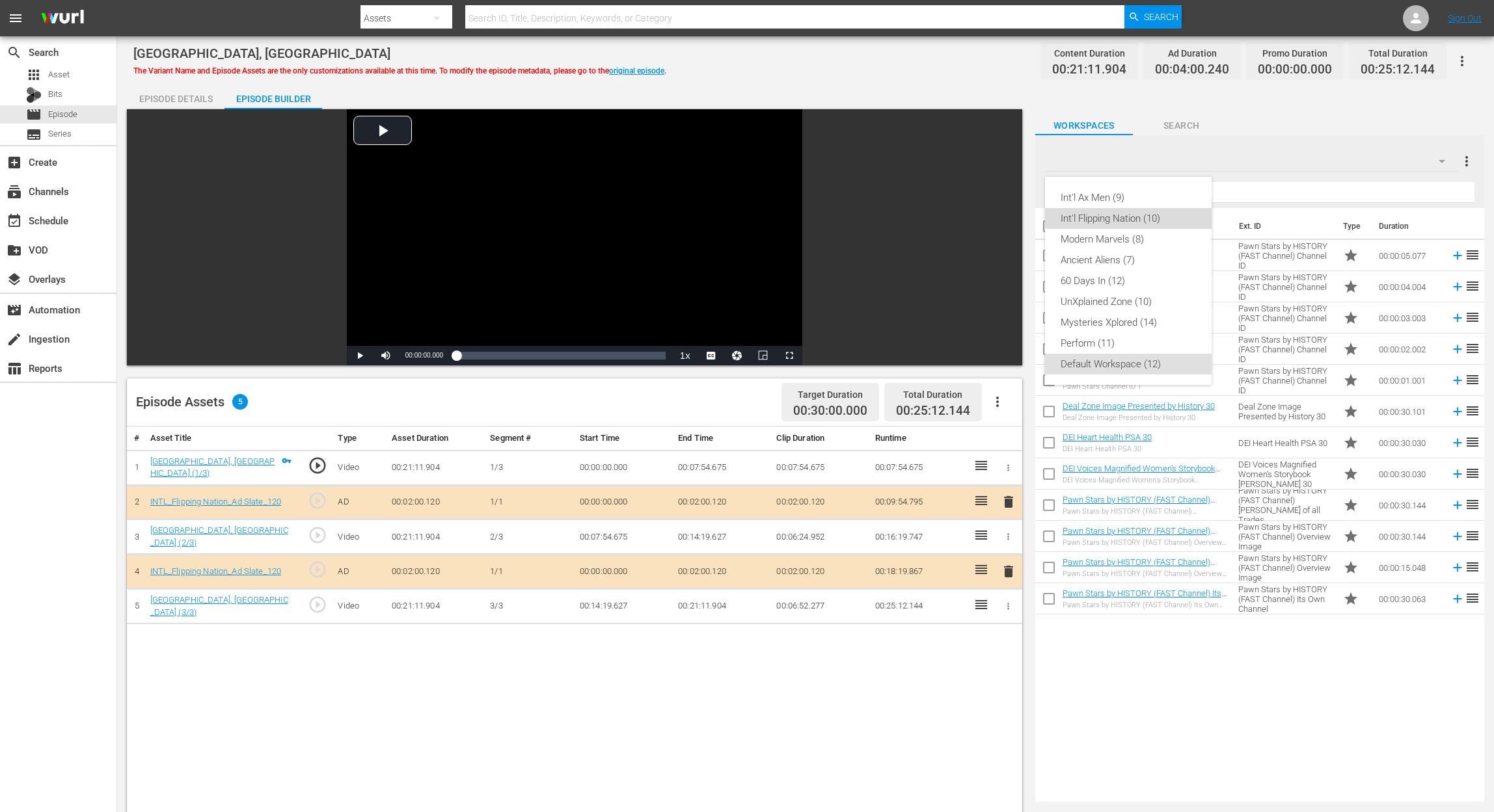
click at [1130, 225] on div "Int'l Flipping Nation (10)" at bounding box center [1127, 219] width 135 height 21
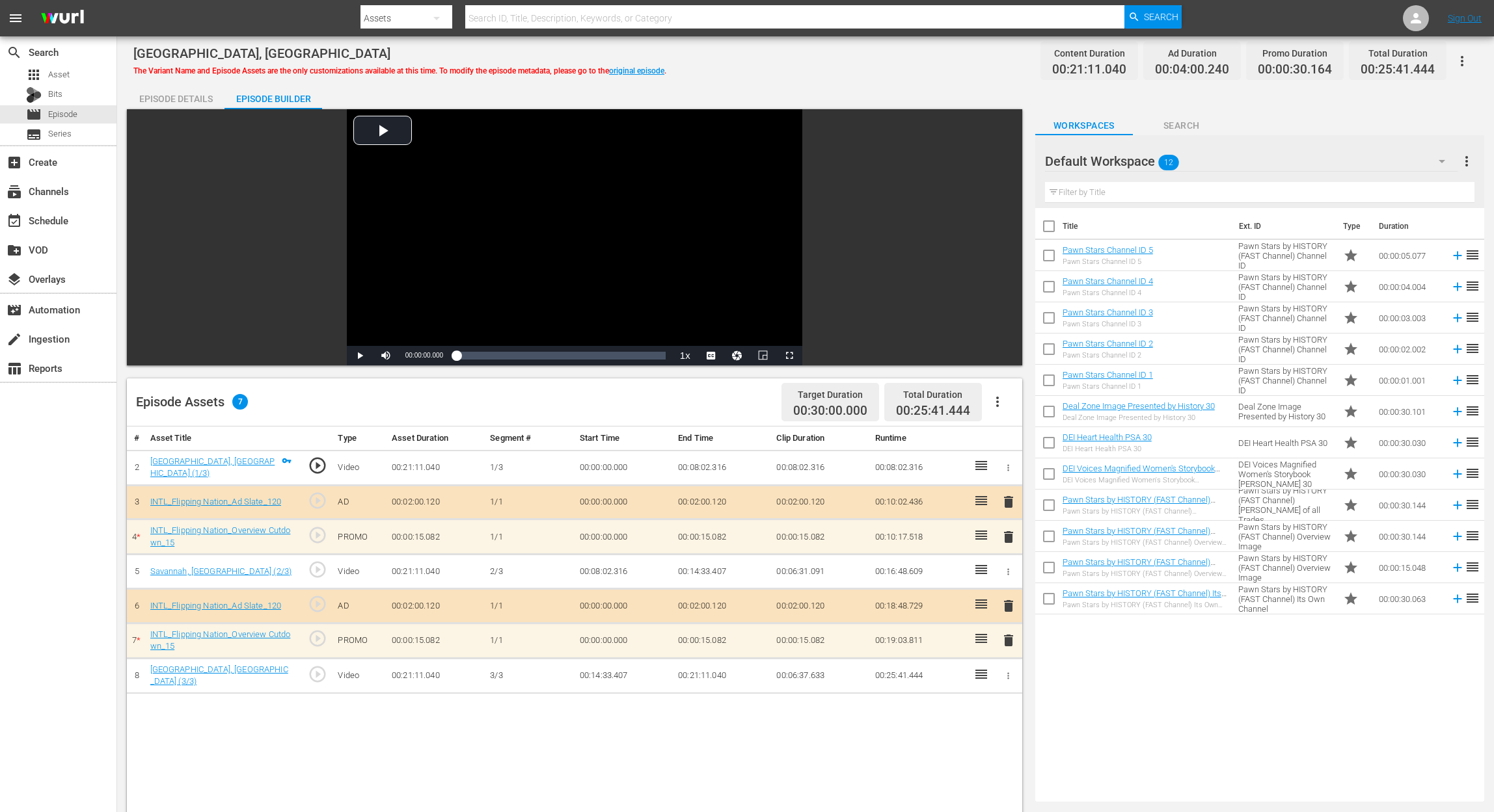
click at [1008, 642] on span "delete" at bounding box center [1008, 640] width 16 height 16
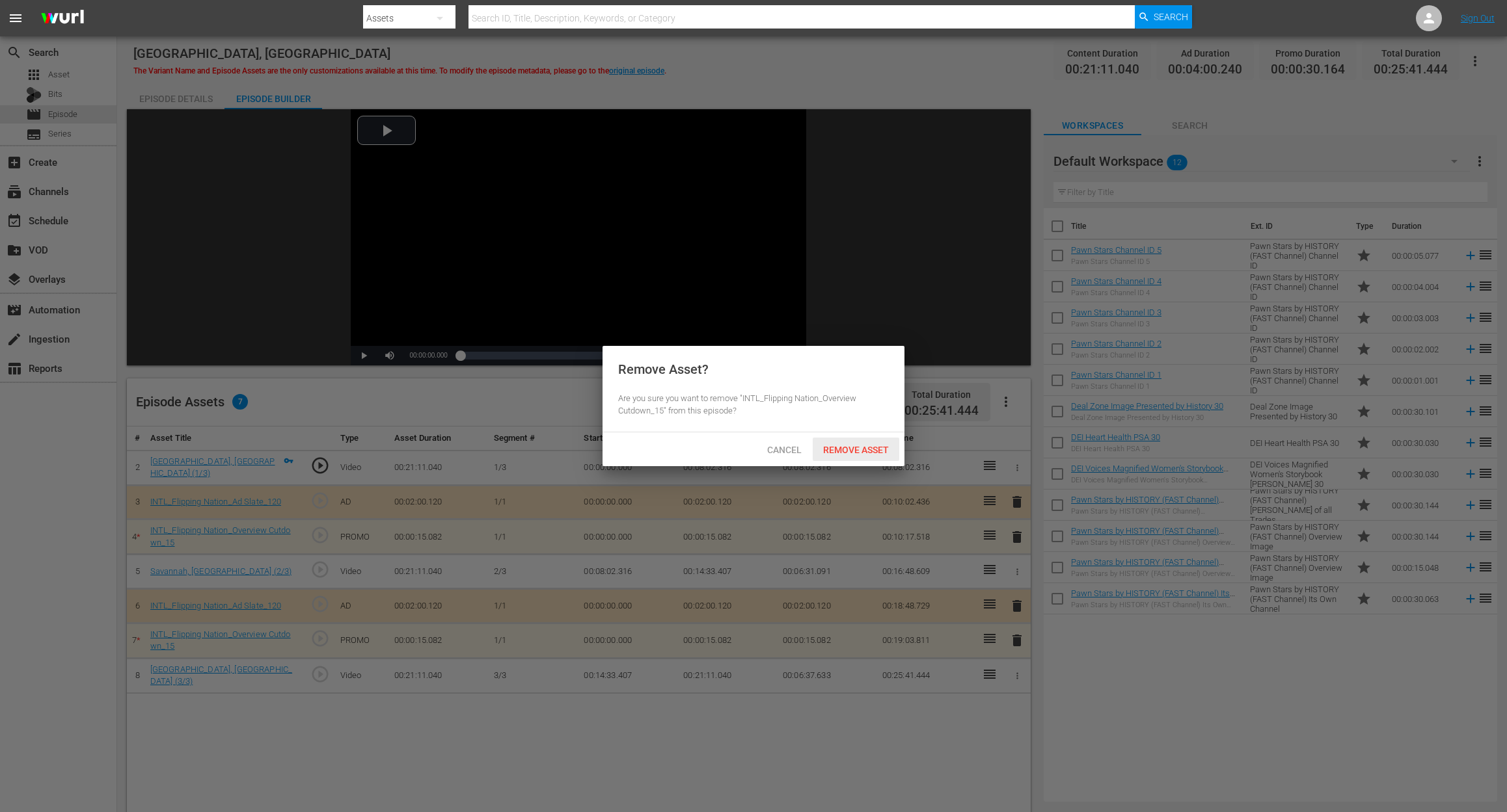
click at [863, 451] on span "Remove Asset" at bounding box center [855, 450] width 87 height 11
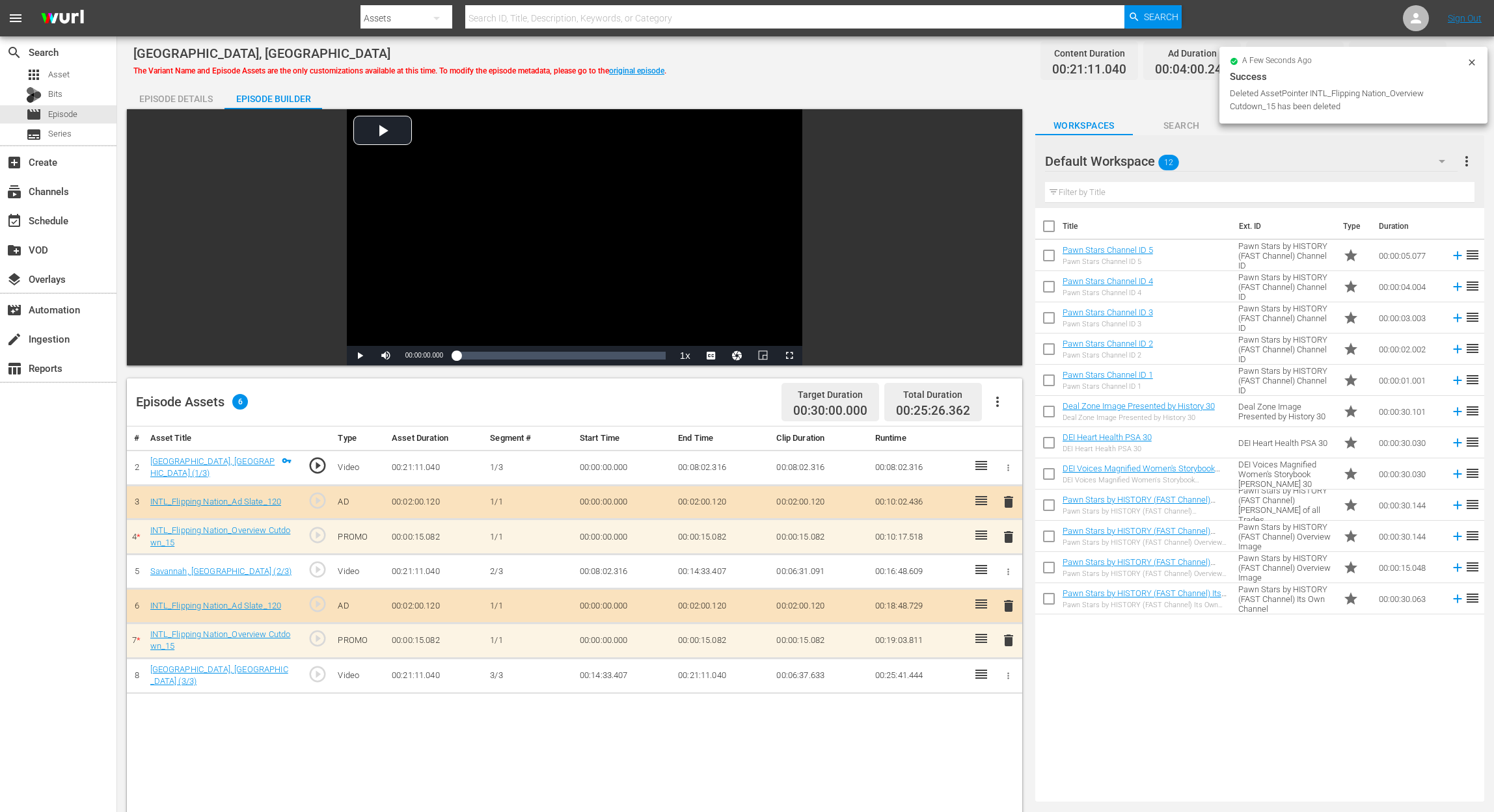
click at [1008, 544] on button "delete" at bounding box center [1008, 537] width 16 height 19
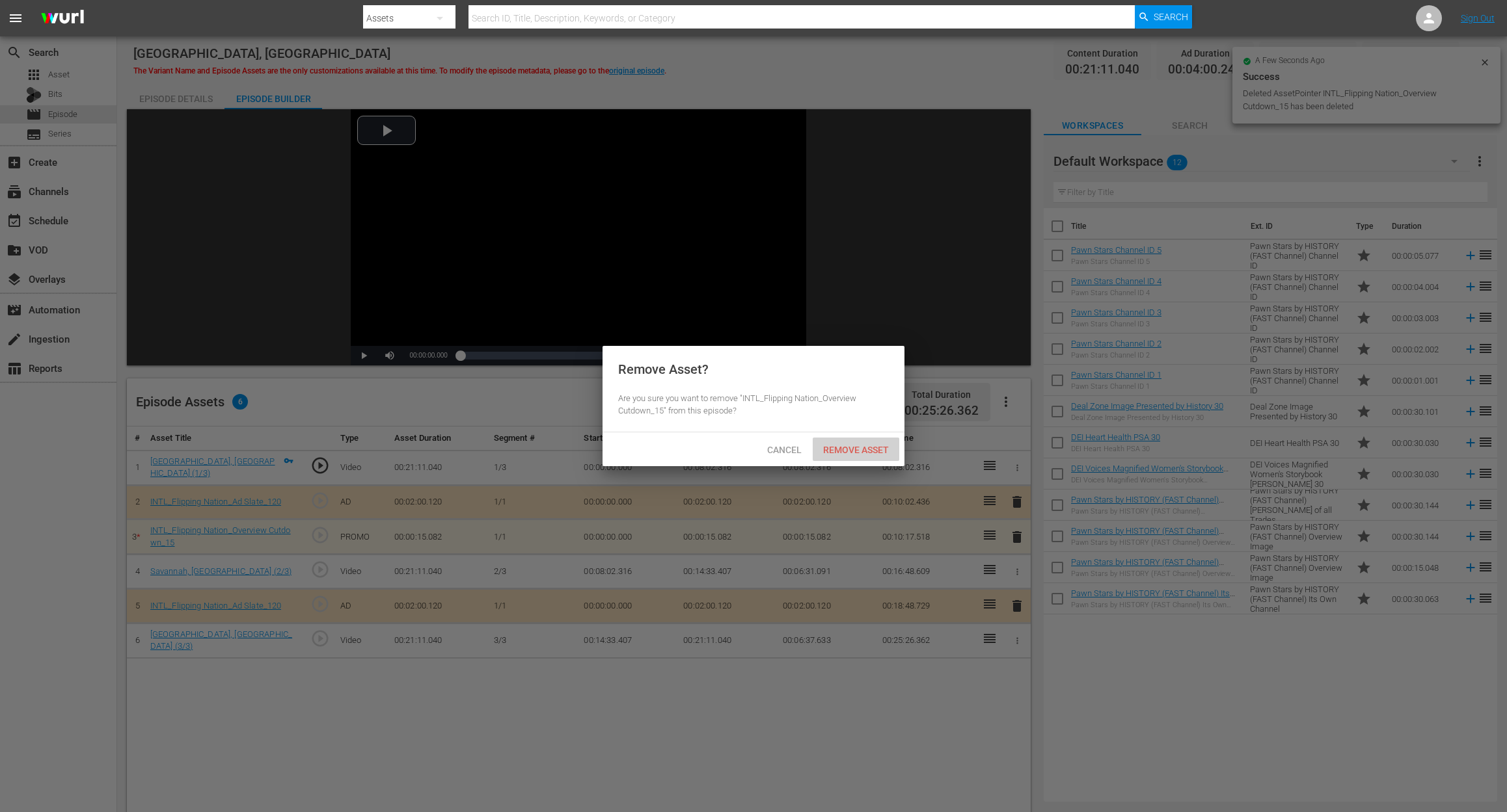
click at [833, 448] on span "Remove Asset" at bounding box center [855, 450] width 87 height 11
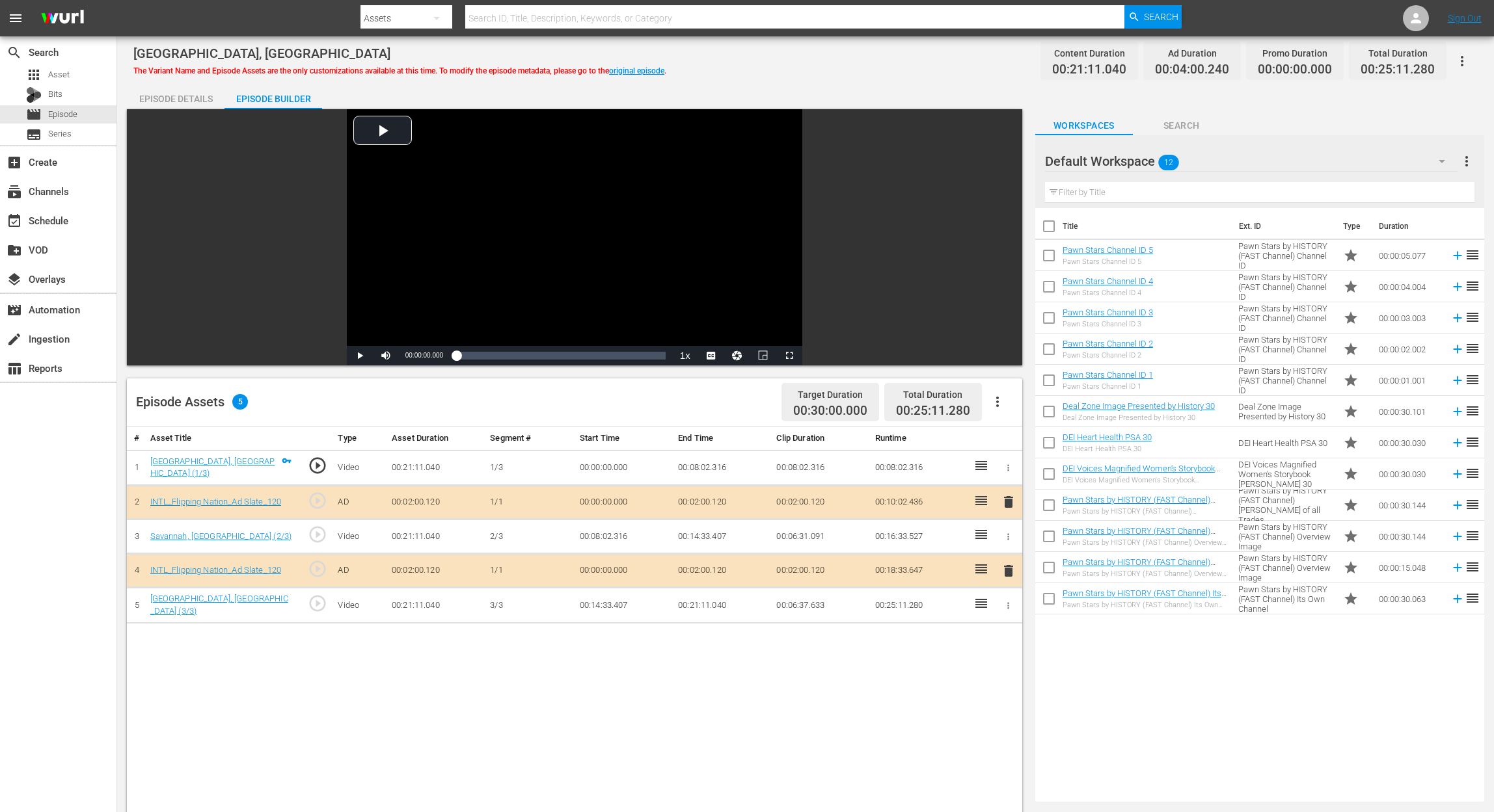
click at [1437, 158] on icon "button" at bounding box center [1441, 161] width 16 height 16
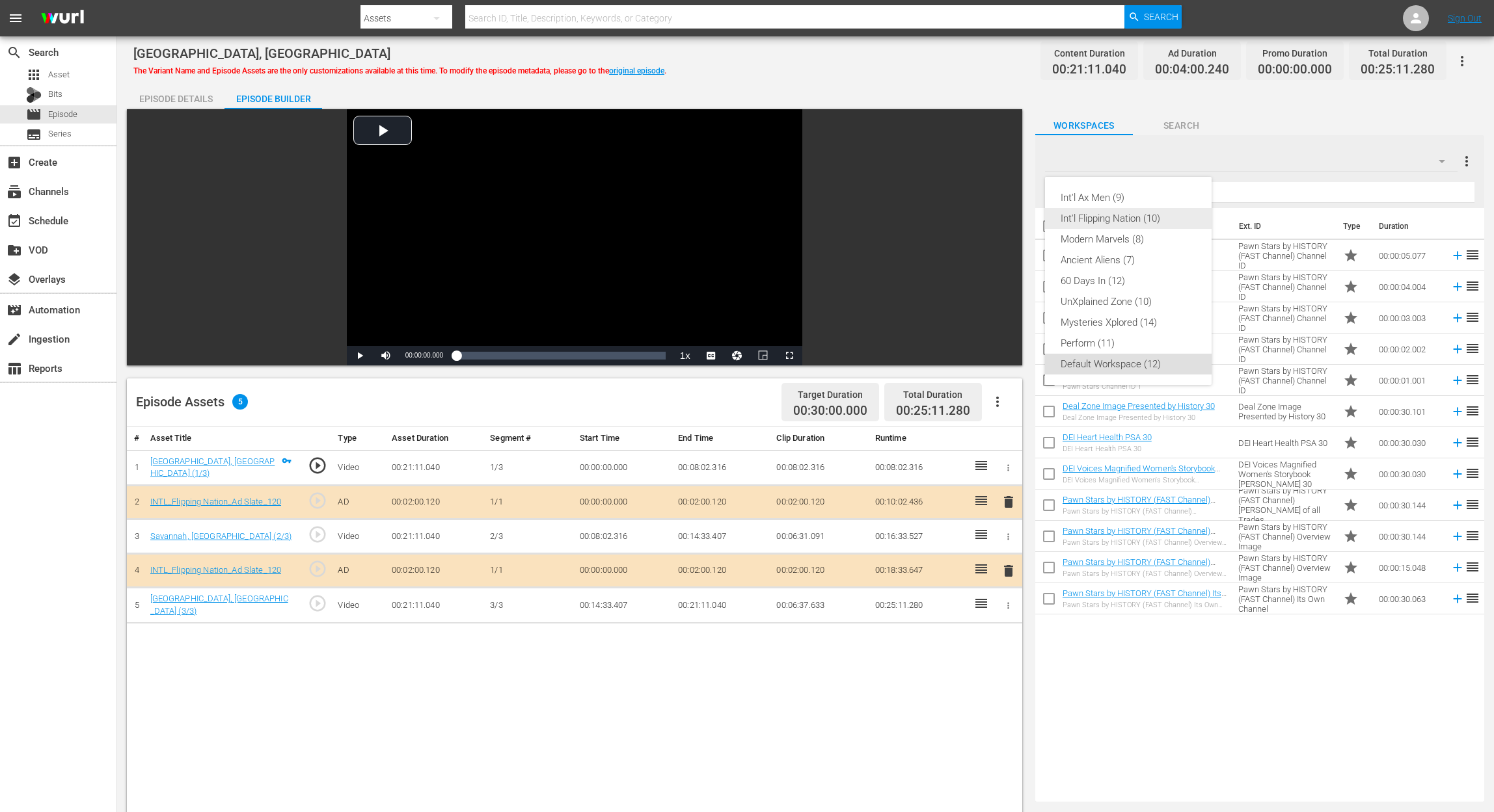
click at [1107, 208] on div "Int'l Flipping Nation (10)" at bounding box center [1127, 219] width 135 height 21
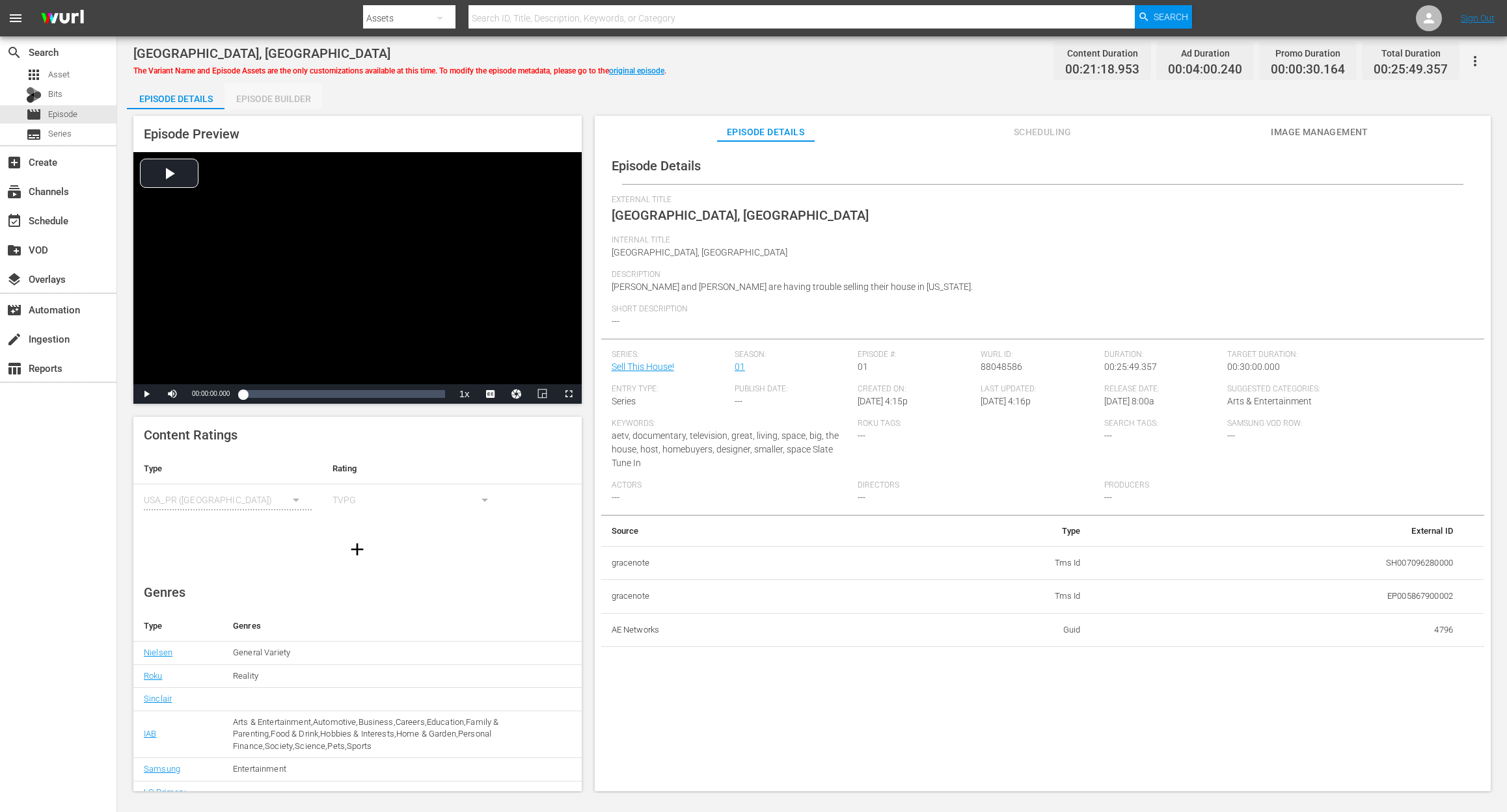
click at [268, 100] on div "Episode Builder" at bounding box center [273, 98] width 97 height 31
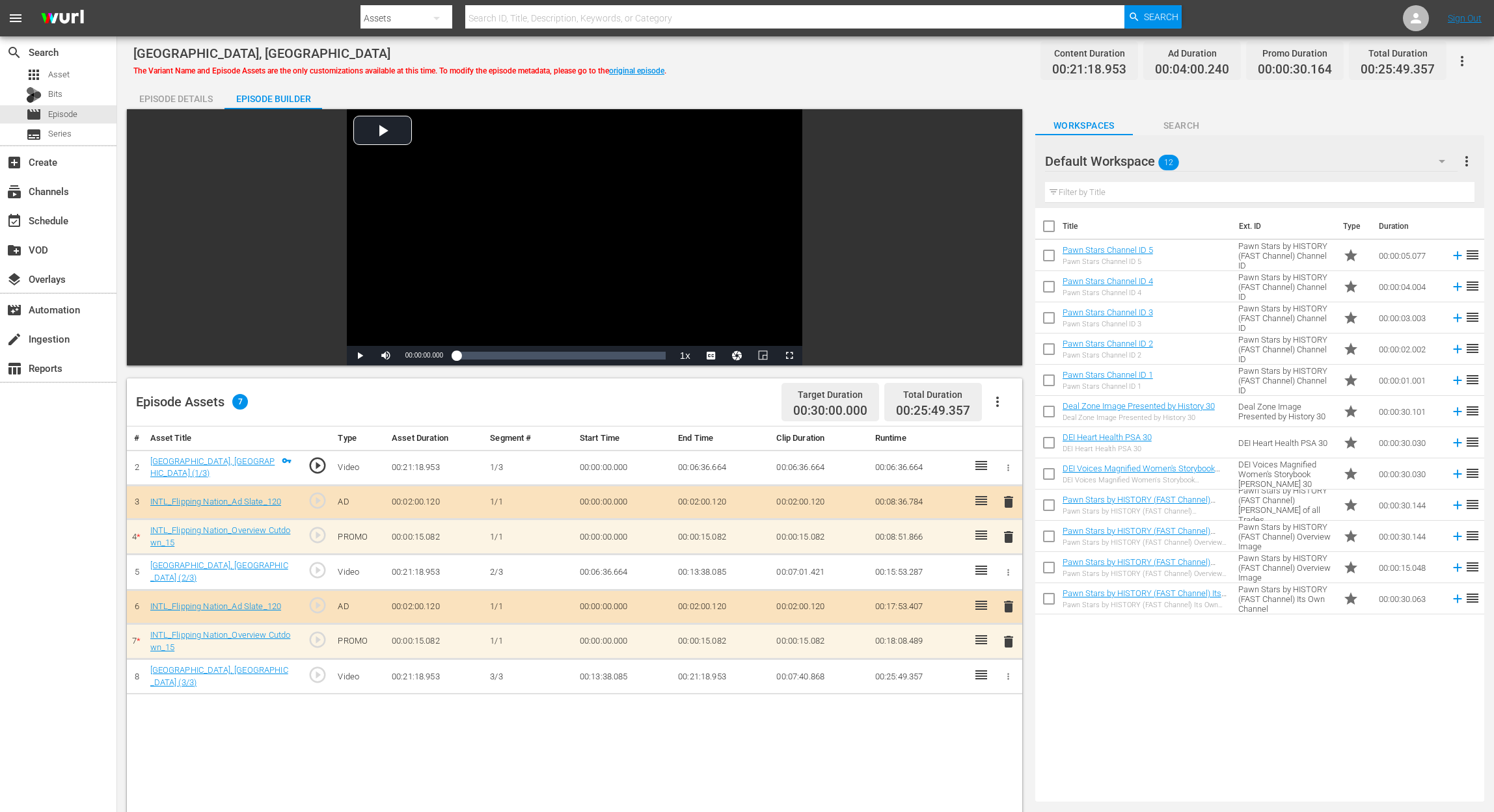
click at [1011, 529] on span "delete" at bounding box center [1008, 537] width 16 height 16
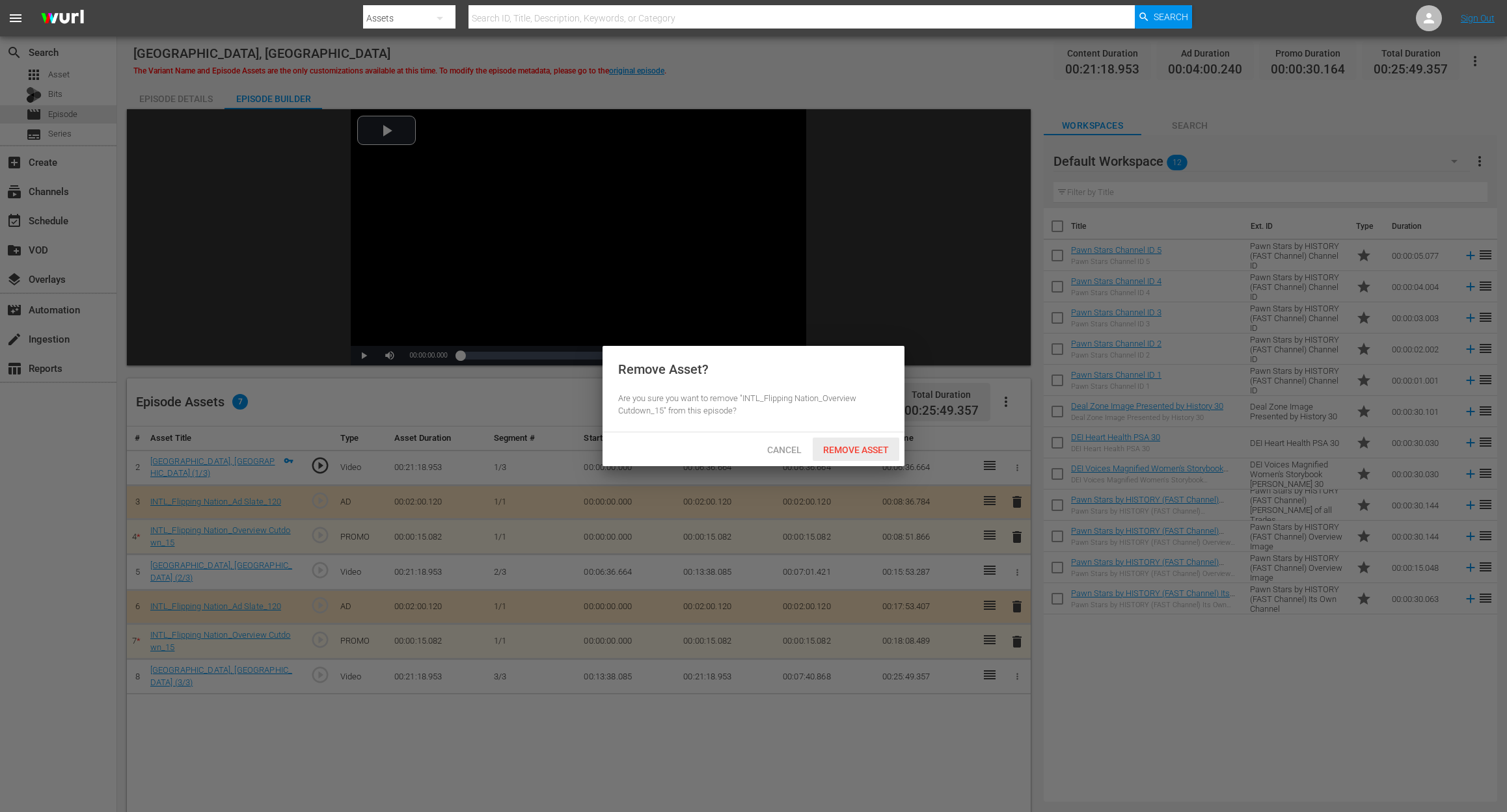
click at [870, 453] on span "Remove Asset" at bounding box center [855, 450] width 87 height 11
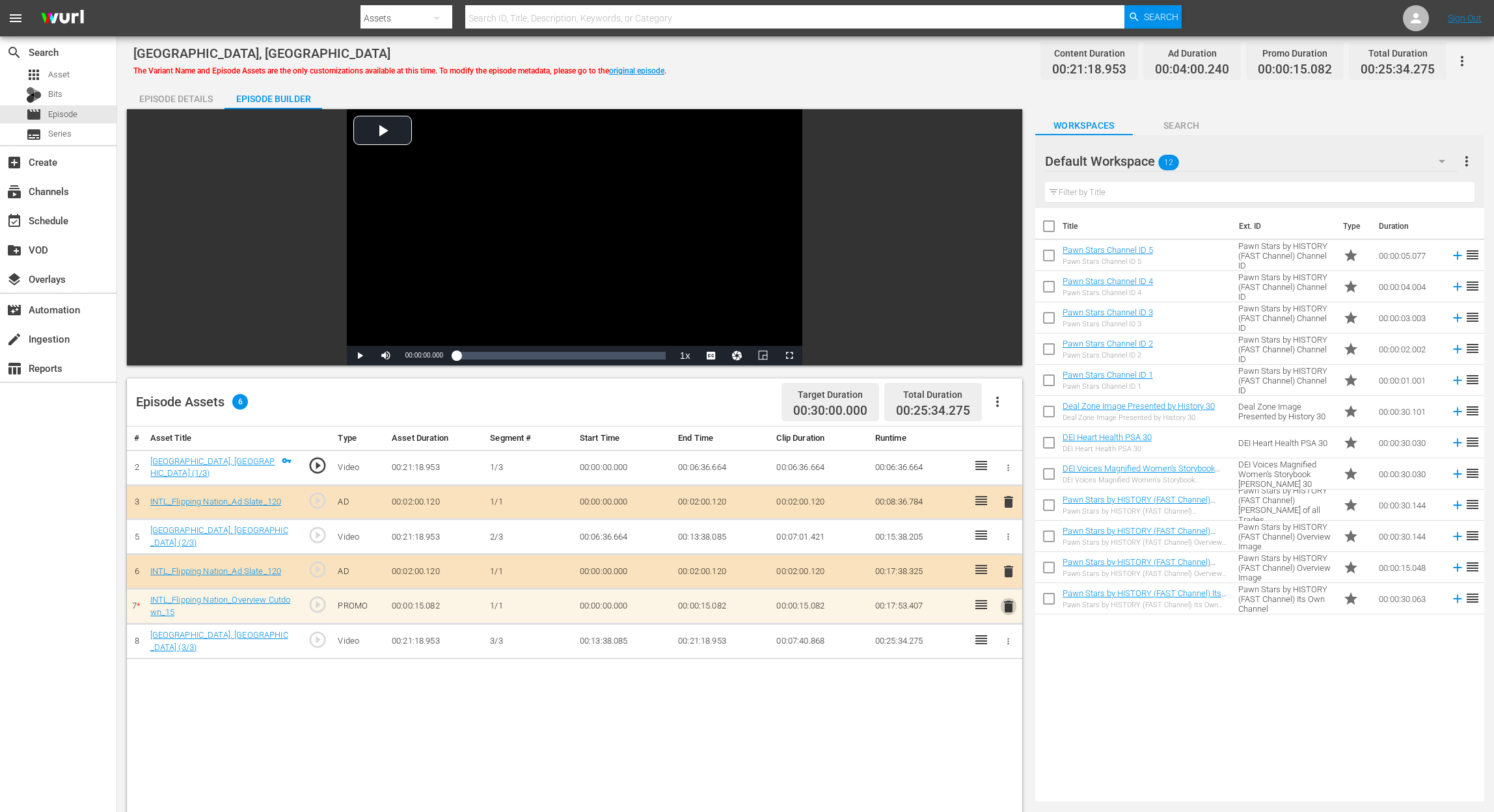
click at [1002, 605] on span "delete" at bounding box center [1008, 606] width 16 height 16
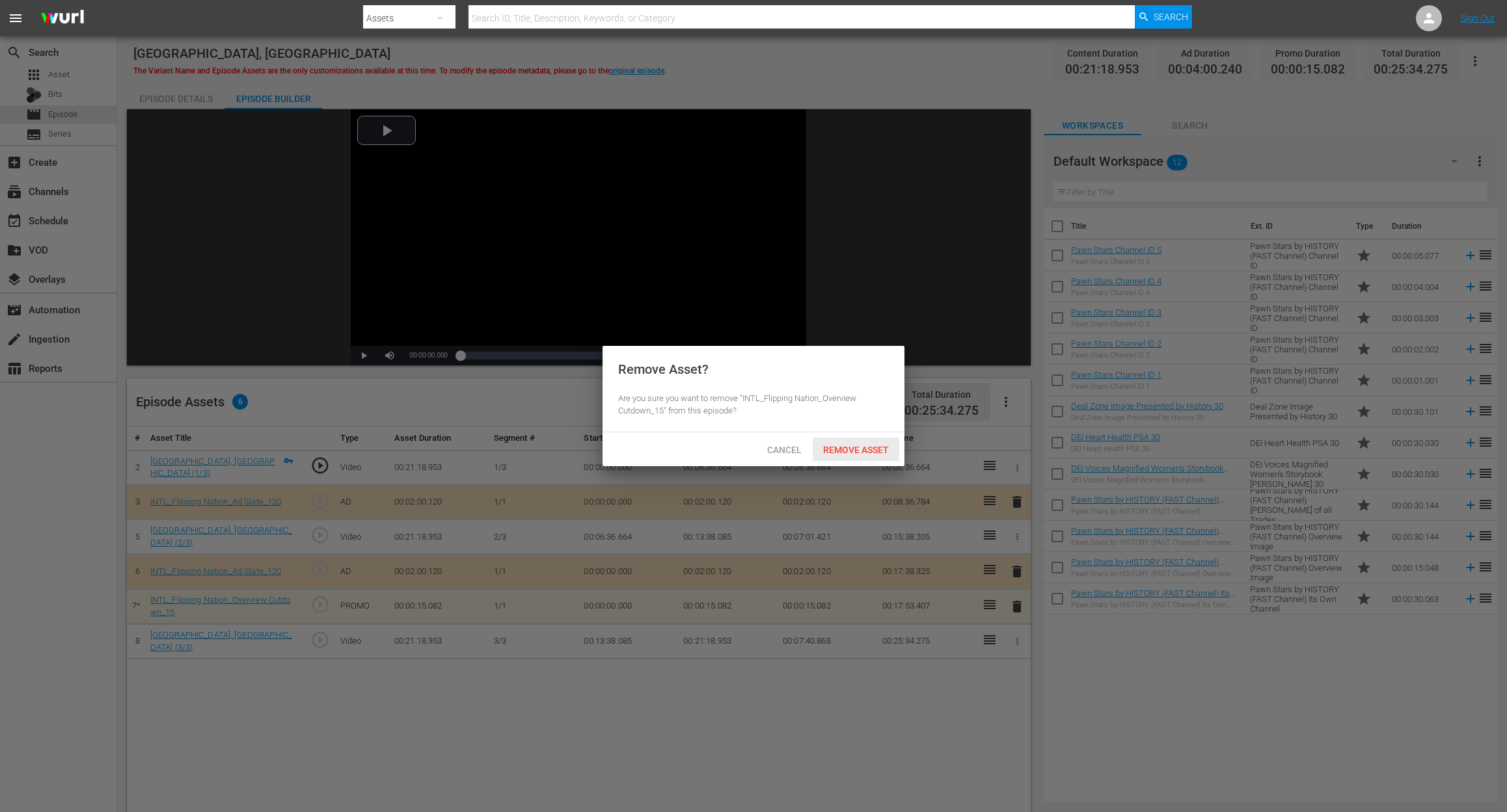
click at [873, 447] on span "Remove Asset" at bounding box center [855, 450] width 87 height 11
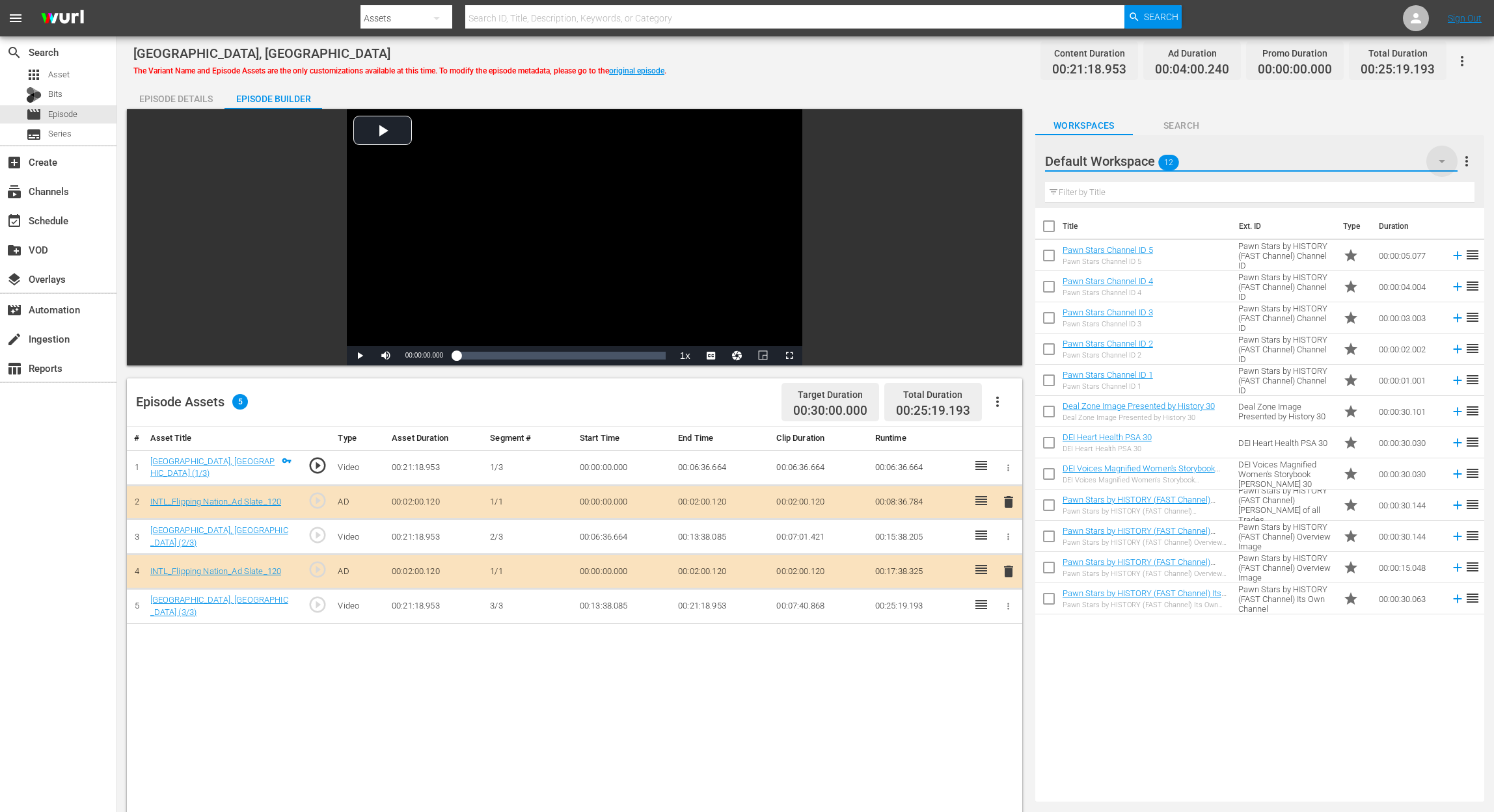
click at [1435, 158] on icon "button" at bounding box center [1441, 161] width 16 height 16
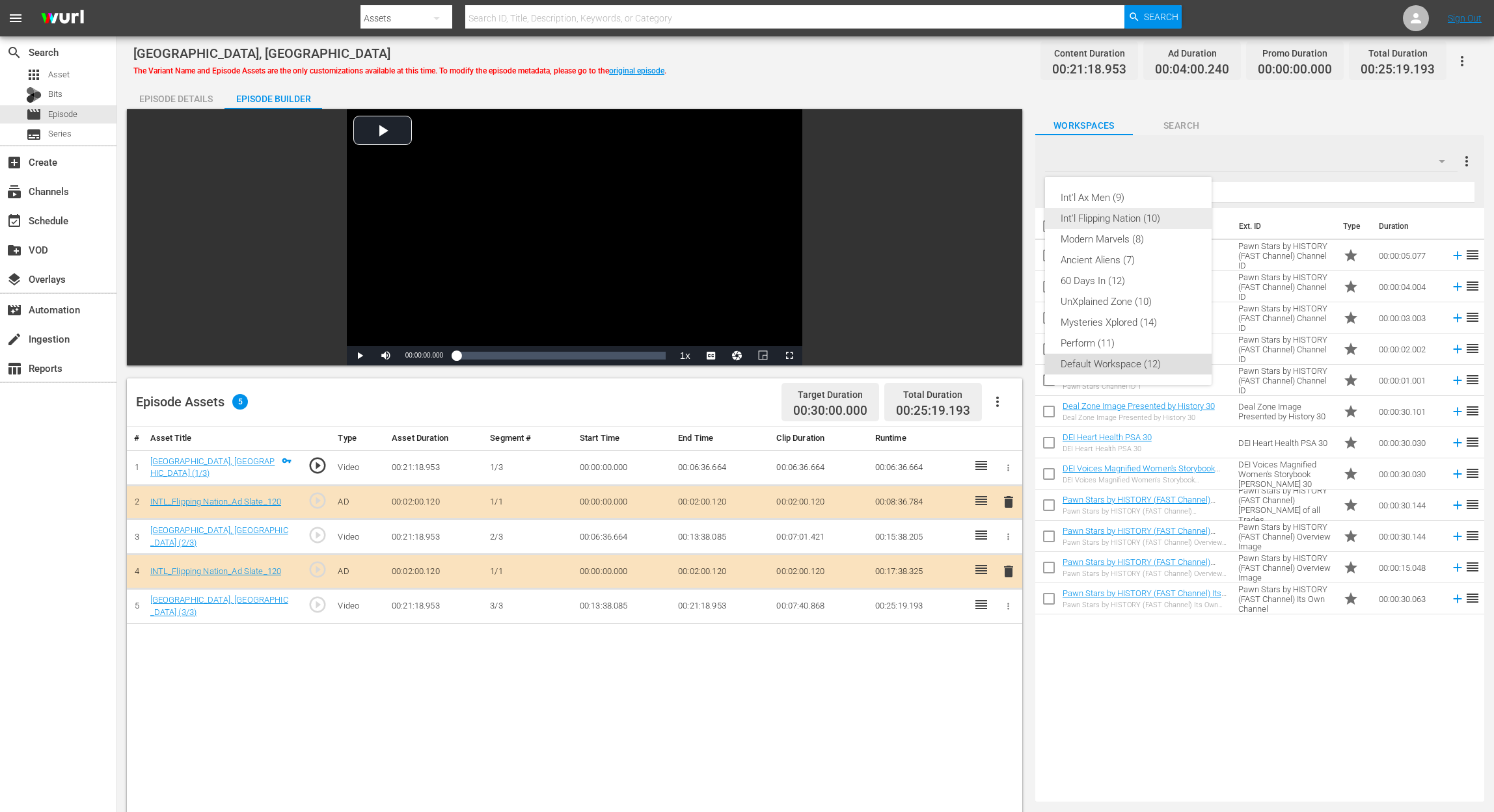
click at [1124, 219] on div "Int'l Flipping Nation (10)" at bounding box center [1127, 219] width 135 height 21
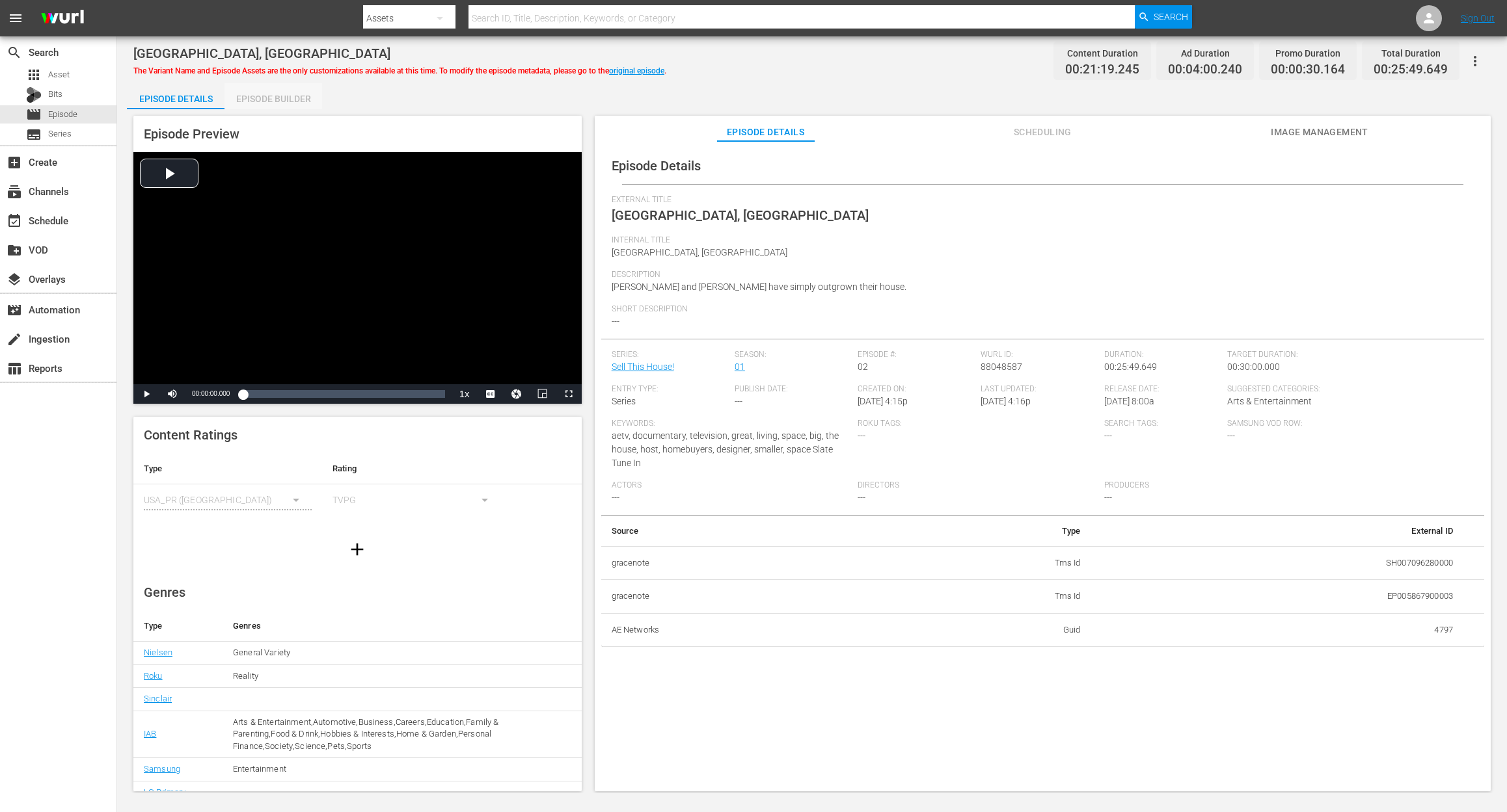
click at [300, 97] on div "Episode Builder" at bounding box center [273, 98] width 97 height 31
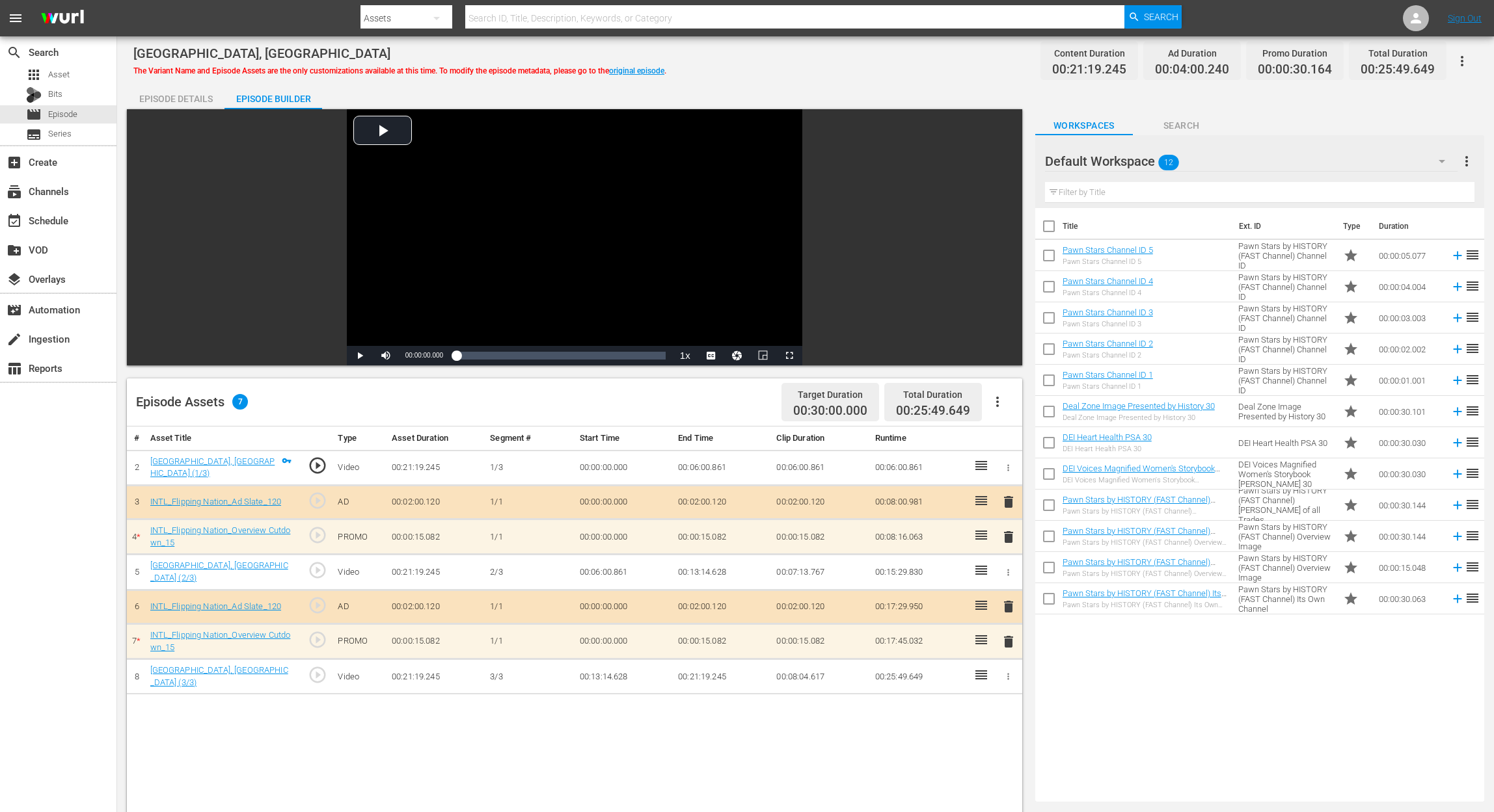
click at [1005, 534] on span "delete" at bounding box center [1008, 537] width 16 height 16
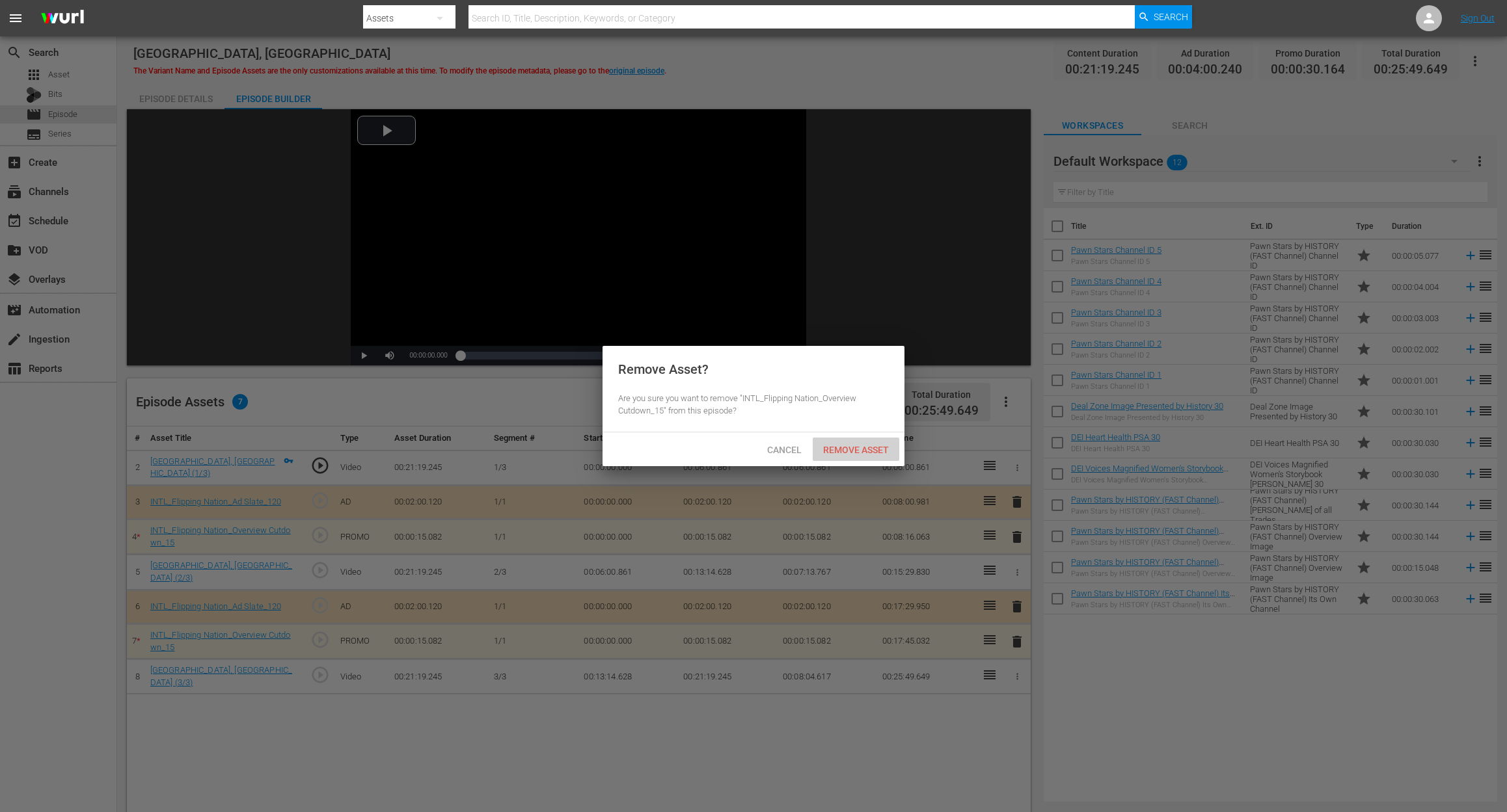
click at [862, 454] on span "Remove Asset" at bounding box center [855, 450] width 87 height 11
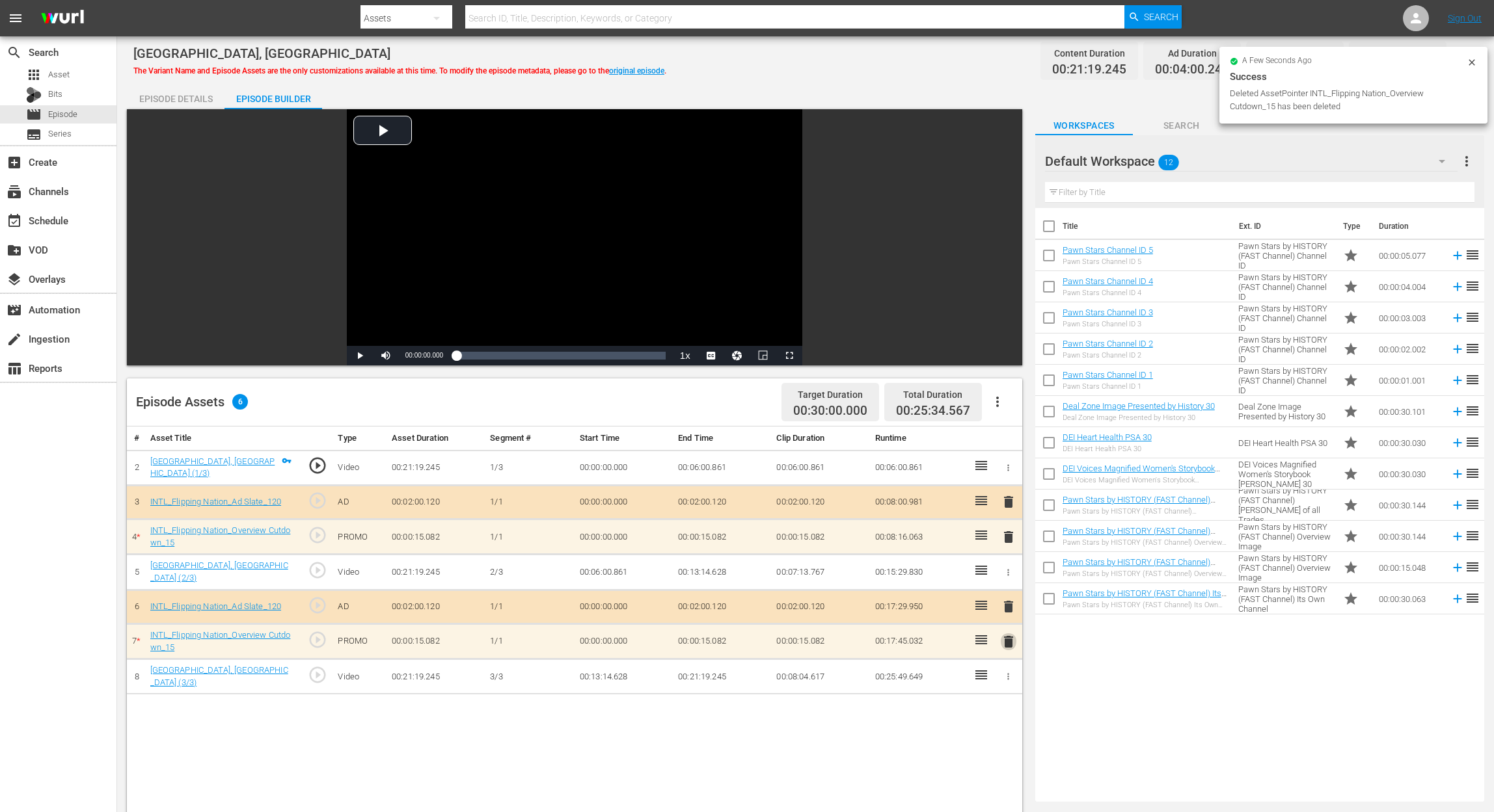
click at [1007, 638] on span "delete" at bounding box center [1008, 642] width 16 height 16
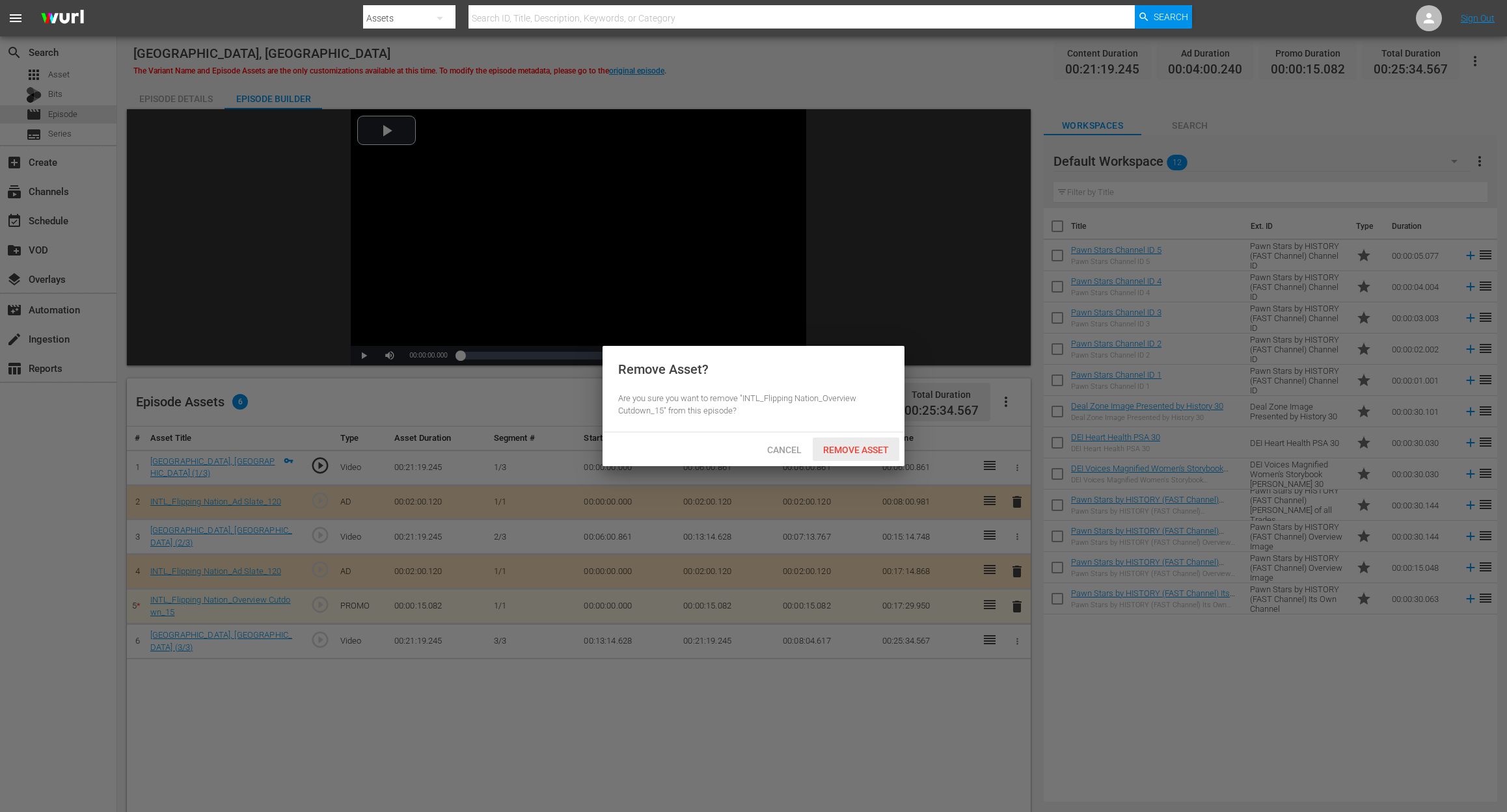
click at [864, 443] on div "Remove Asset" at bounding box center [855, 450] width 87 height 24
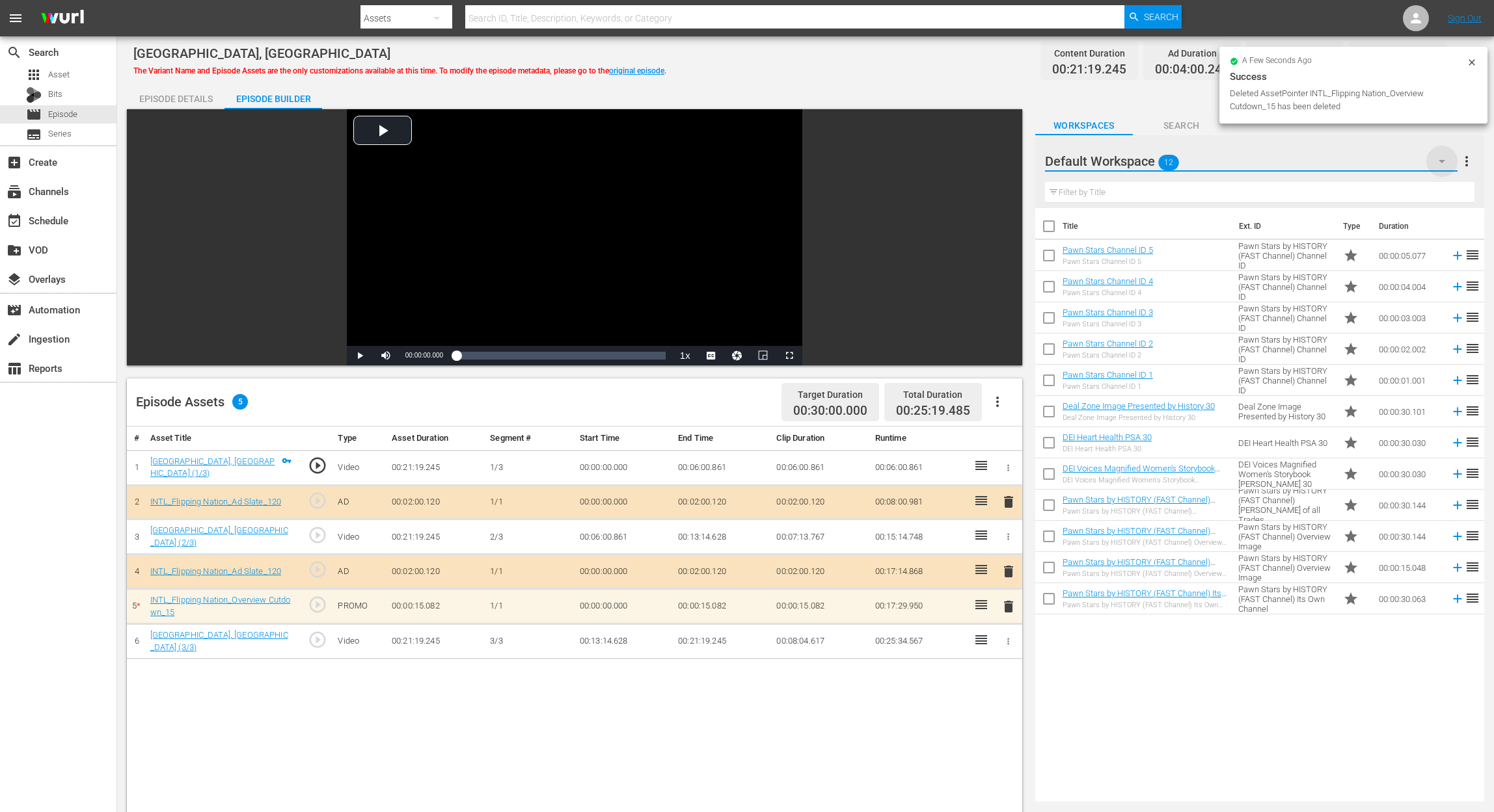
click at [1442, 156] on icon "button" at bounding box center [1441, 161] width 16 height 16
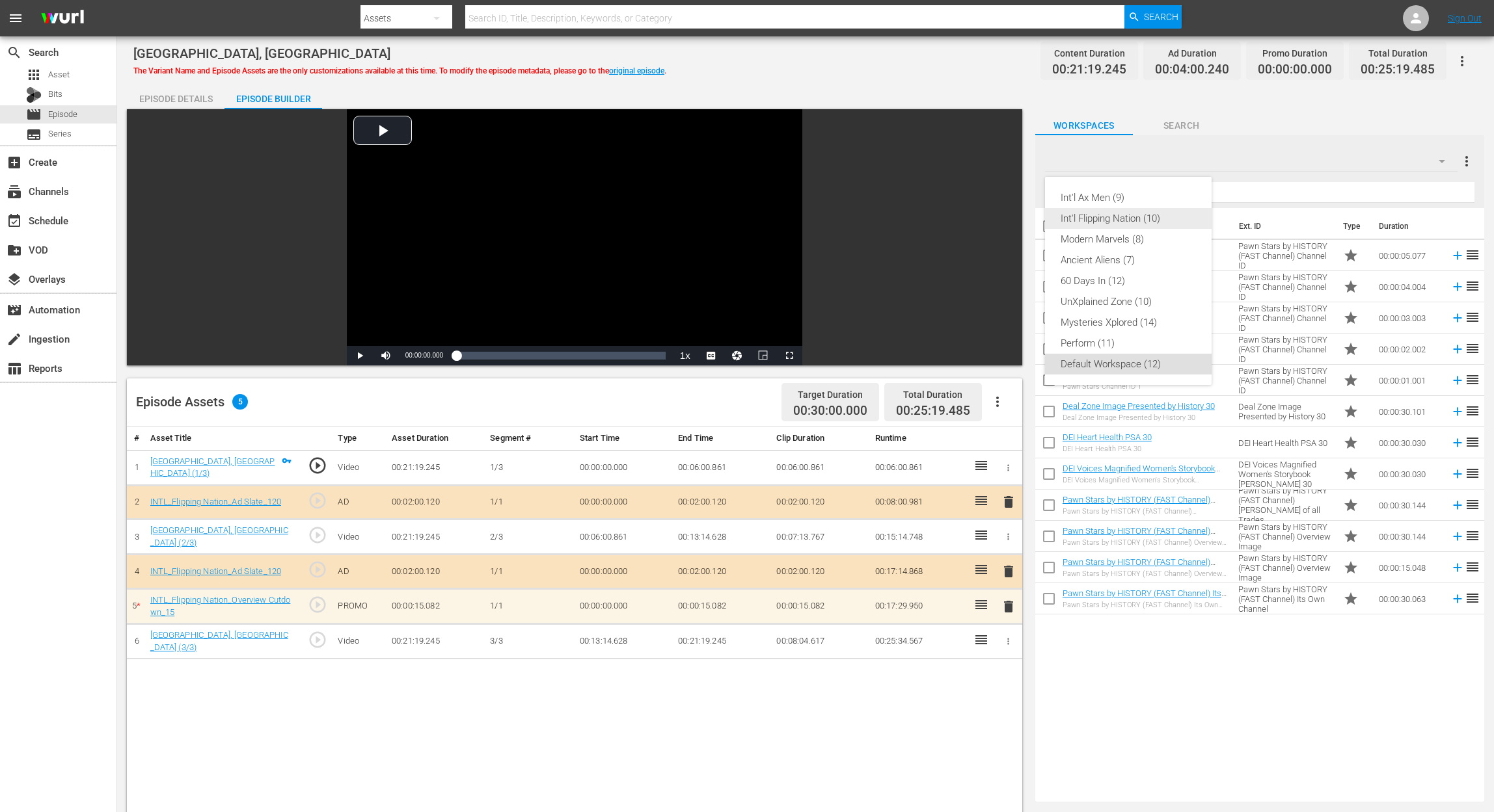
click at [1134, 224] on div "Int'l Flipping Nation (10)" at bounding box center [1127, 219] width 135 height 21
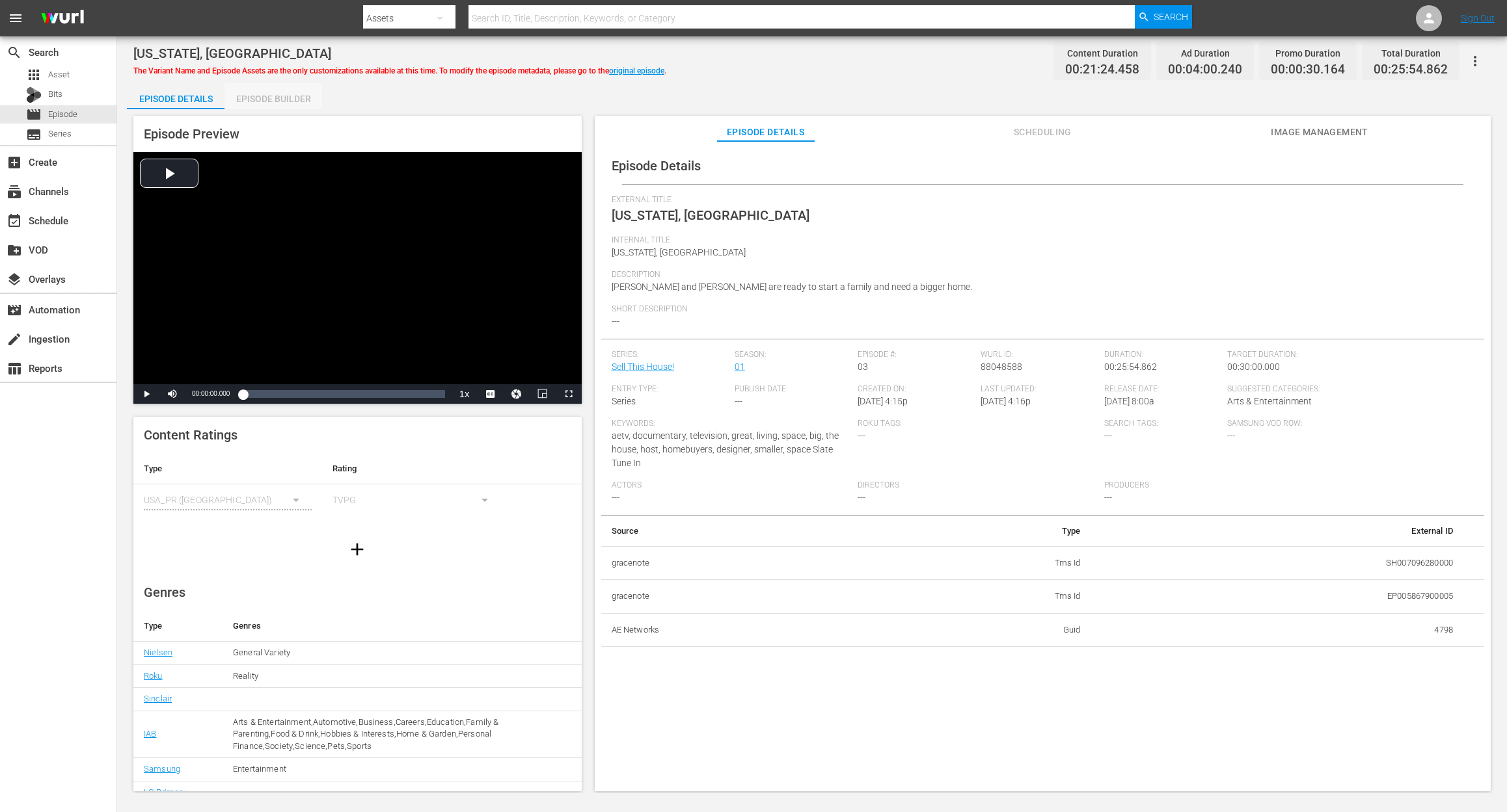
click at [277, 97] on div "Episode Builder" at bounding box center [273, 98] width 97 height 31
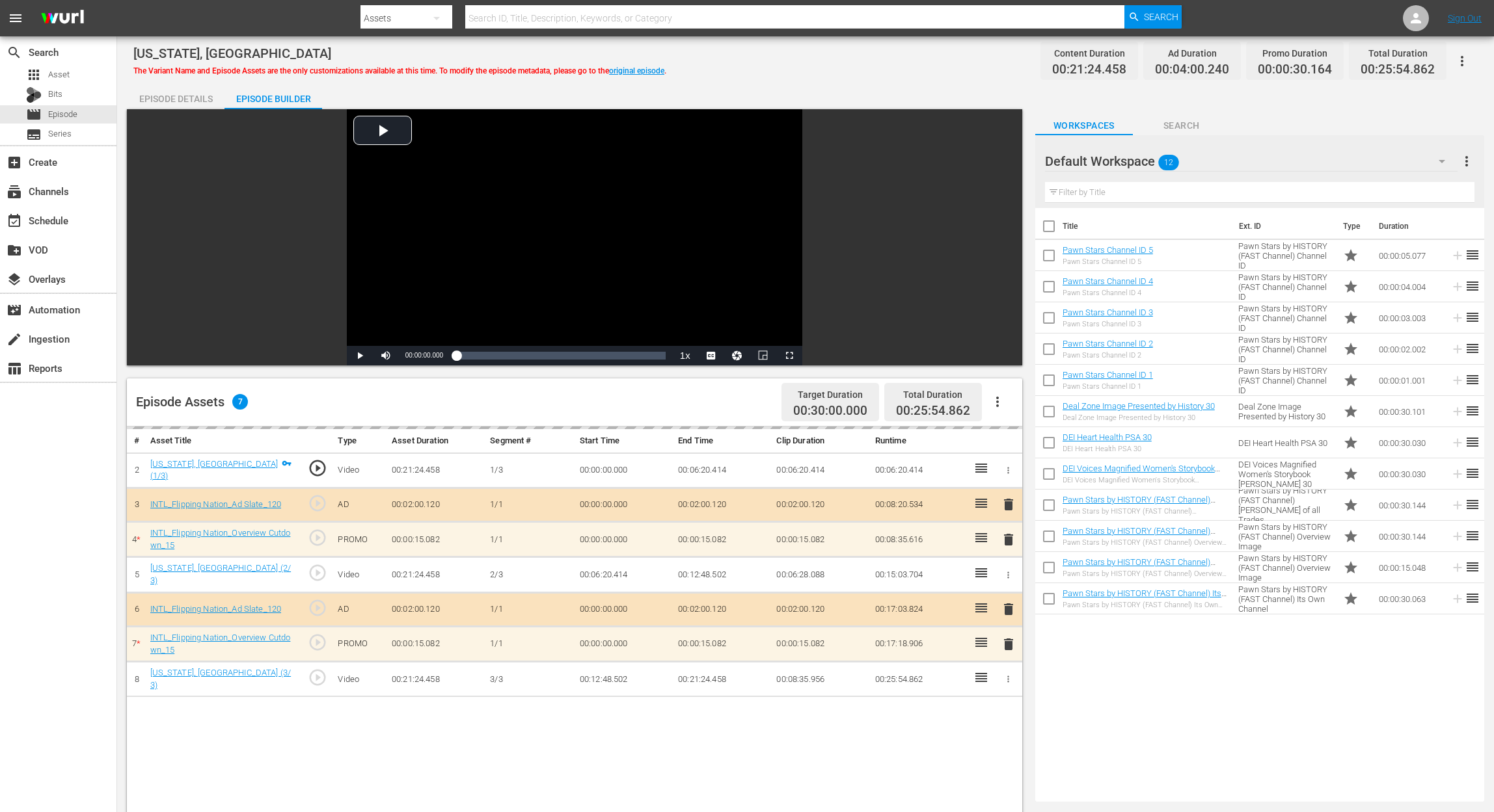
click at [1006, 542] on div "delete" at bounding box center [1008, 539] width 17 height 19
click at [1005, 539] on span "delete" at bounding box center [1008, 537] width 16 height 16
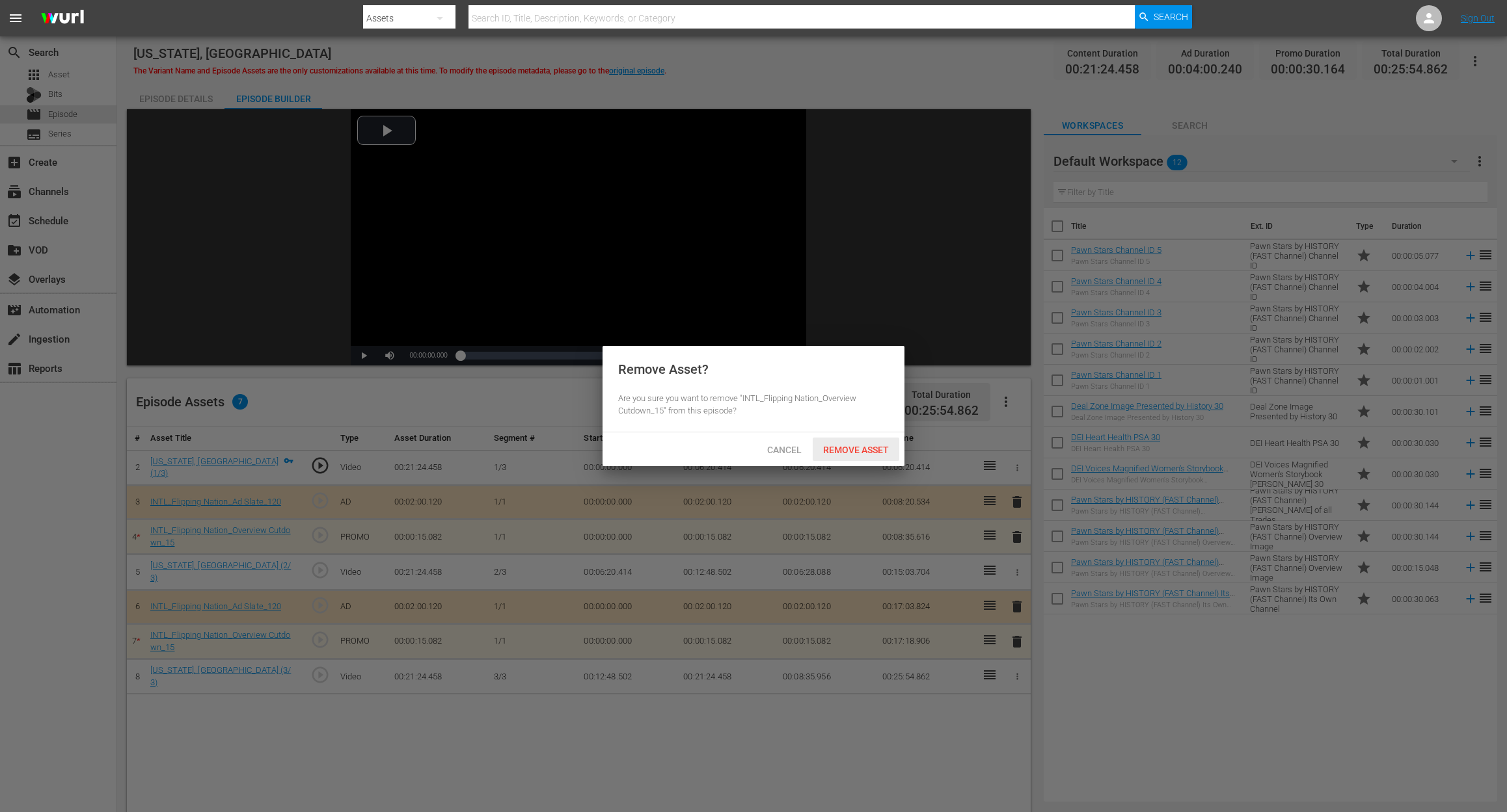
click at [874, 440] on div "Remove Asset" at bounding box center [855, 450] width 87 height 24
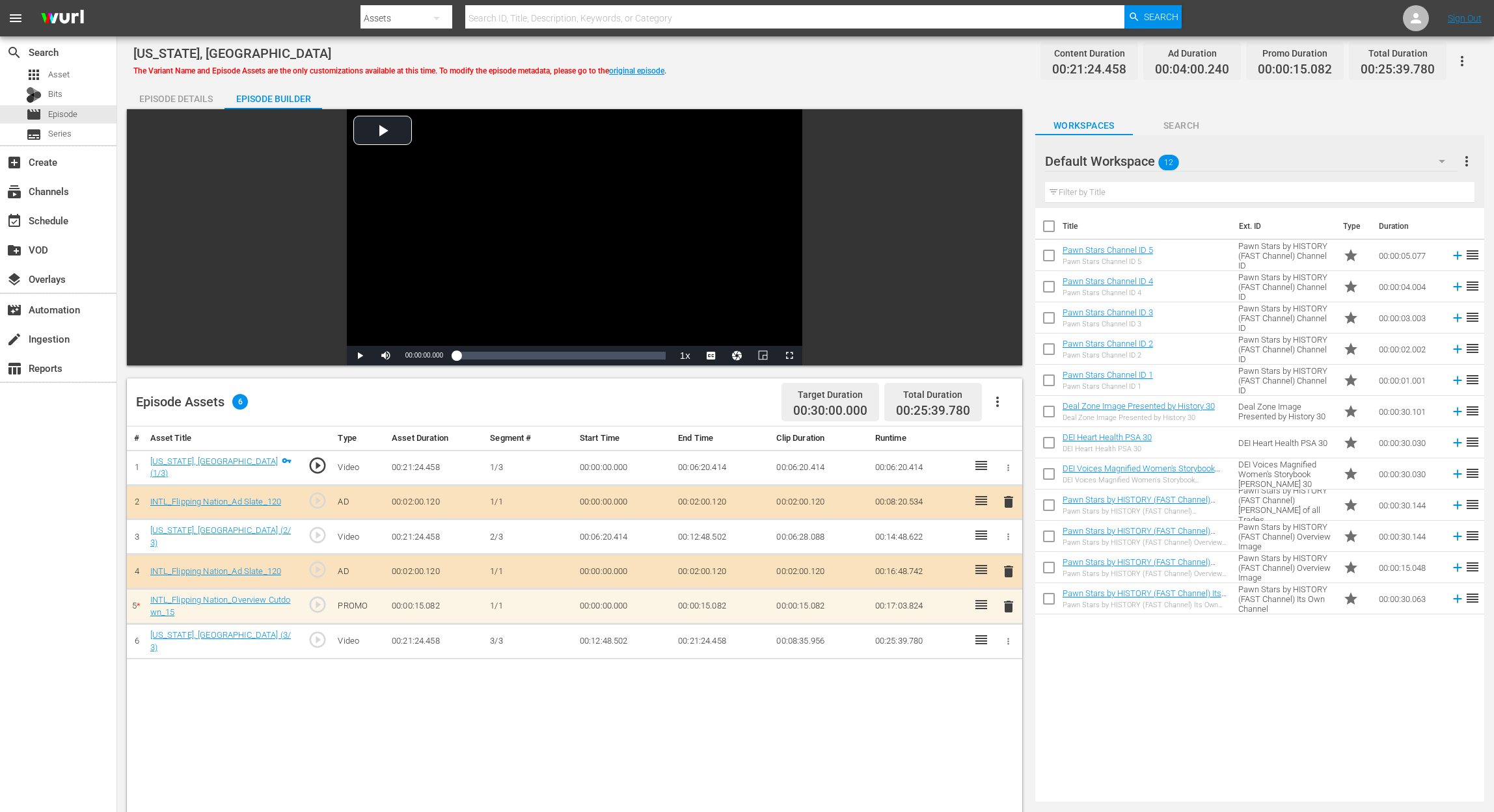
click at [1005, 605] on span "delete" at bounding box center [1008, 606] width 16 height 16
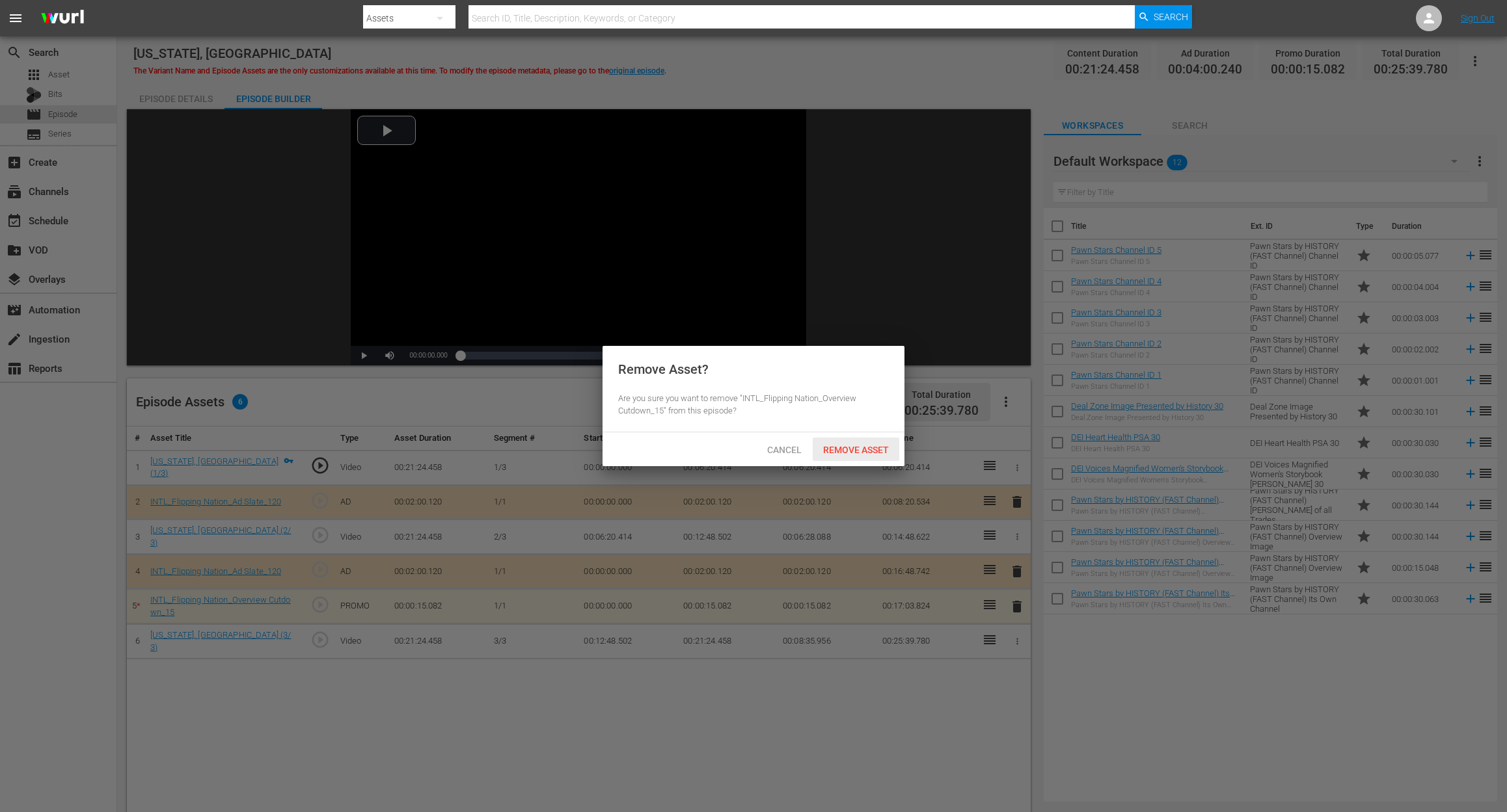
click at [860, 446] on span "Remove Asset" at bounding box center [855, 450] width 87 height 11
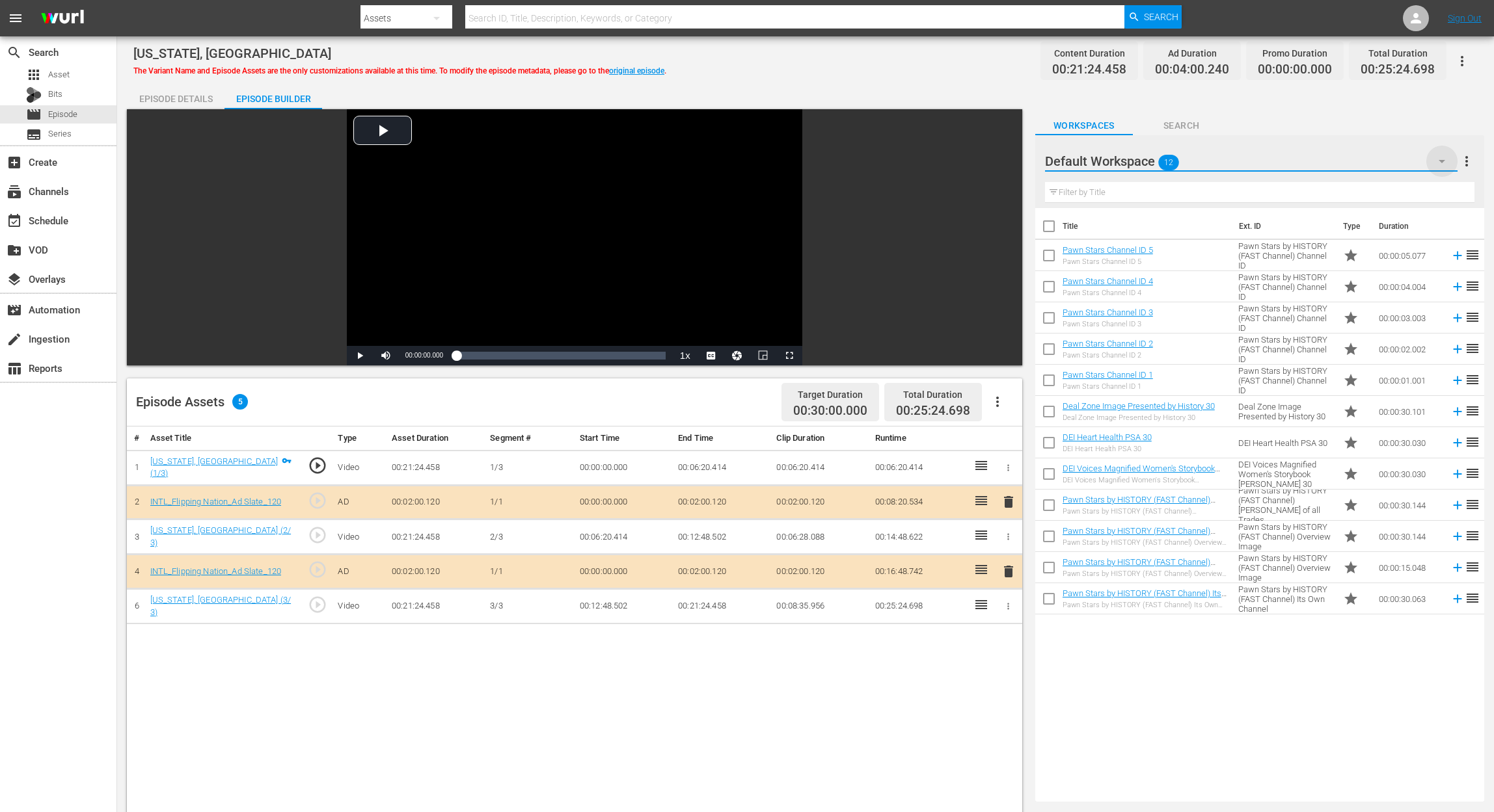
click at [1440, 162] on icon "button" at bounding box center [1441, 161] width 16 height 16
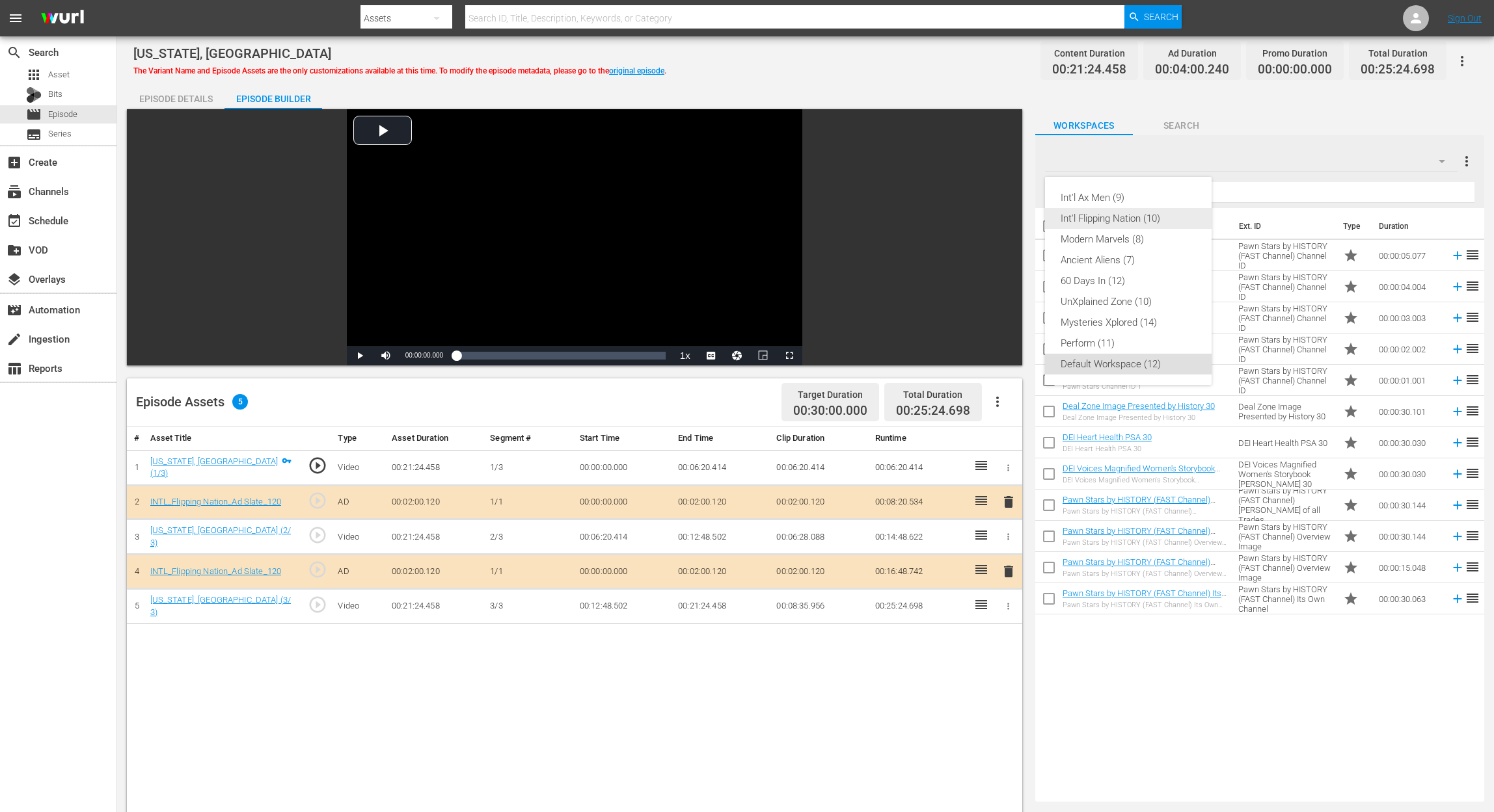
click at [1158, 216] on div "Int'l Flipping Nation (10)" at bounding box center [1127, 219] width 135 height 21
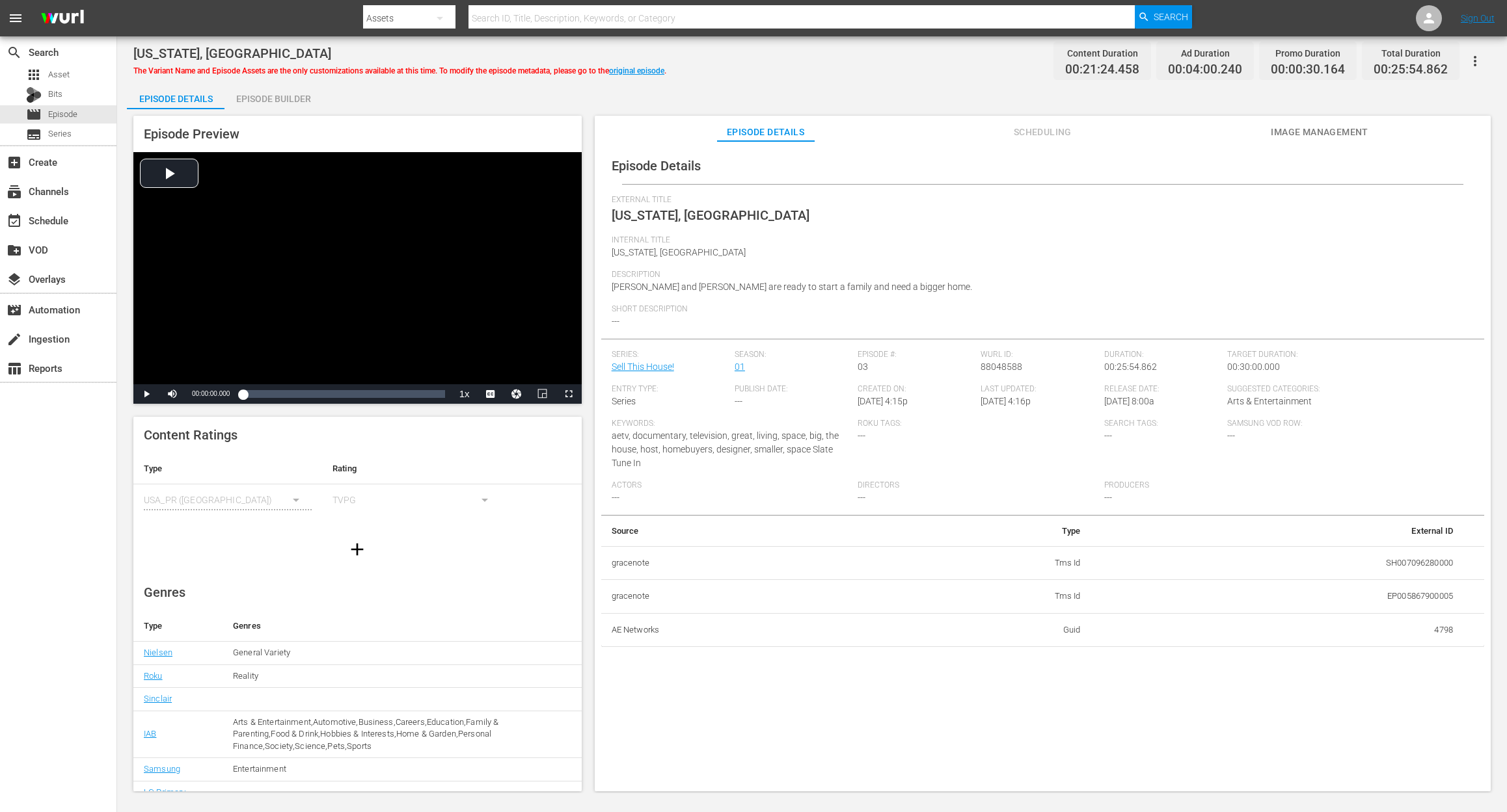
click at [290, 94] on div "Episode Builder" at bounding box center [273, 98] width 97 height 31
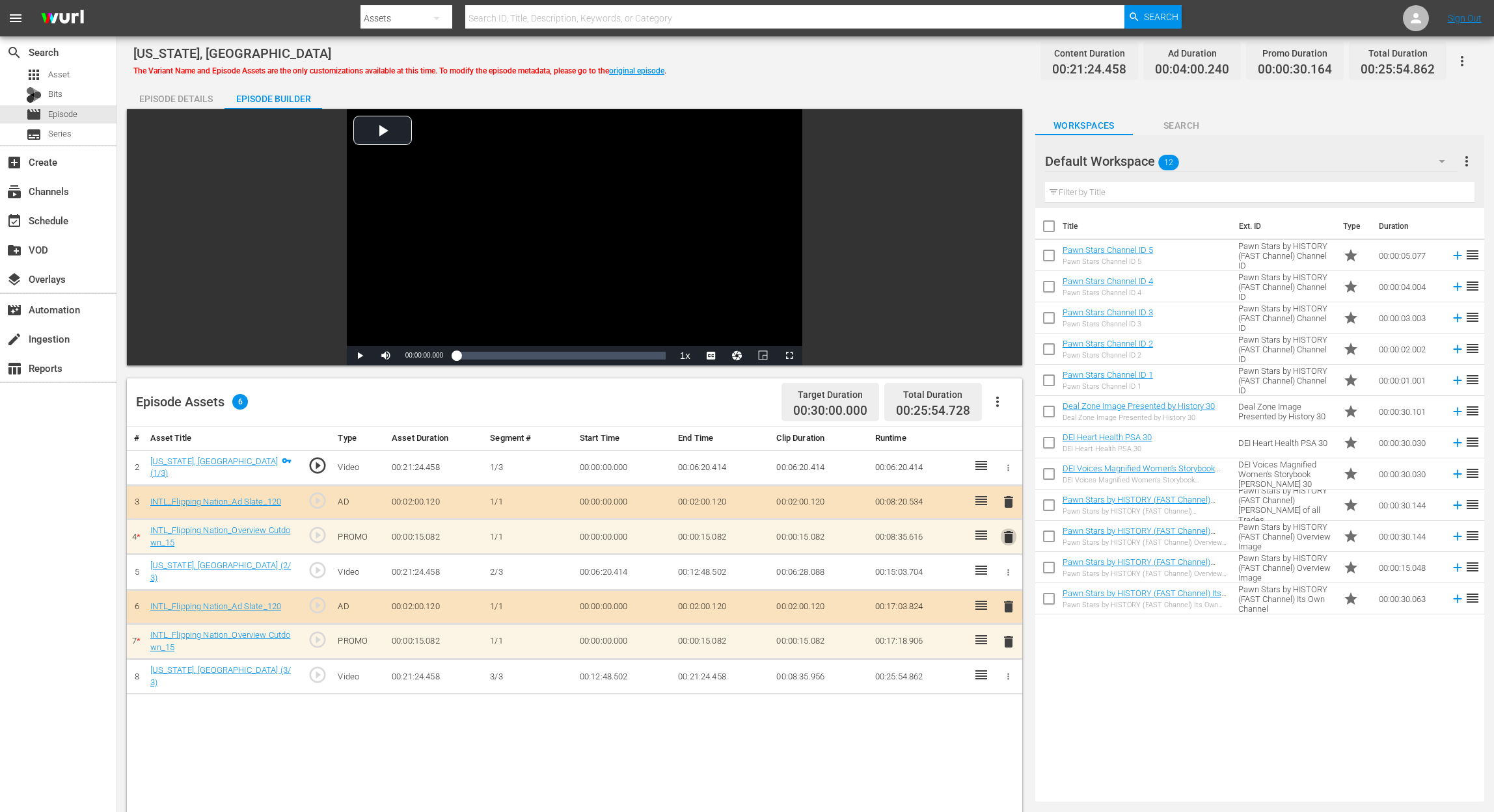
click at [1008, 538] on span "delete" at bounding box center [1008, 537] width 16 height 16
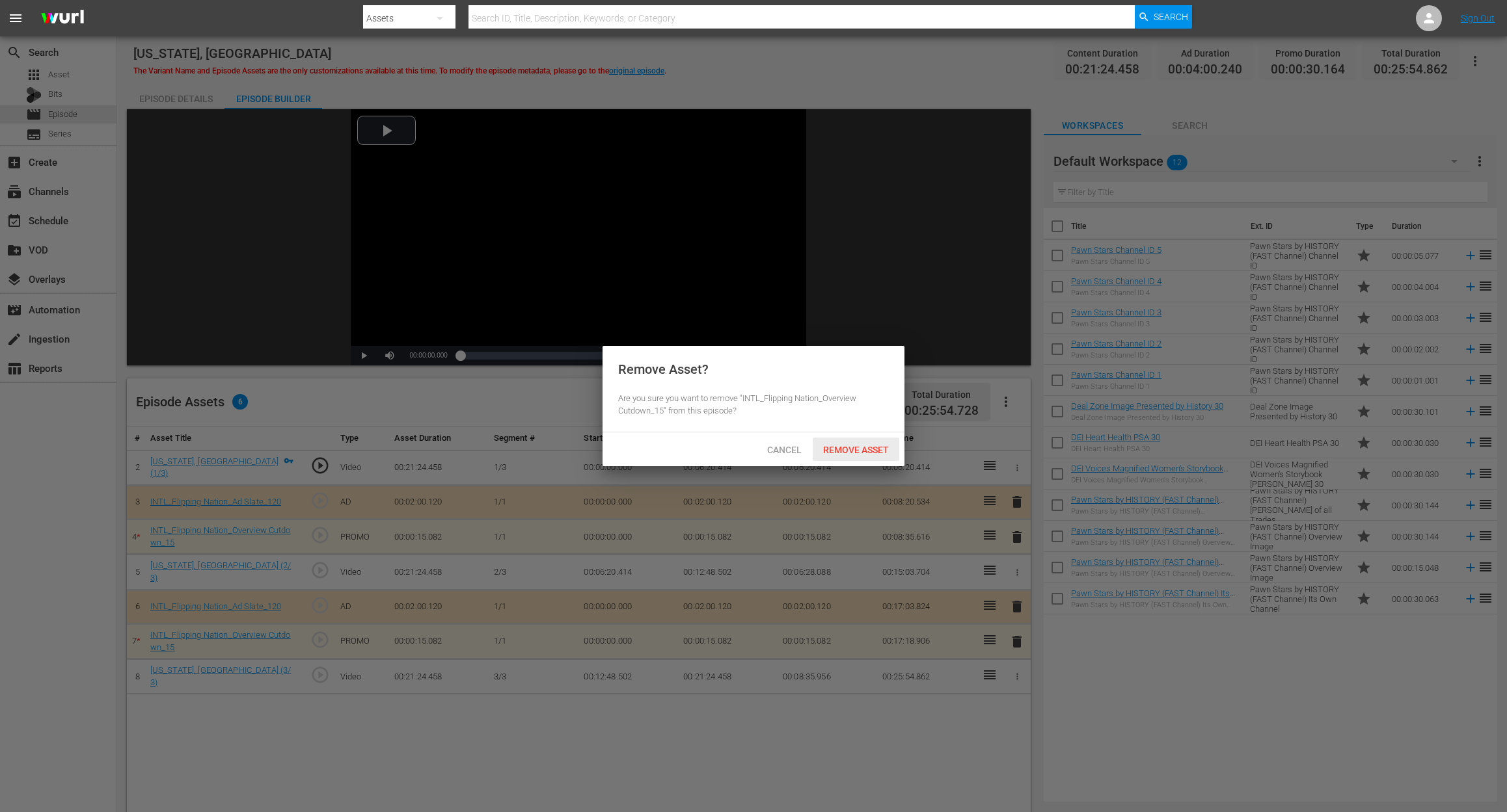
click at [867, 441] on div "Remove Asset" at bounding box center [855, 450] width 87 height 24
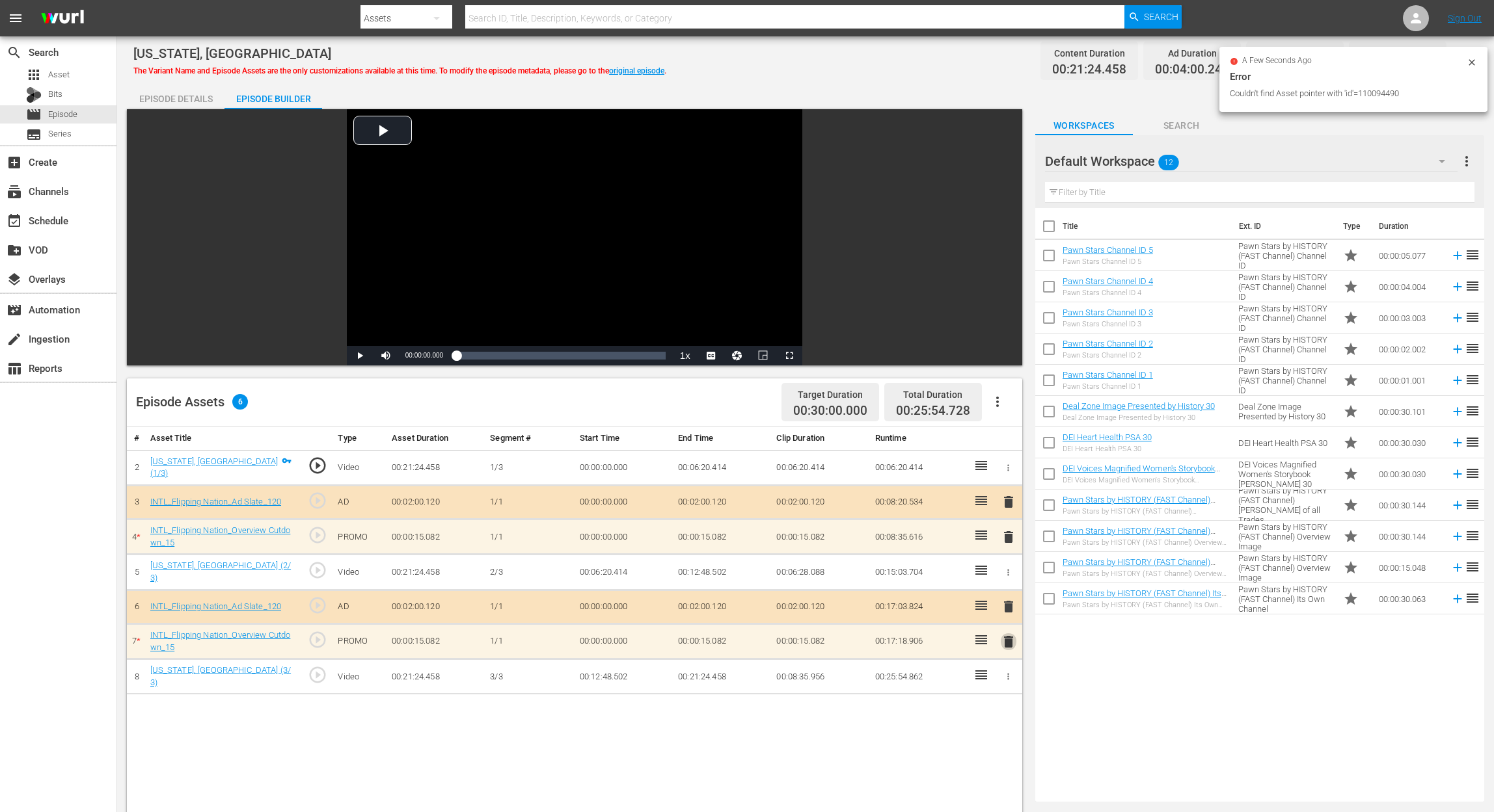
click at [1010, 639] on span "delete" at bounding box center [1008, 642] width 16 height 16
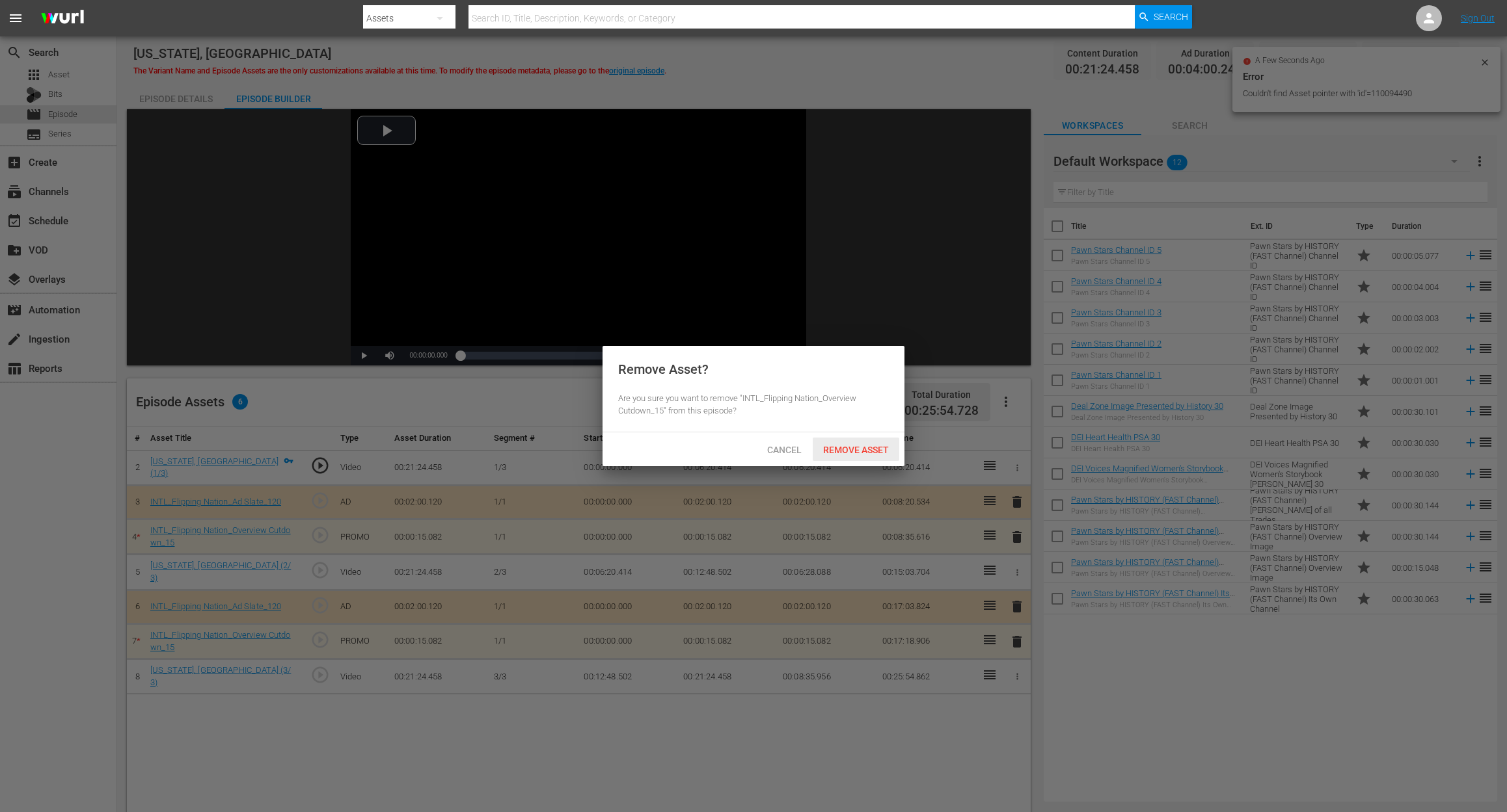
click at [862, 452] on span "Remove Asset" at bounding box center [855, 450] width 87 height 11
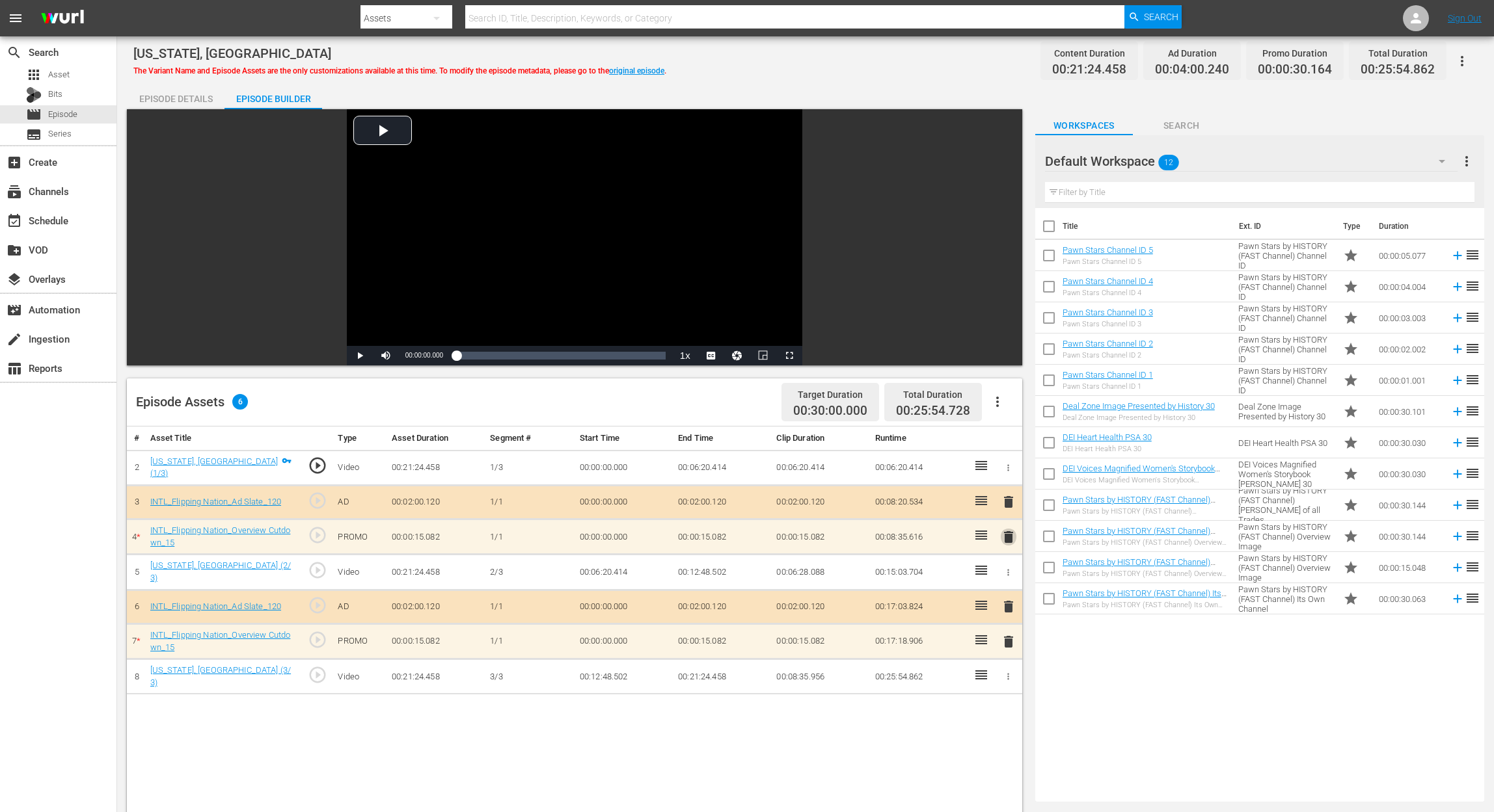
click at [1012, 534] on span "delete" at bounding box center [1008, 537] width 16 height 16
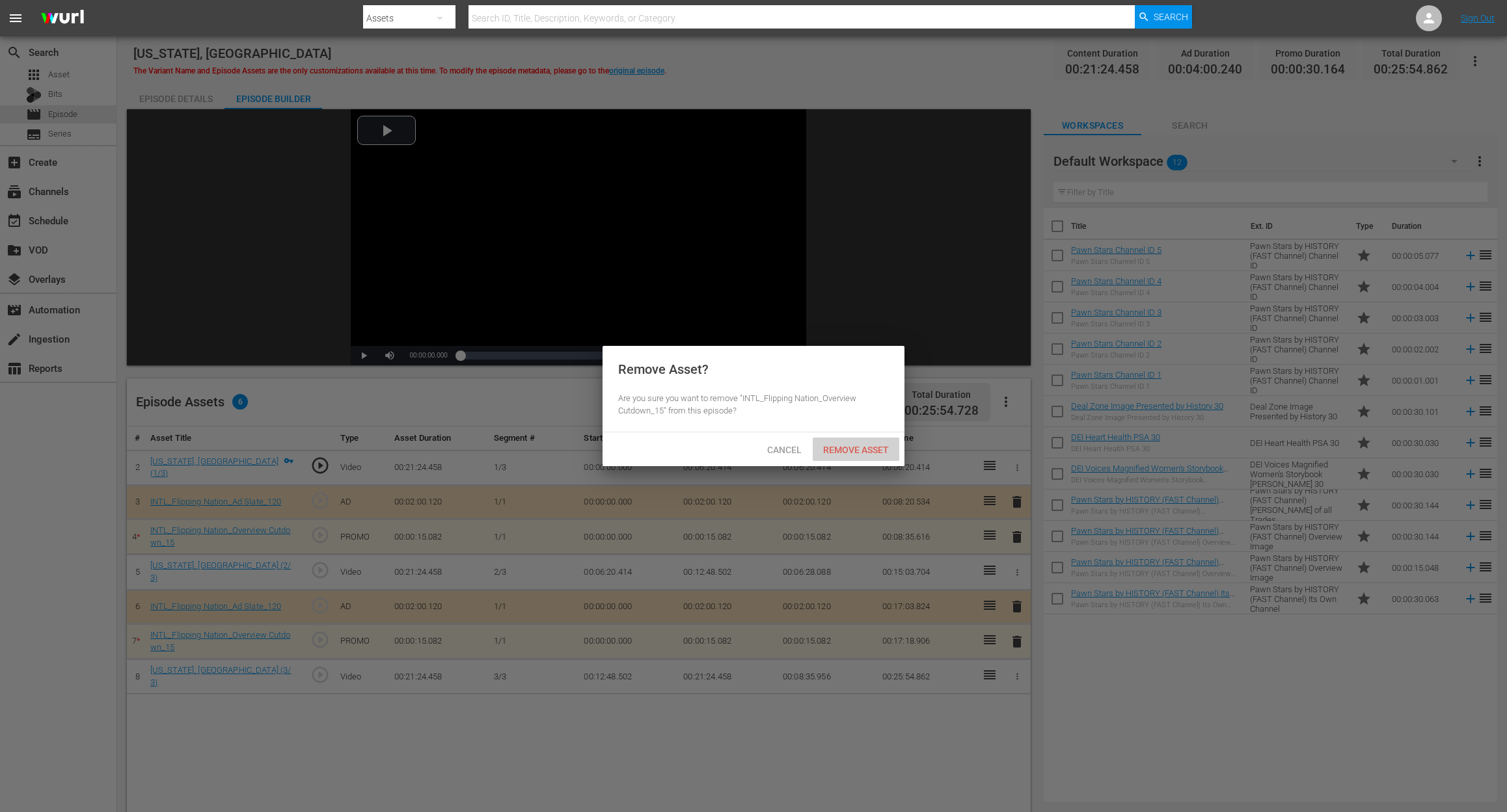
click at [844, 453] on span "Remove Asset" at bounding box center [855, 450] width 87 height 11
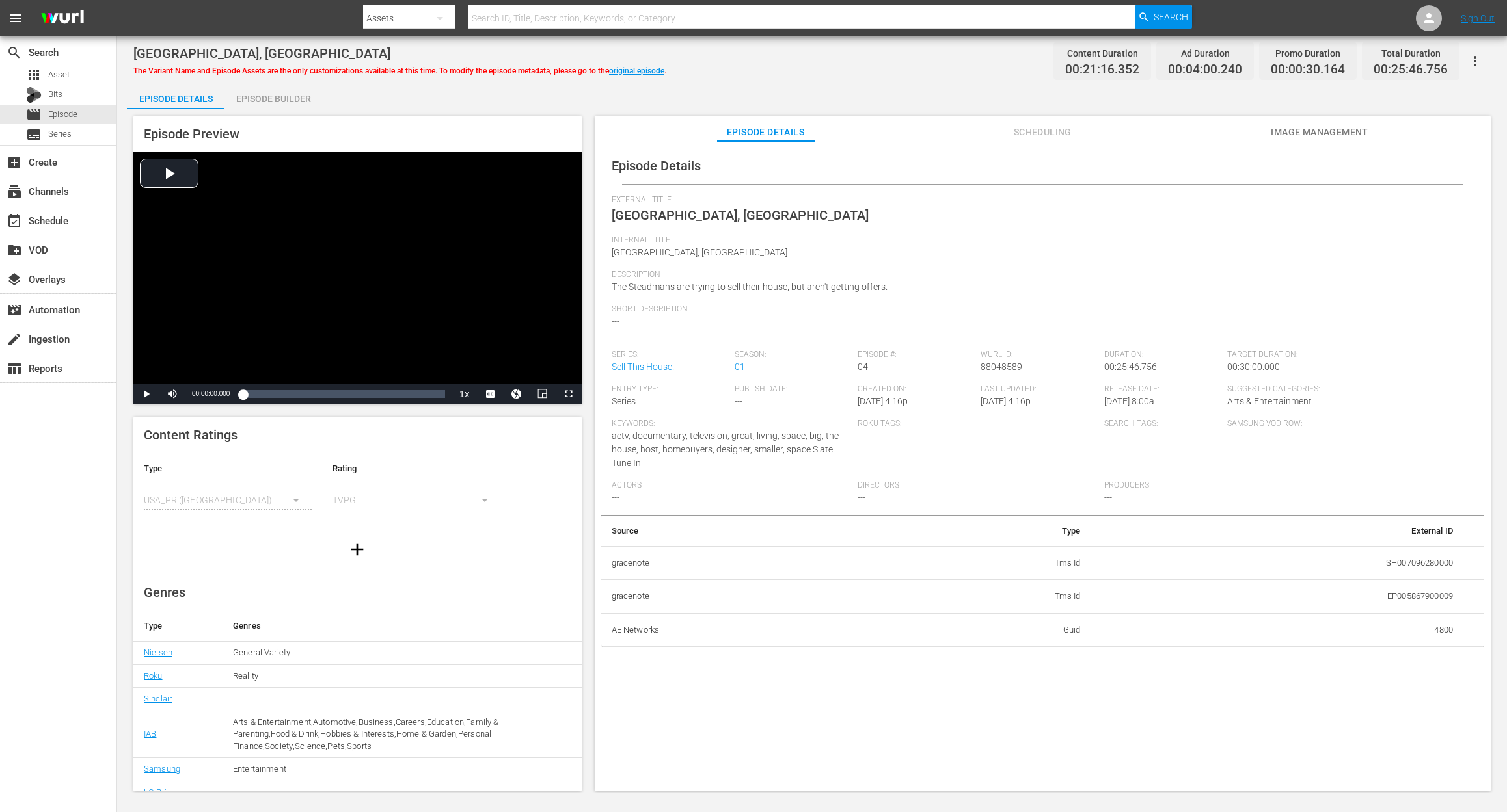
click at [268, 97] on div "Episode Builder" at bounding box center [273, 98] width 97 height 31
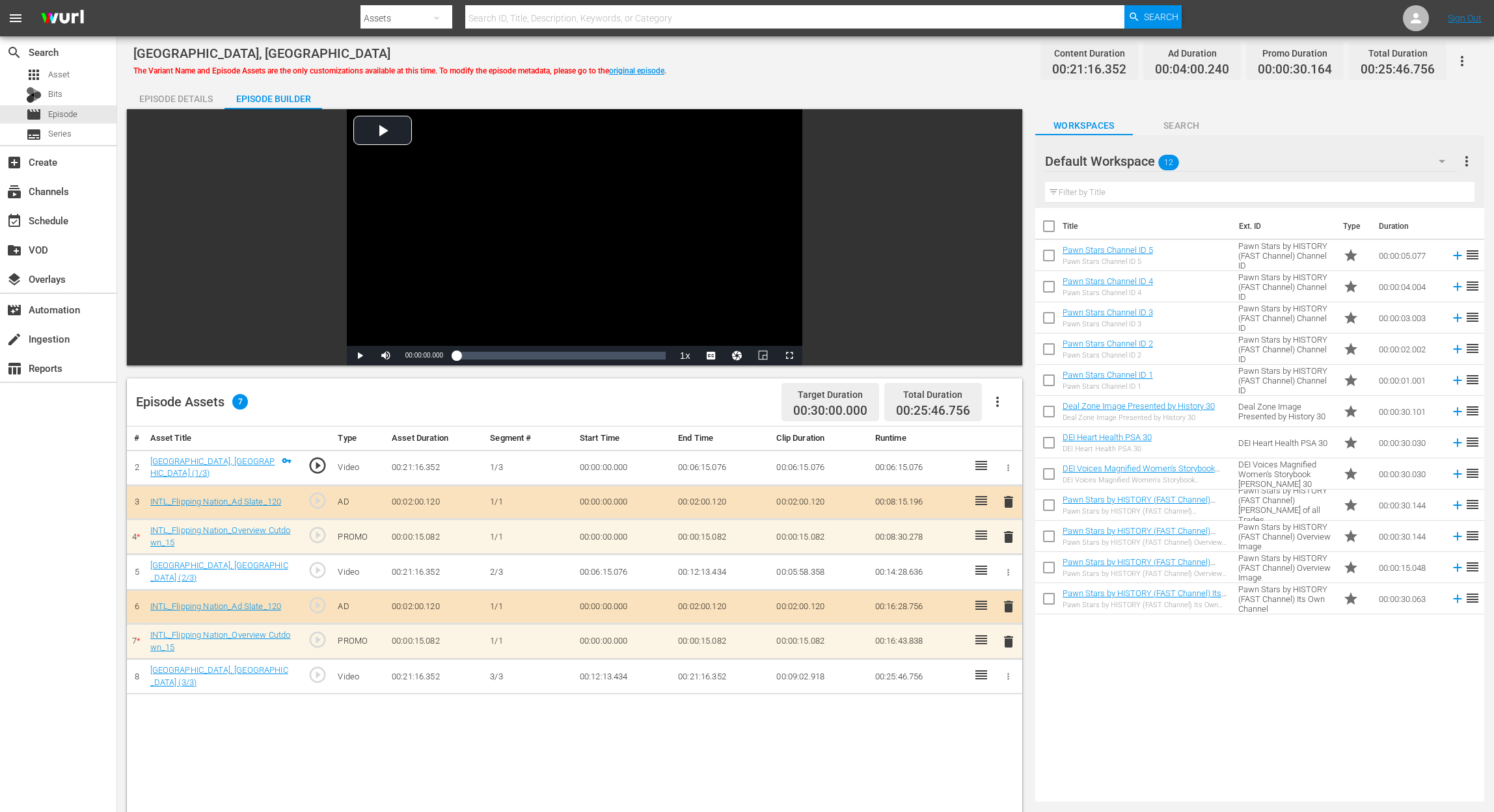
click at [1011, 535] on span "delete" at bounding box center [1008, 537] width 16 height 16
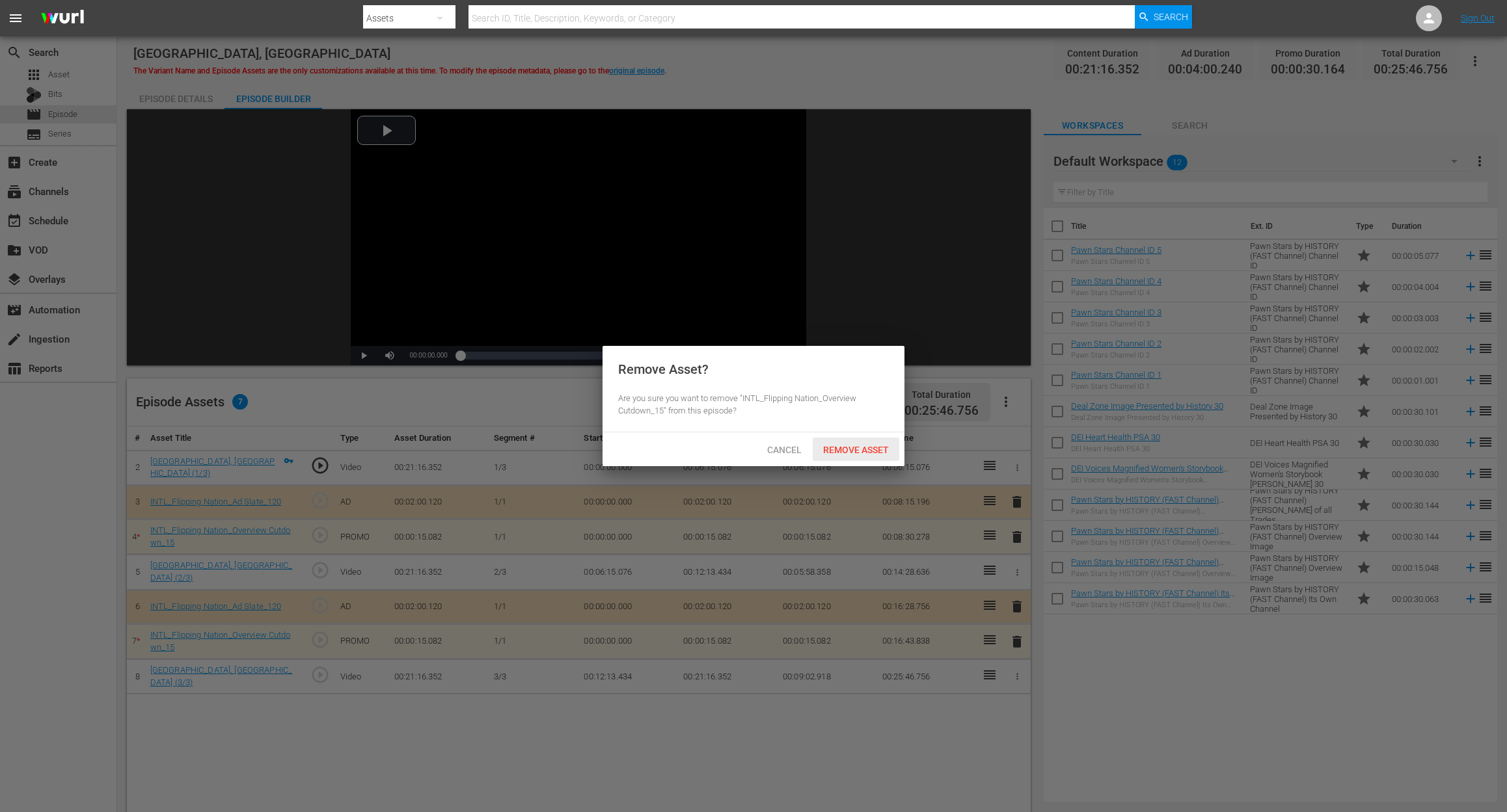
click at [883, 452] on span "Remove Asset" at bounding box center [855, 450] width 87 height 11
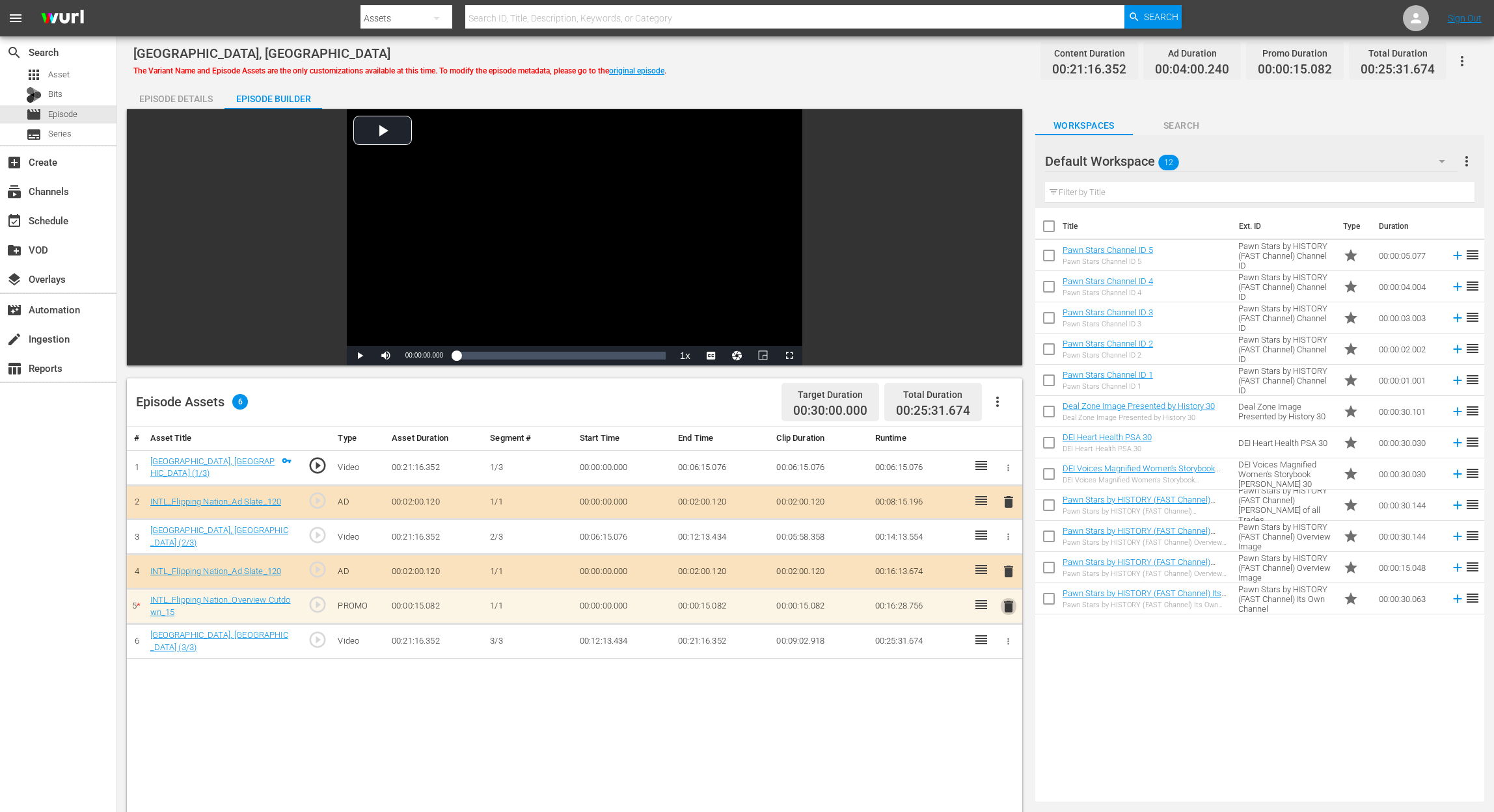
click at [1010, 602] on span "delete" at bounding box center [1008, 606] width 16 height 16
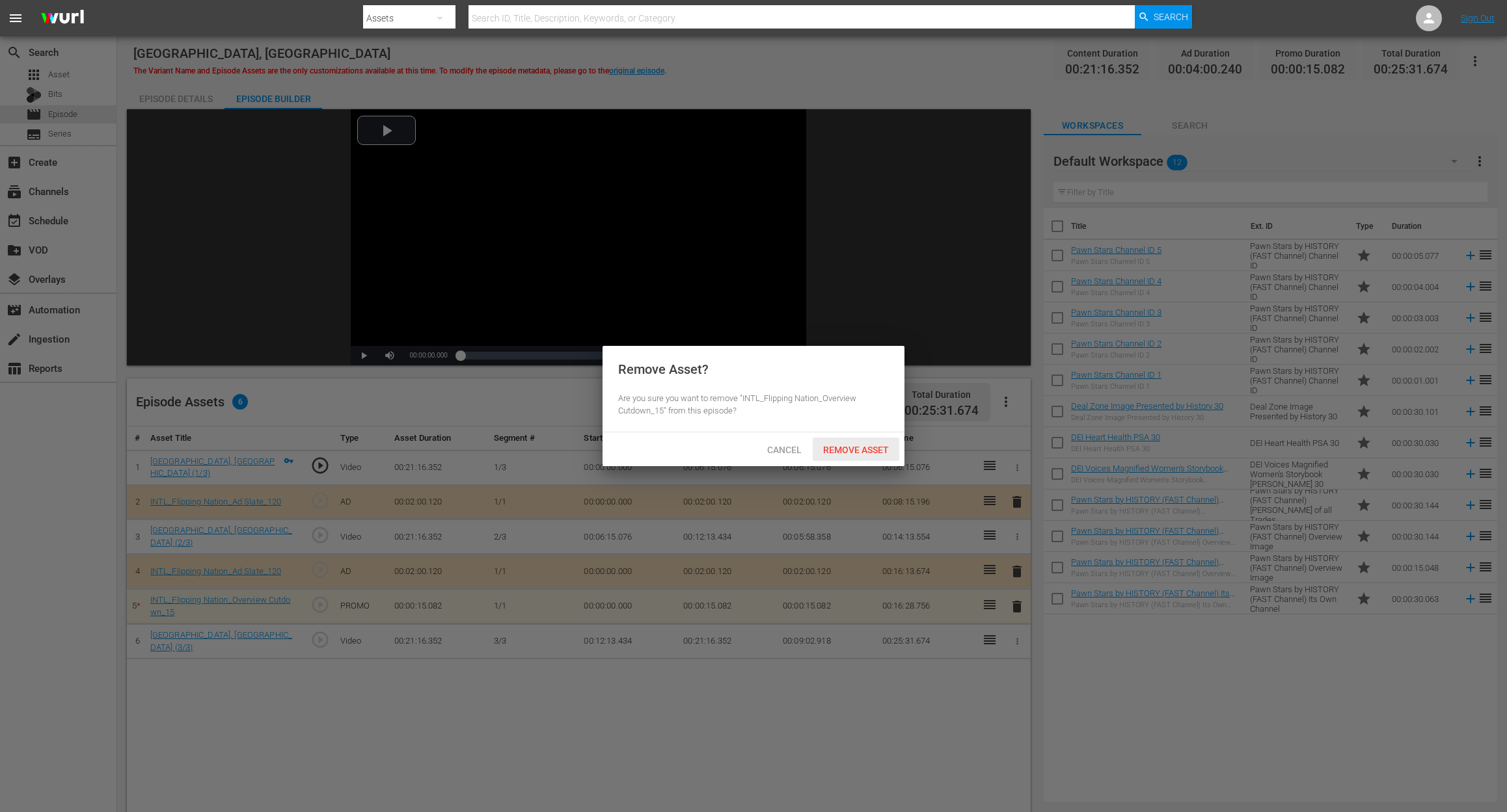
click at [868, 445] on span "Remove Asset" at bounding box center [855, 450] width 87 height 11
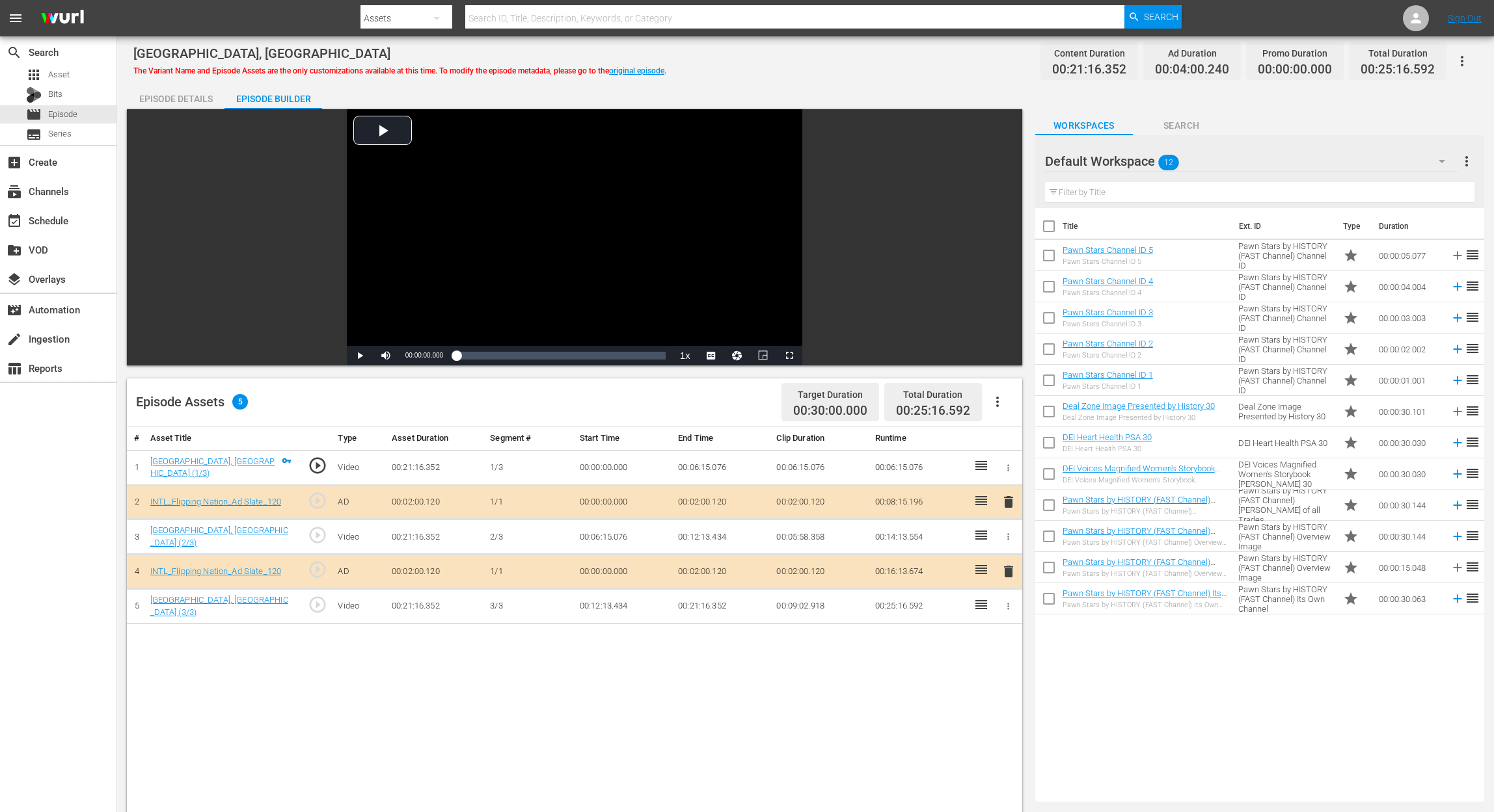
click at [1437, 161] on icon "button" at bounding box center [1441, 161] width 16 height 16
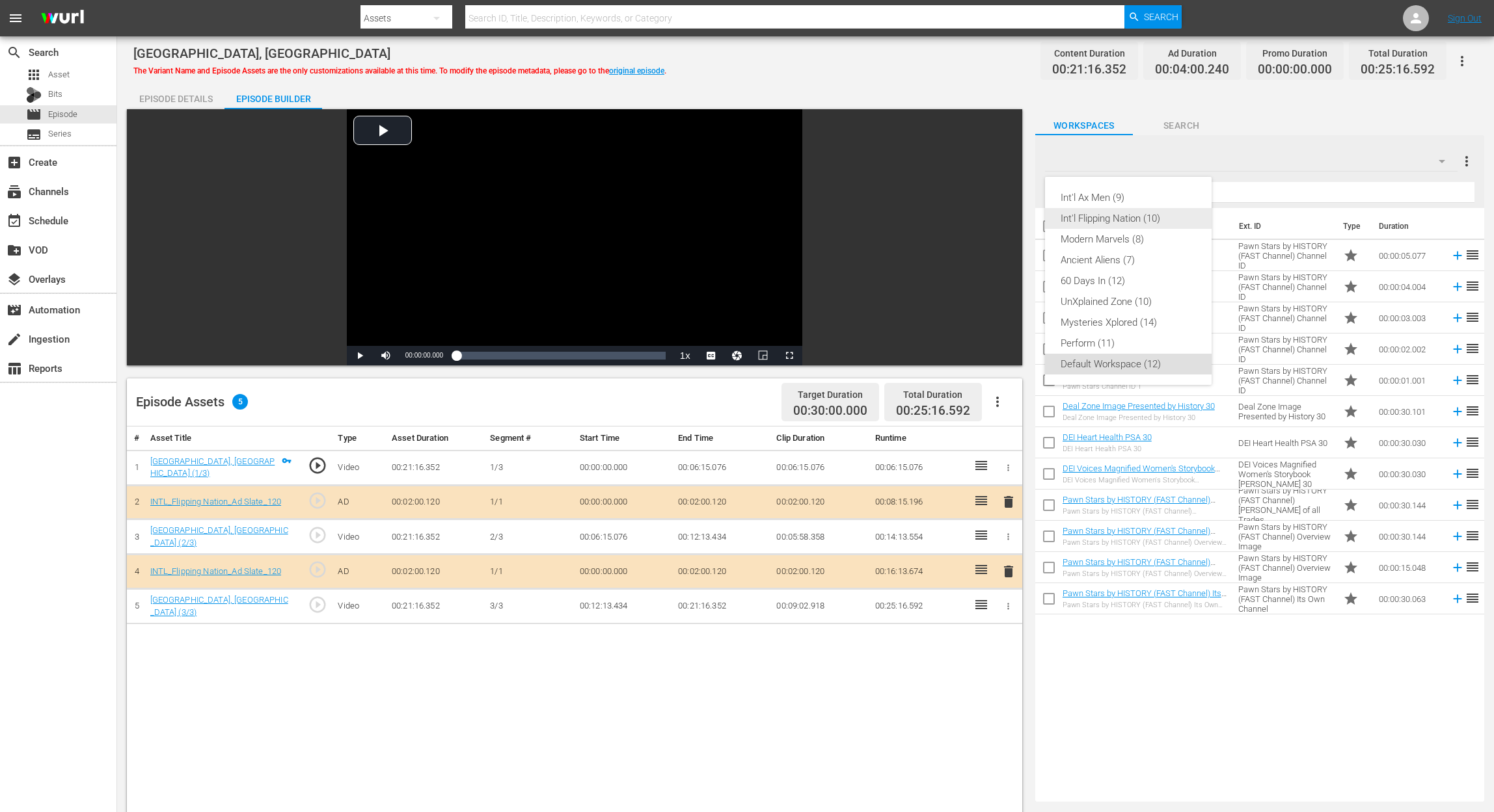
click at [1143, 212] on div "Int'l Flipping Nation (10)" at bounding box center [1127, 219] width 135 height 21
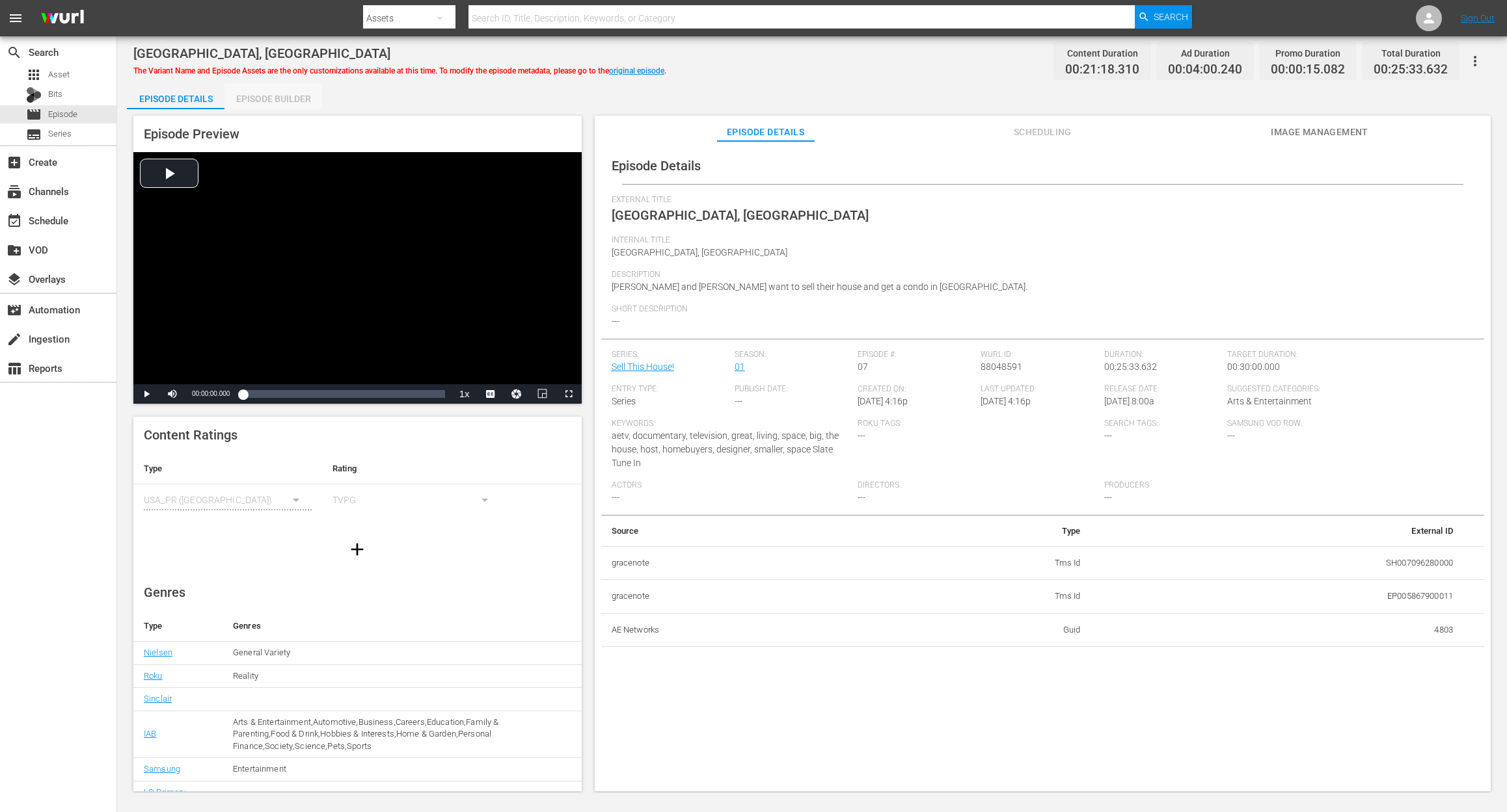
click at [265, 97] on div "Episode Builder" at bounding box center [273, 98] width 97 height 31
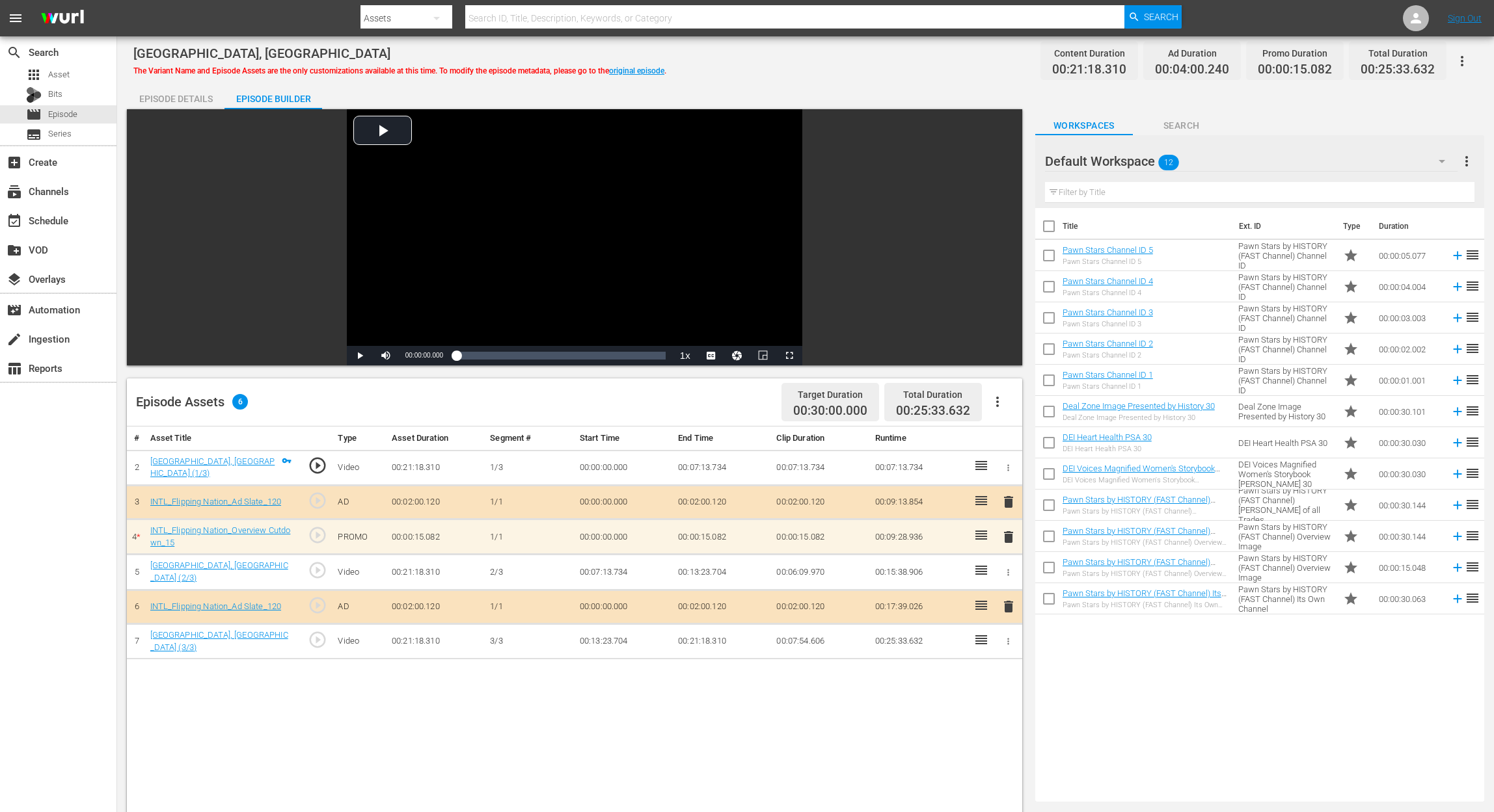
click at [378, 712] on div "# Asset Title Type Asset Duration Segment # Start Time End Time Clip Duration R…" at bounding box center [574, 784] width 895 height 715
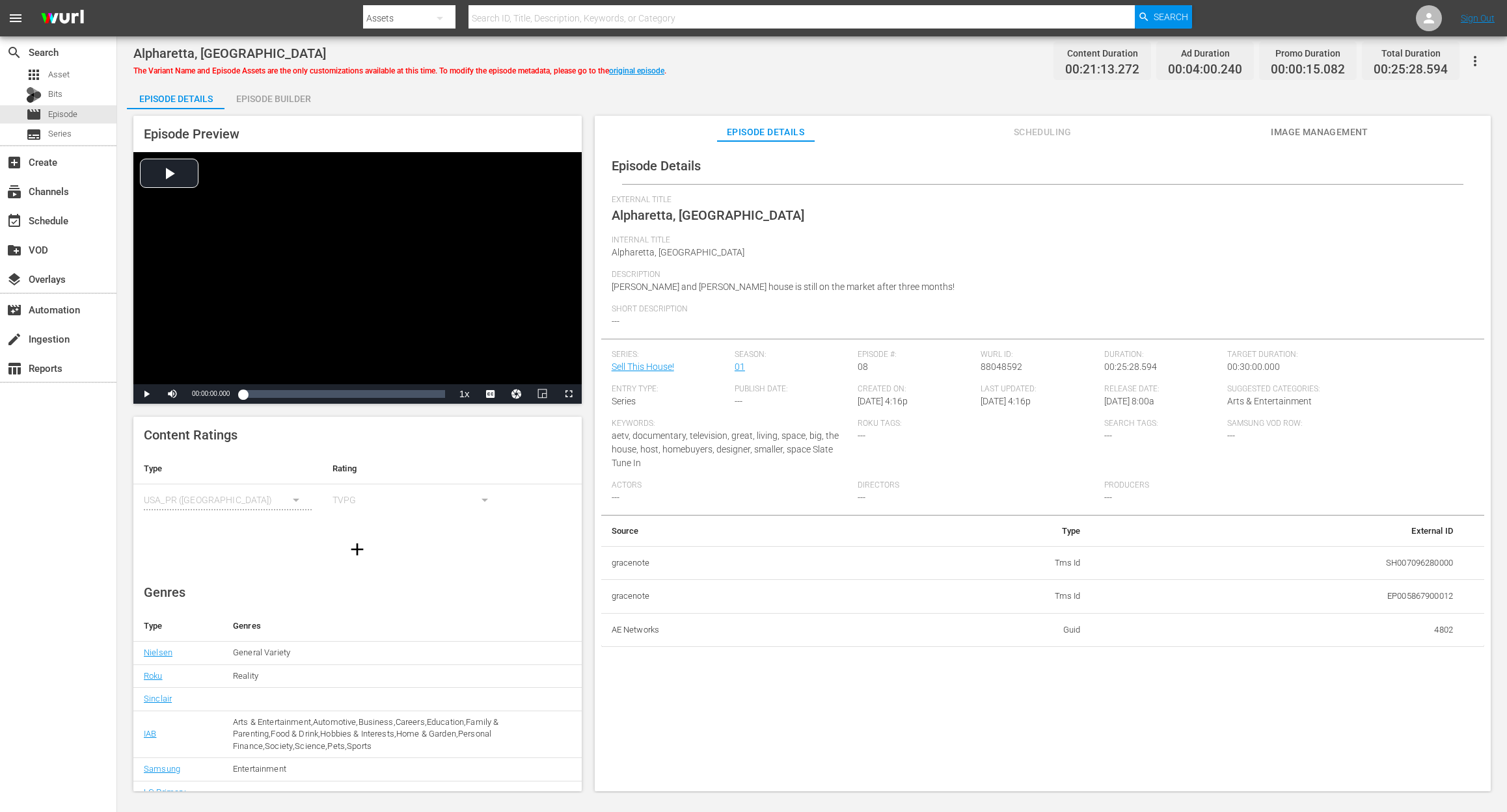
click at [280, 97] on div "Episode Builder" at bounding box center [273, 98] width 97 height 31
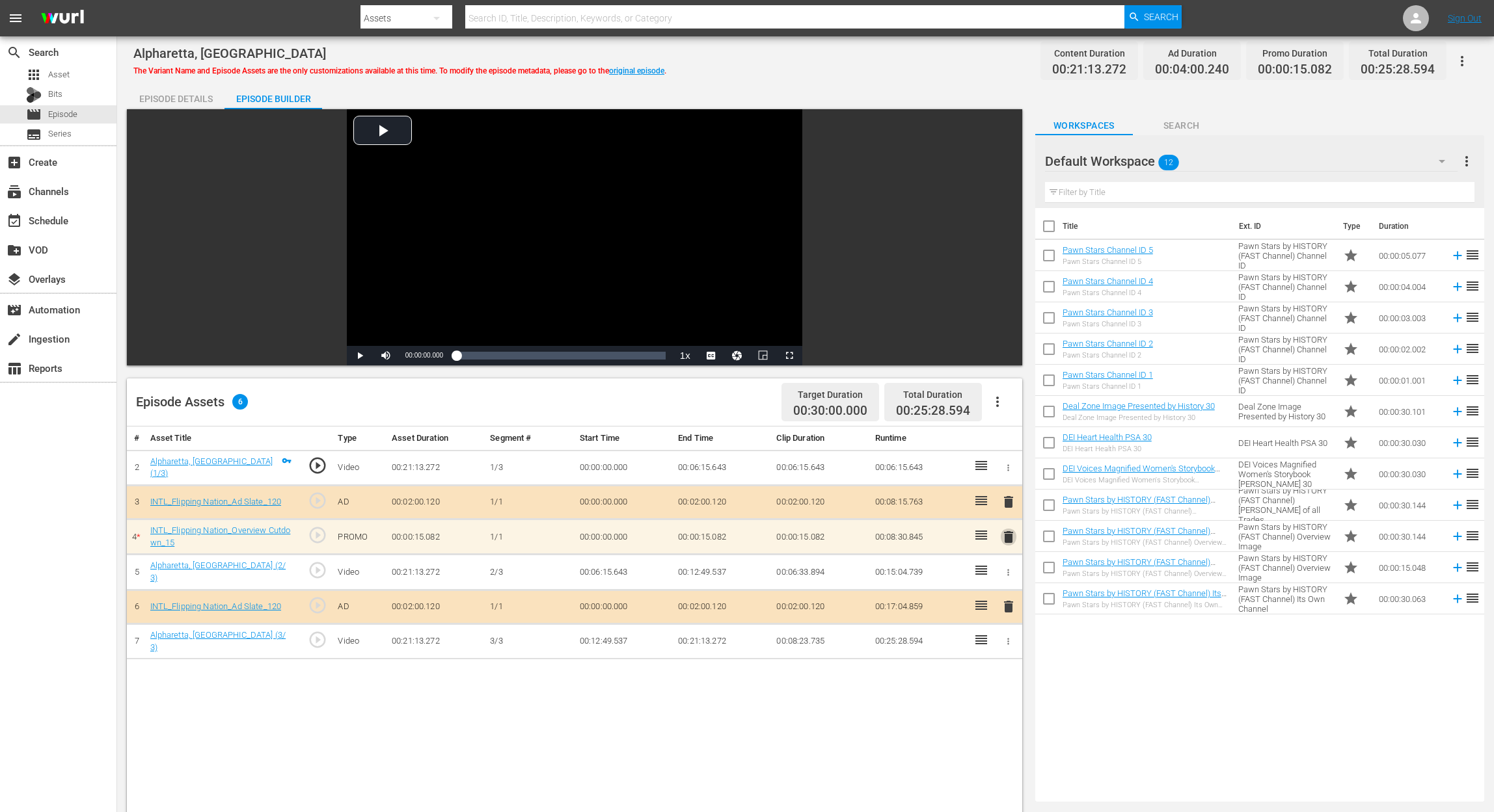
click at [1008, 538] on span "delete" at bounding box center [1008, 537] width 16 height 16
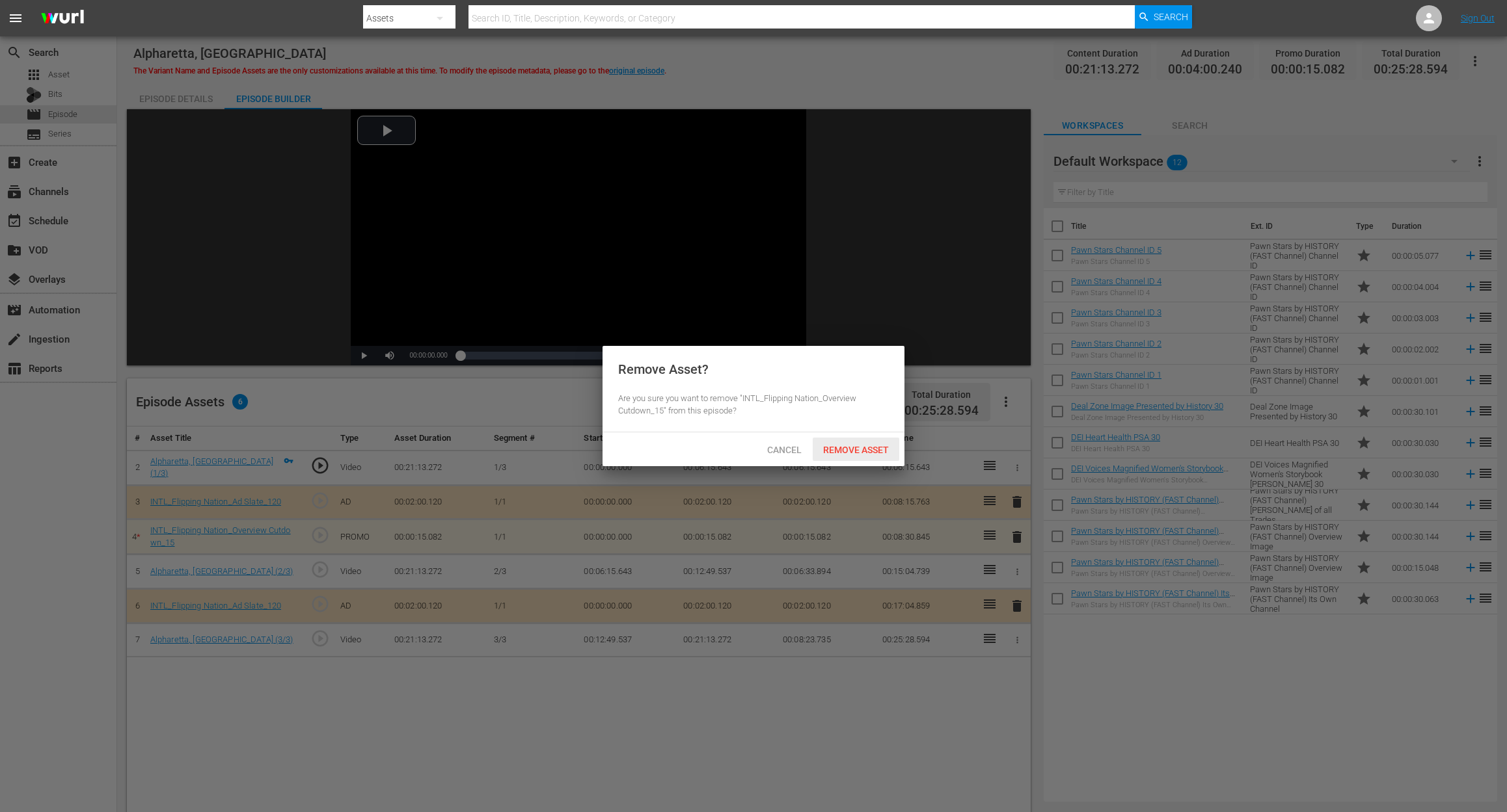
click at [869, 450] on span "Remove Asset" at bounding box center [855, 450] width 87 height 11
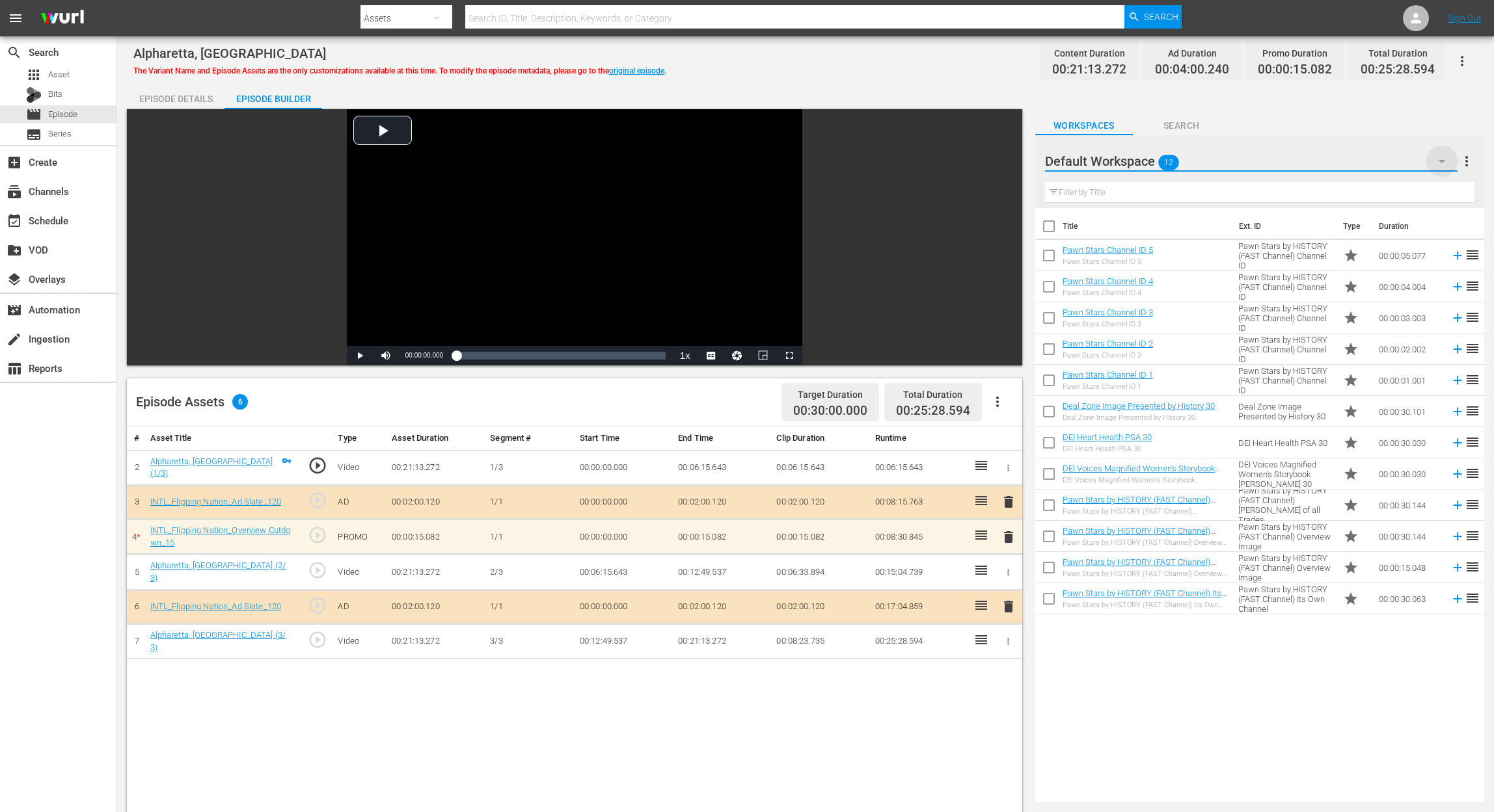
click at [1443, 155] on icon "button" at bounding box center [1441, 161] width 16 height 16
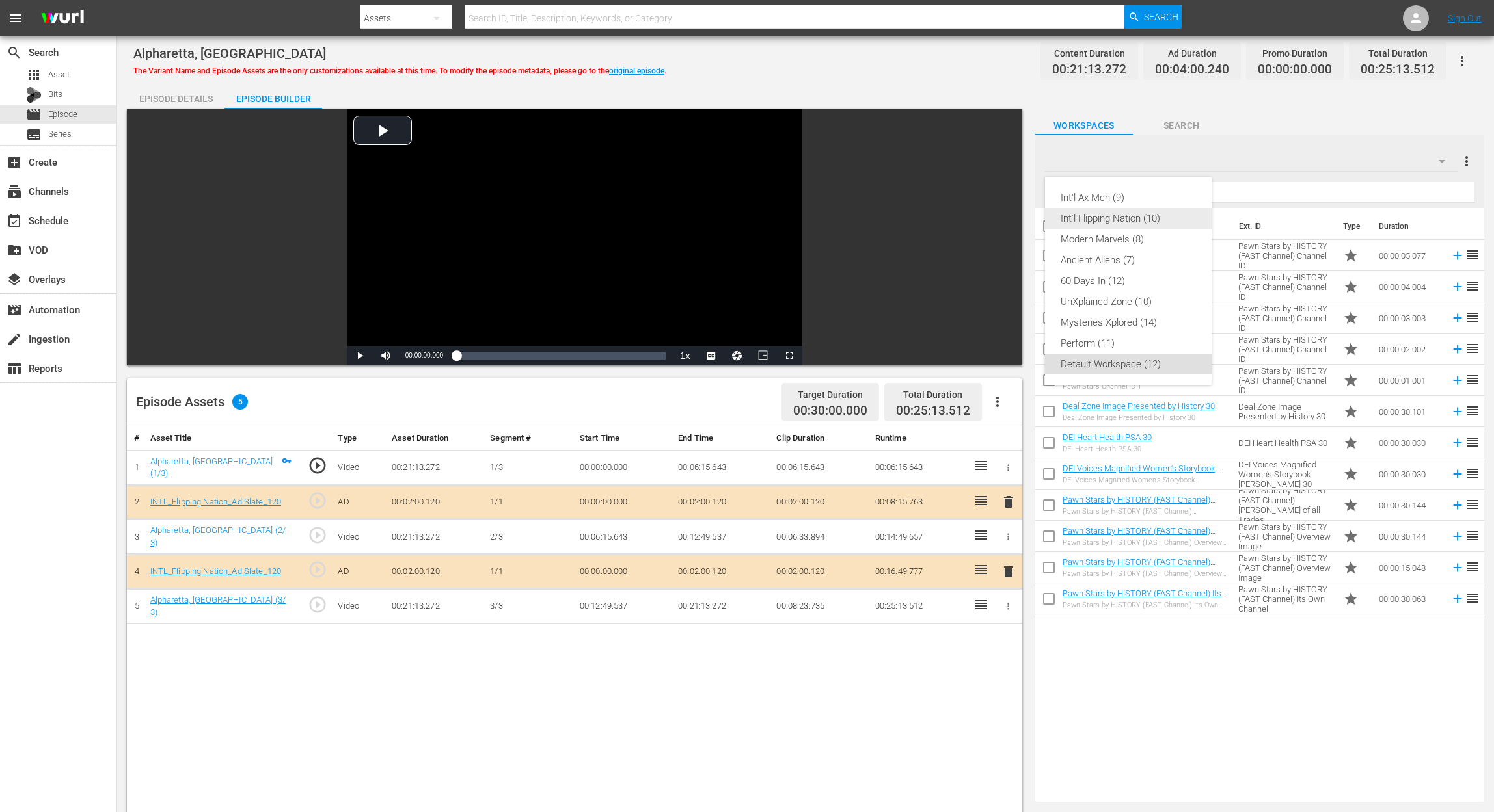
click at [1134, 216] on div "Int'l Flipping Nation (10)" at bounding box center [1127, 219] width 135 height 21
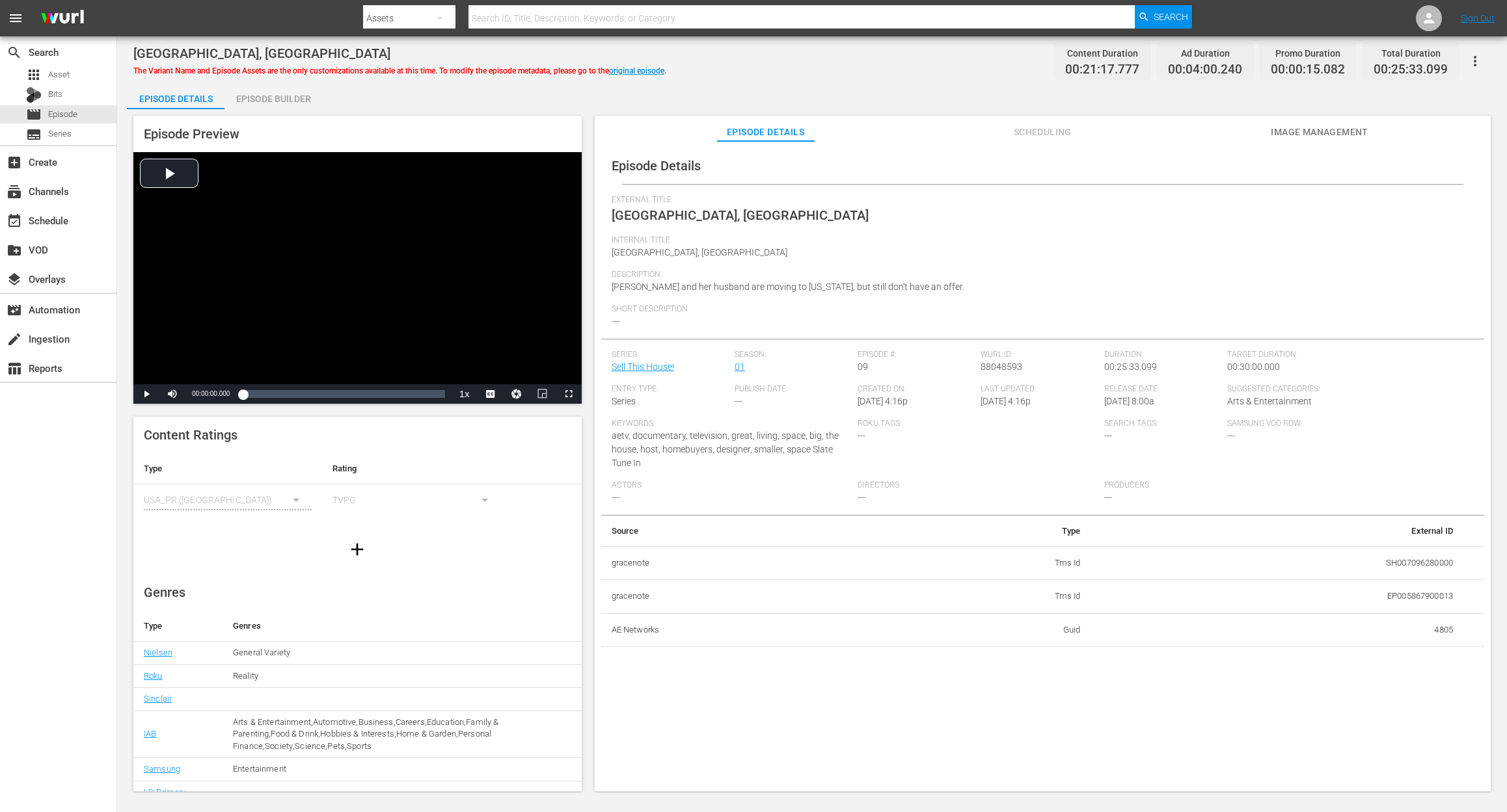
click at [272, 97] on div "Episode Builder" at bounding box center [273, 98] width 97 height 31
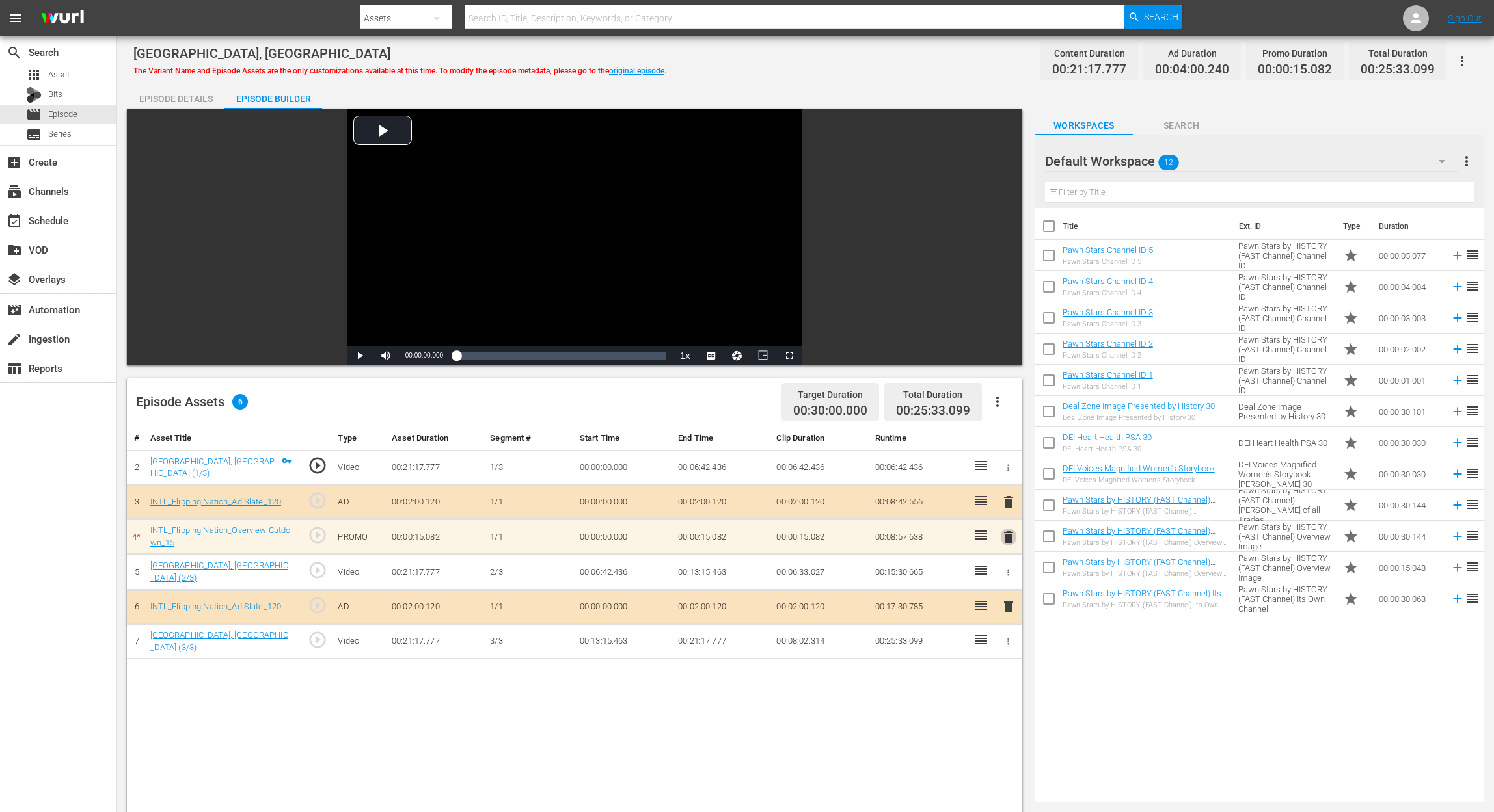
click at [1010, 538] on span "delete" at bounding box center [1008, 537] width 16 height 16
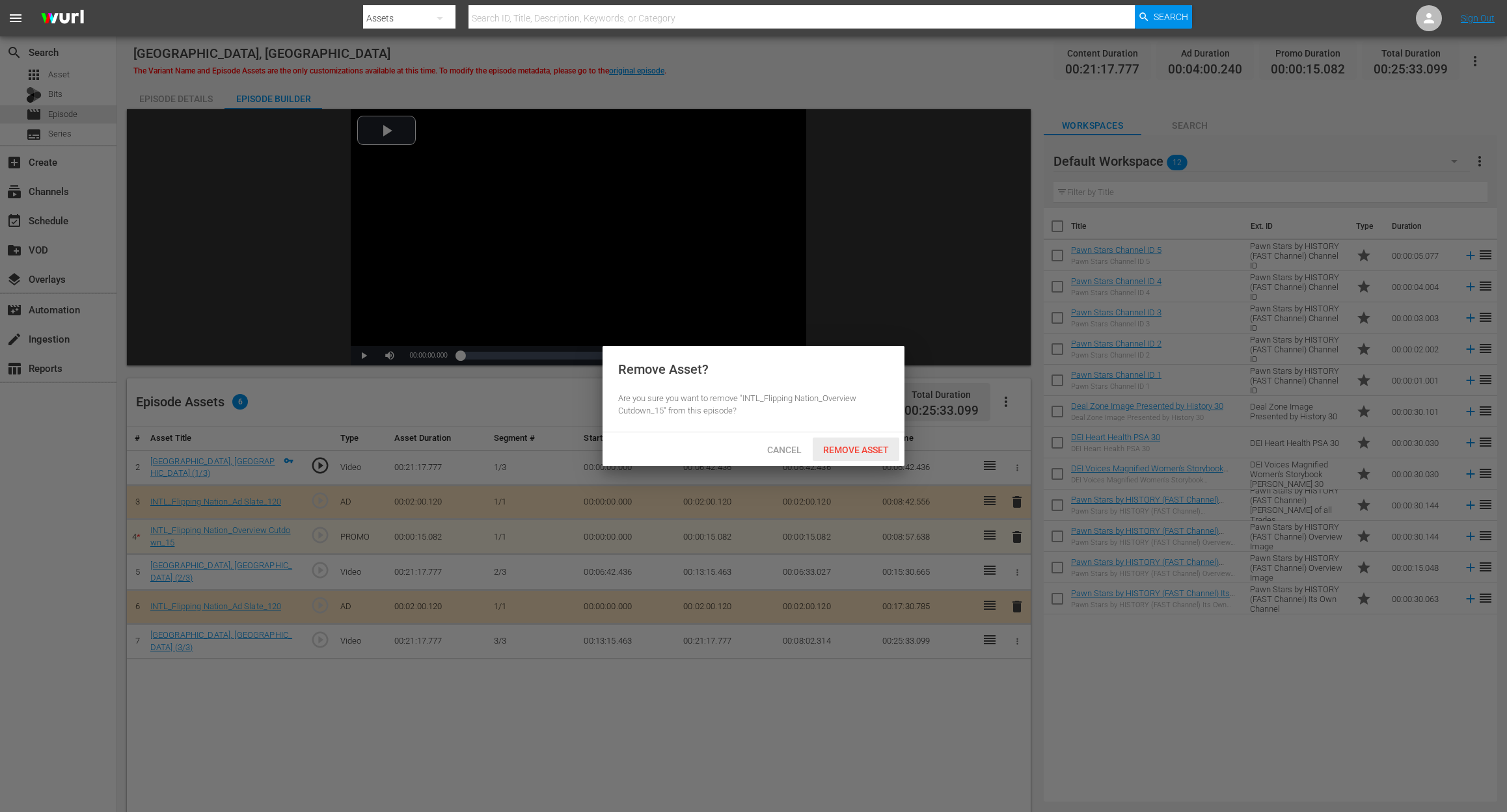
click at [855, 452] on span "Remove Asset" at bounding box center [855, 450] width 87 height 11
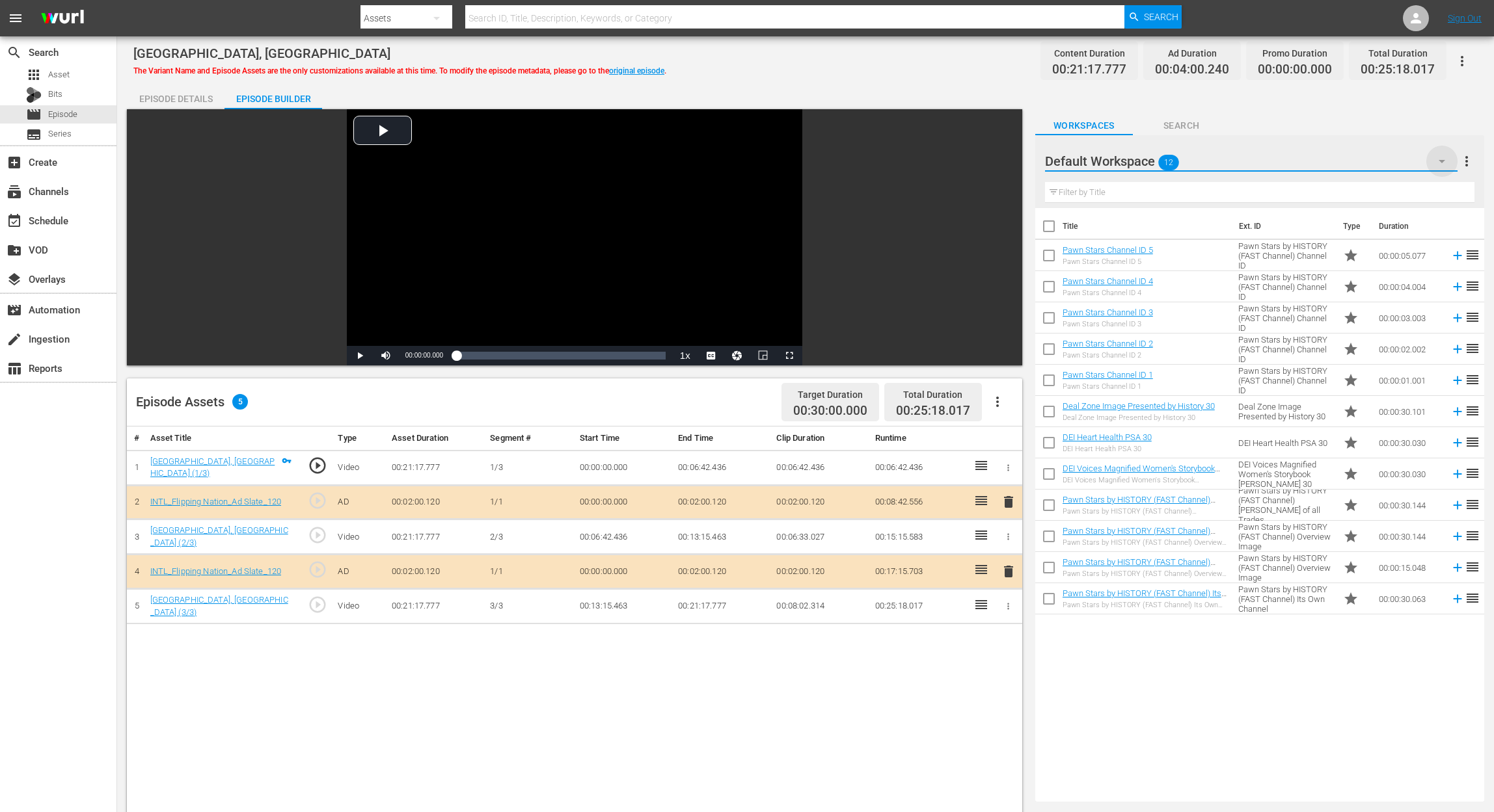
click at [1440, 158] on icon "button" at bounding box center [1441, 161] width 16 height 16
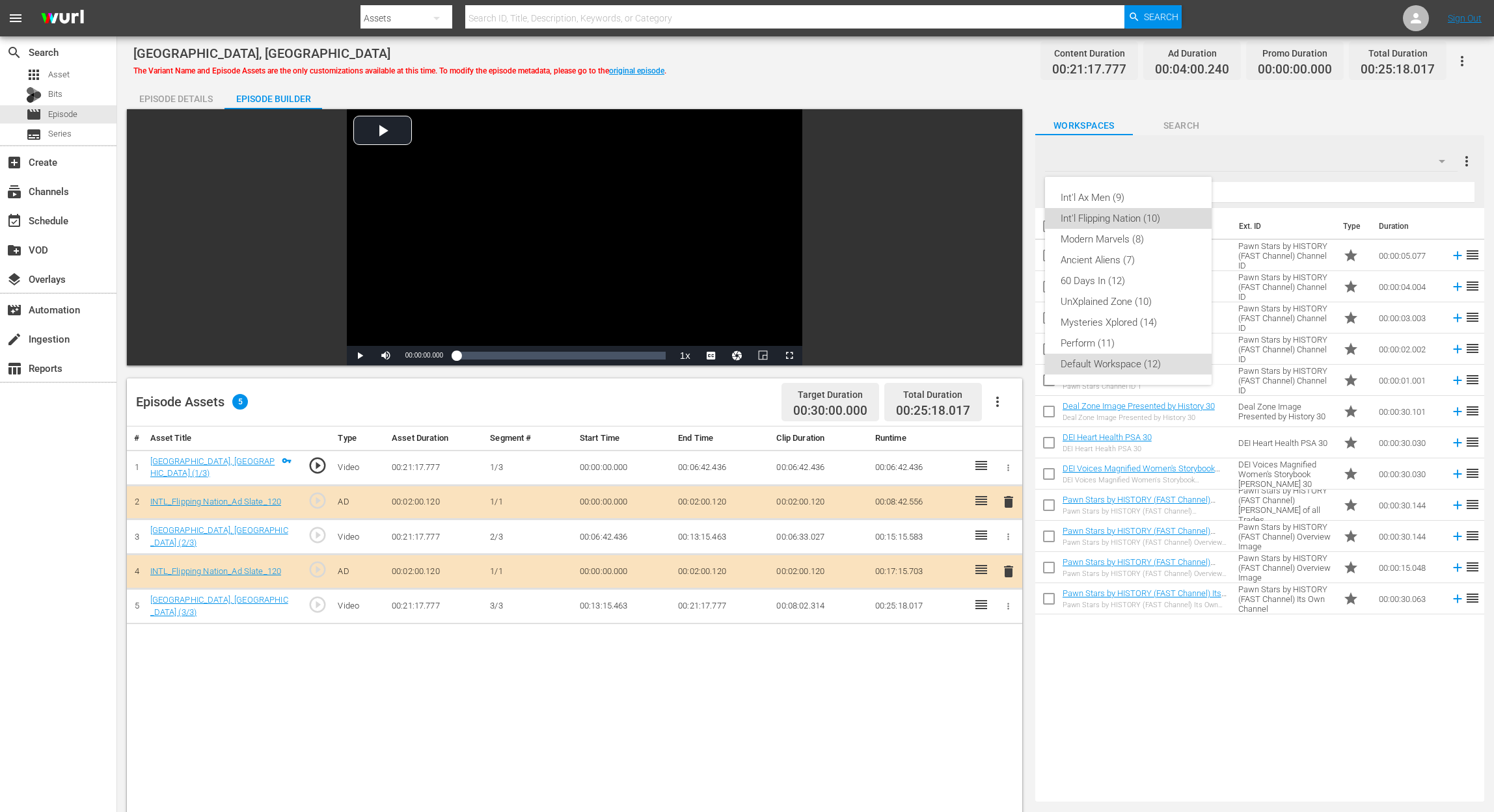
click at [1149, 211] on div "Int'l Flipping Nation (10)" at bounding box center [1127, 219] width 135 height 21
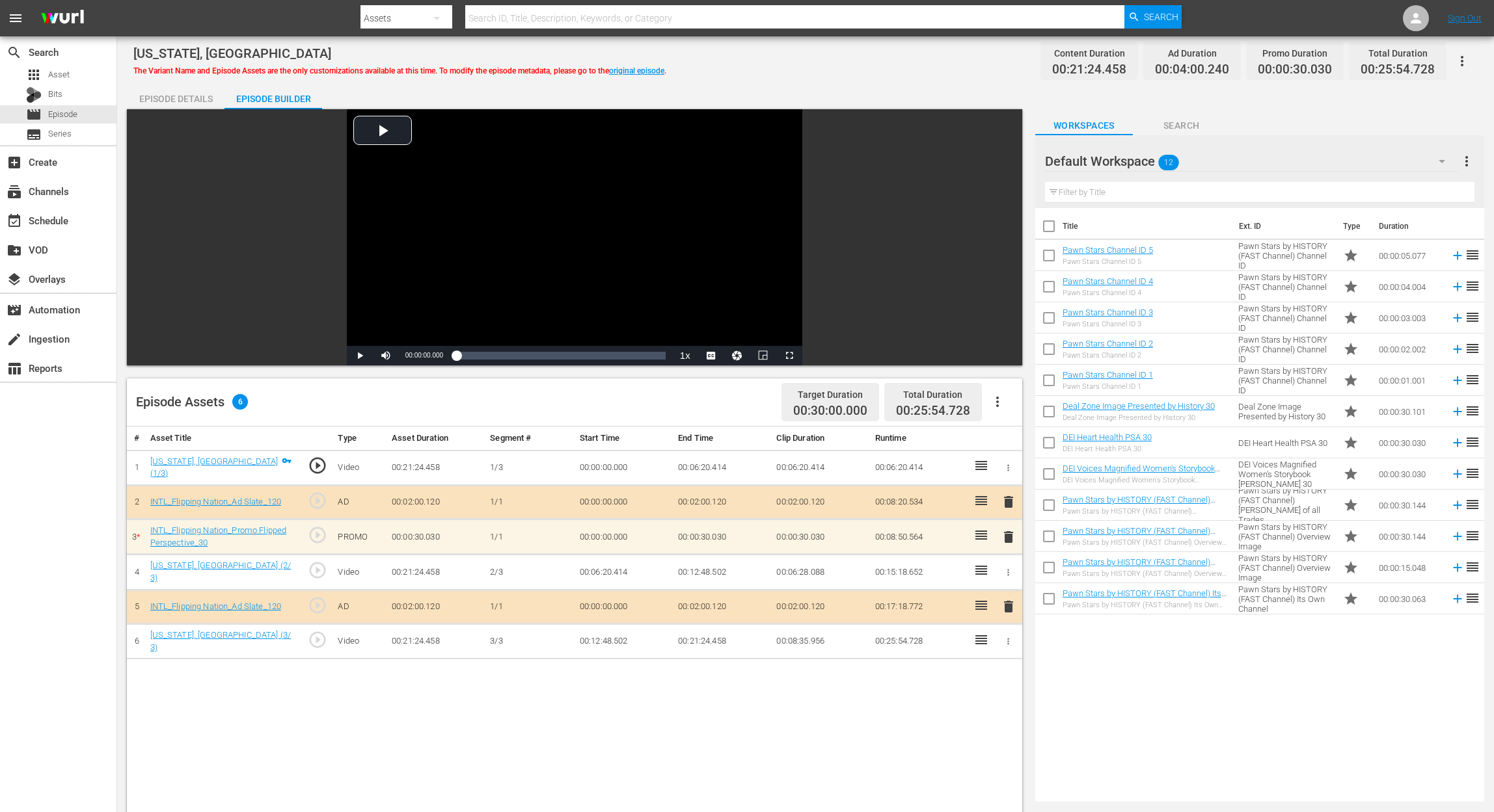
click at [1442, 160] on icon "button" at bounding box center [1441, 161] width 7 height 3
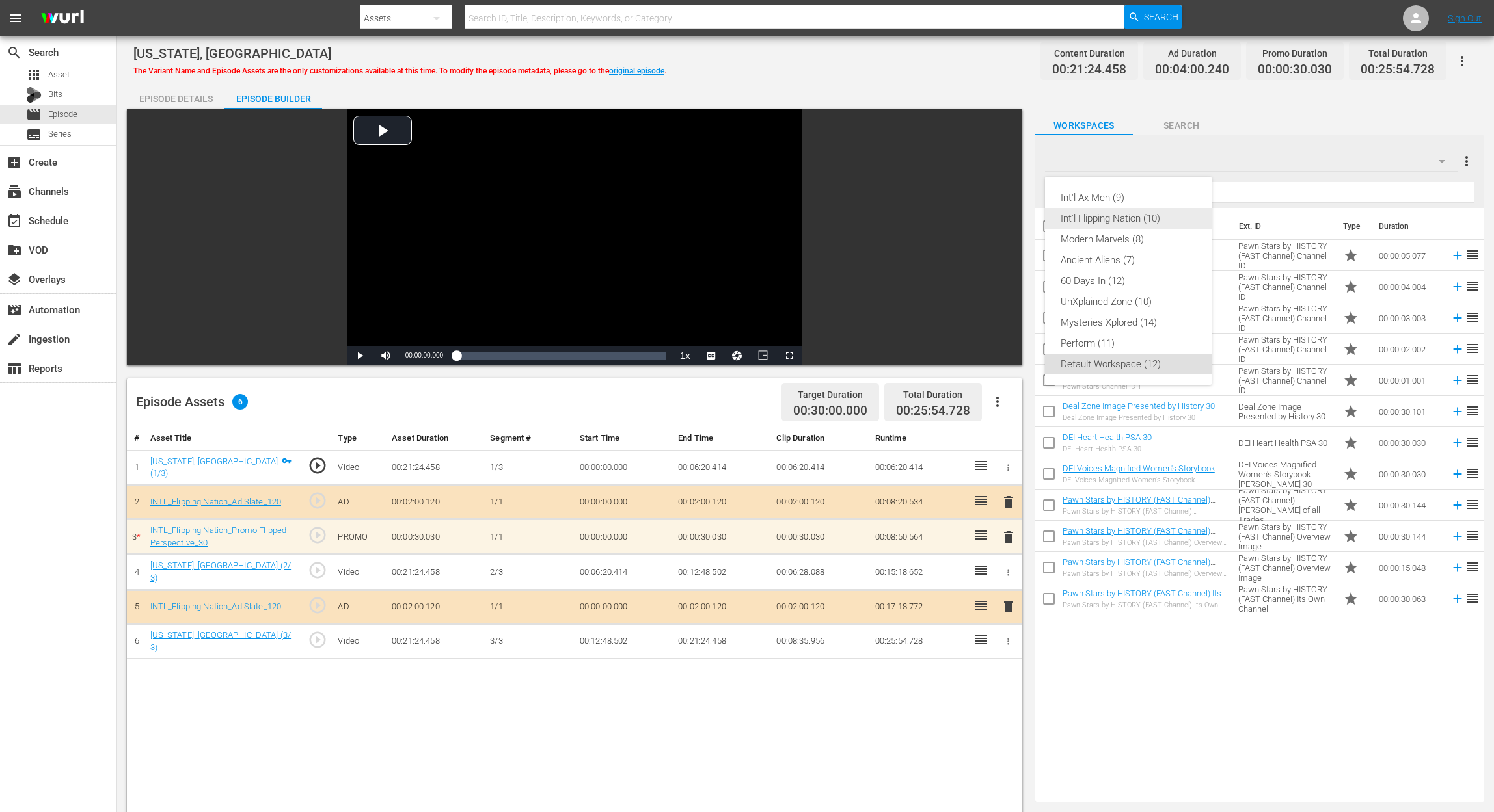
click at [1154, 216] on div "Int'l Flipping Nation (10)" at bounding box center [1127, 219] width 135 height 21
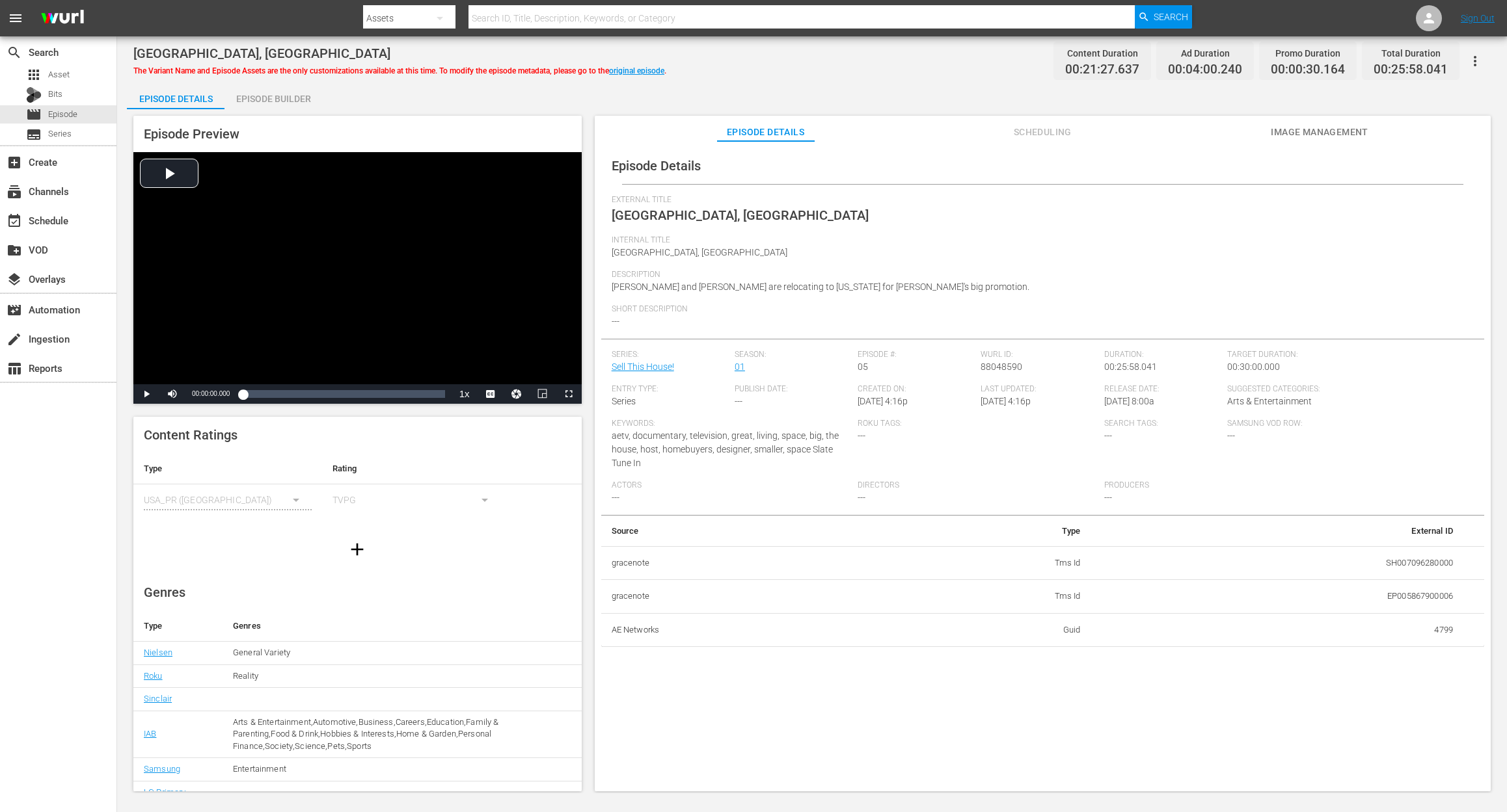
click at [269, 97] on div "Episode Builder" at bounding box center [273, 98] width 97 height 31
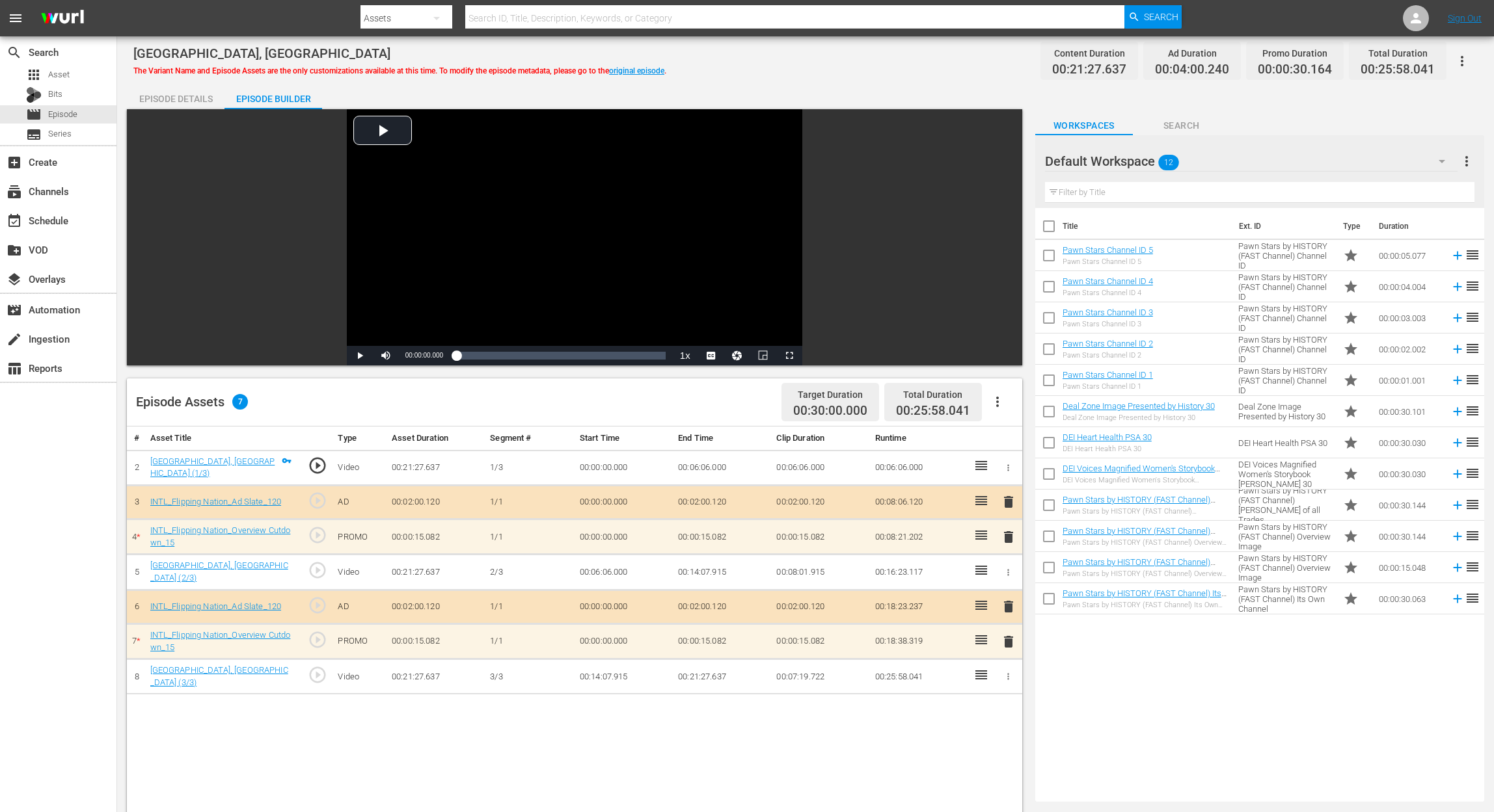
click at [1011, 538] on span "delete" at bounding box center [1008, 537] width 16 height 16
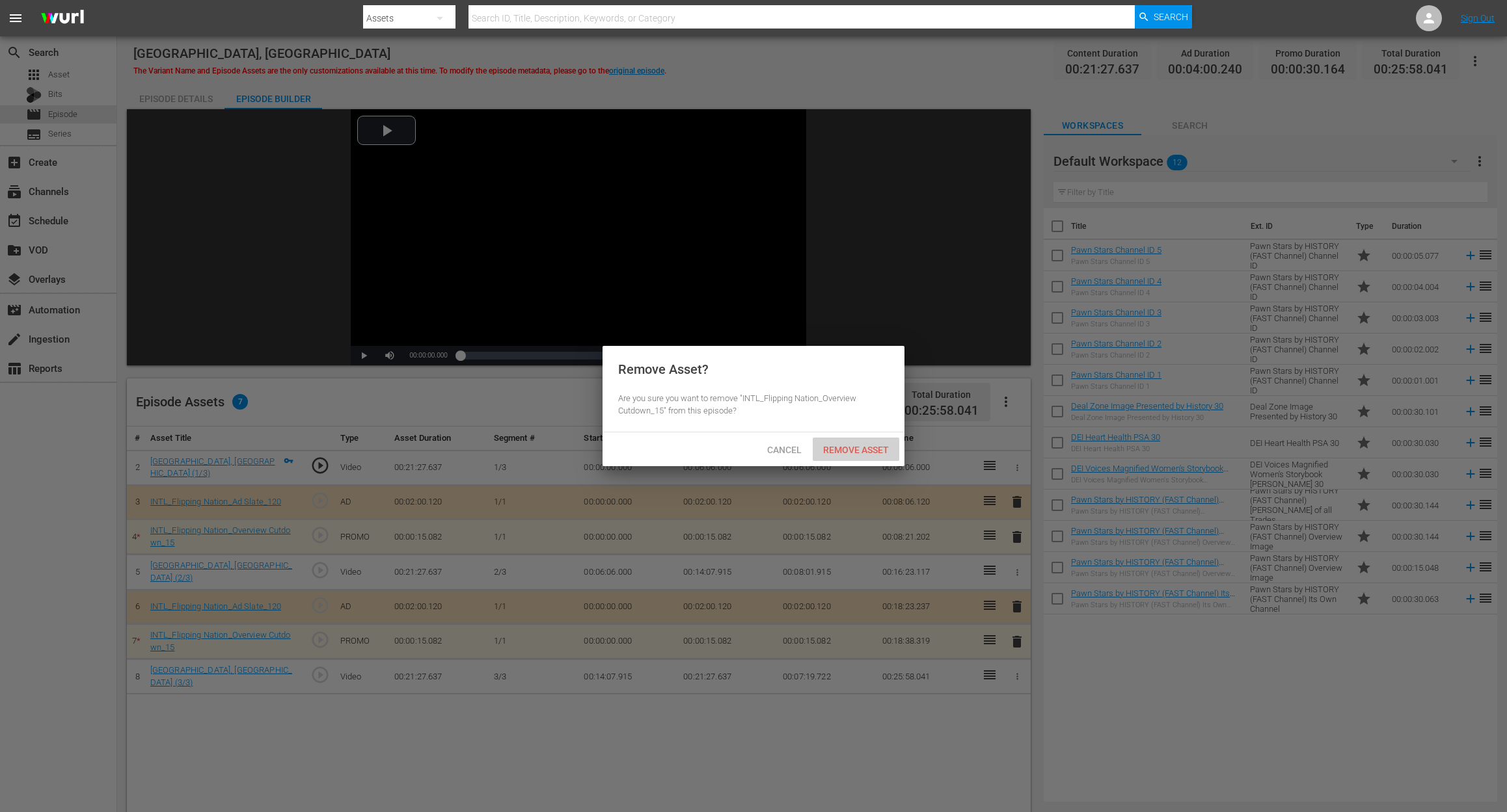
click at [870, 446] on span "Remove Asset" at bounding box center [855, 450] width 87 height 11
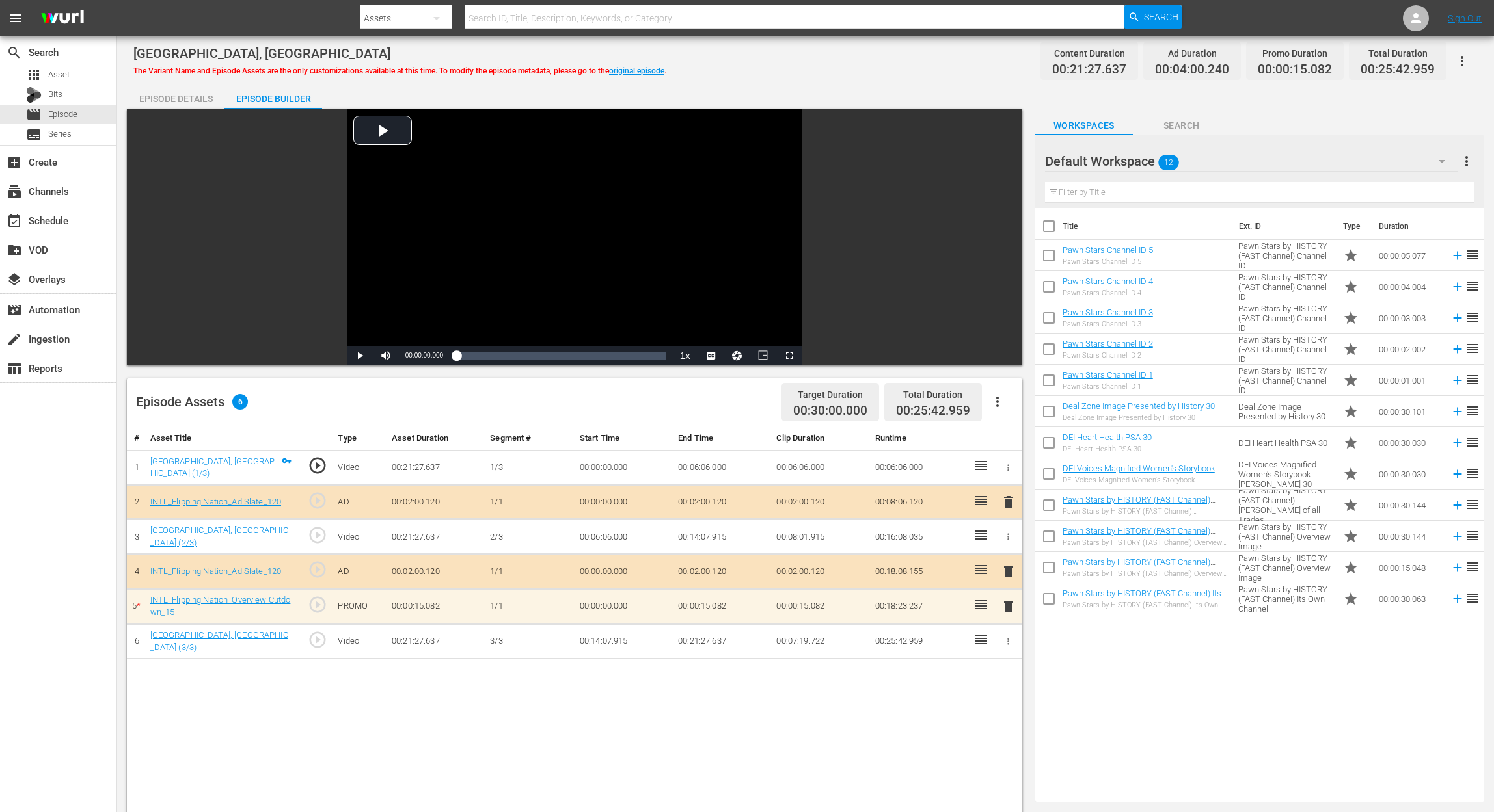
click at [1011, 641] on icon "button" at bounding box center [1008, 641] width 10 height 10
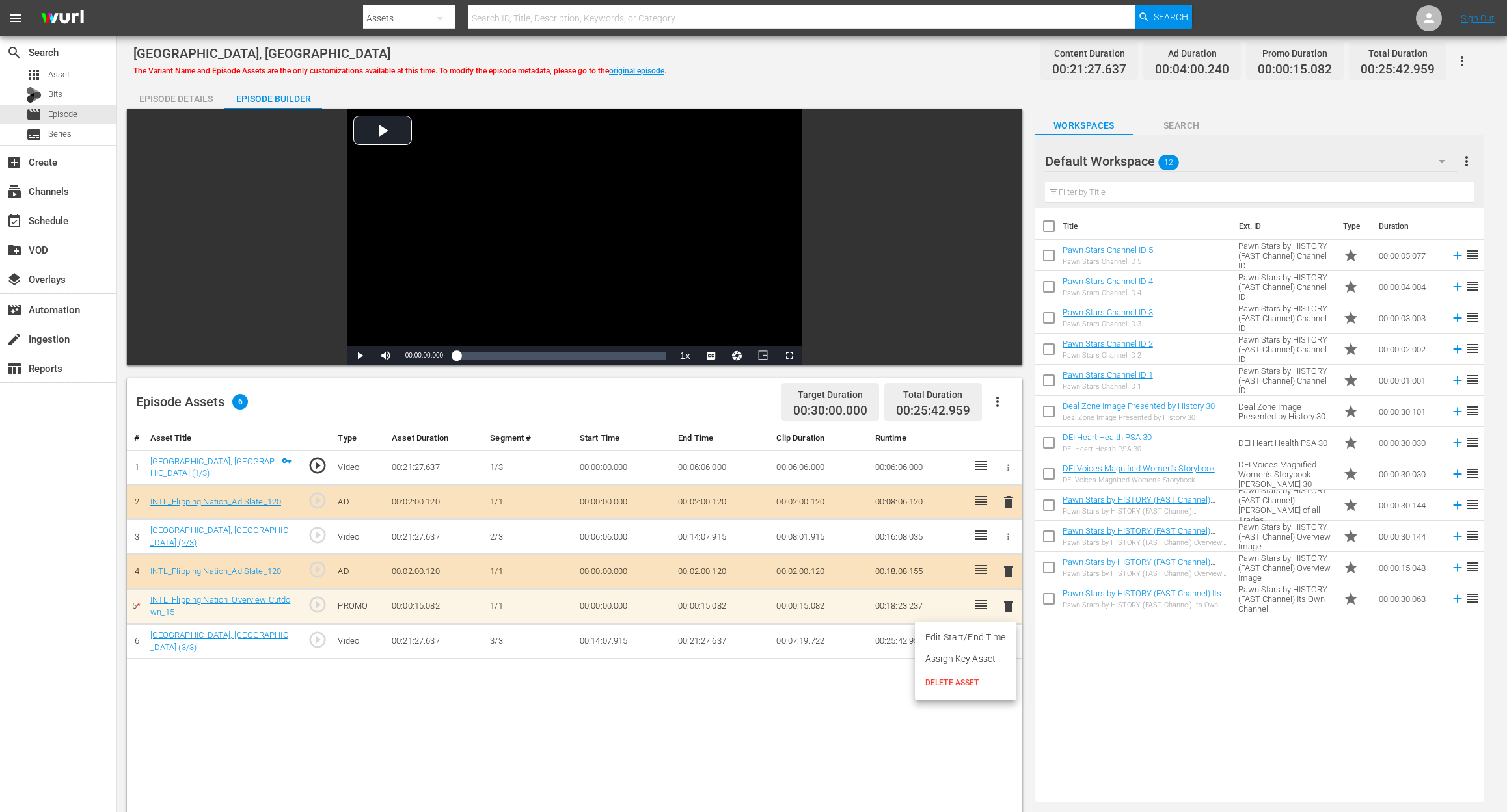
click at [807, 777] on div at bounding box center [754, 406] width 1507 height 812
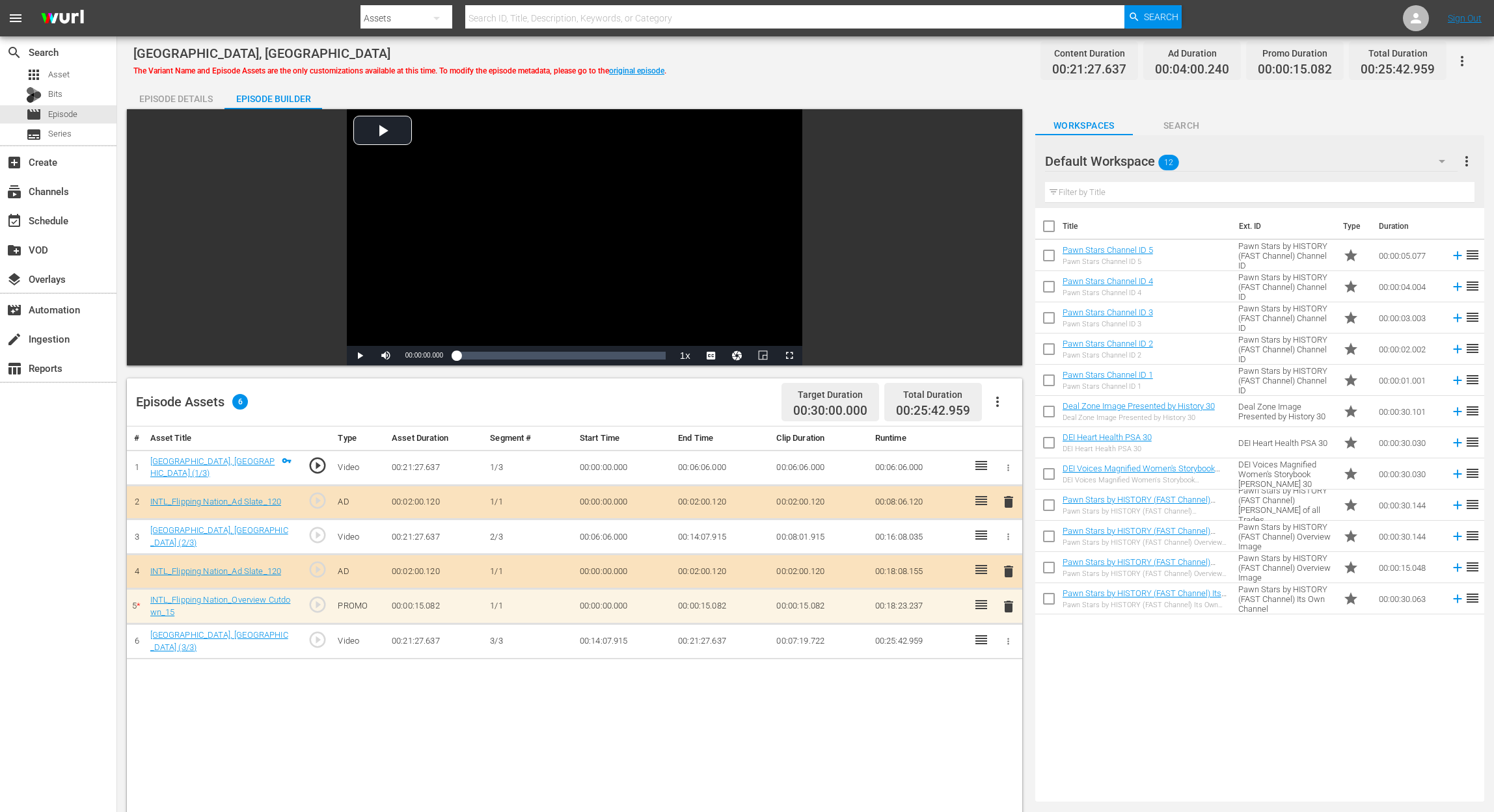
click at [1010, 602] on span "delete" at bounding box center [1008, 606] width 16 height 16
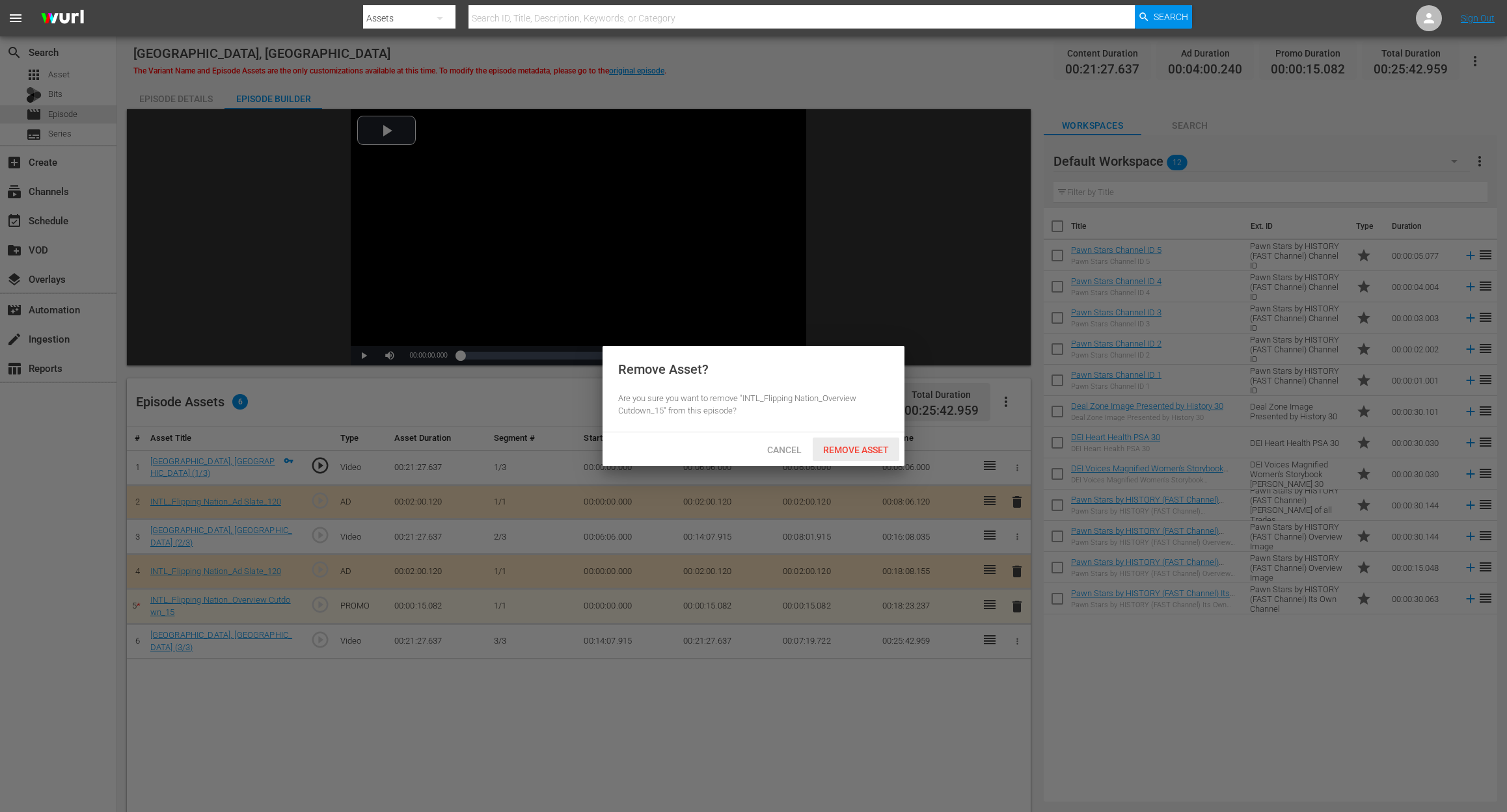
click at [872, 450] on span "Remove Asset" at bounding box center [855, 450] width 87 height 11
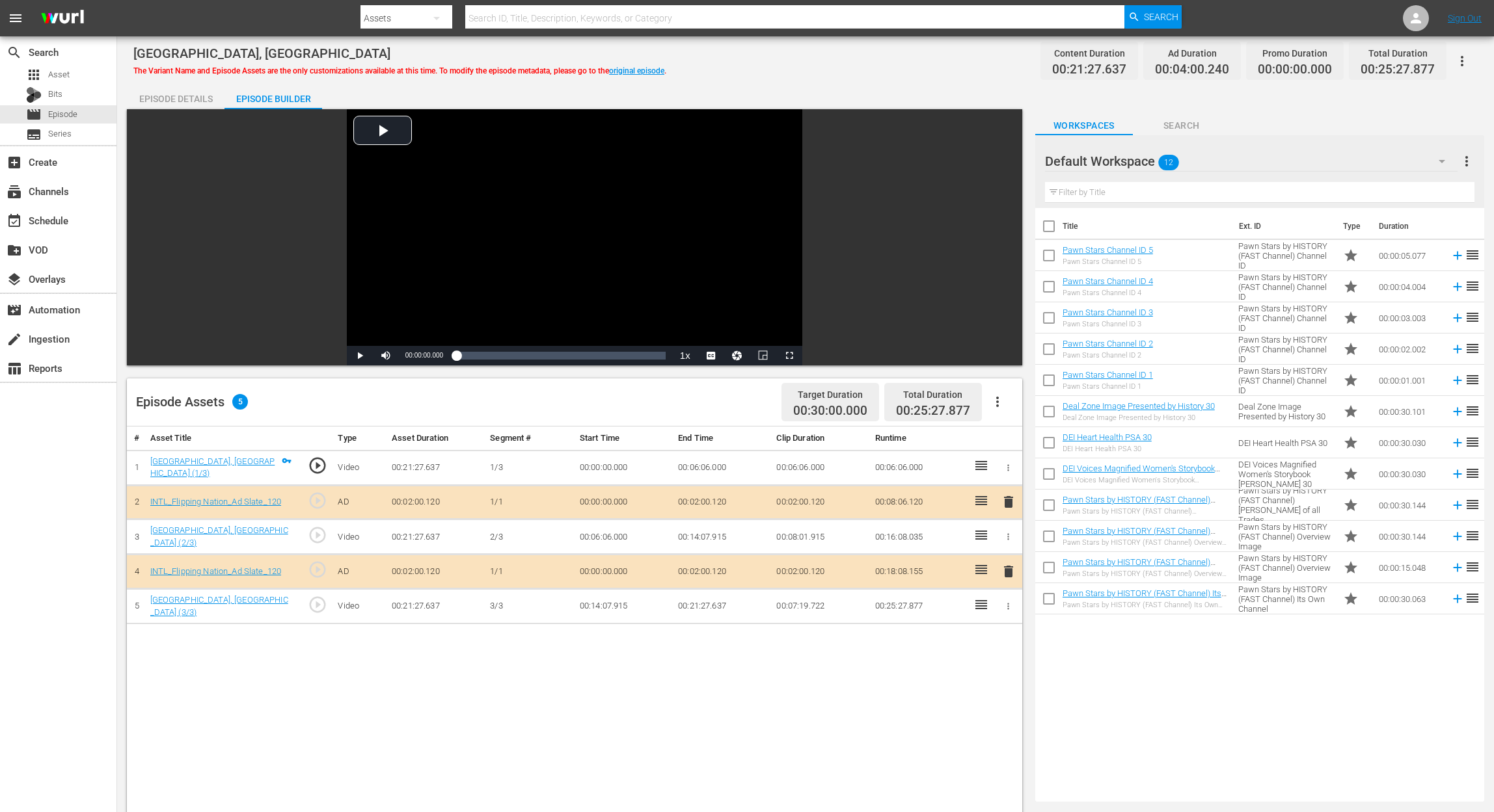
click at [1440, 159] on icon "button" at bounding box center [1441, 161] width 16 height 16
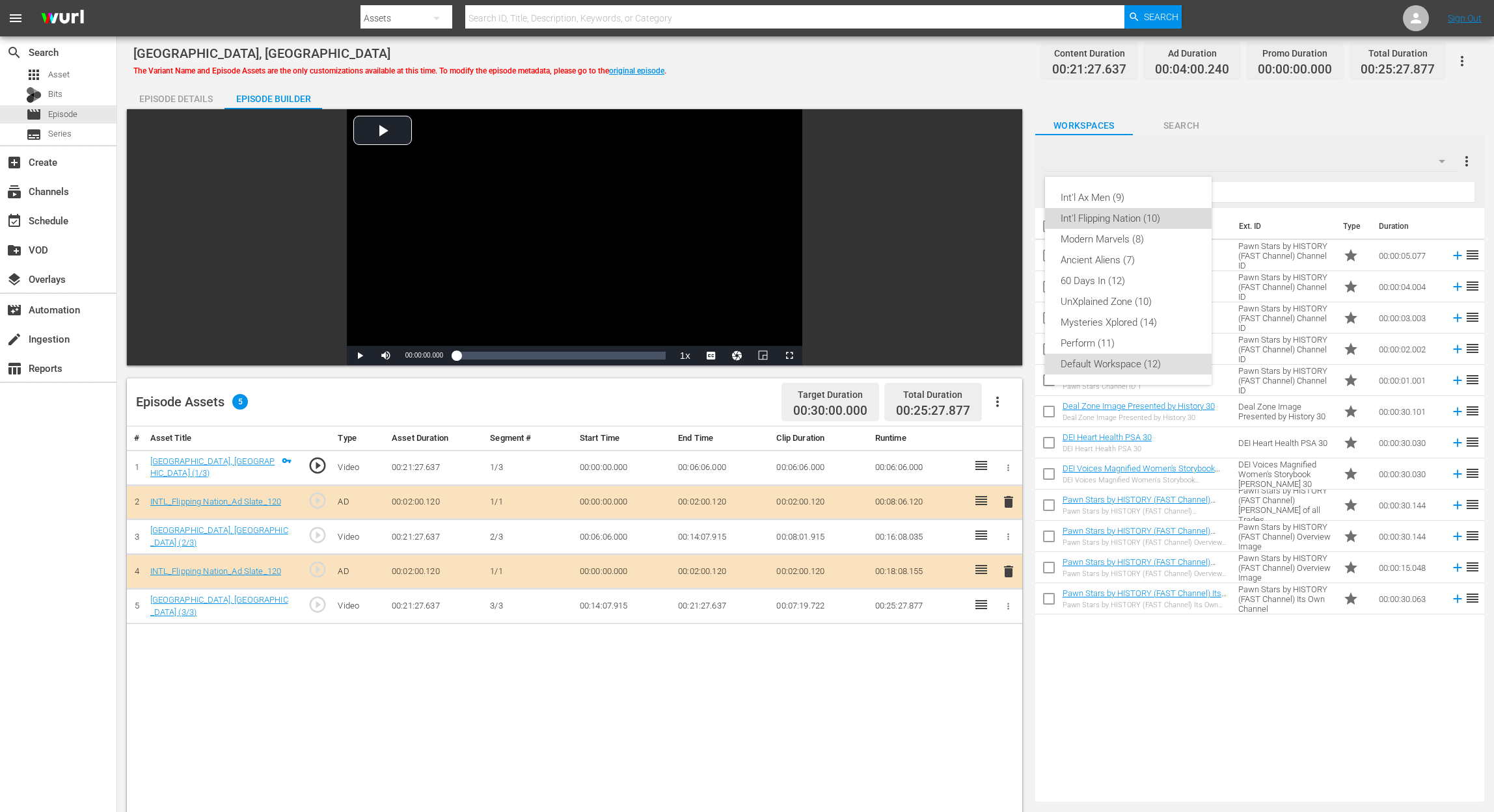
click at [1139, 214] on div "Int'l Flipping Nation (10)" at bounding box center [1127, 219] width 135 height 21
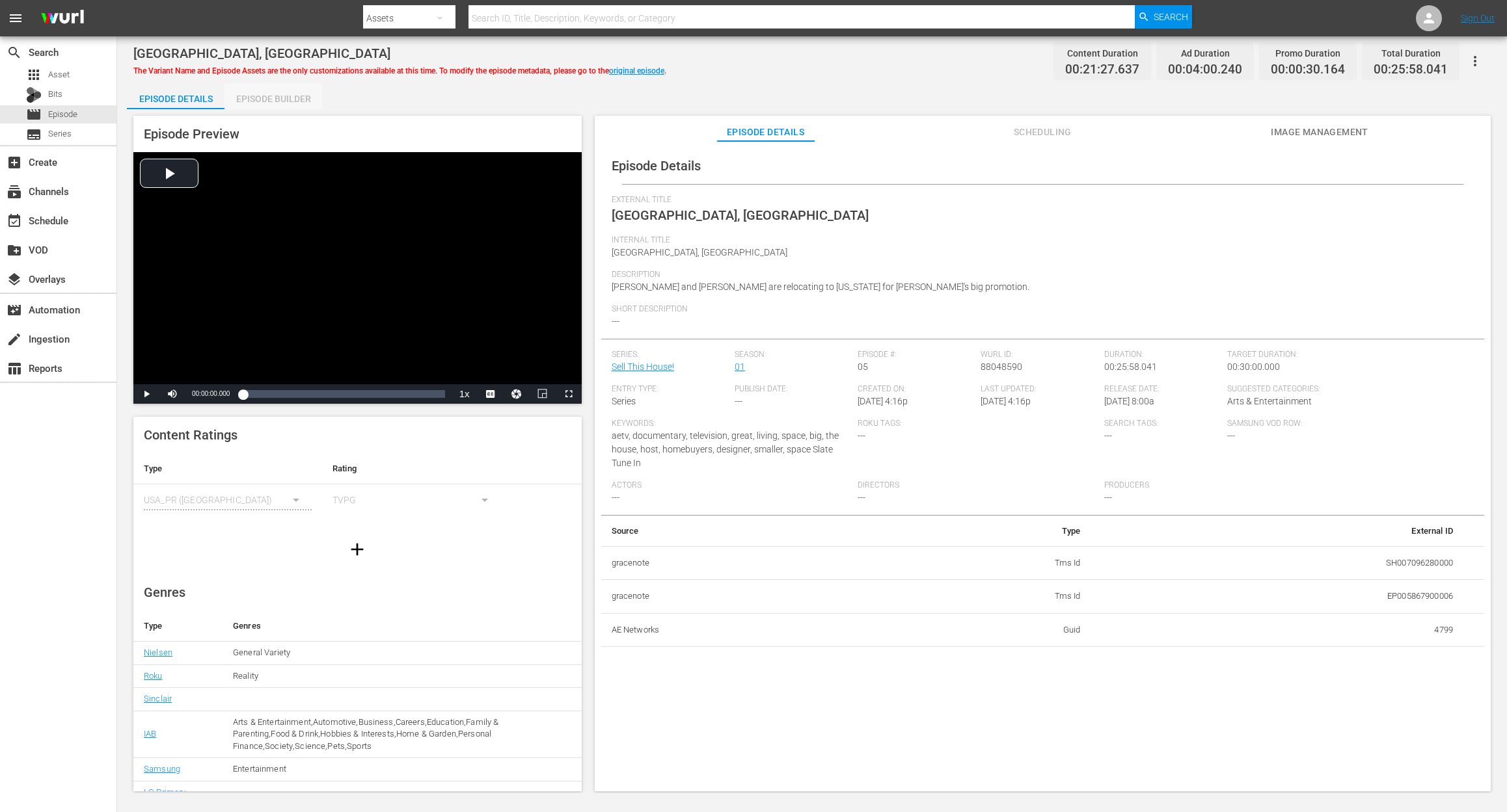
click at [273, 99] on div "Episode Builder" at bounding box center [273, 98] width 97 height 31
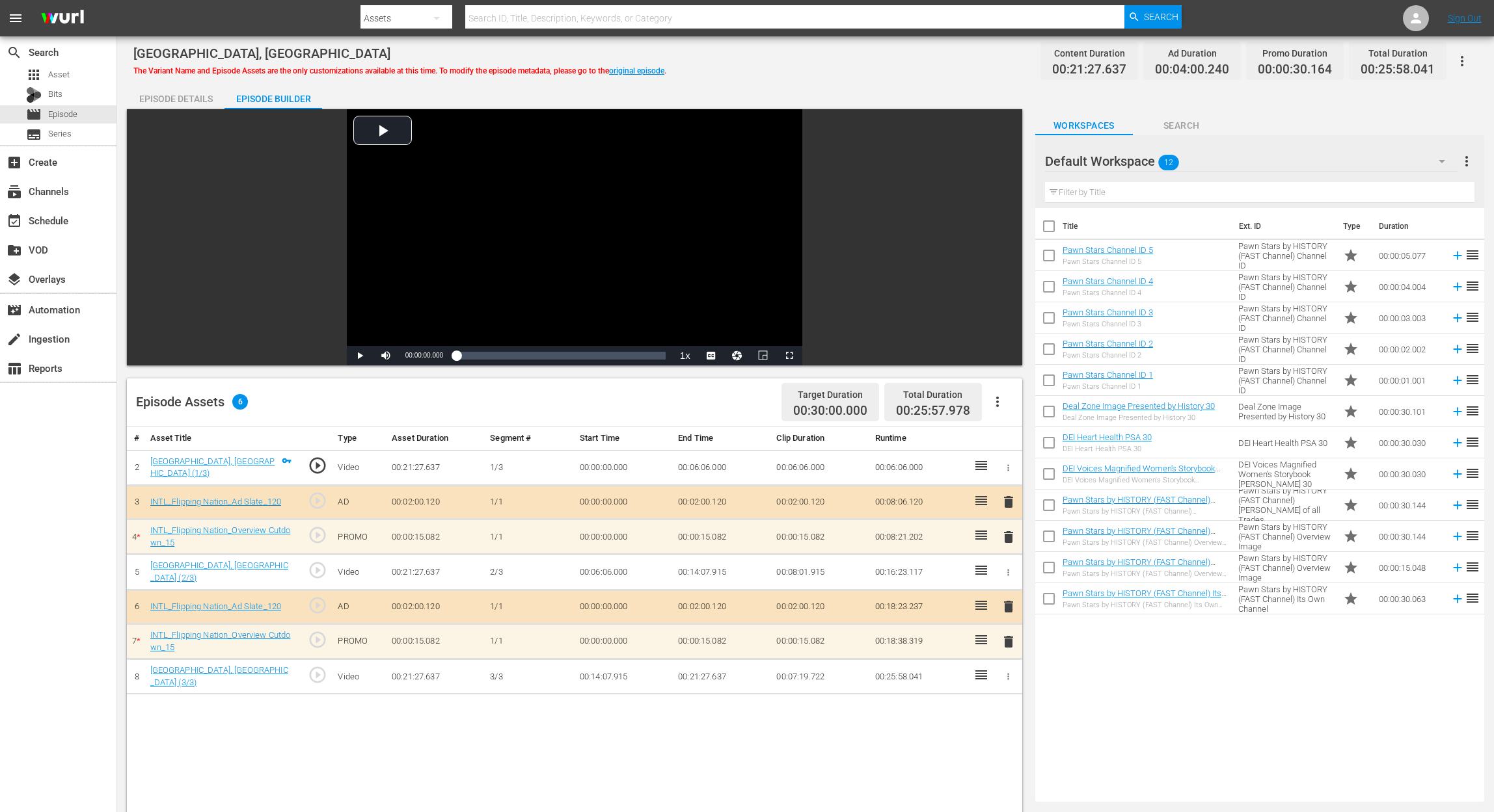
click at [1437, 160] on icon "button" at bounding box center [1441, 161] width 16 height 16
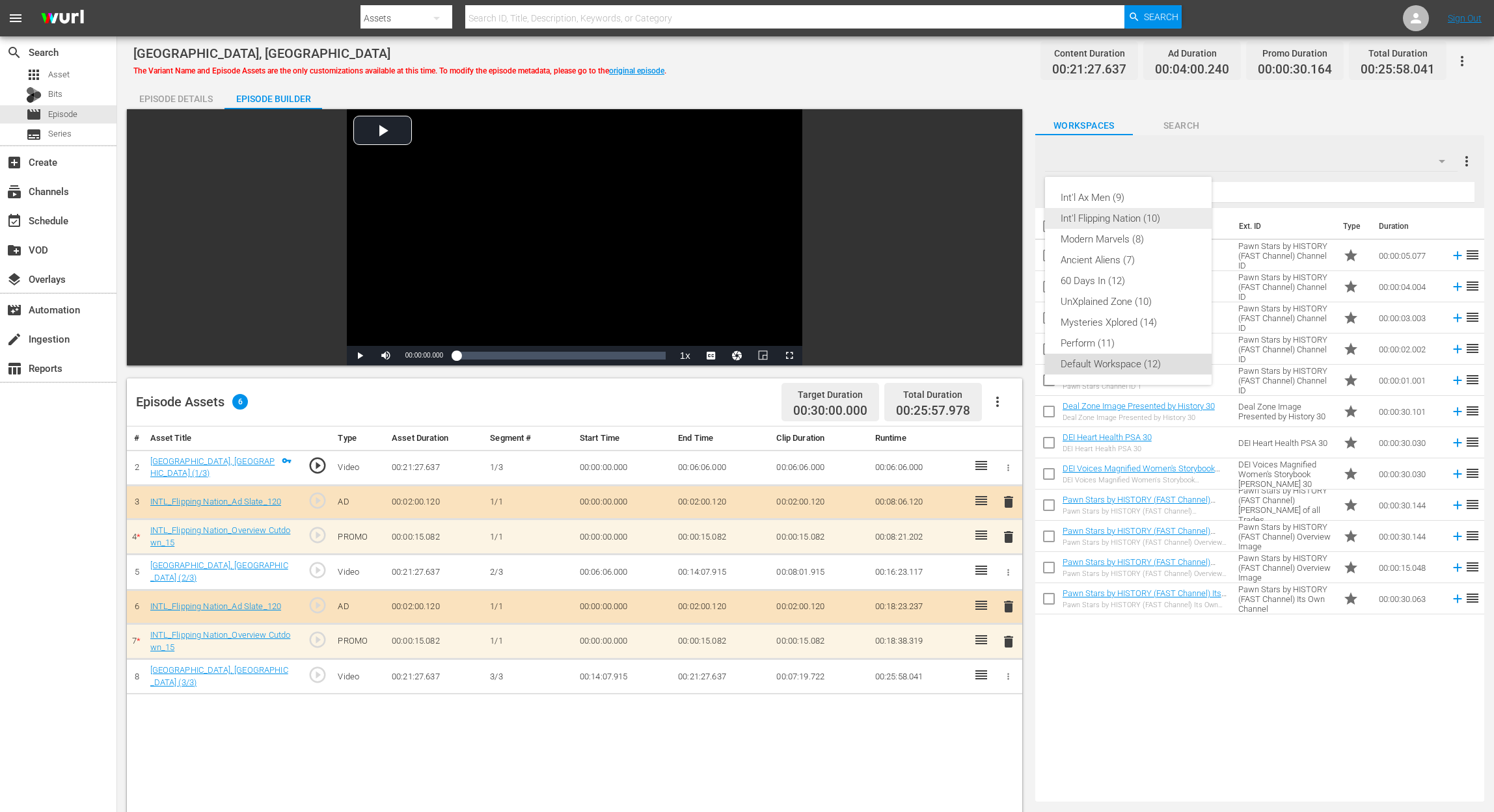
click at [1127, 216] on div "Int'l Flipping Nation (10)" at bounding box center [1127, 219] width 135 height 21
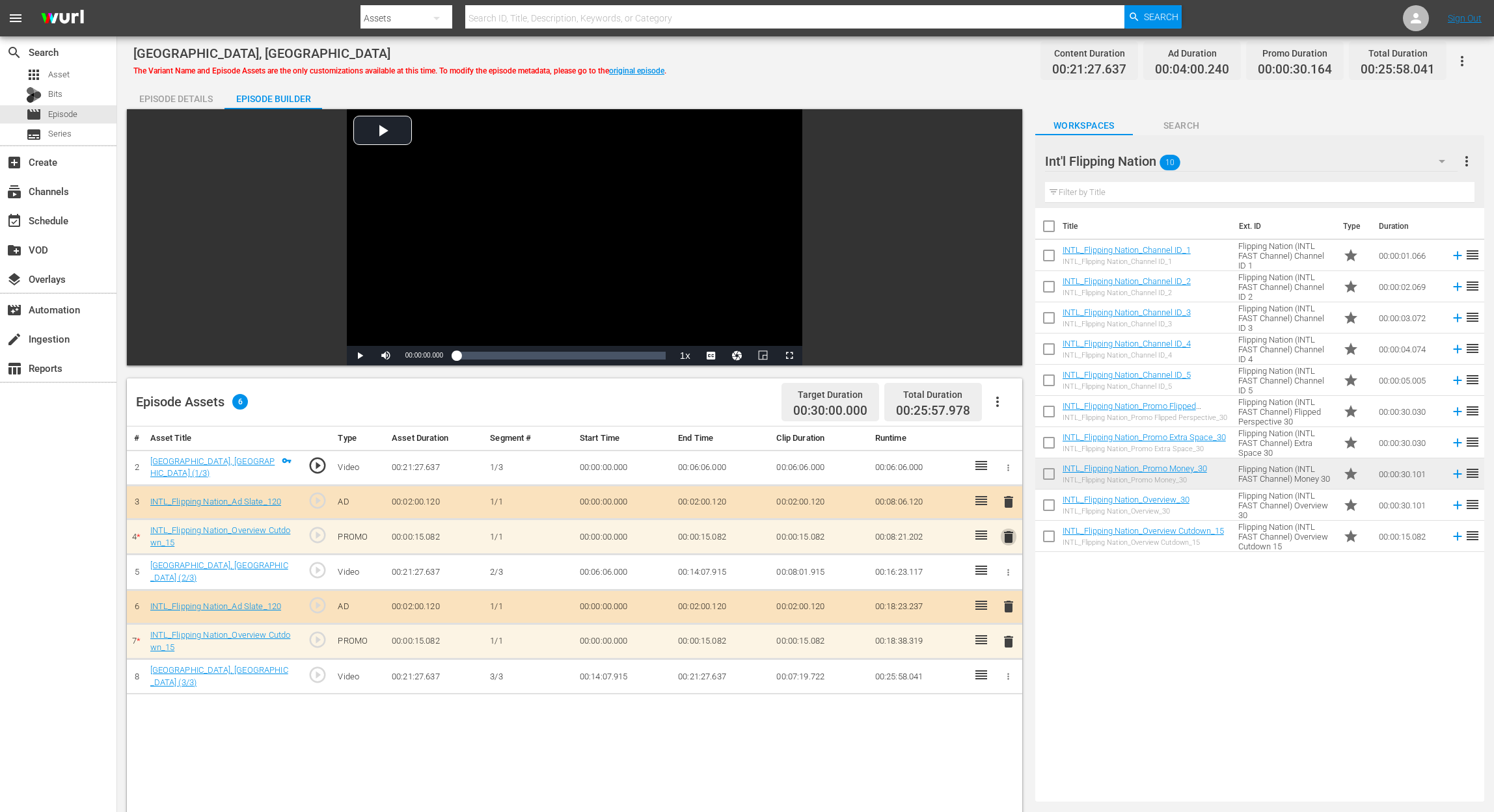
click at [1008, 538] on span "delete" at bounding box center [1008, 537] width 16 height 16
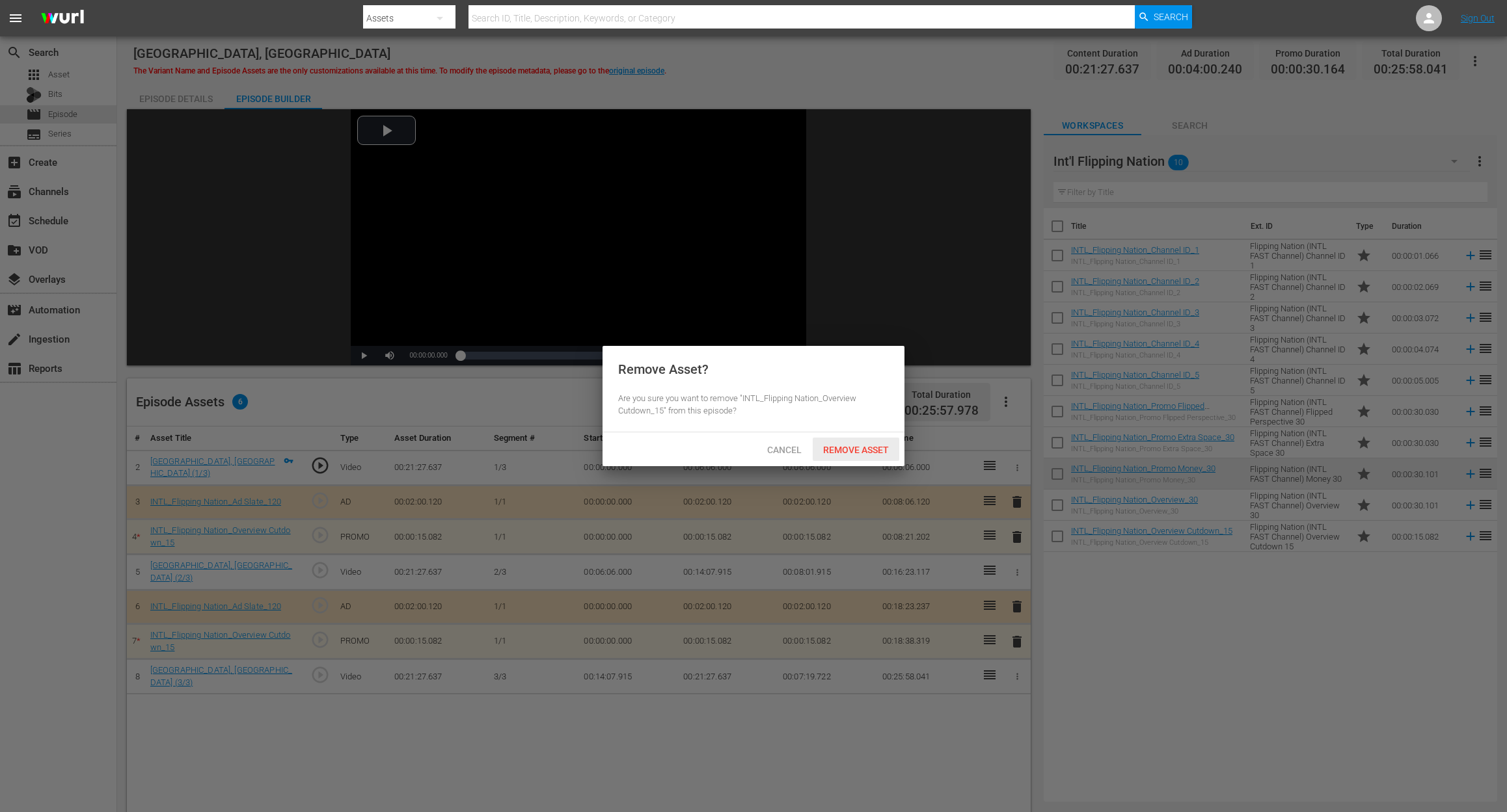
click at [883, 454] on span "Remove Asset" at bounding box center [855, 450] width 87 height 11
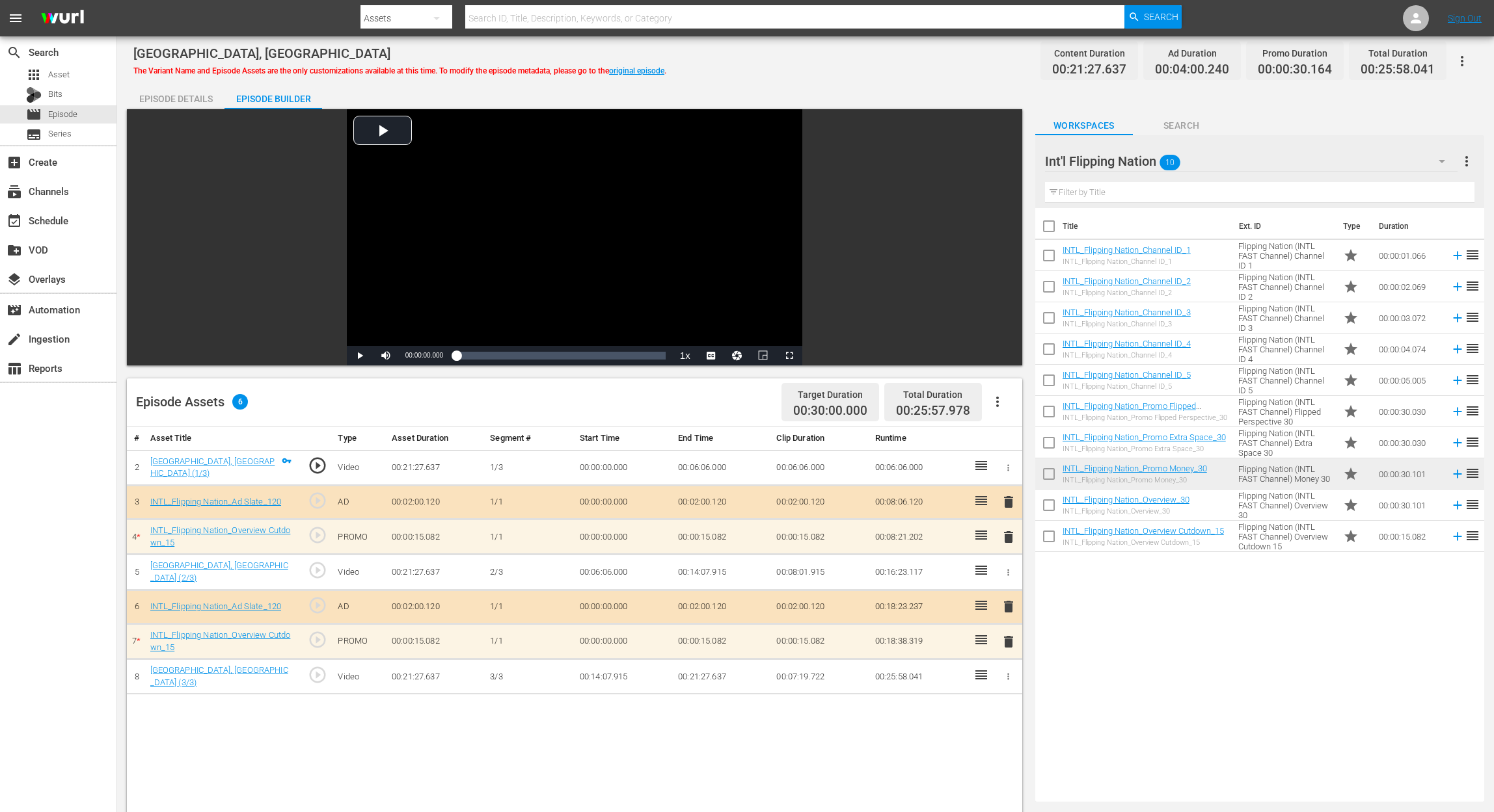
click at [1011, 538] on span "delete" at bounding box center [1008, 537] width 16 height 16
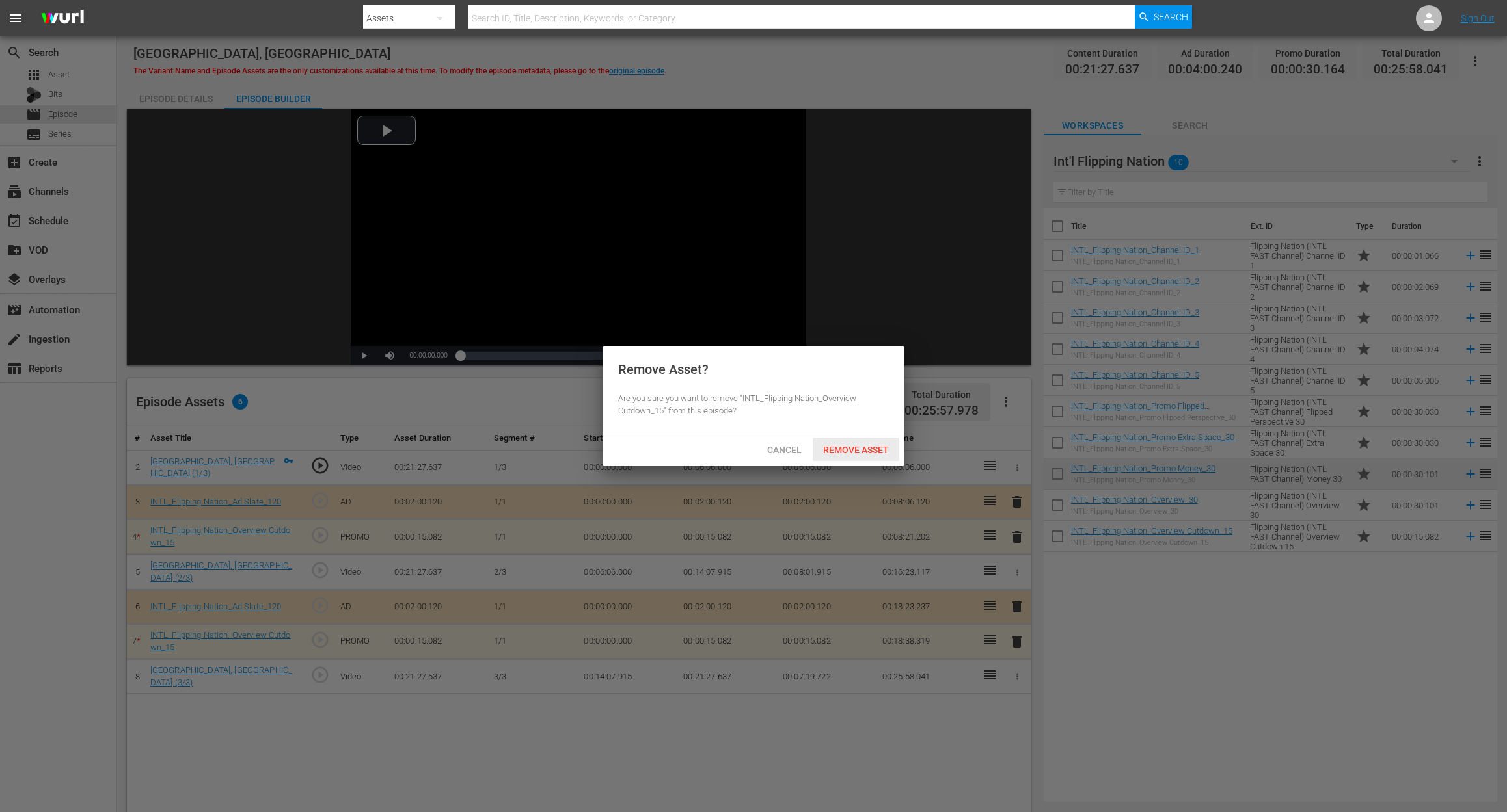
click at [857, 443] on div "Remove Asset" at bounding box center [855, 450] width 87 height 24
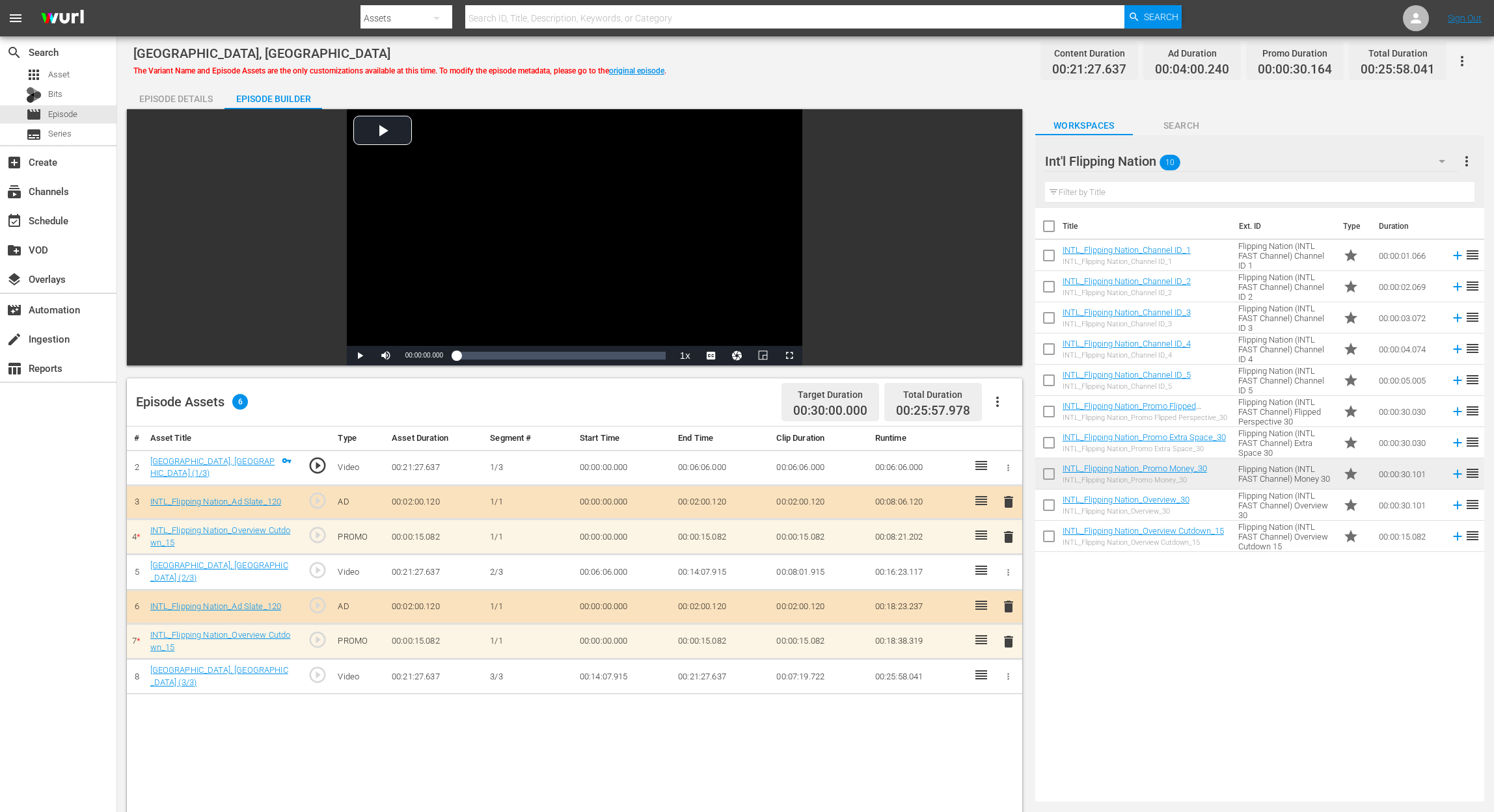
click at [1008, 636] on span "delete" at bounding box center [1008, 642] width 16 height 16
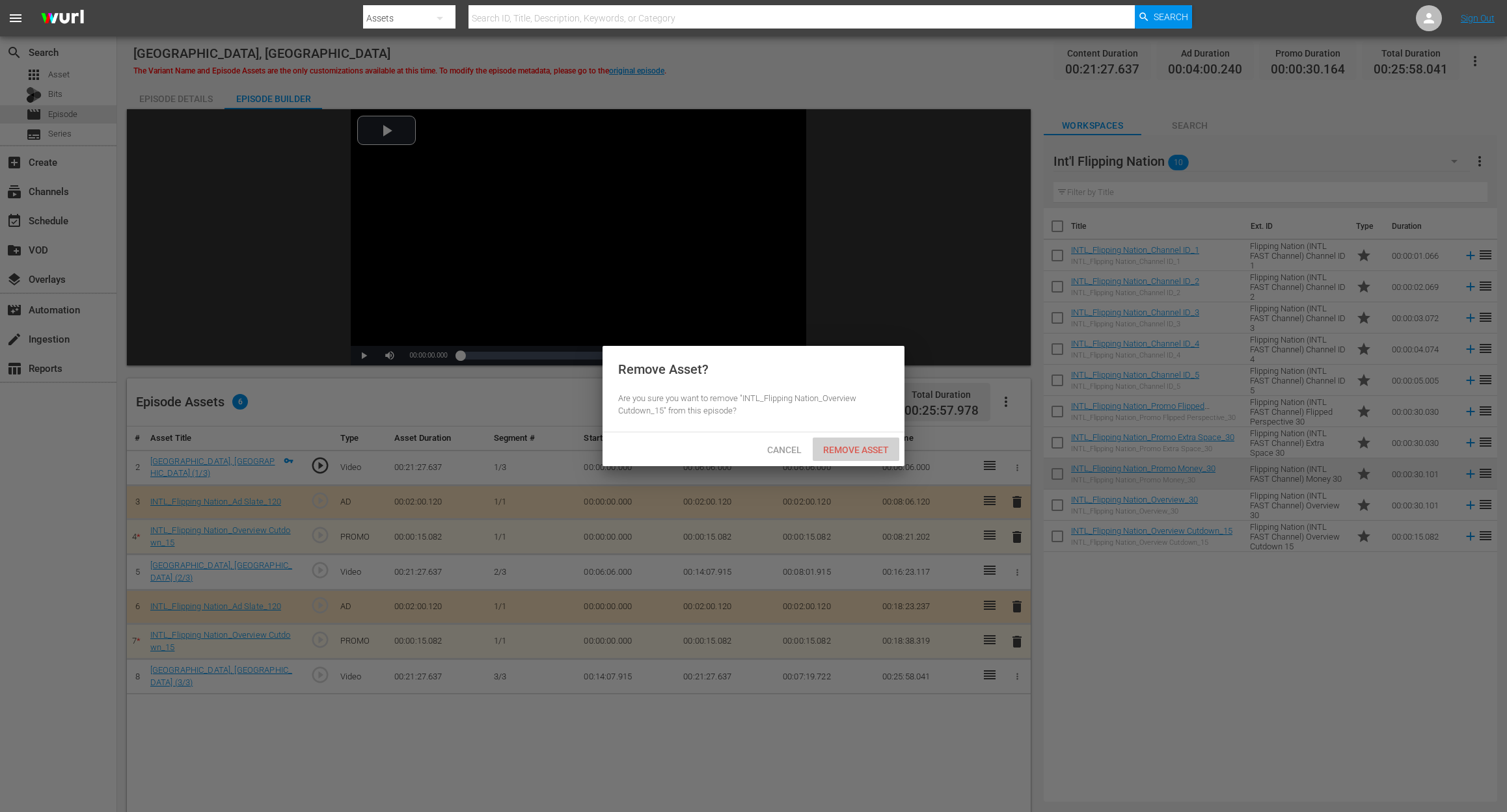
drag, startPoint x: 861, startPoint y: 446, endPoint x: 856, endPoint y: 452, distance: 7.8
click at [859, 448] on span "Remove Asset" at bounding box center [855, 450] width 87 height 11
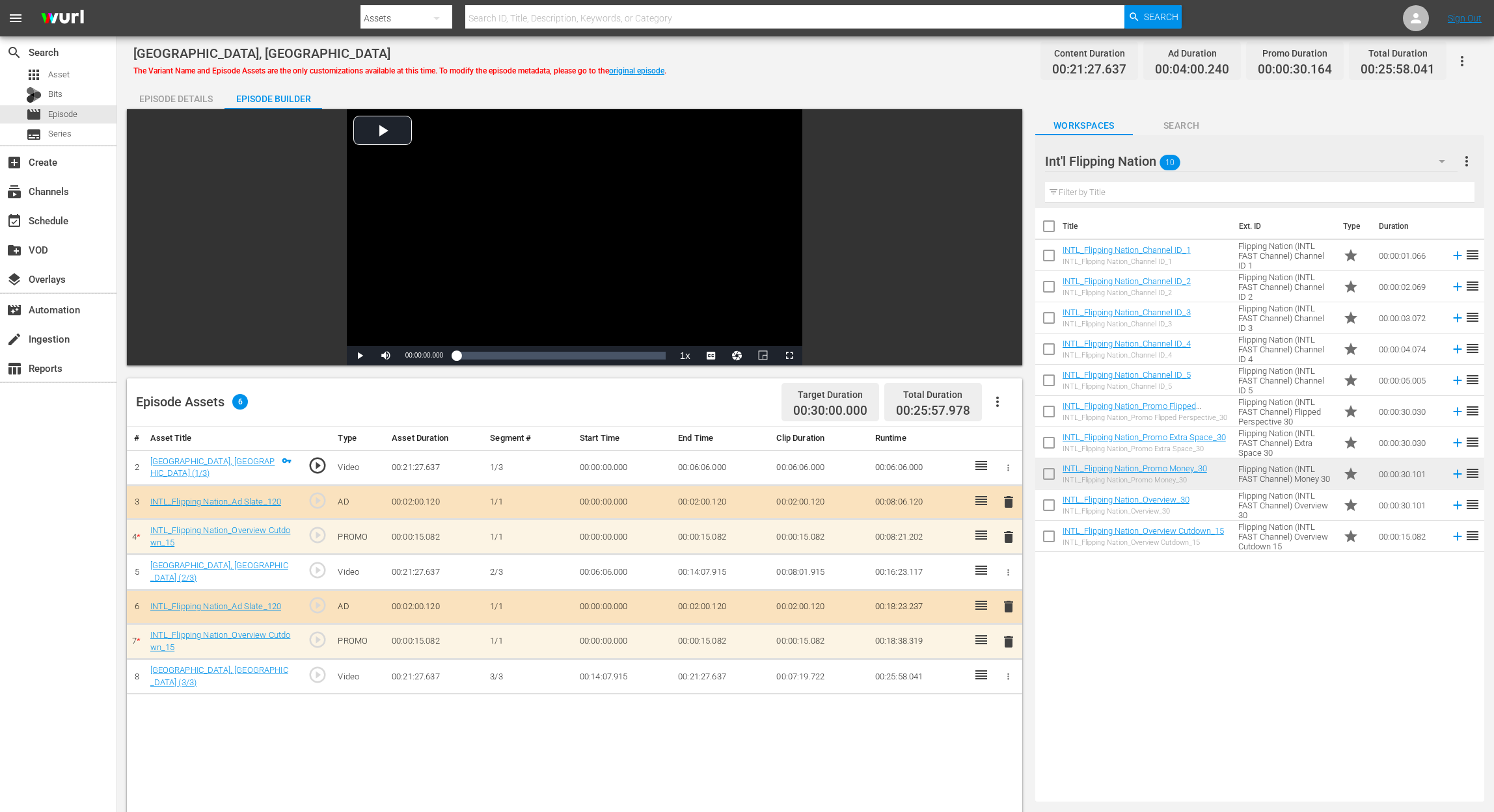
click at [1222, 659] on div "Title Ext. ID Type Duration INTL_Flipping Nation_Channel ID_1 INTL_Flipping Nat…" at bounding box center [1259, 502] width 449 height 589
click at [1011, 533] on span "delete" at bounding box center [1008, 537] width 16 height 16
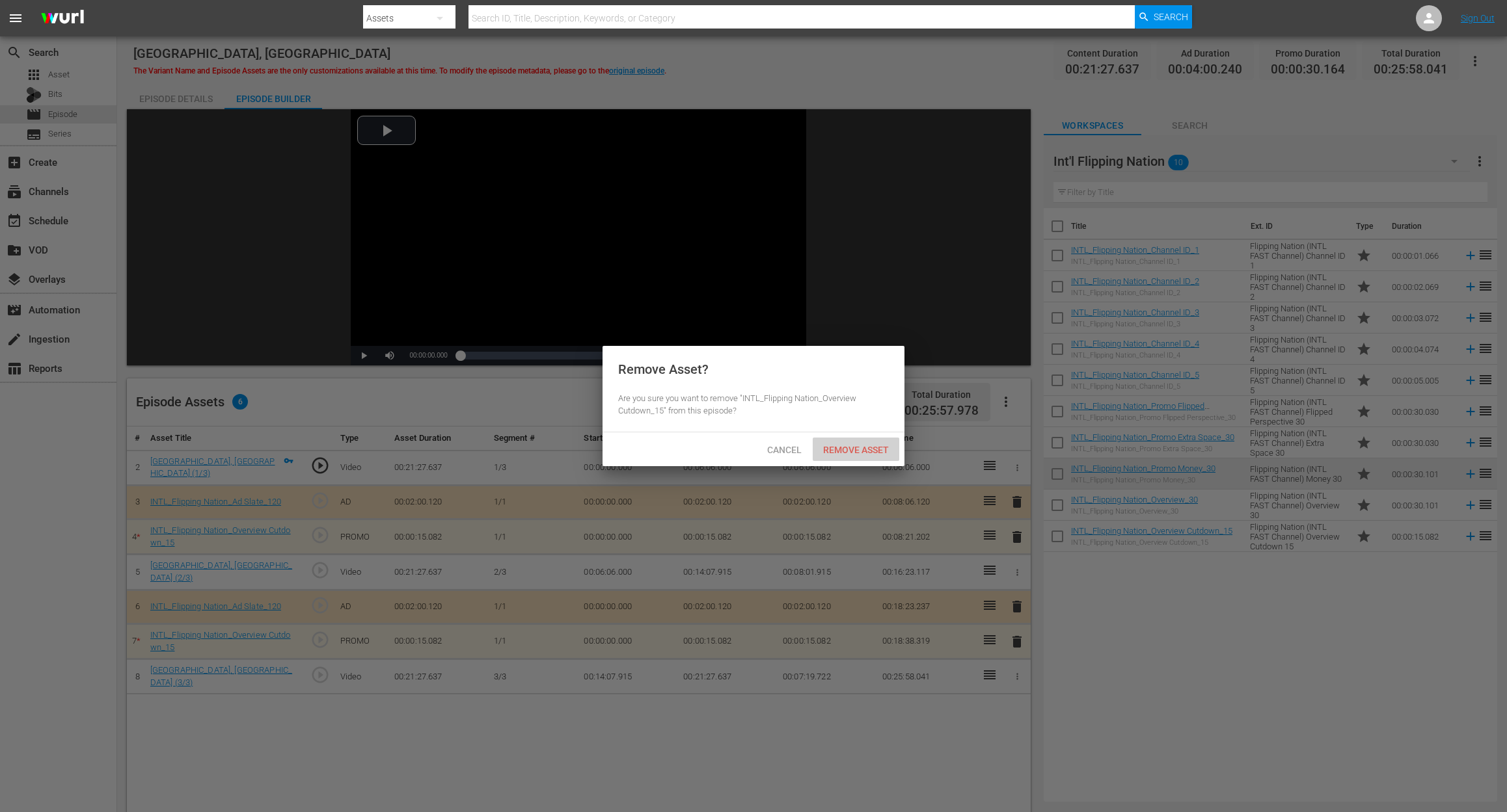
click at [867, 451] on span "Remove Asset" at bounding box center [855, 450] width 87 height 11
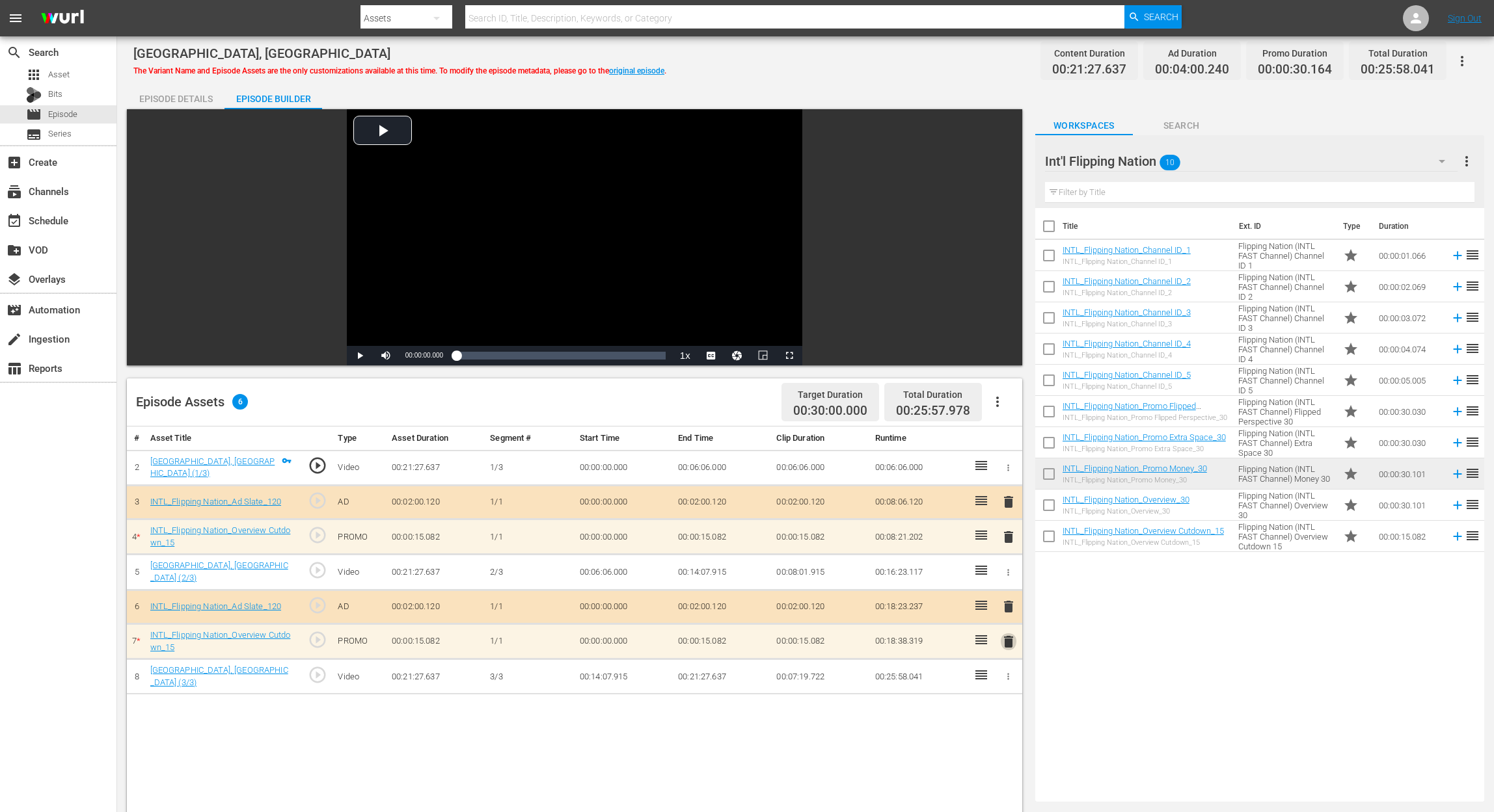
click at [1010, 639] on span "delete" at bounding box center [1008, 642] width 16 height 16
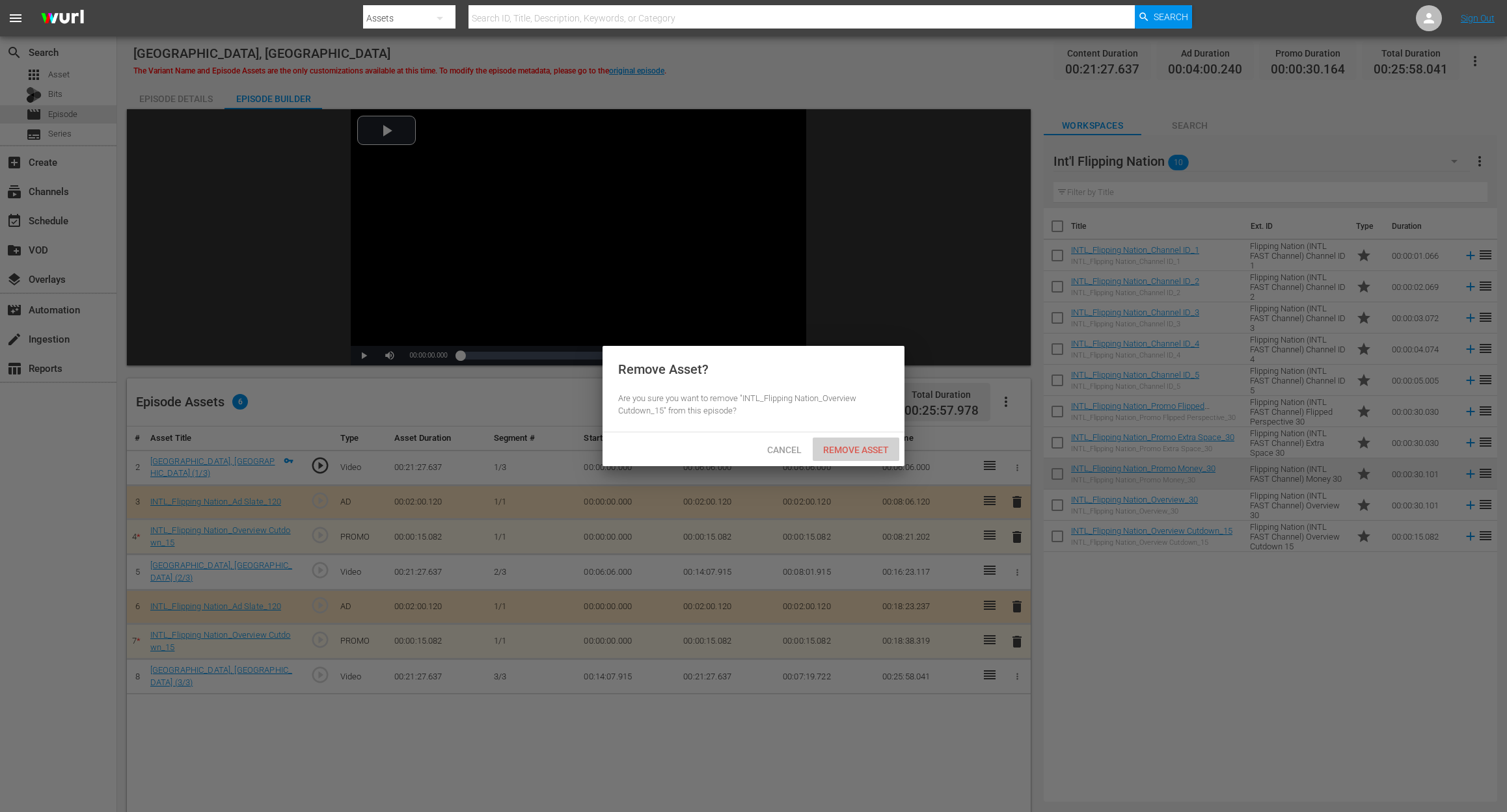
click at [879, 450] on span "Remove Asset" at bounding box center [855, 450] width 87 height 11
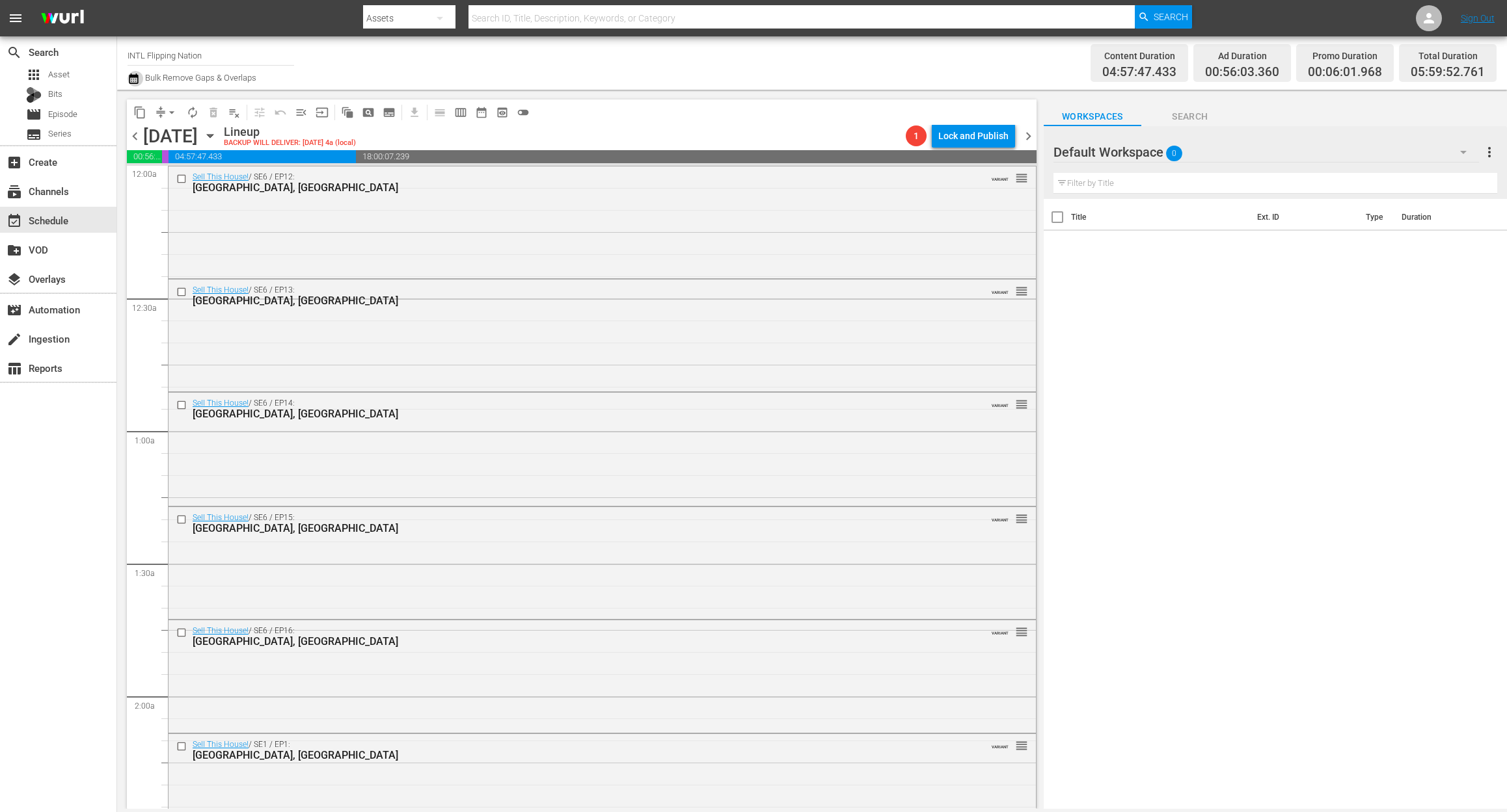
click at [136, 79] on icon "button" at bounding box center [134, 78] width 12 height 16
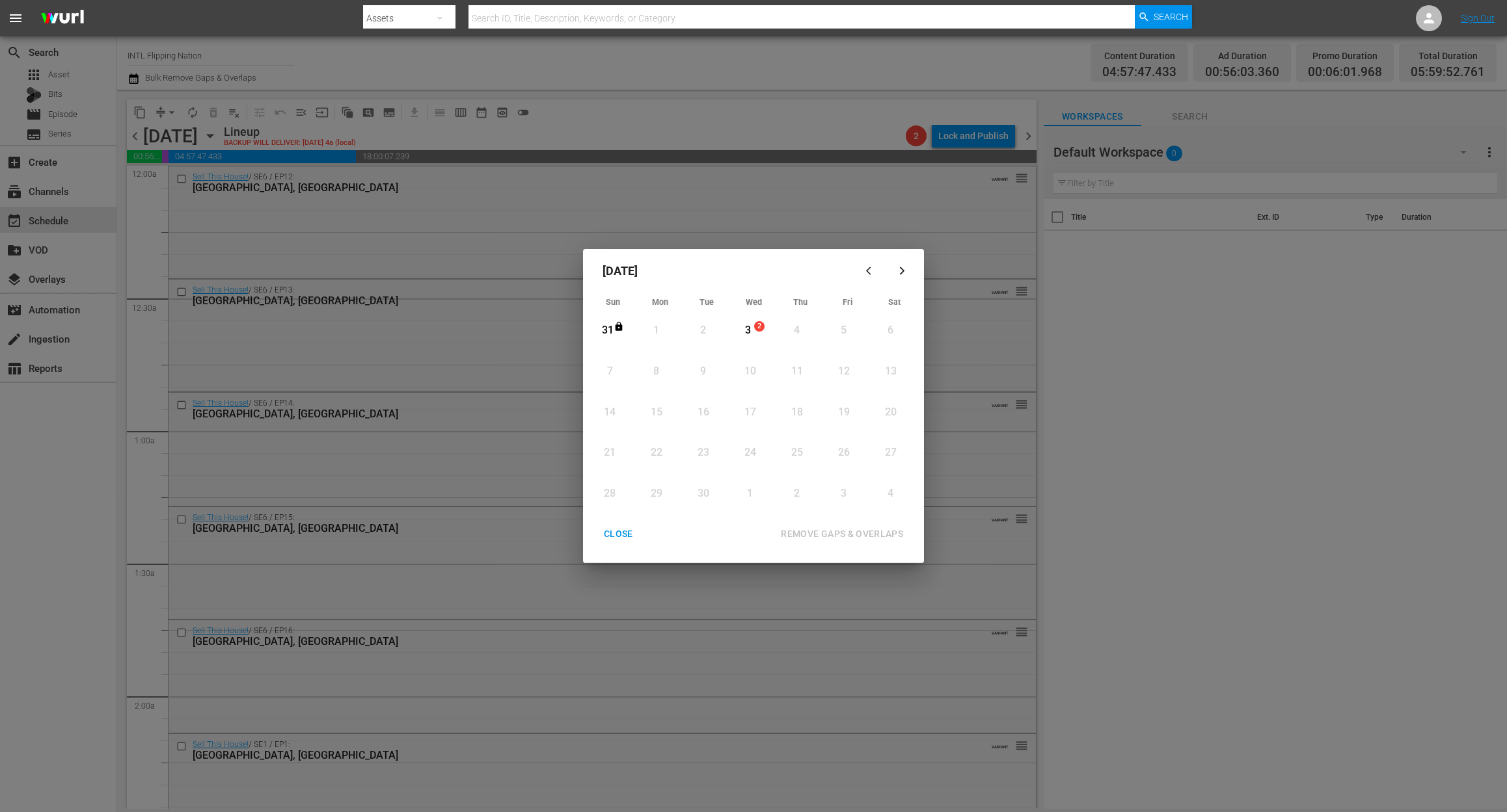
click at [753, 334] on div "3" at bounding box center [748, 331] width 17 height 15
click at [889, 536] on div "REMOVE GAPS & OVERLAPS" at bounding box center [842, 535] width 143 height 17
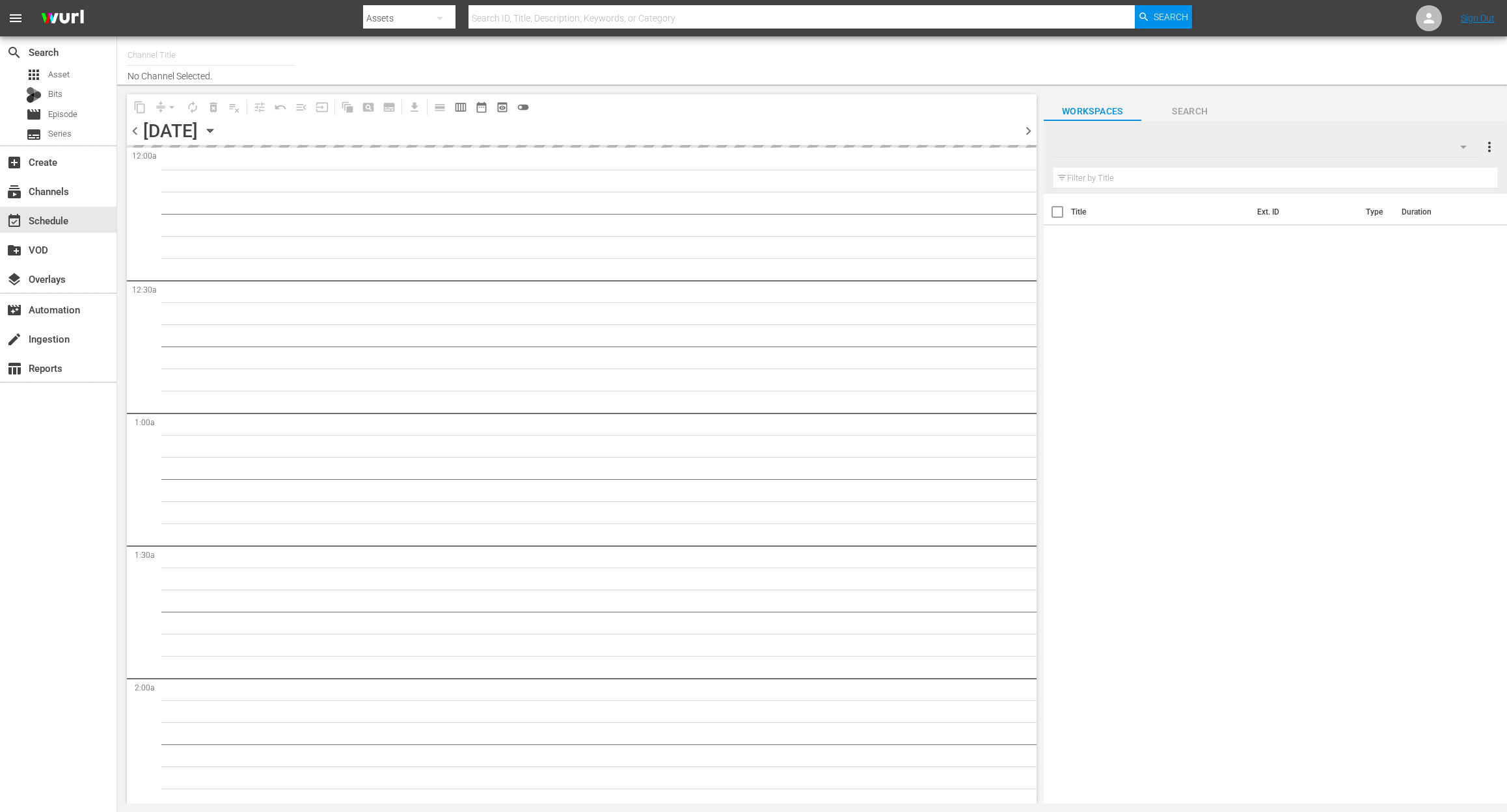
type input "INTL Flipping Nation (1784)"
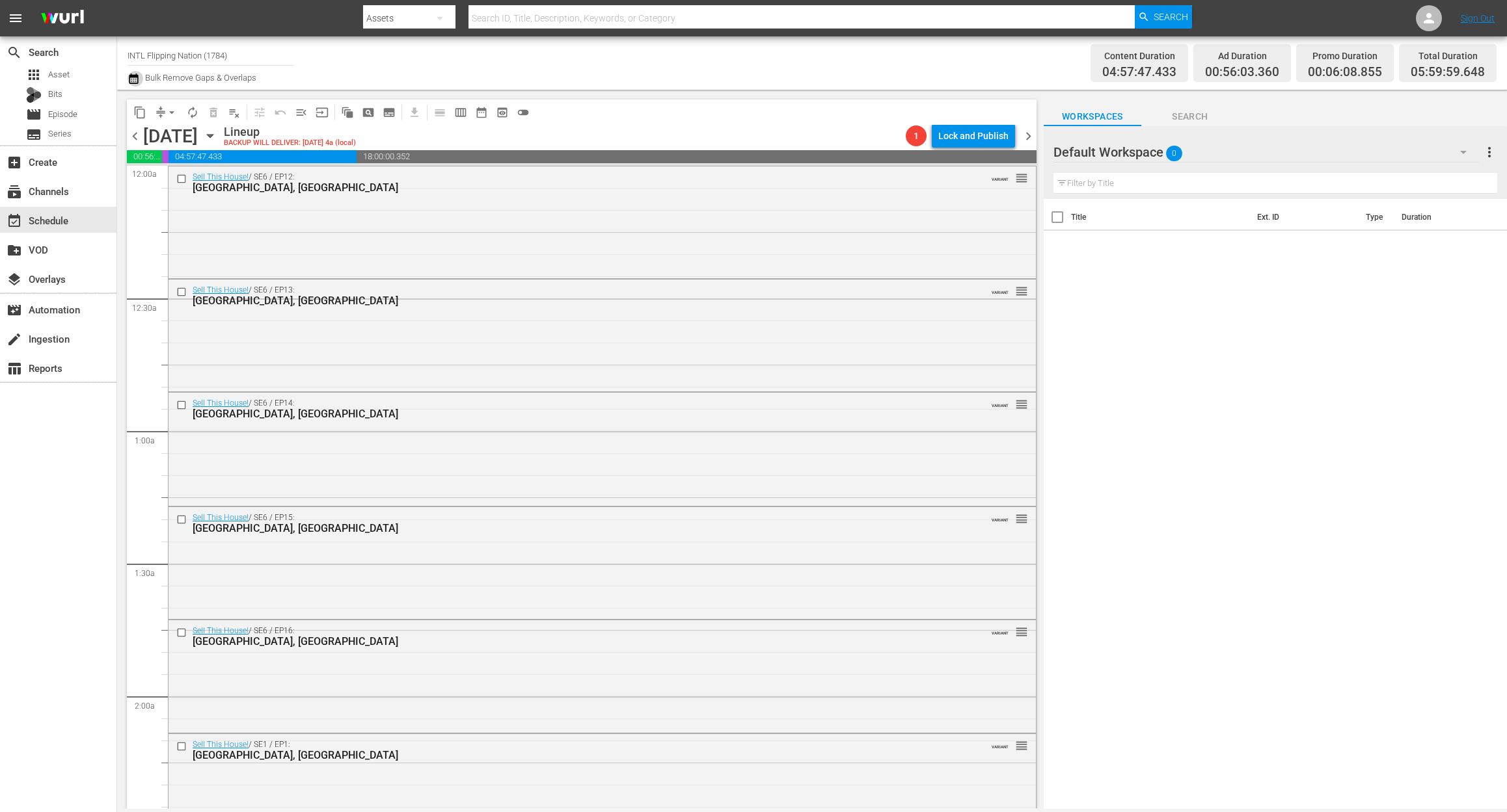
click at [130, 78] on icon "button" at bounding box center [134, 78] width 12 height 16
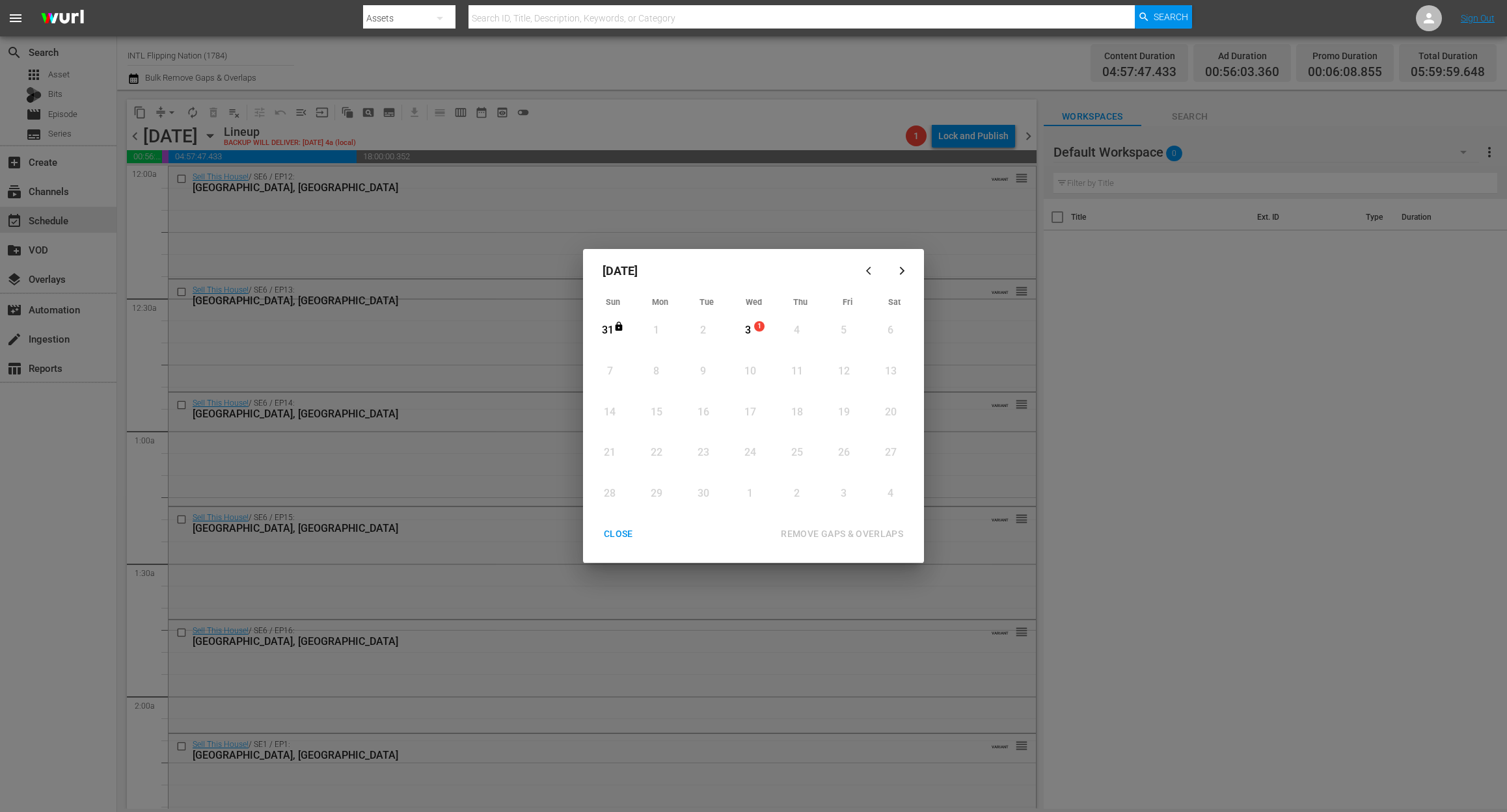
click at [750, 329] on div "3" at bounding box center [748, 331] width 17 height 15
click at [834, 526] on div "REMOVE GAPS & OVERLAPS" at bounding box center [842, 535] width 143 height 17
click at [623, 532] on div "CLOSE" at bounding box center [618, 535] width 50 height 17
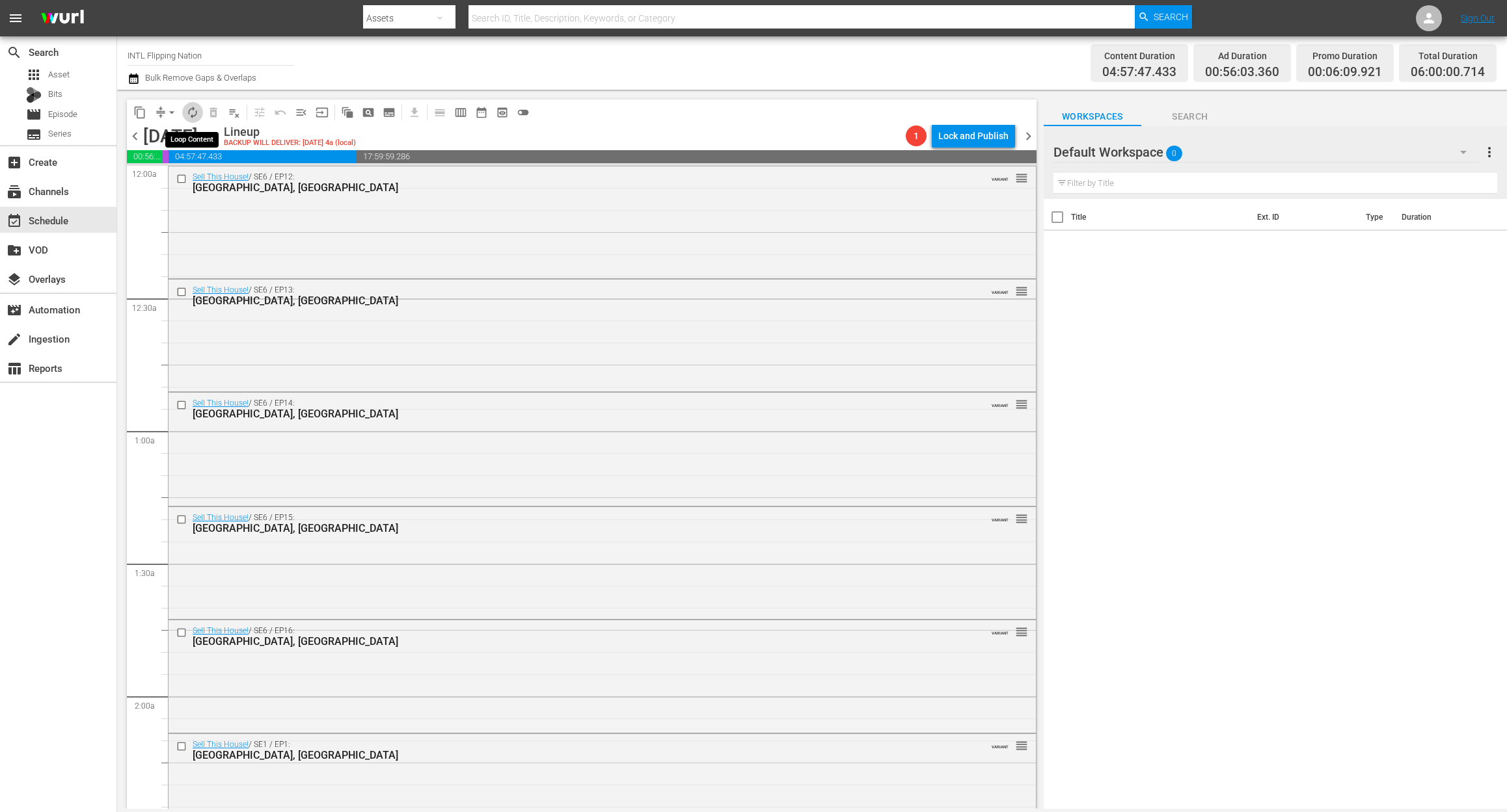
click at [197, 109] on span "autorenew_outlined" at bounding box center [192, 112] width 13 height 13
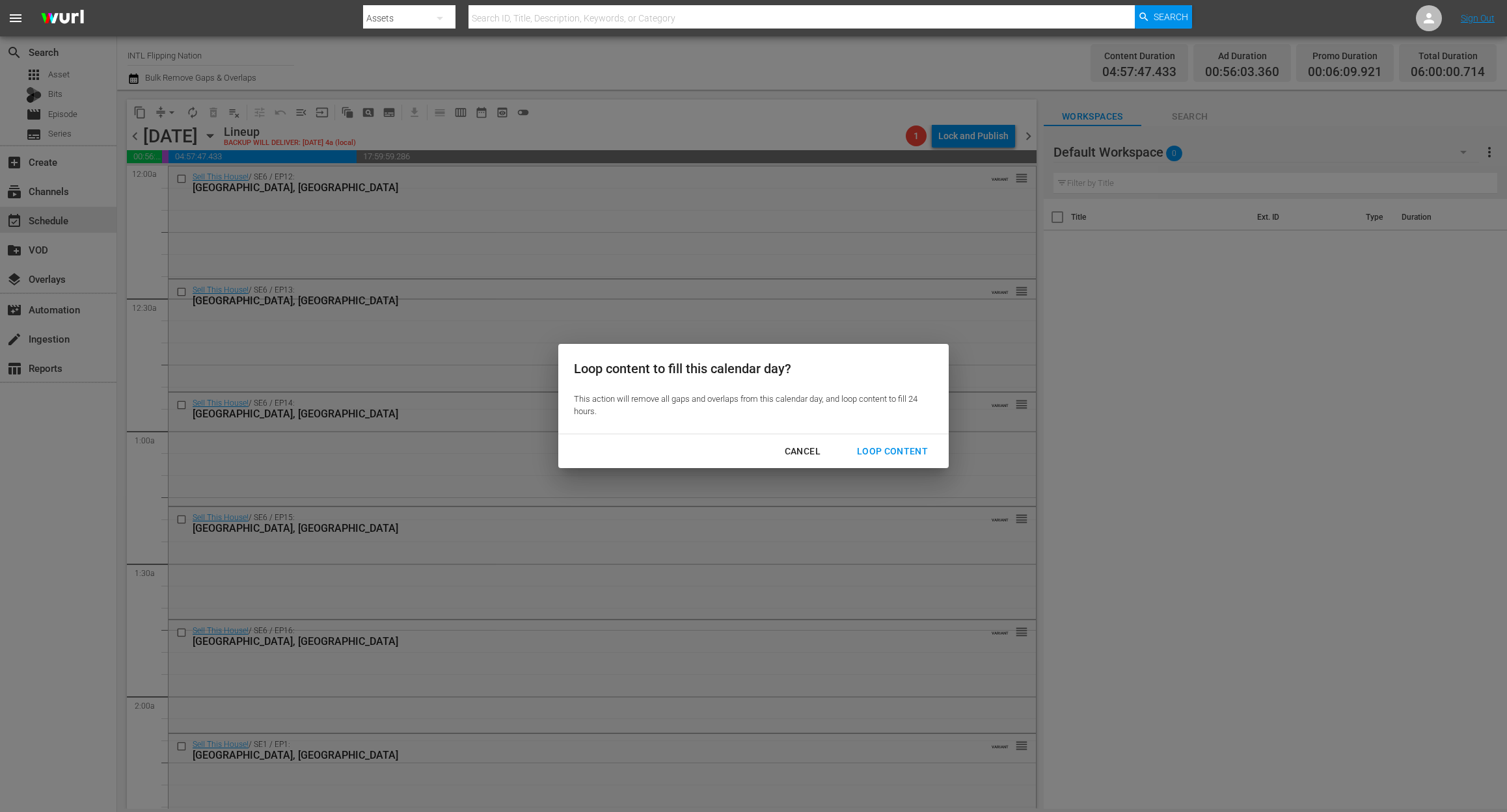
click at [904, 448] on div "Loop Content" at bounding box center [892, 452] width 92 height 17
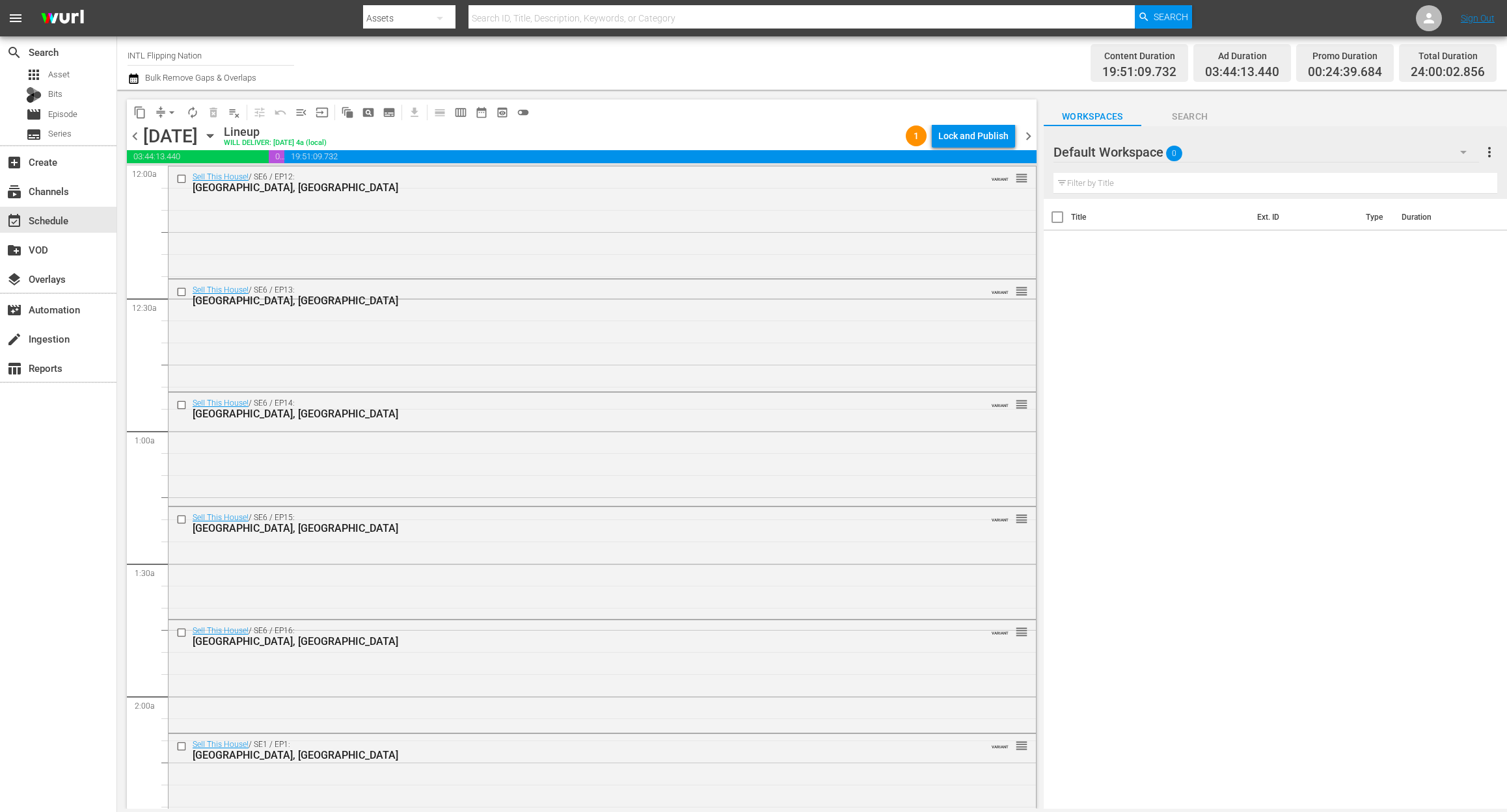
click at [235, 58] on input "INTL Flipping Nation" at bounding box center [210, 55] width 167 height 31
drag, startPoint x: 235, startPoint y: 58, endPoint x: -10, endPoint y: 38, distance: 245.8
click at [0, 38] on html "menu Search By Assets Search ID, Title, Description, Keywords, or Category Sear…" at bounding box center [754, 406] width 1507 height 812
click at [246, 87] on div "Mysteries Xplored (1638 - aenetworks_mysteriesxplored_1)" at bounding box center [306, 91] width 337 height 31
type input "Mysteries Xplored (1638 - aenetworks_mysteriesxplored_1)"
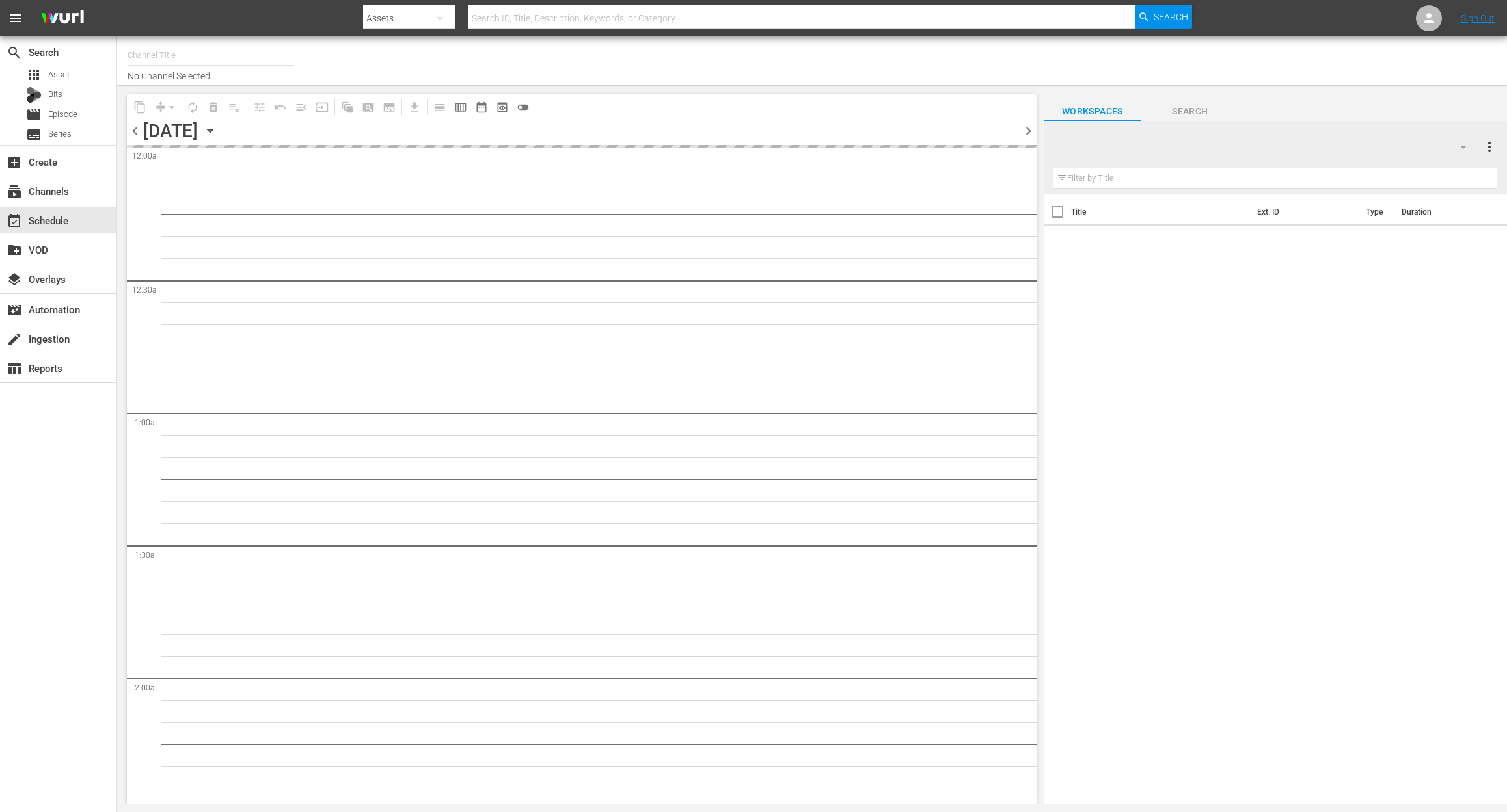
type input "Mysteries Xplored (1638)"
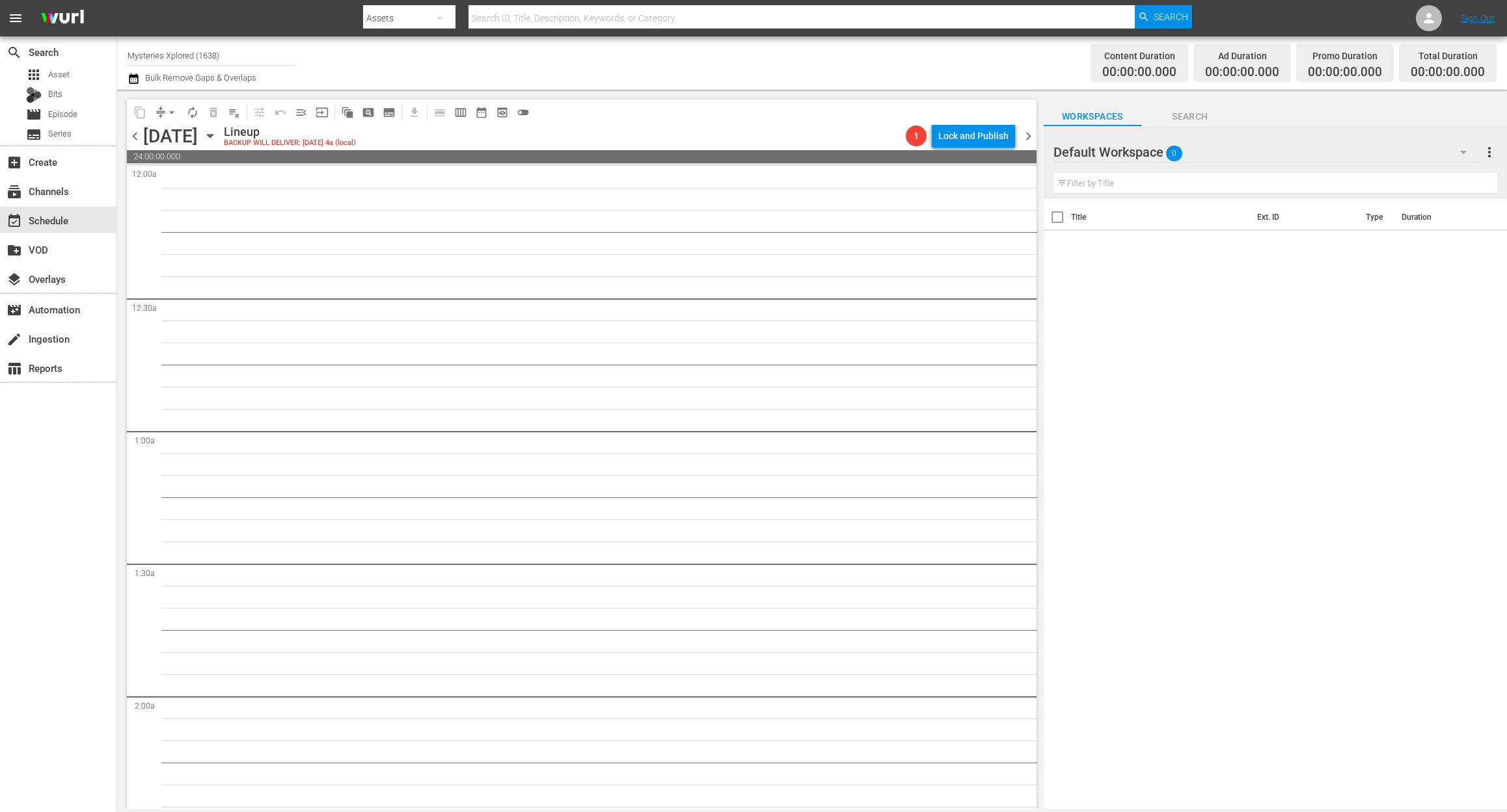
click at [217, 138] on icon "button" at bounding box center [210, 136] width 14 height 14
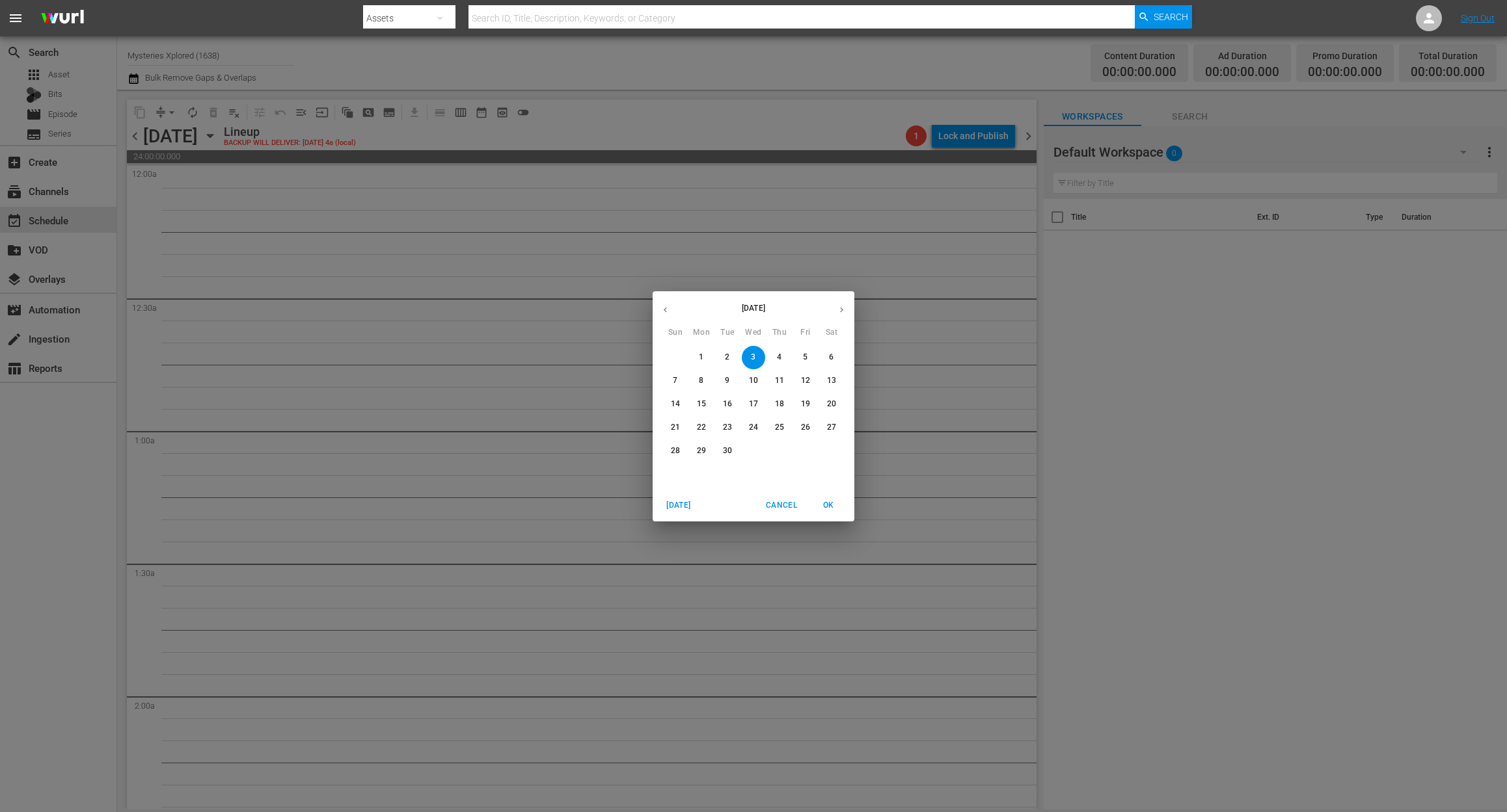
click at [704, 357] on span "1" at bounding box center [701, 357] width 23 height 11
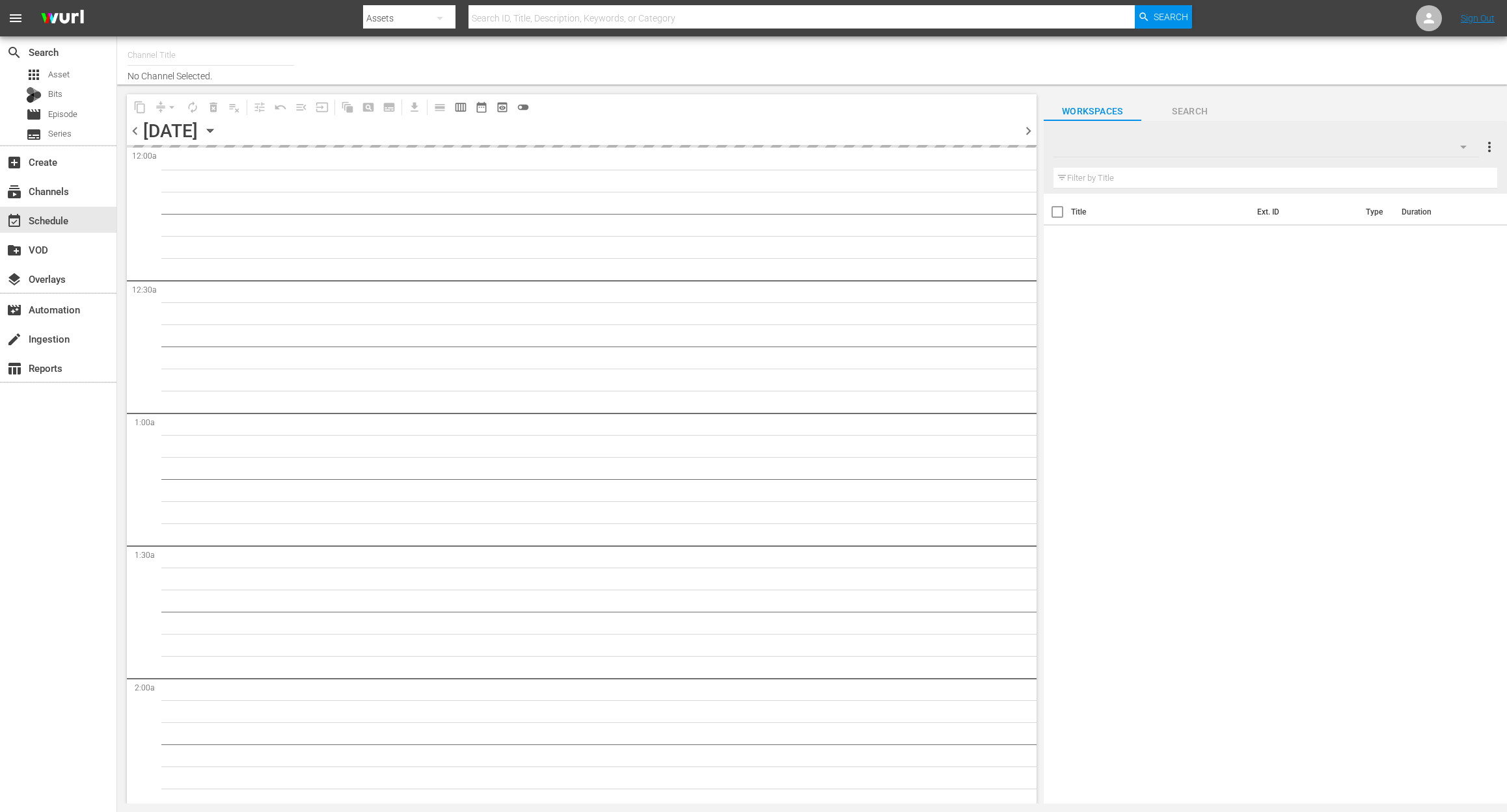
click at [230, 54] on input "text" at bounding box center [210, 55] width 167 height 31
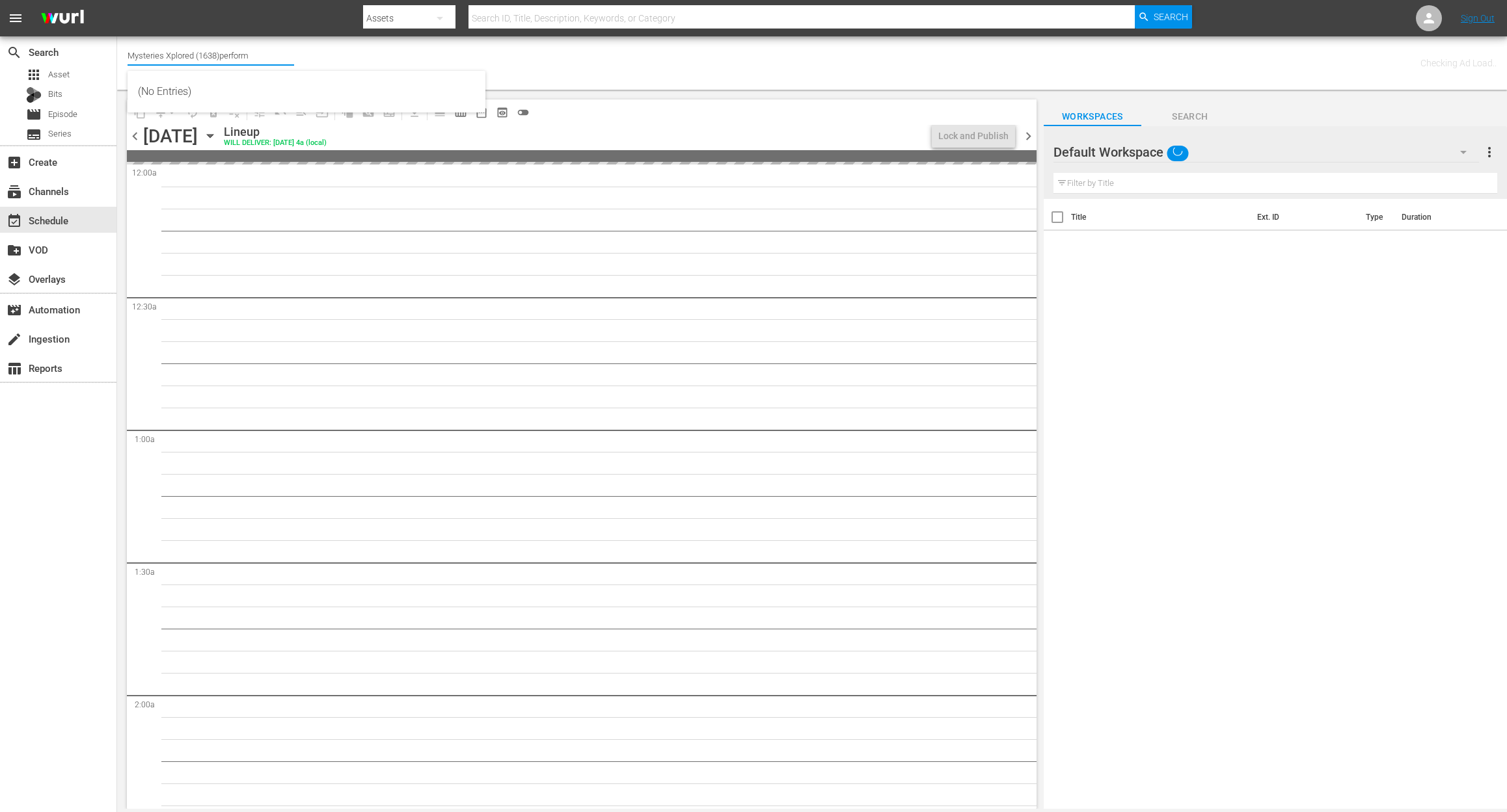
drag, startPoint x: 251, startPoint y: 56, endPoint x: 13, endPoint y: 18, distance: 241.0
click at [13, 18] on div "menu Search By Assets Search ID, Title, Description, Keywords, or Category Sear…" at bounding box center [754, 404] width 1507 height 809
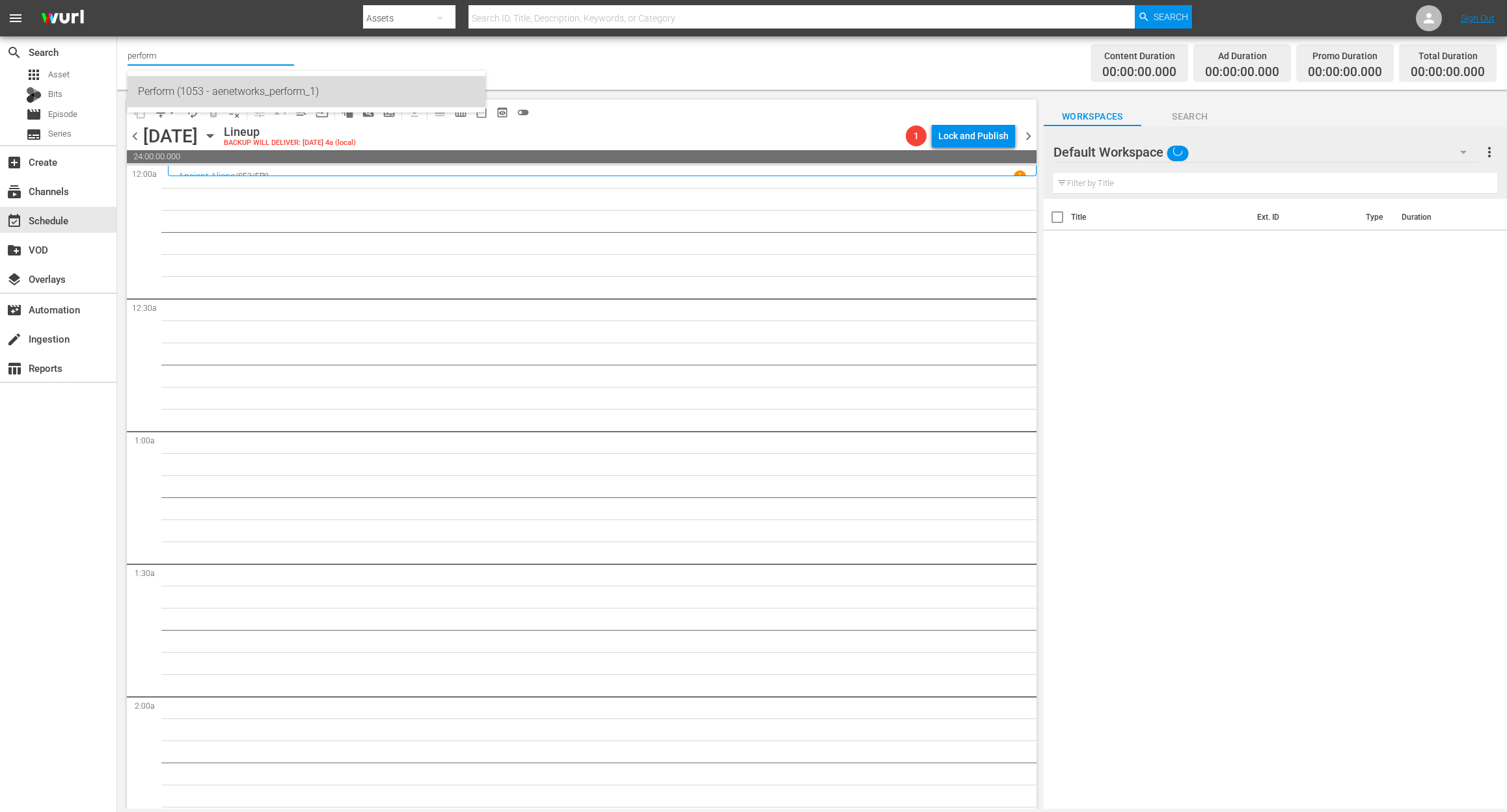
click at [279, 89] on div "Perform (1053 - aenetworks_perform_1)" at bounding box center [306, 91] width 337 height 31
type input "Perform (1053 - aenetworks_perform_1)"
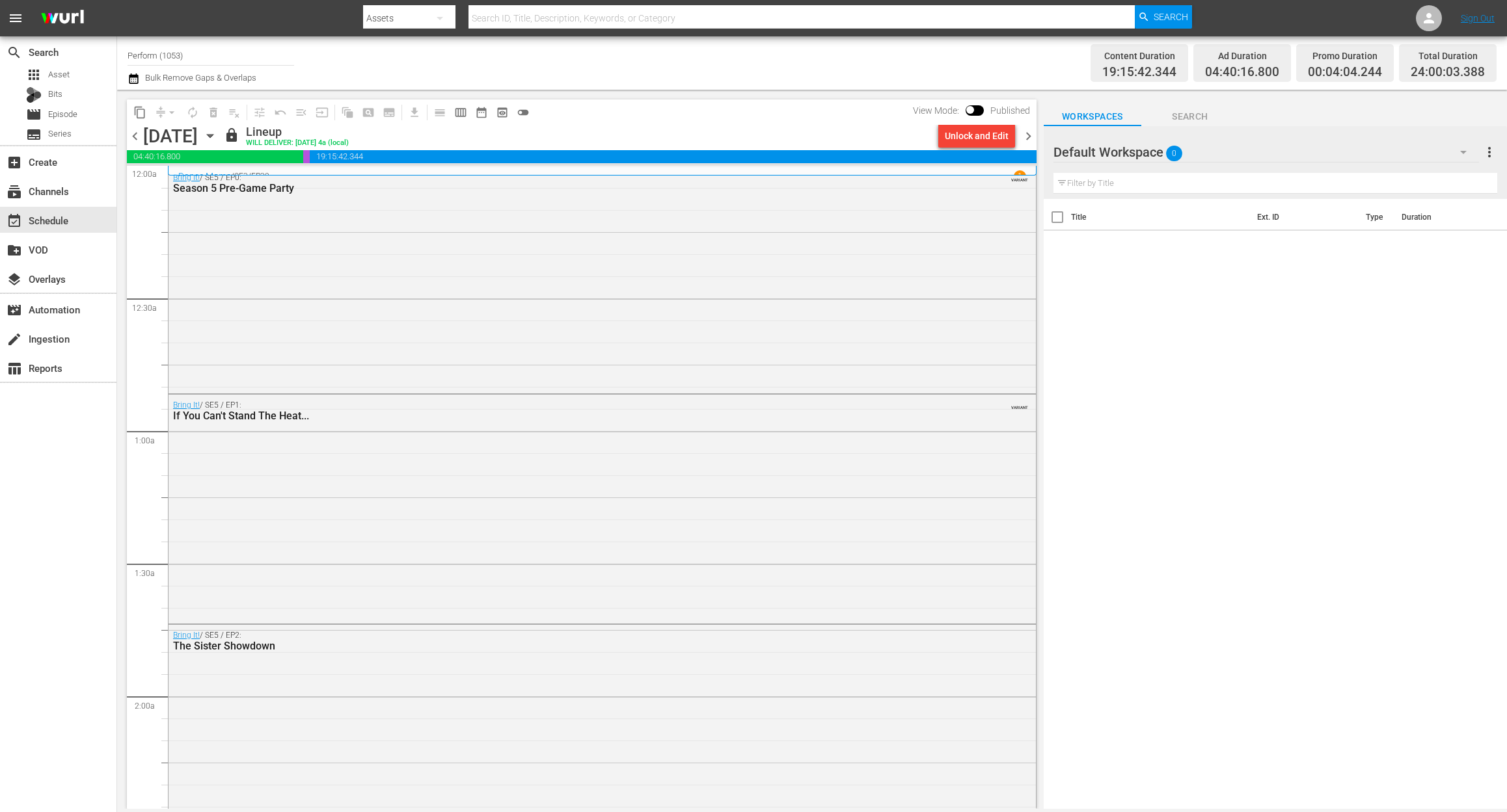
click at [217, 133] on icon "button" at bounding box center [210, 136] width 14 height 14
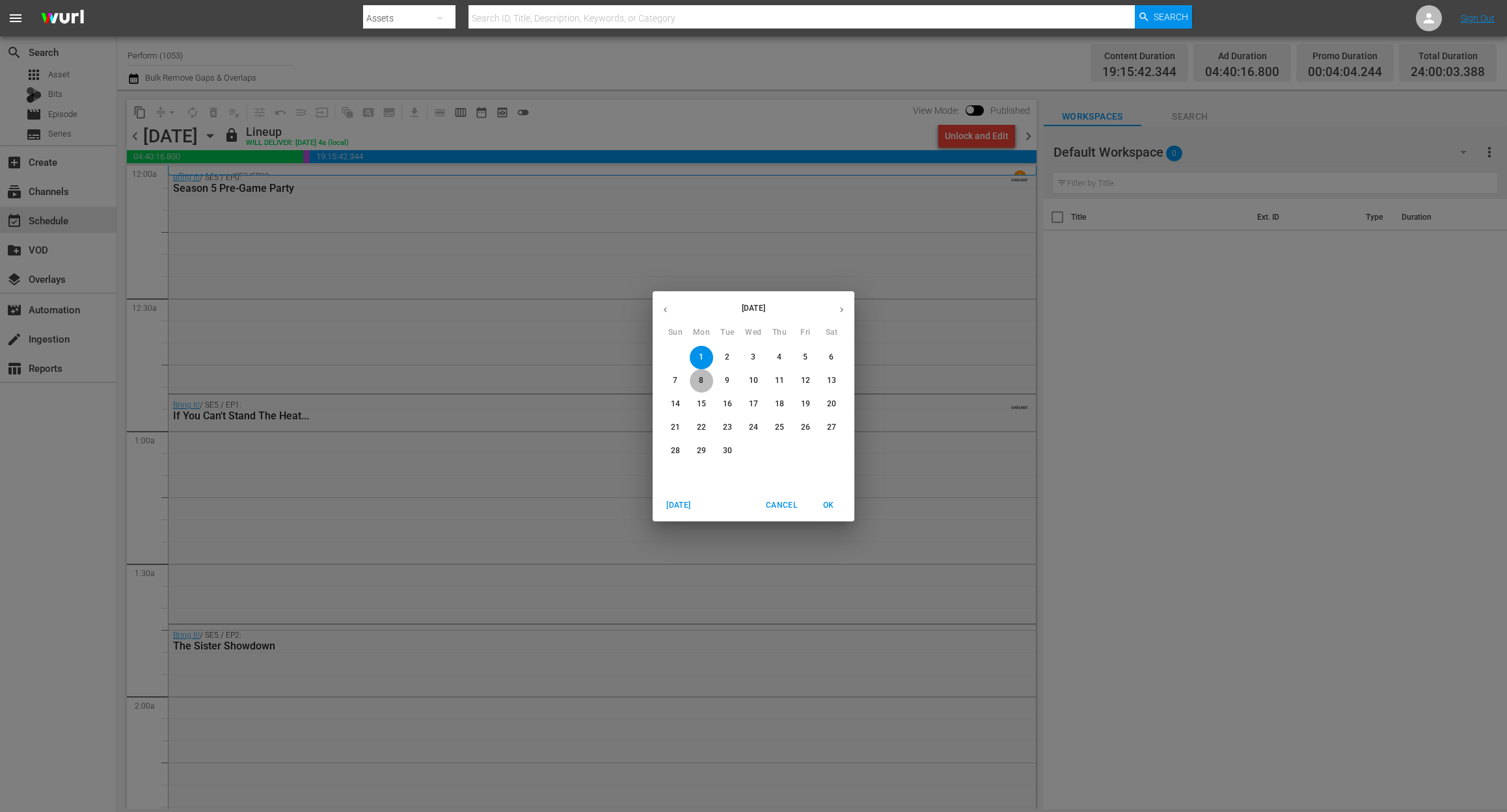
click at [703, 384] on p "8" at bounding box center [701, 381] width 5 height 11
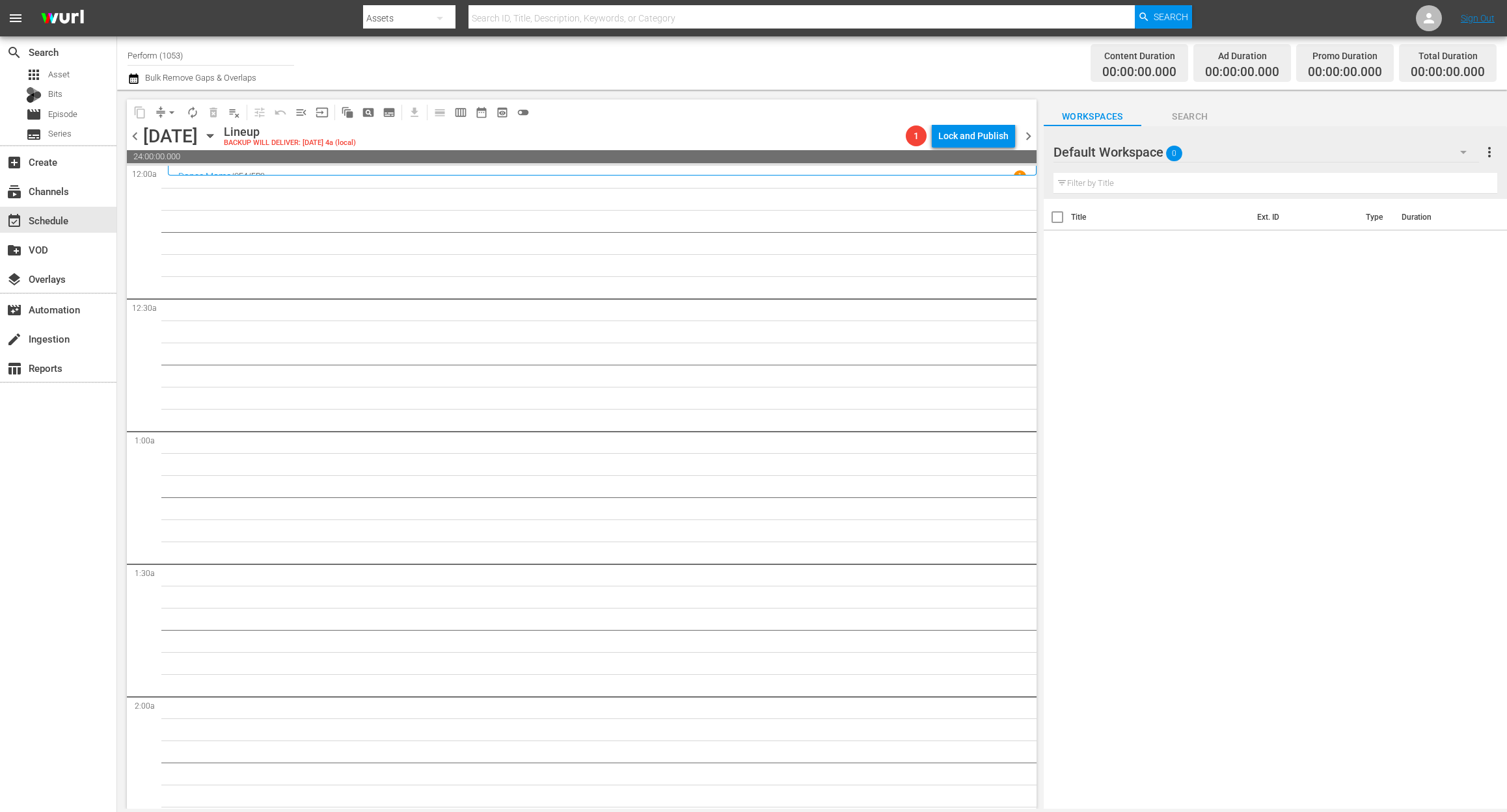
click at [59, 461] on div "search Search apps Asset Bits movie Episode subtitles Series add_box Create sub…" at bounding box center [58, 442] width 117 height 812
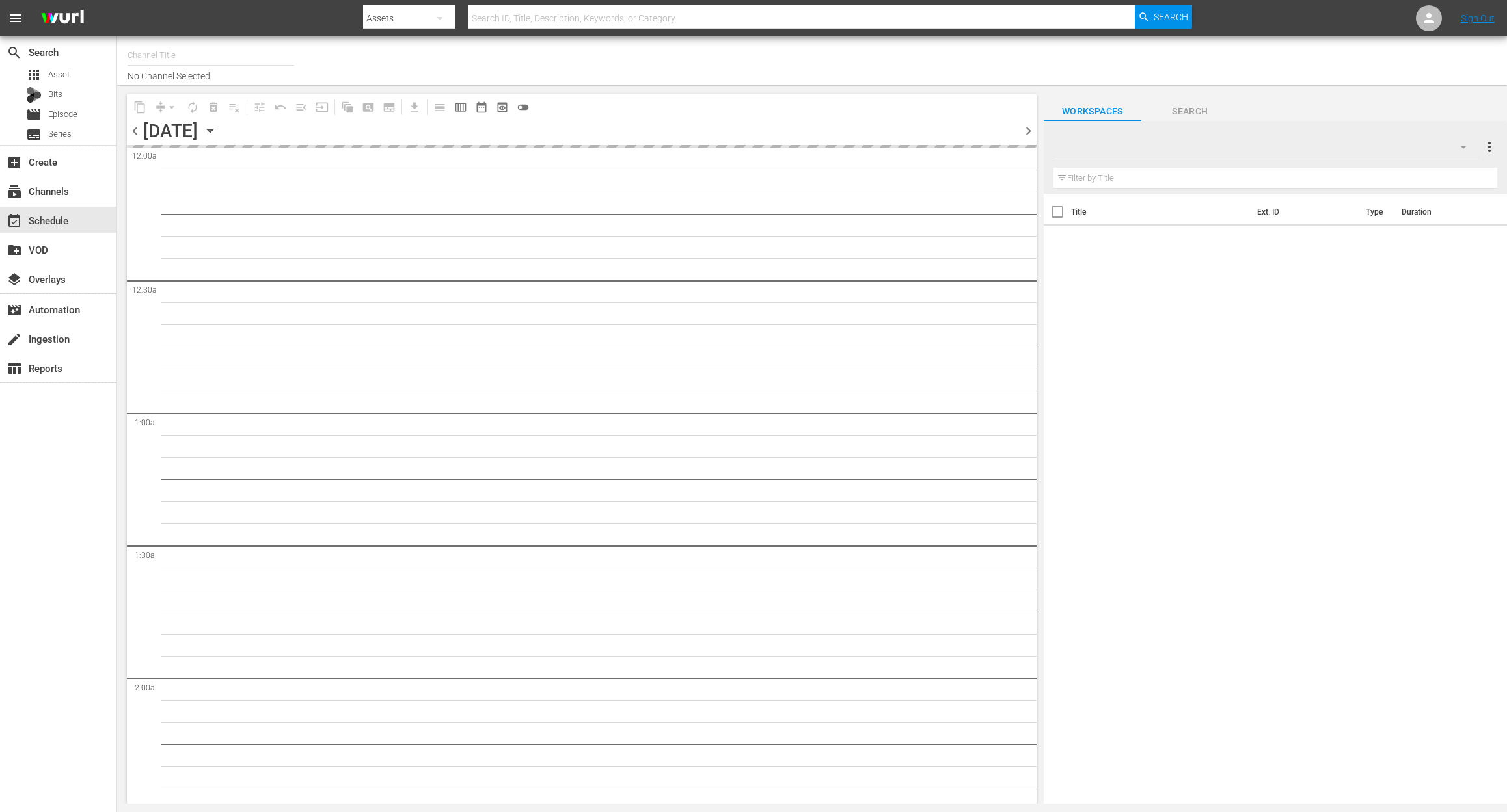
type input "Perform (1053)"
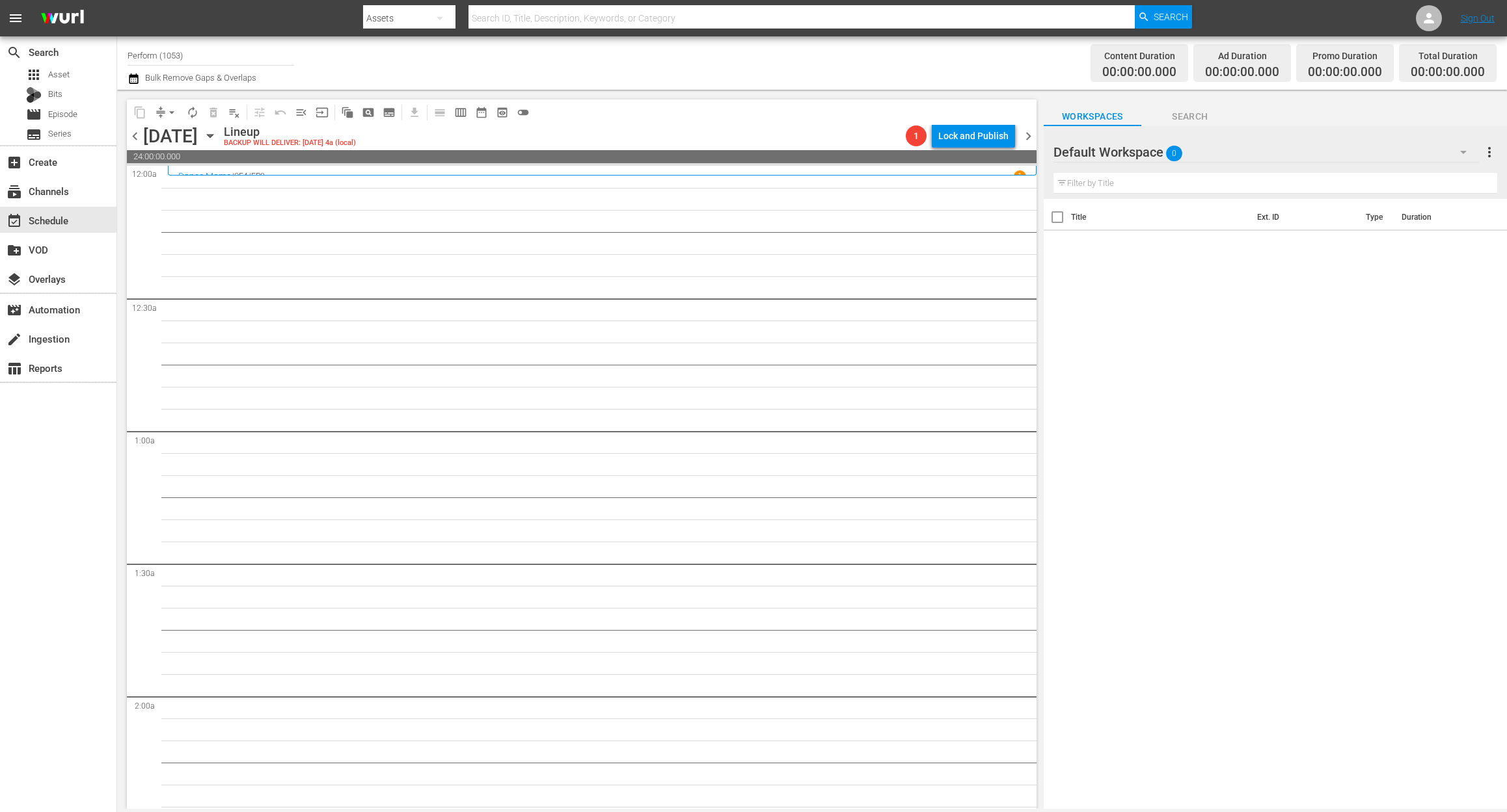
click at [192, 53] on input "Perform (1053)" at bounding box center [210, 55] width 167 height 31
type input "P"
click at [220, 88] on div "Mysteries Xplored (1638 - aenetworks_mysteriesxplored_1)" at bounding box center [306, 91] width 337 height 31
type input "Mysteries Xplored (1638 - aenetworks_mysteriesxplored_1)"
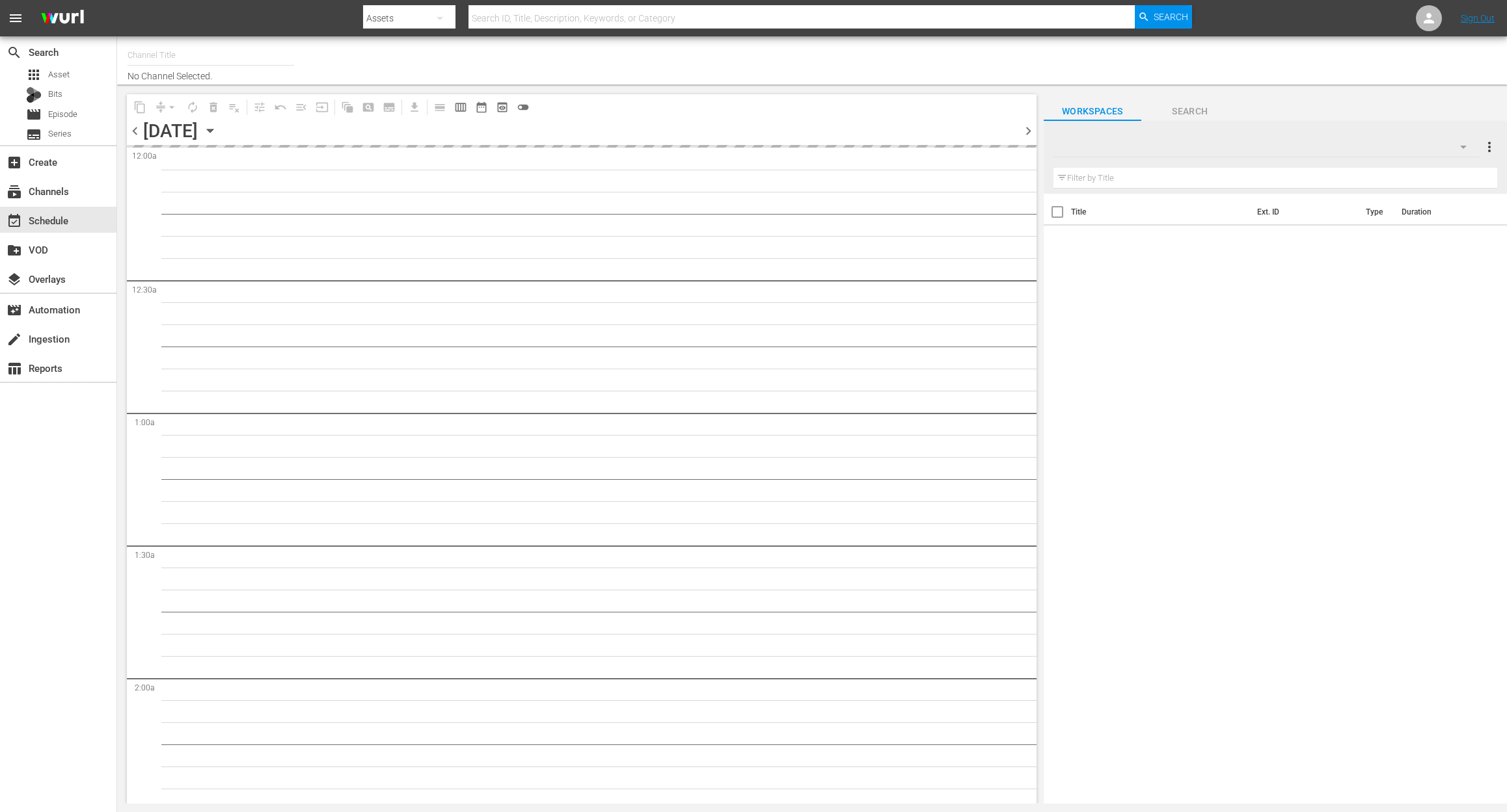
type input "Mysteries Xplored (1638)"
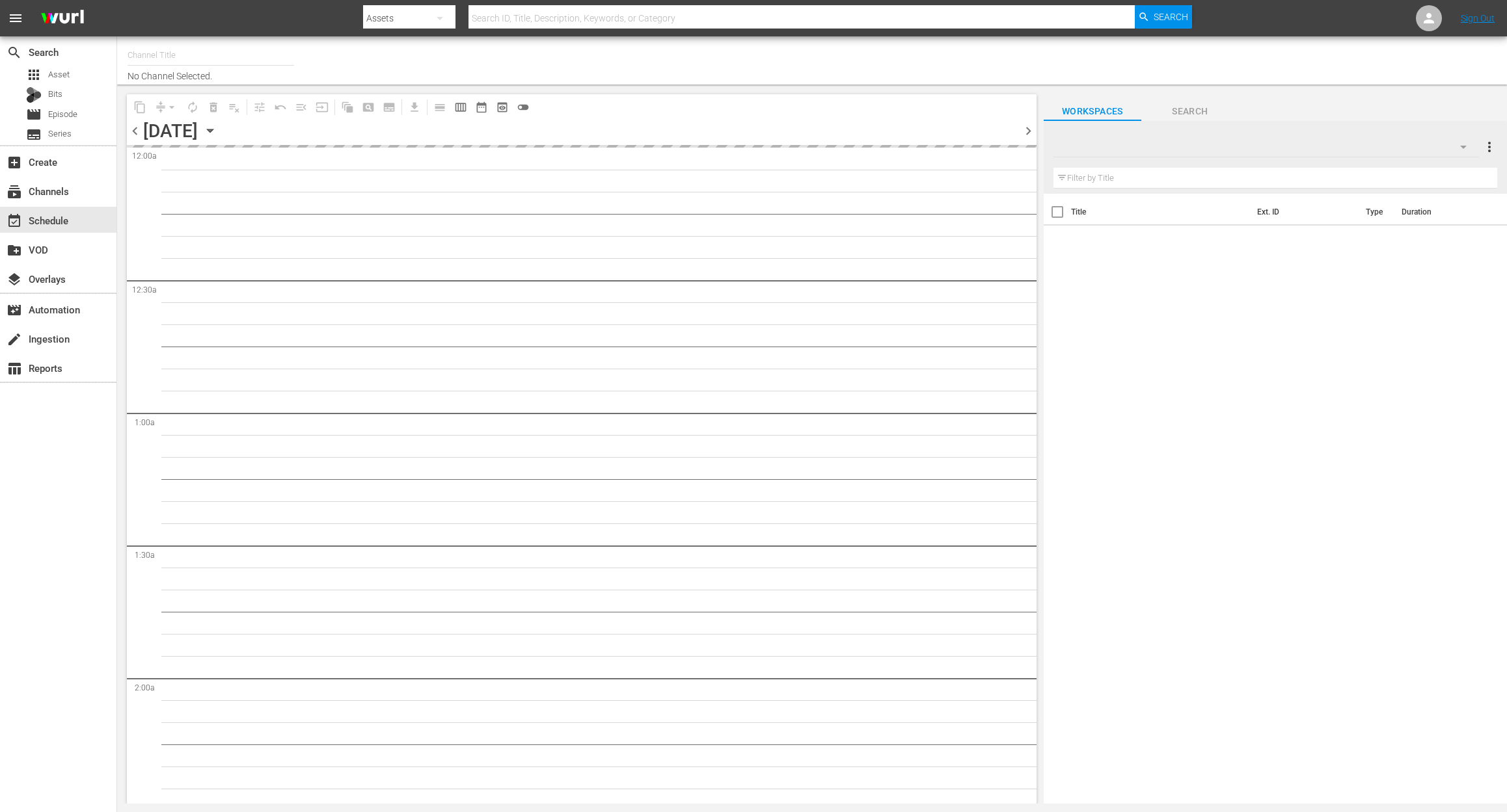
type input "Mysteries Xplored (1638)"
